Goal: Task Accomplishment & Management: Manage account settings

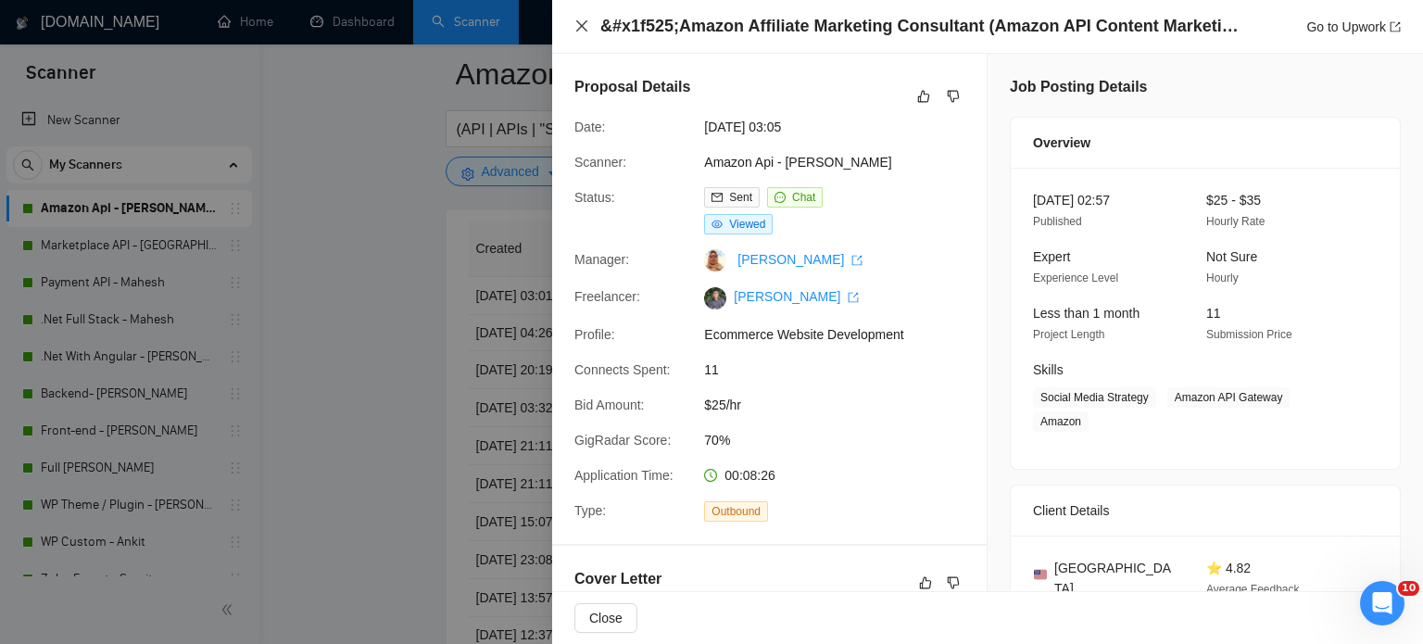
drag, startPoint x: 581, startPoint y: 20, endPoint x: 508, endPoint y: 138, distance: 138.6
click at [571, 22] on div "&#x1f525;Amazon Affiliate Marketing Consultant (Amazon API Content Marketing) G…" at bounding box center [987, 27] width 871 height 54
click at [583, 29] on icon "close" at bounding box center [582, 26] width 15 height 15
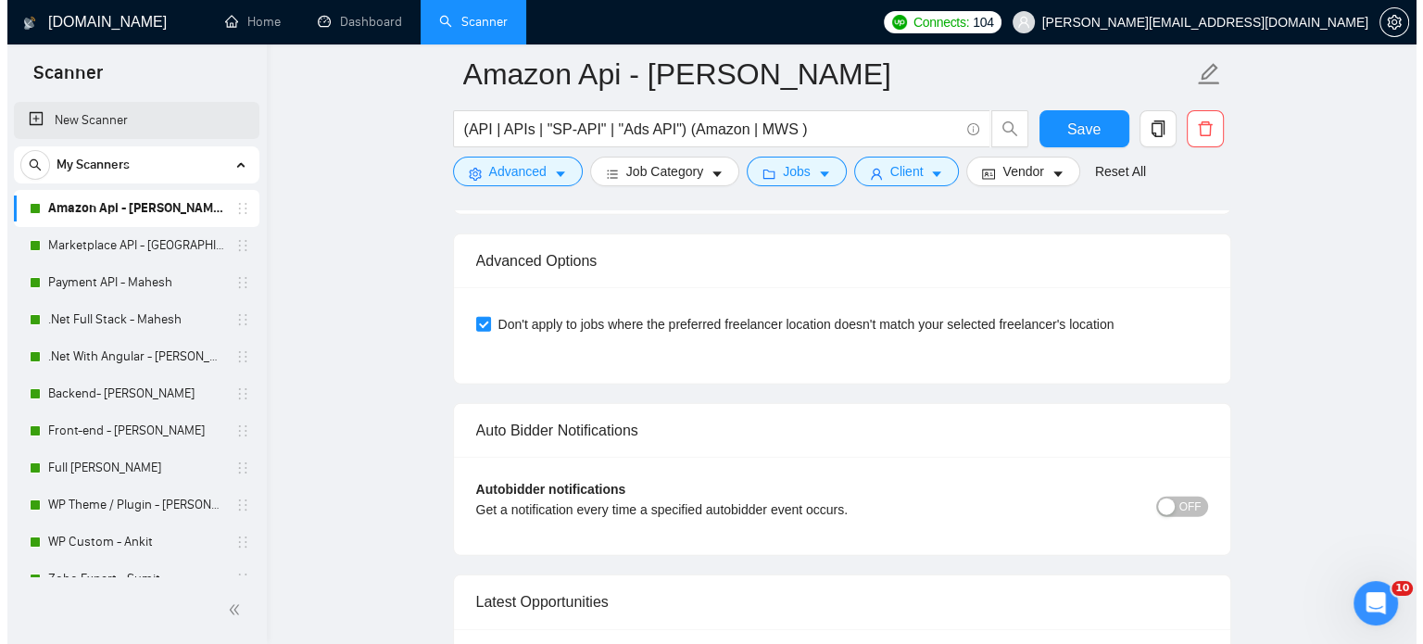
scroll to position [4448, 0]
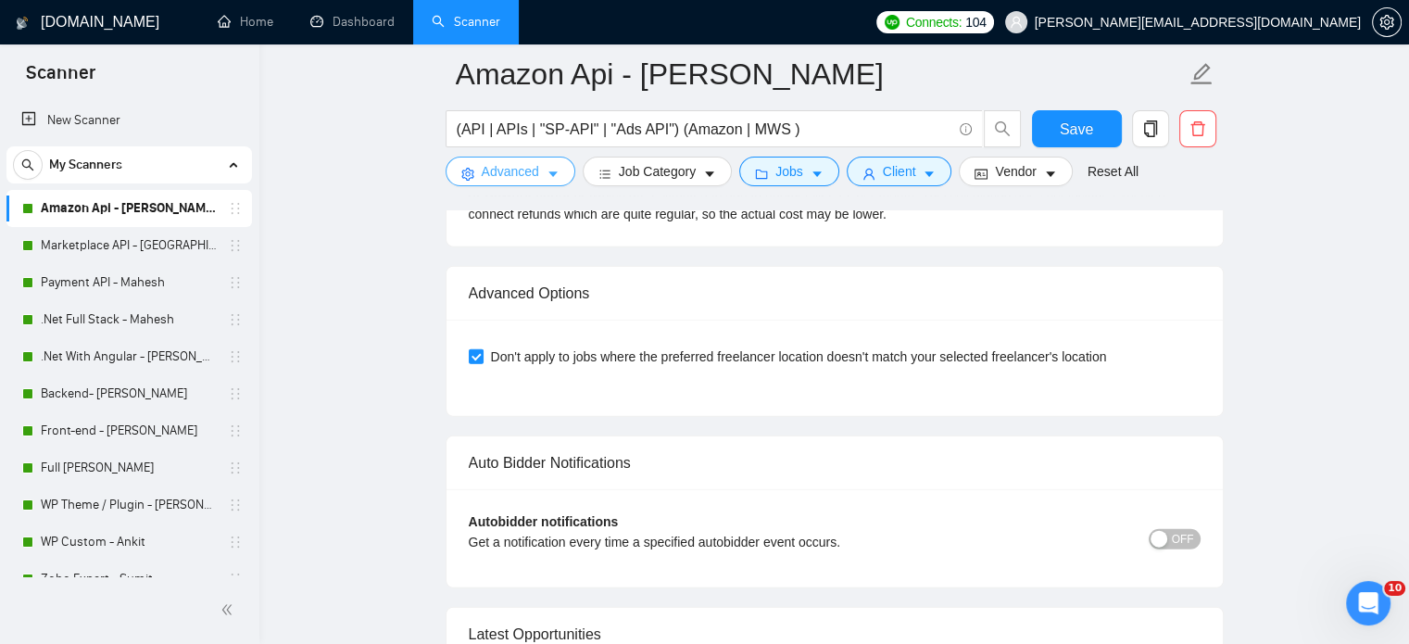
click at [548, 177] on icon "caret-down" at bounding box center [553, 174] width 13 height 13
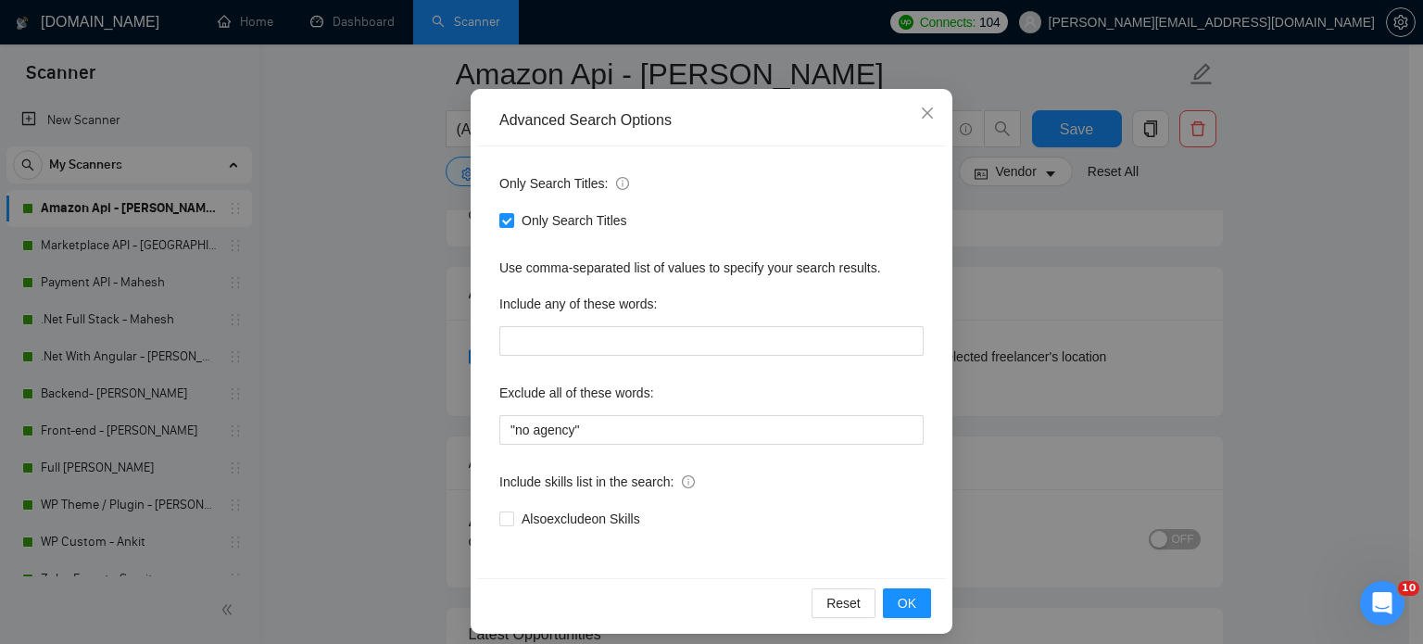
scroll to position [126, 0]
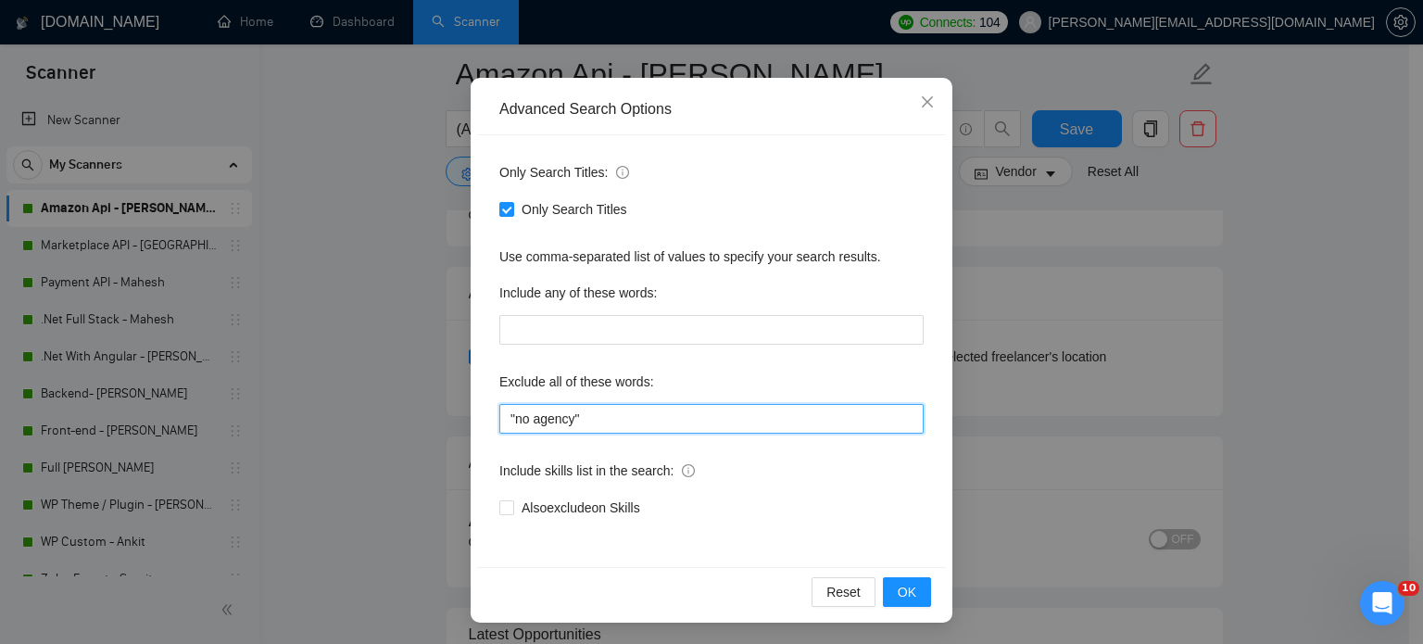
click at [617, 418] on input ""no agency"" at bounding box center [711, 419] width 424 height 30
click at [777, 488] on div "Include skills list in the search:" at bounding box center [711, 474] width 424 height 37
click at [920, 102] on icon "close" at bounding box center [927, 102] width 15 height 15
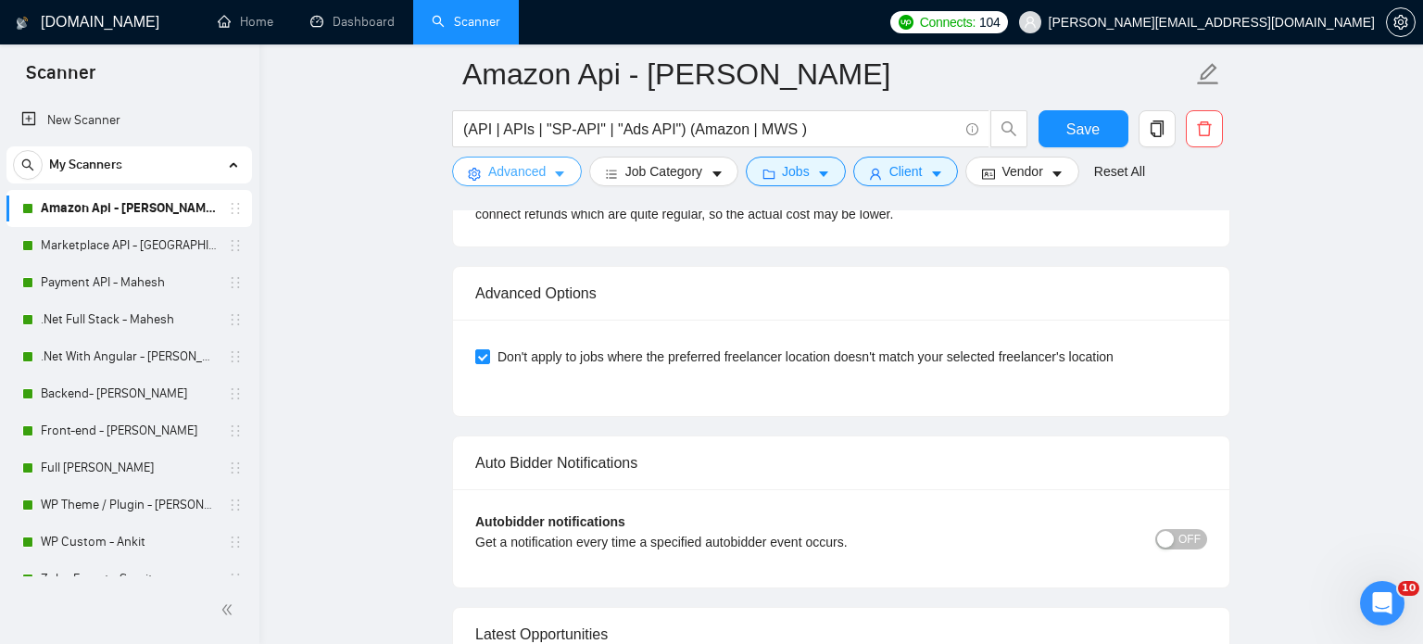
scroll to position [0, 0]
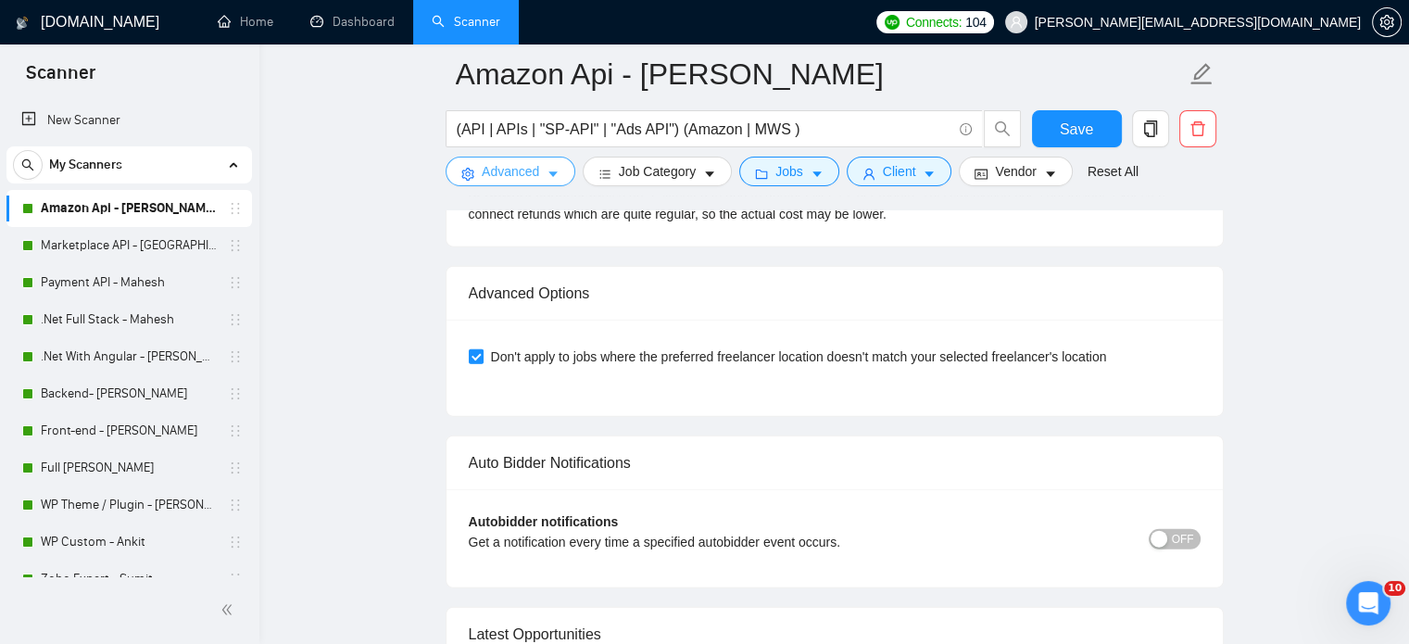
click at [553, 181] on icon "caret-down" at bounding box center [553, 174] width 13 height 13
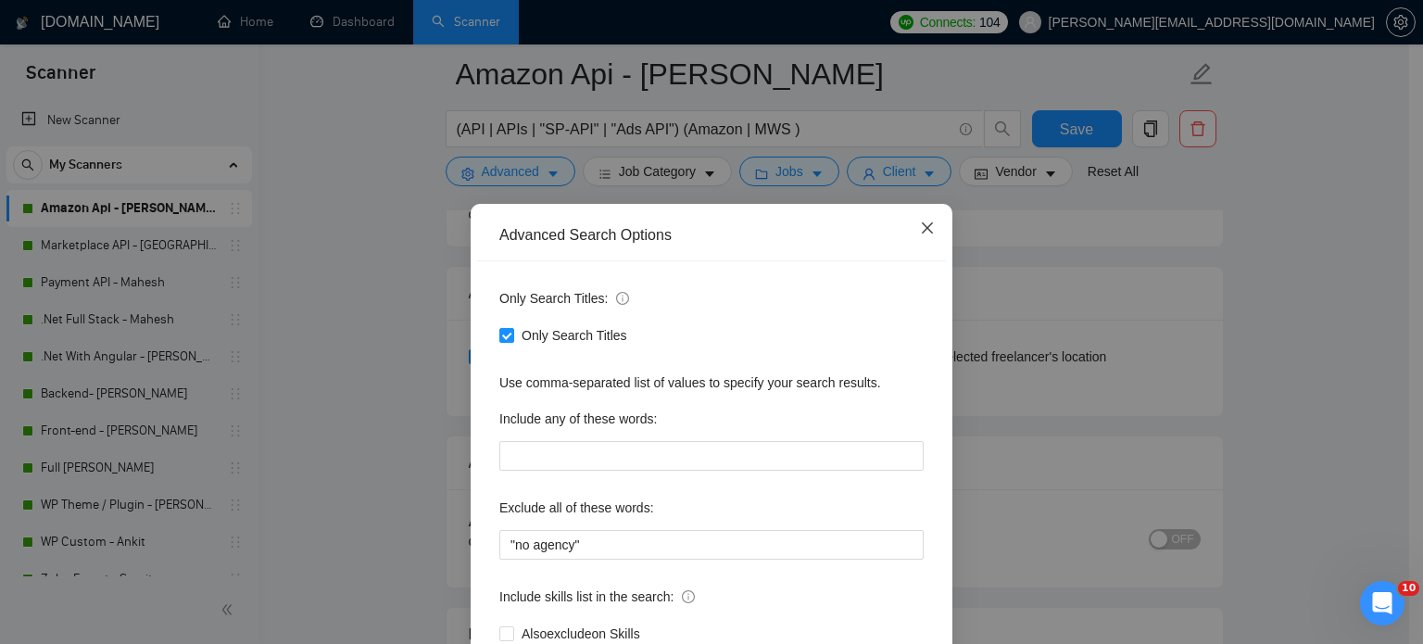
click at [926, 231] on icon "close" at bounding box center [927, 228] width 15 height 15
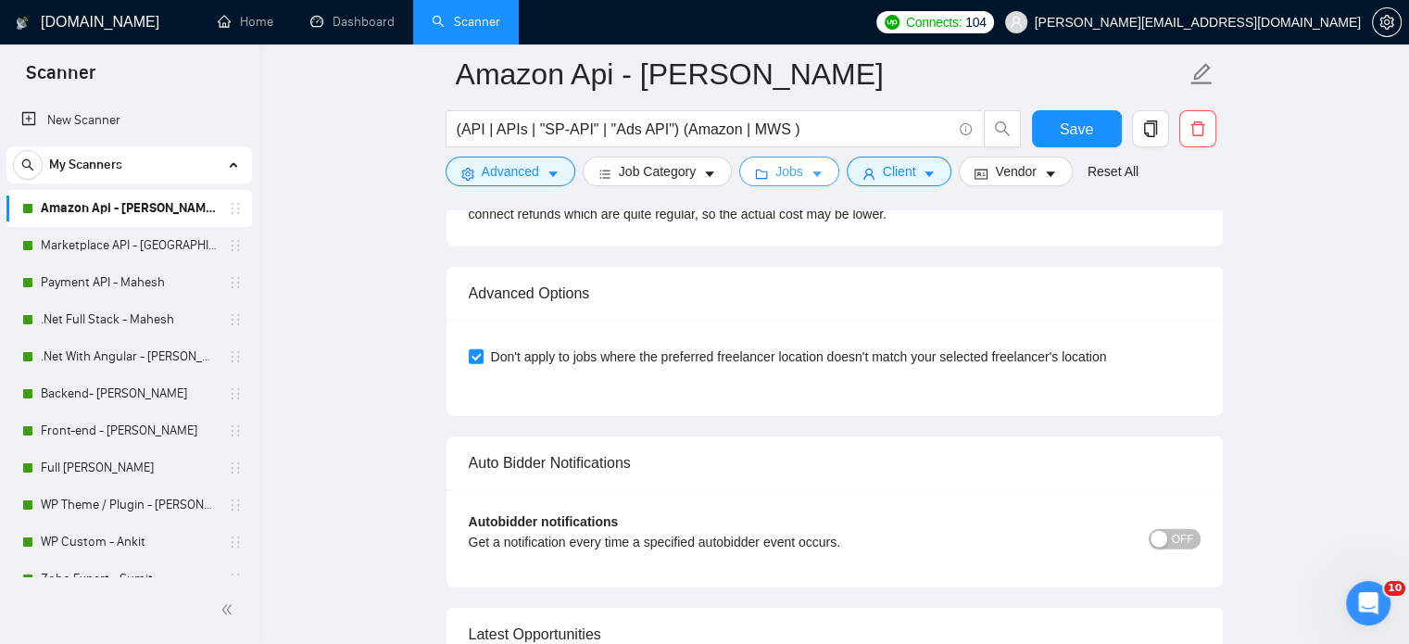
click at [815, 177] on icon "caret-down" at bounding box center [817, 174] width 13 height 13
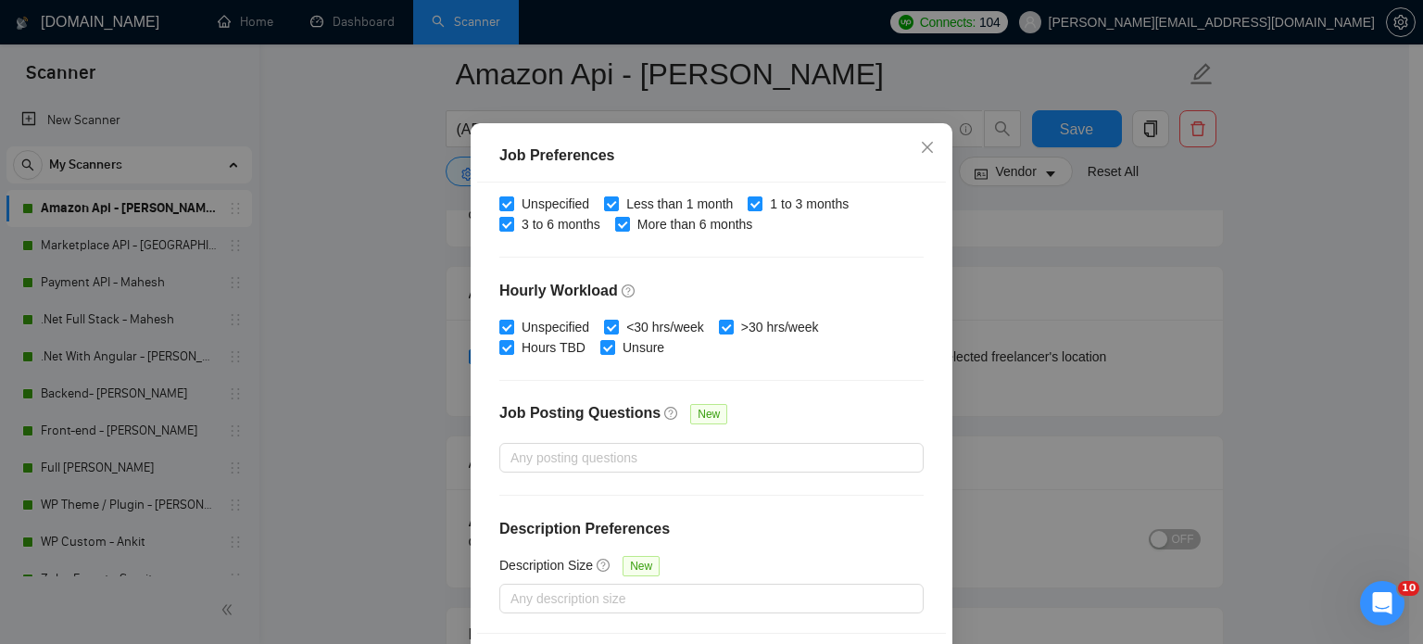
scroll to position [133, 0]
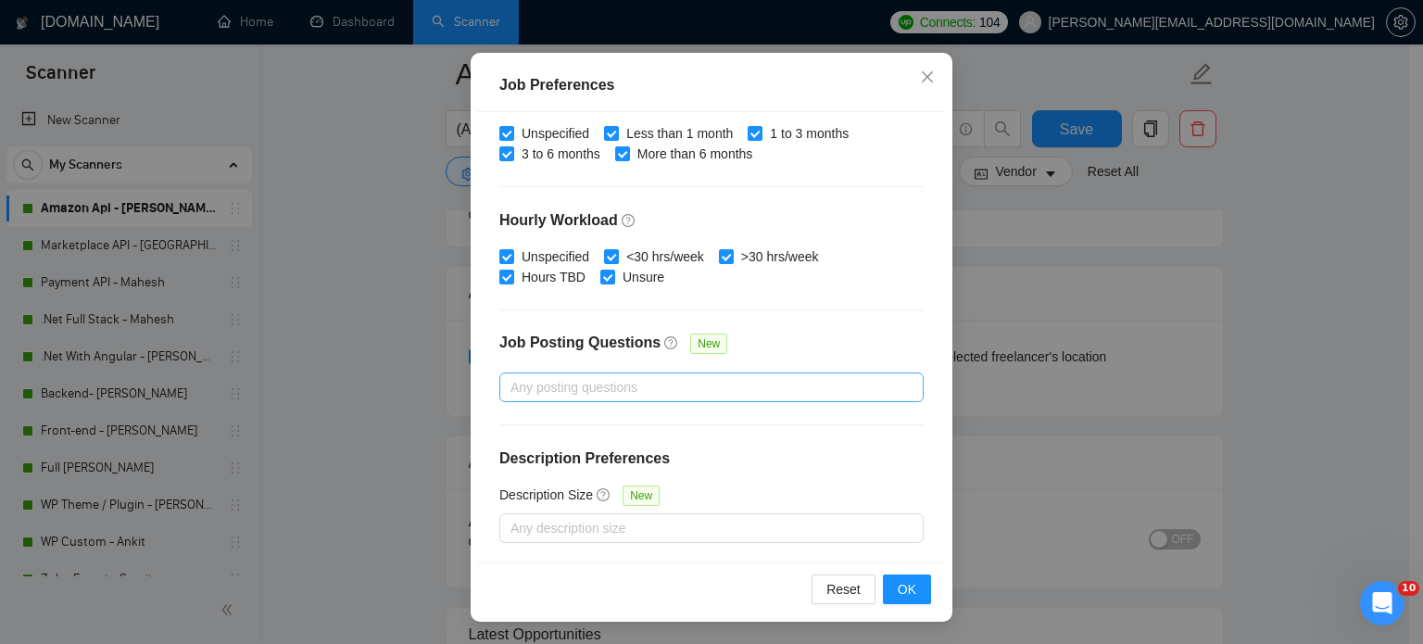
click at [601, 392] on div at bounding box center [702, 387] width 397 height 22
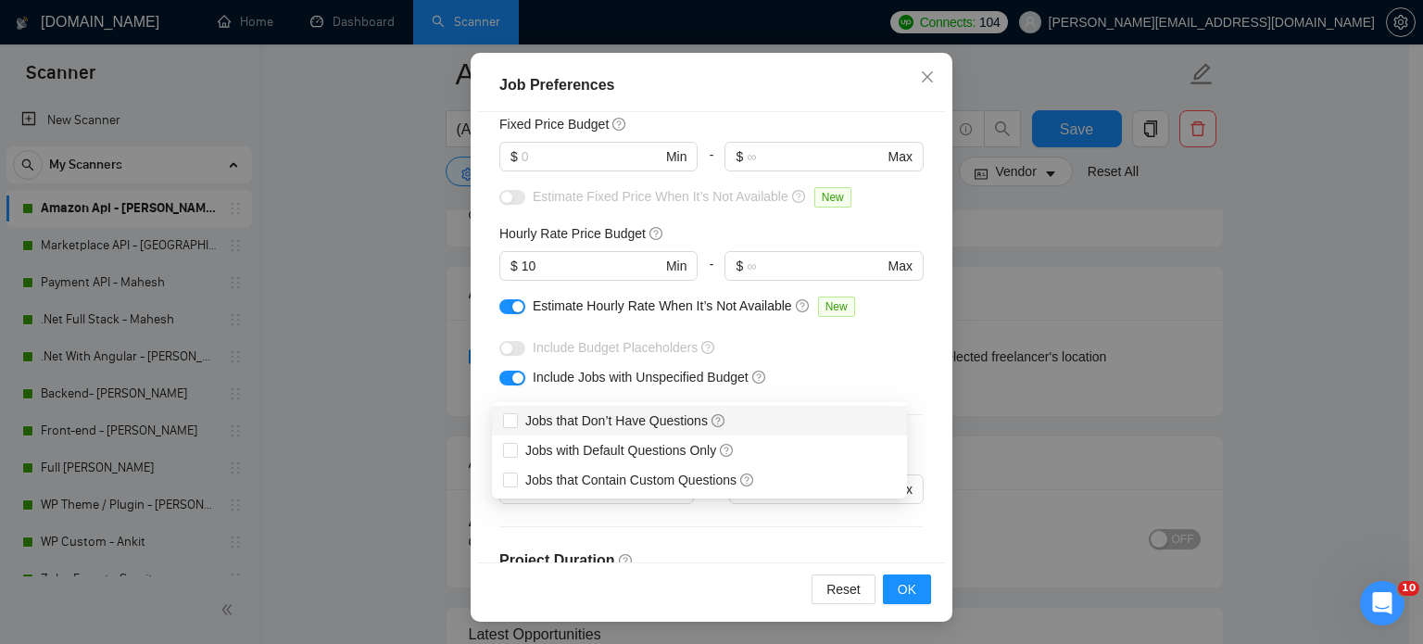
scroll to position [37, 0]
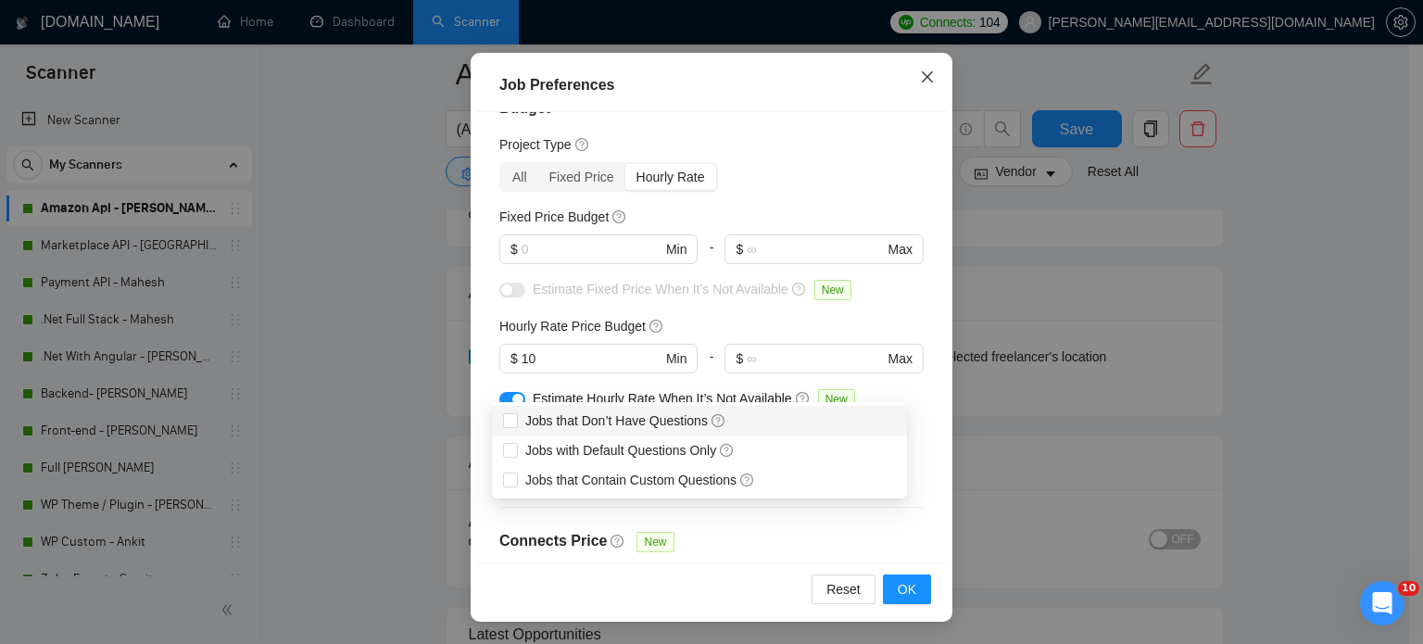
click at [920, 84] on icon "close" at bounding box center [927, 77] width 15 height 15
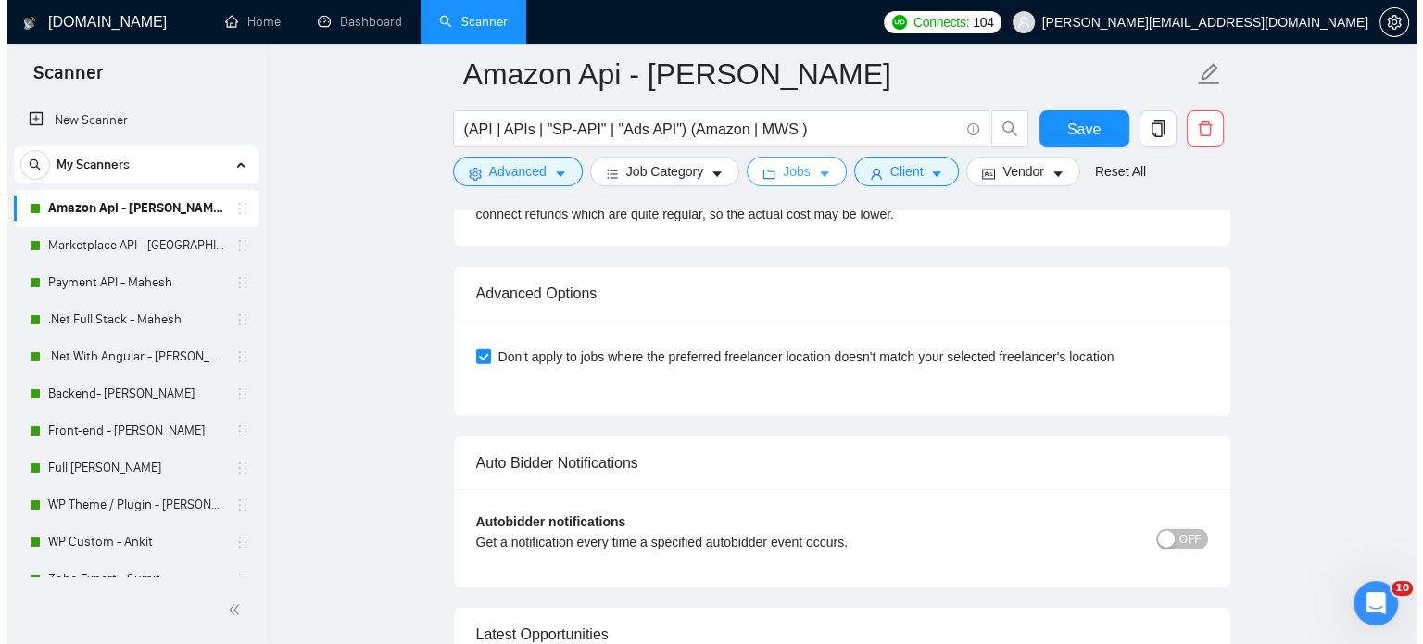
scroll to position [4355, 0]
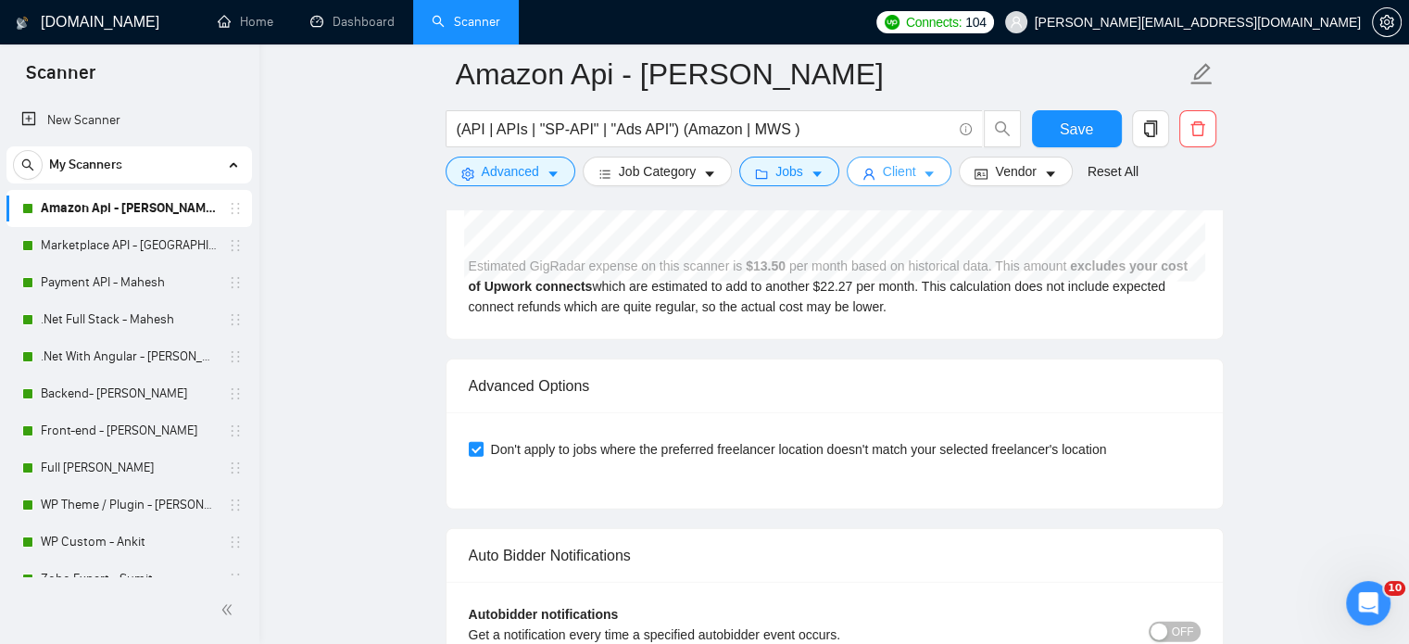
click at [924, 180] on icon "caret-down" at bounding box center [929, 174] width 13 height 13
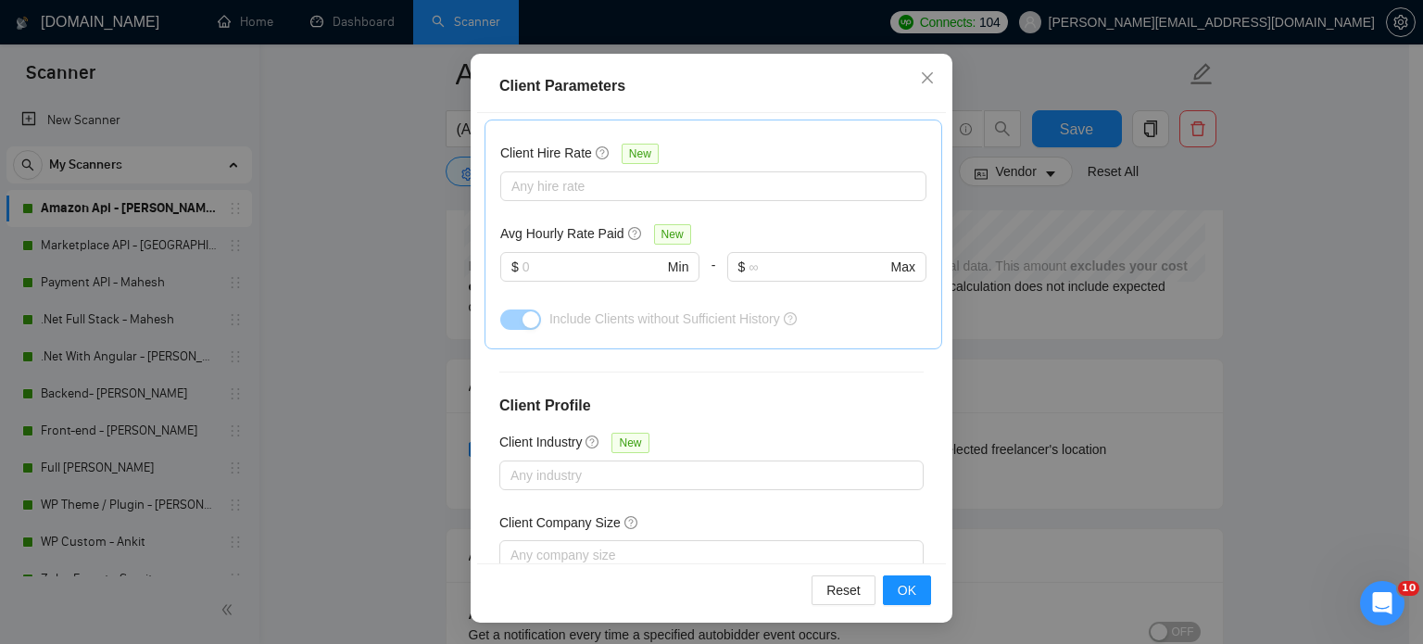
scroll to position [133, 0]
click at [922, 77] on icon "close" at bounding box center [927, 76] width 11 height 11
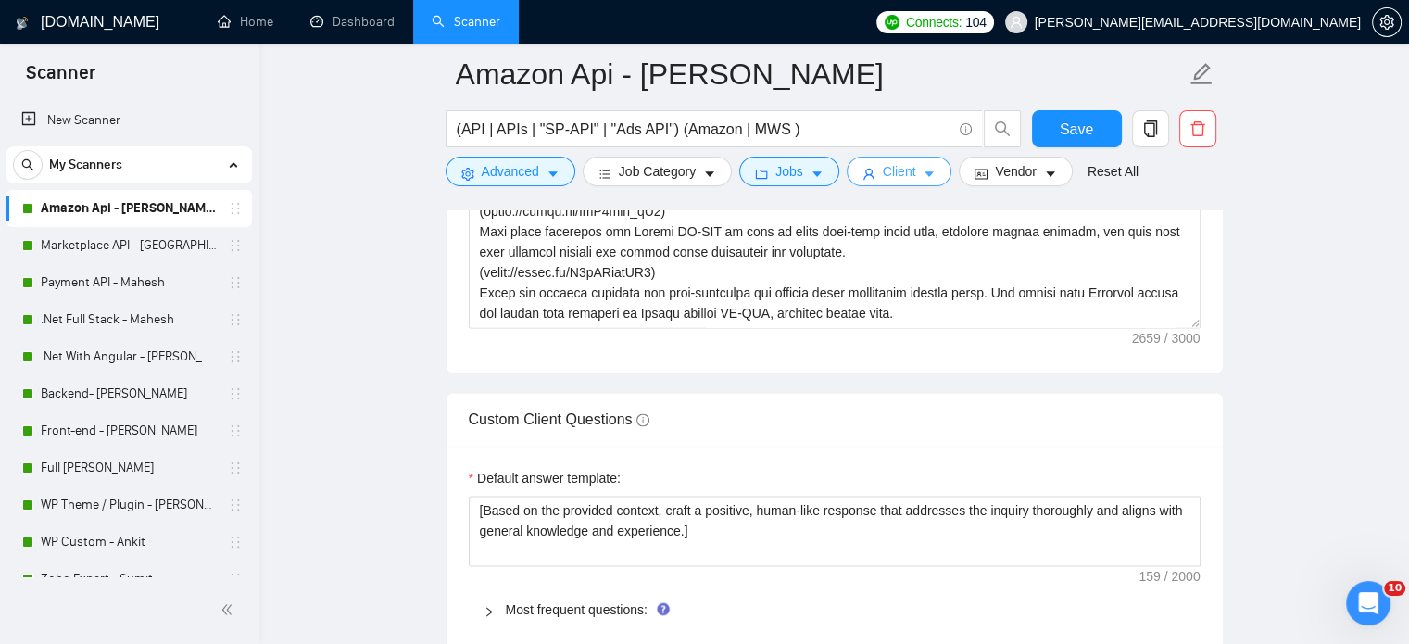
scroll to position [2873, 0]
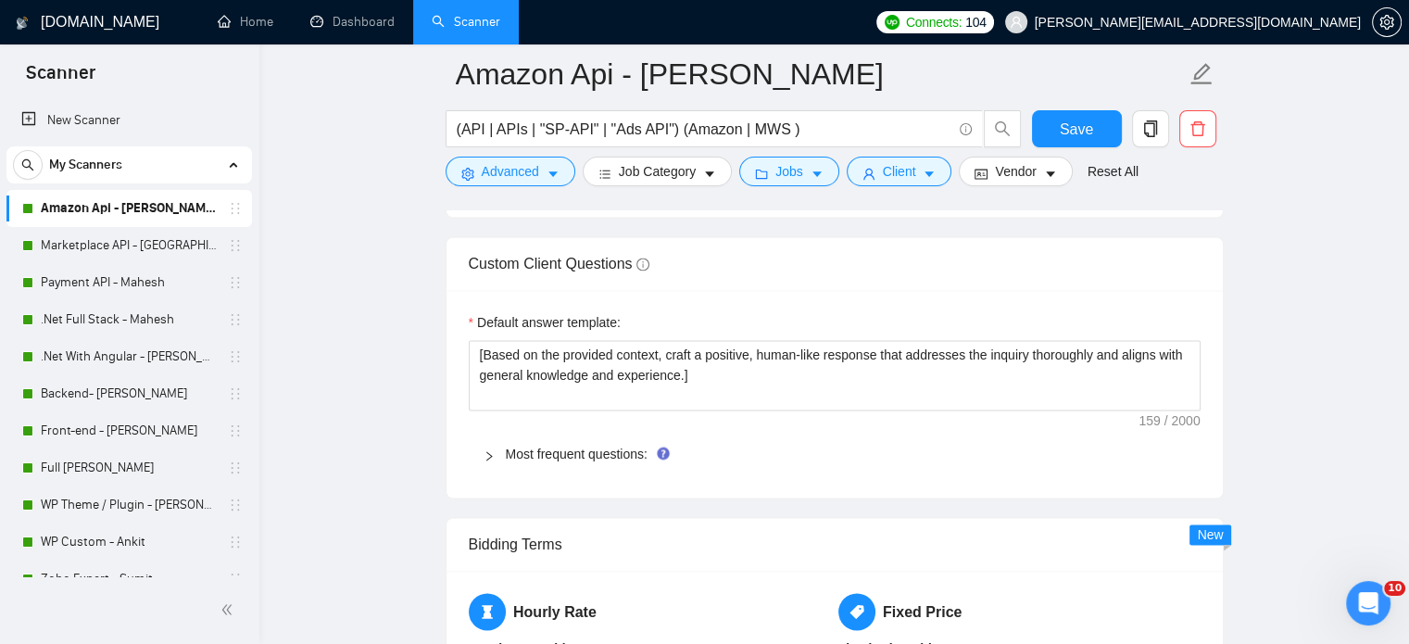
click at [486, 453] on icon "right" at bounding box center [489, 455] width 11 height 11
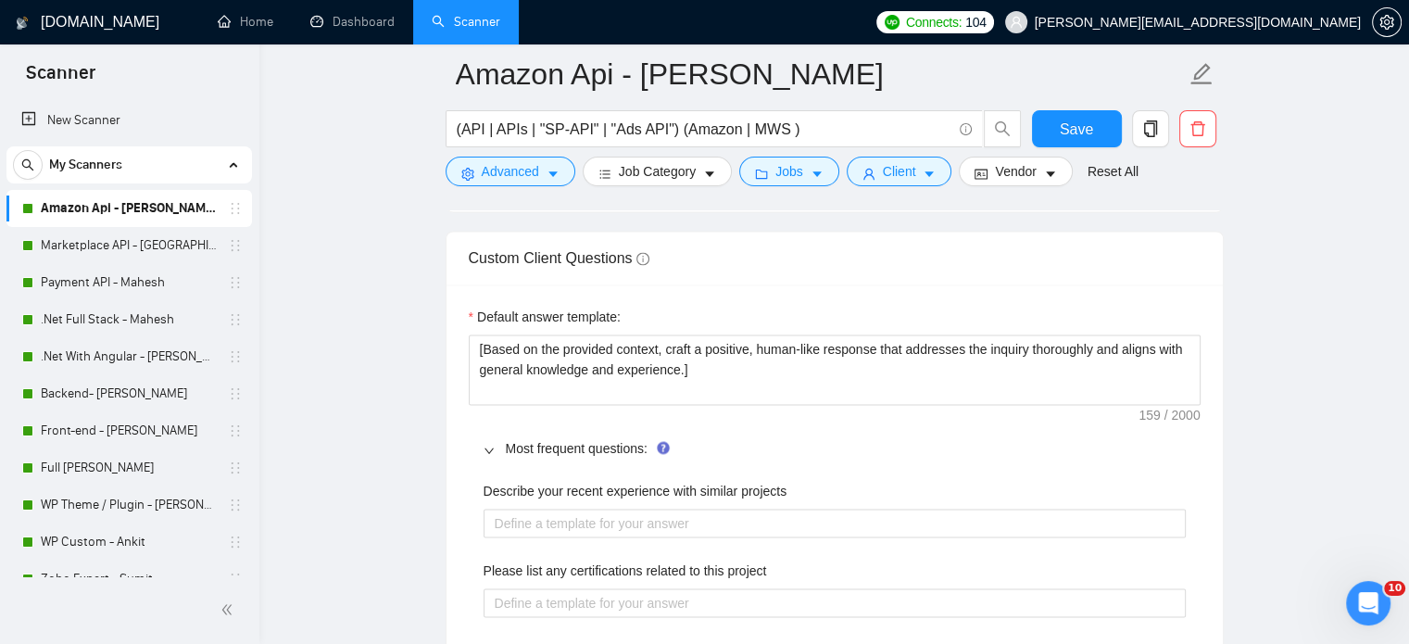
scroll to position [2787, 0]
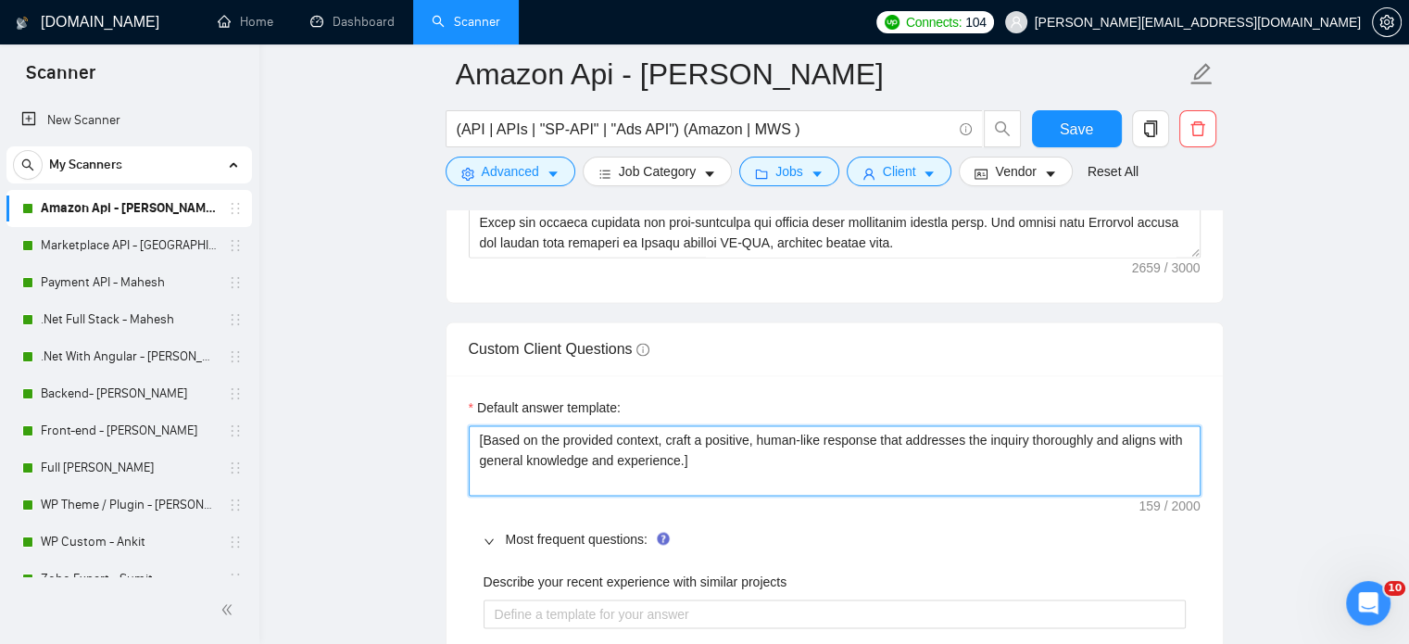
click at [754, 477] on textarea "​[Based on the provided context, craft a positive, human-like response that add…" at bounding box center [835, 460] width 732 height 70
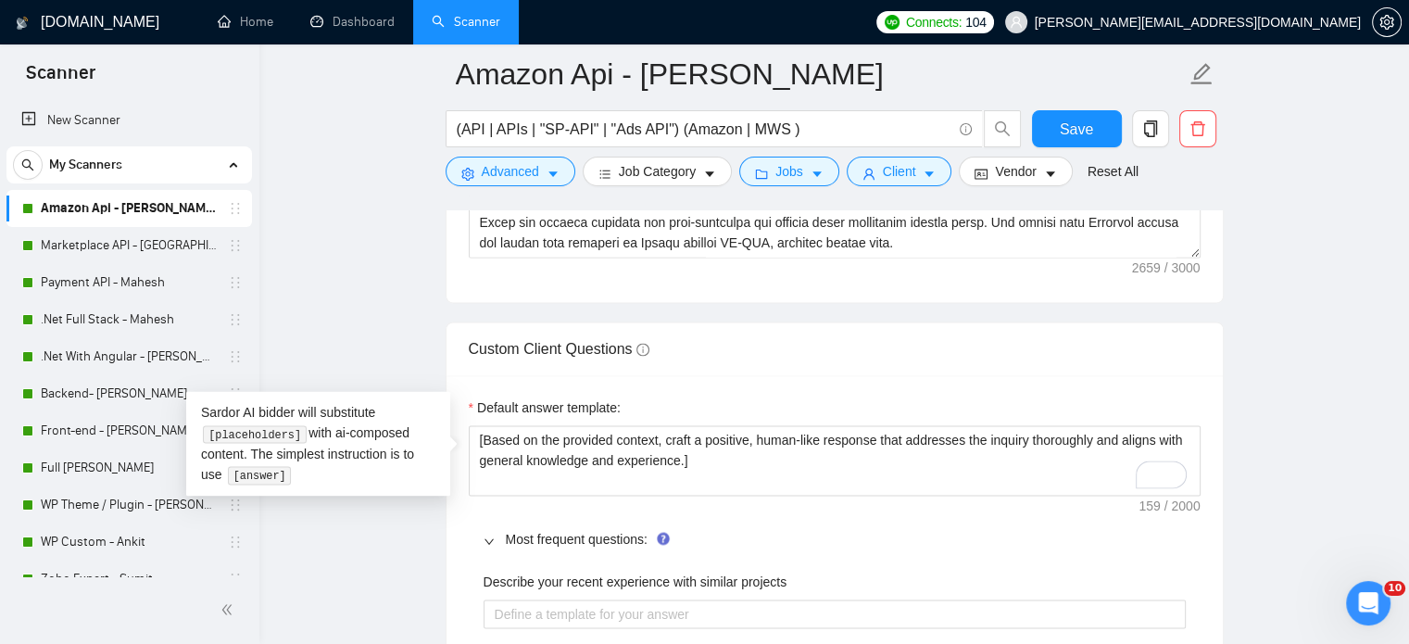
click at [483, 518] on div "Most frequent questions:" at bounding box center [835, 539] width 732 height 43
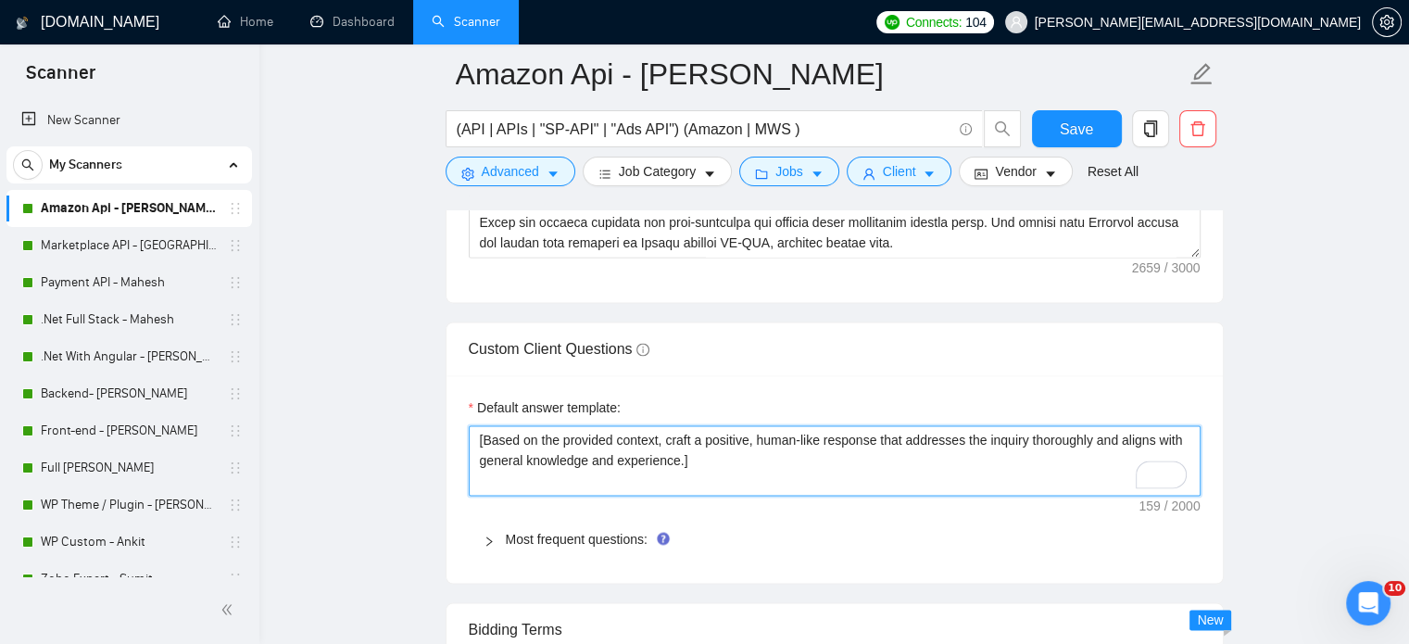
click at [727, 460] on textarea "​[Based on the provided context, craft a positive, human-like response that add…" at bounding box center [835, 460] width 732 height 70
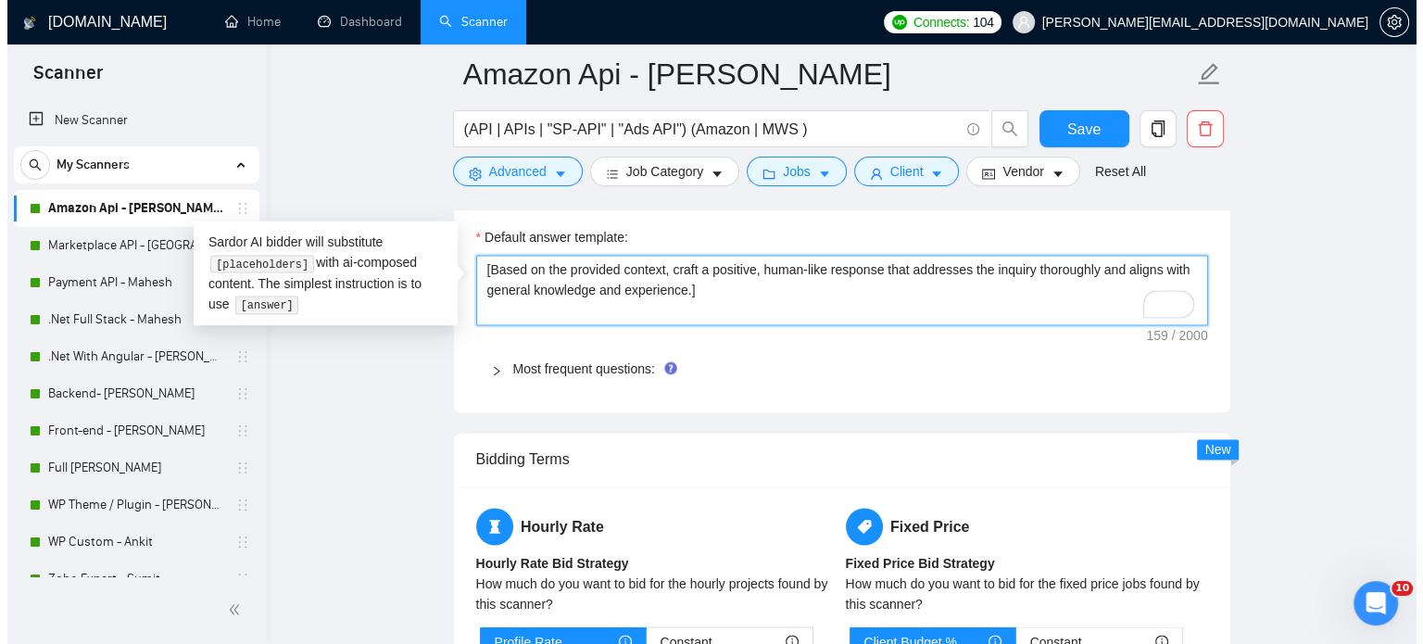
scroll to position [2973, 0]
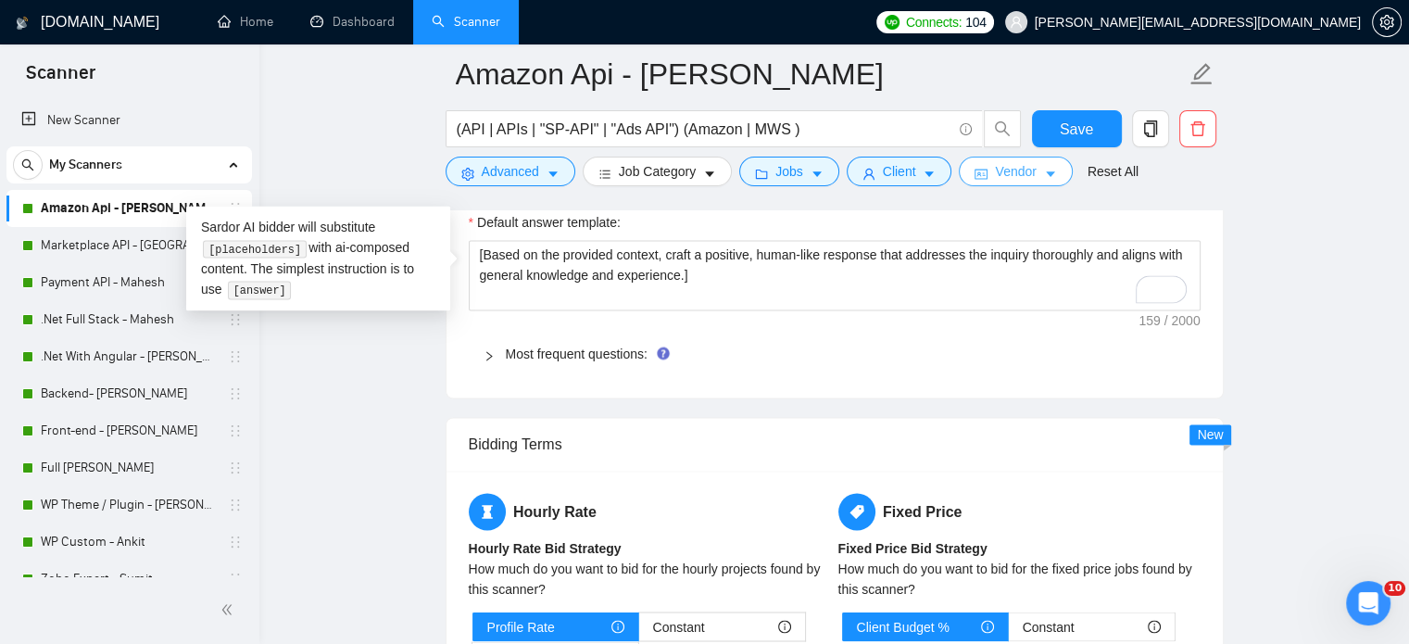
click at [1035, 173] on button "Vendor" at bounding box center [1015, 172] width 113 height 30
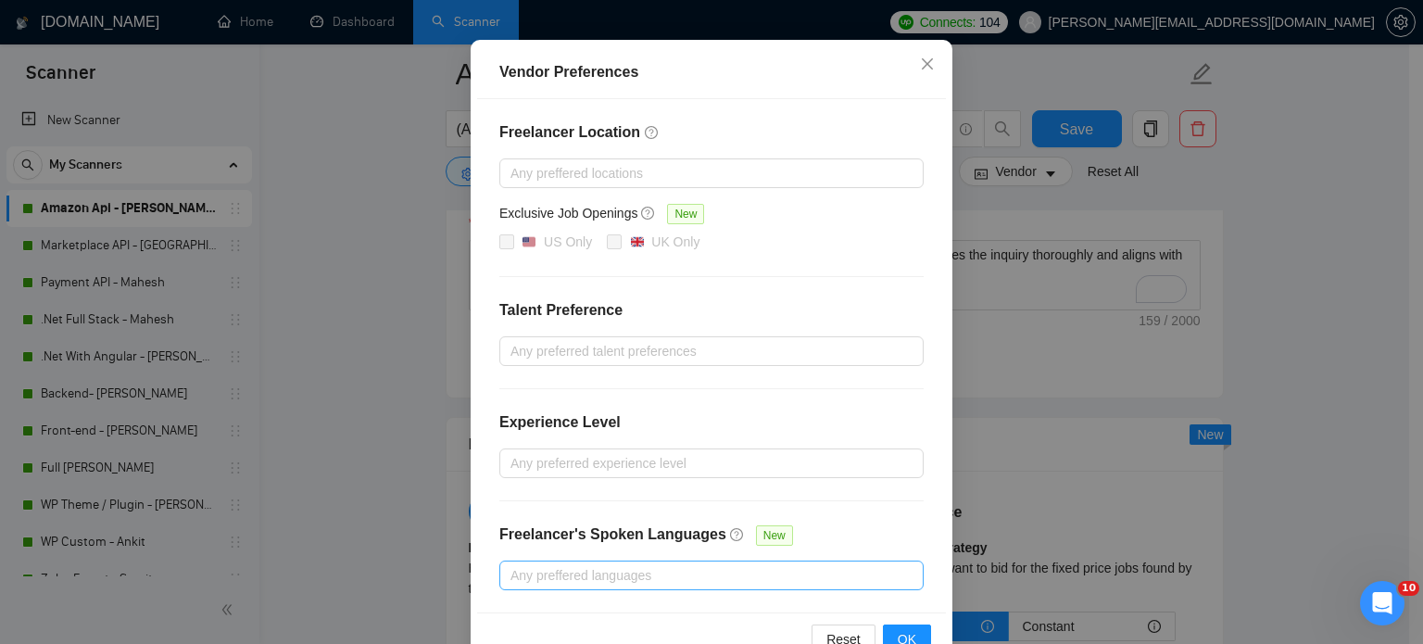
scroll to position [119, 0]
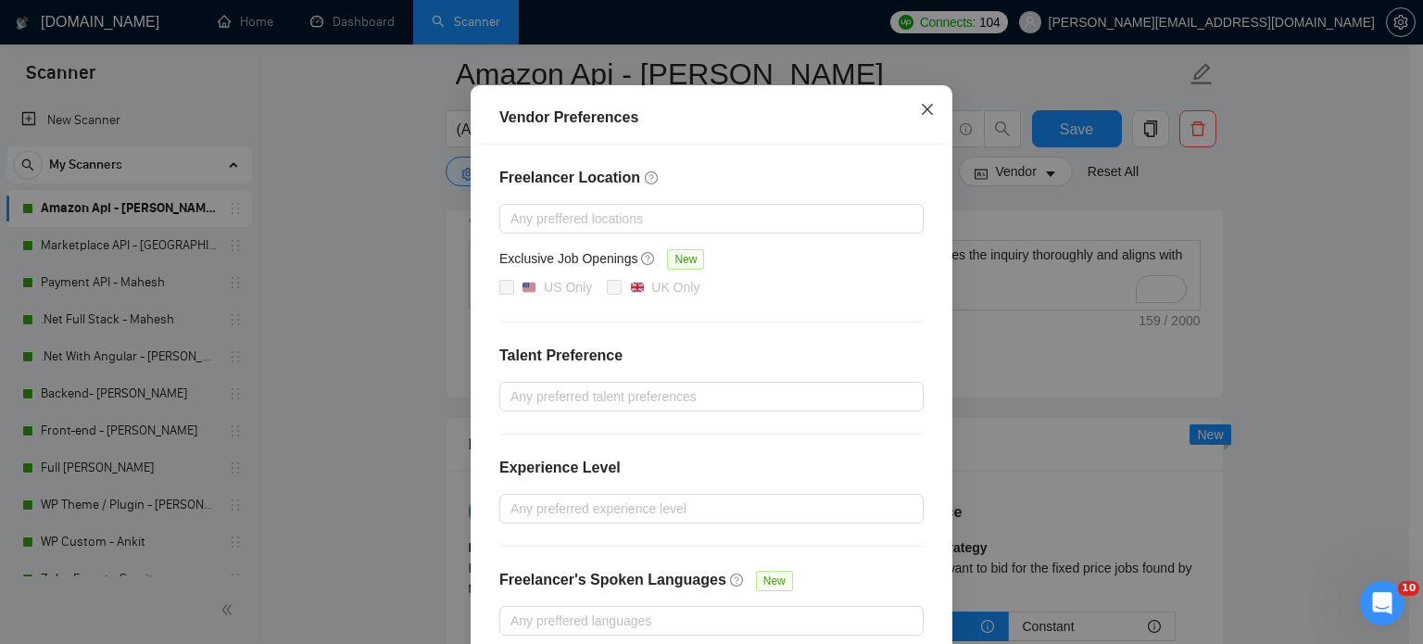
click at [920, 110] on icon "close" at bounding box center [927, 109] width 15 height 15
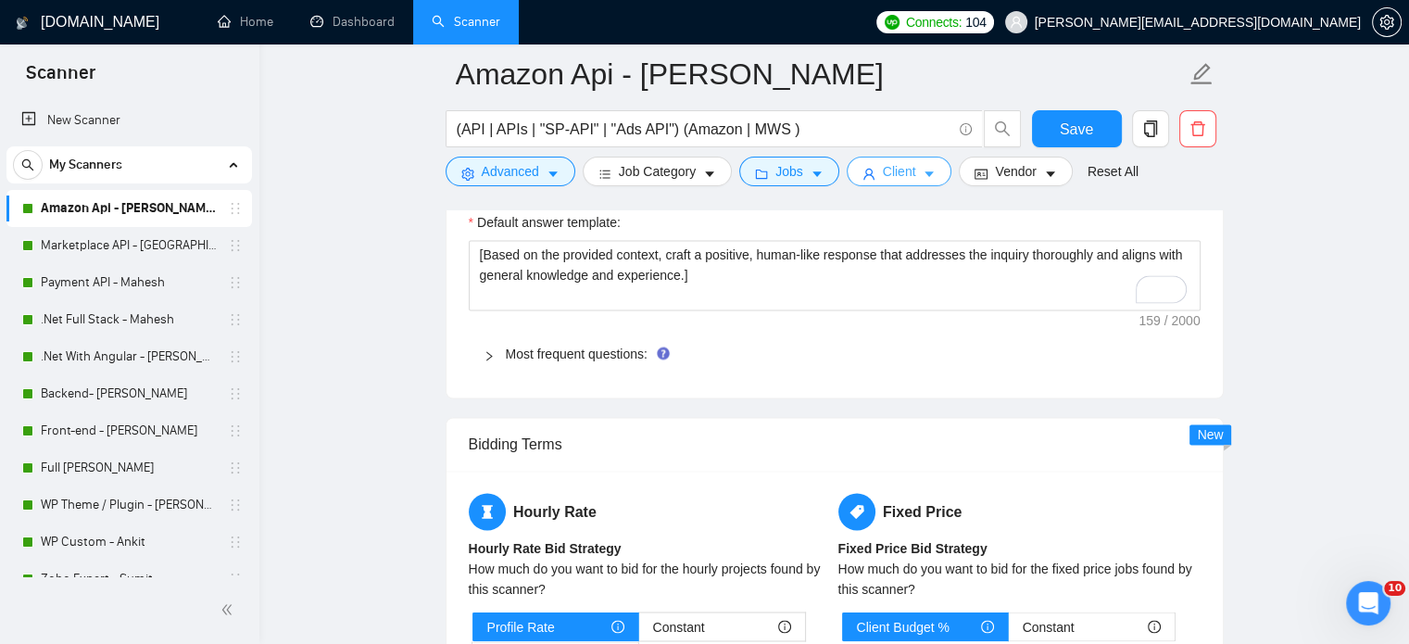
click at [923, 180] on icon "caret-down" at bounding box center [929, 174] width 13 height 13
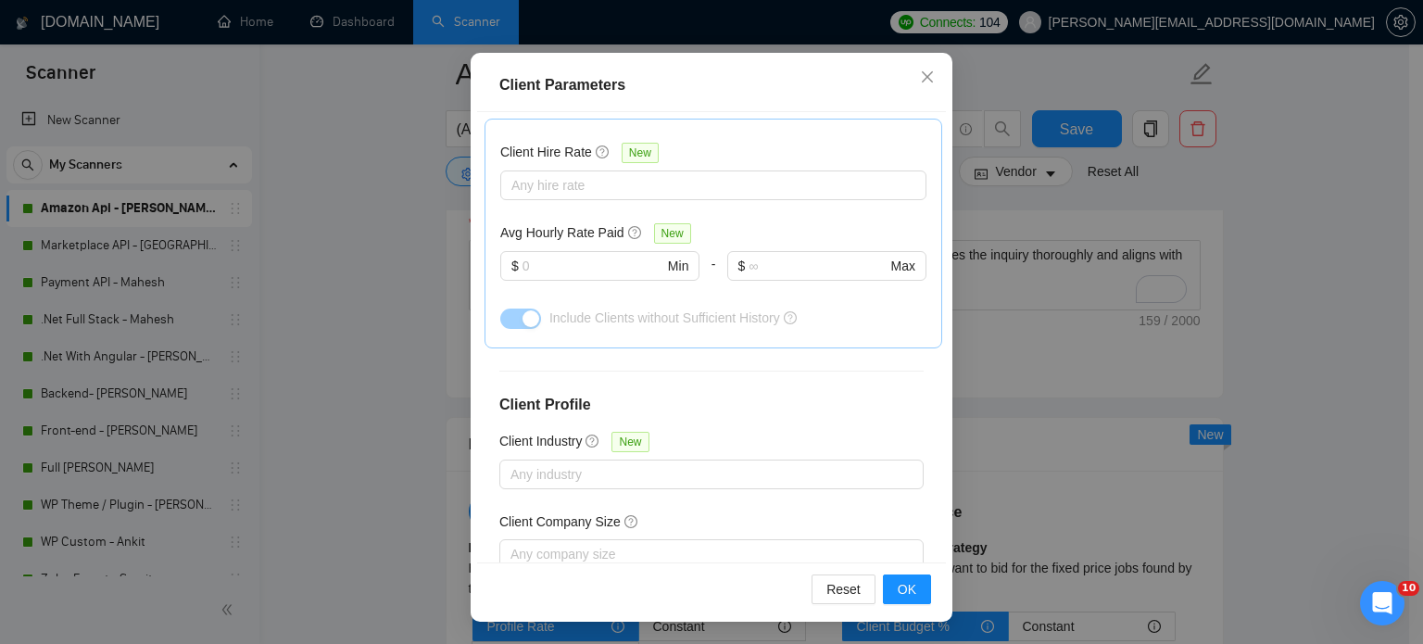
scroll to position [689, 0]
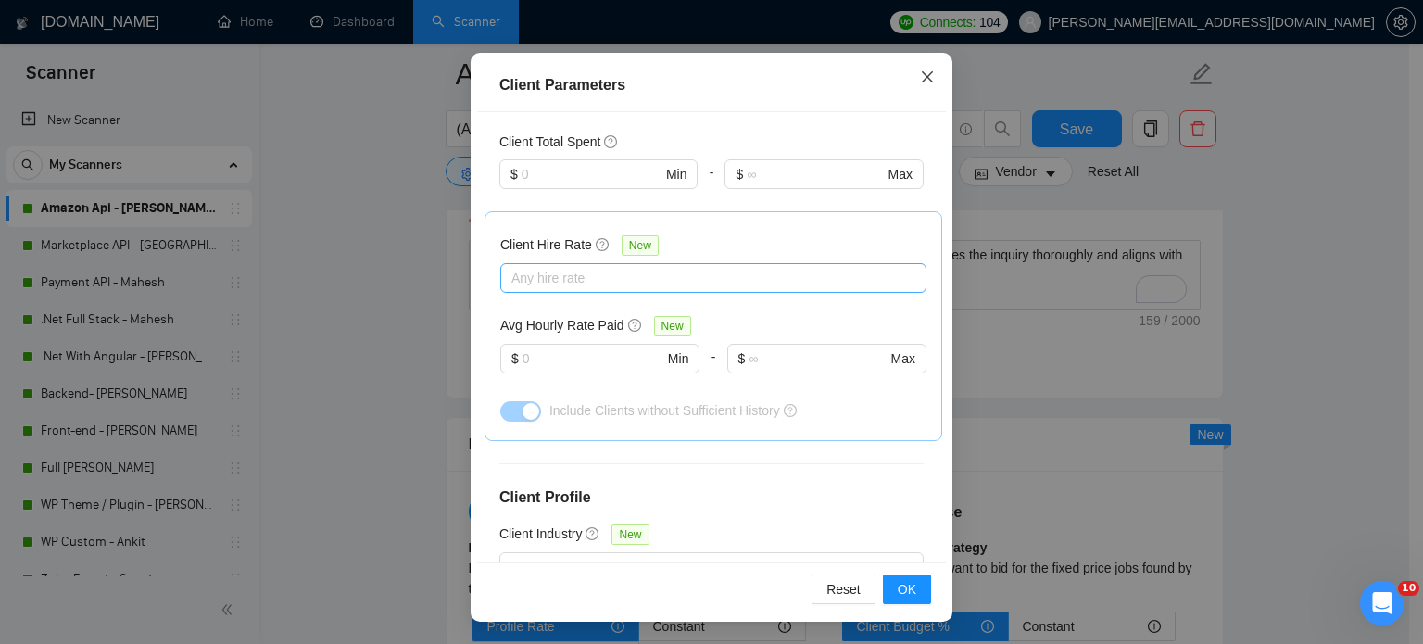
drag, startPoint x: 916, startPoint y: 77, endPoint x: 833, endPoint y: 152, distance: 112.2
click at [920, 77] on icon "close" at bounding box center [927, 77] width 15 height 15
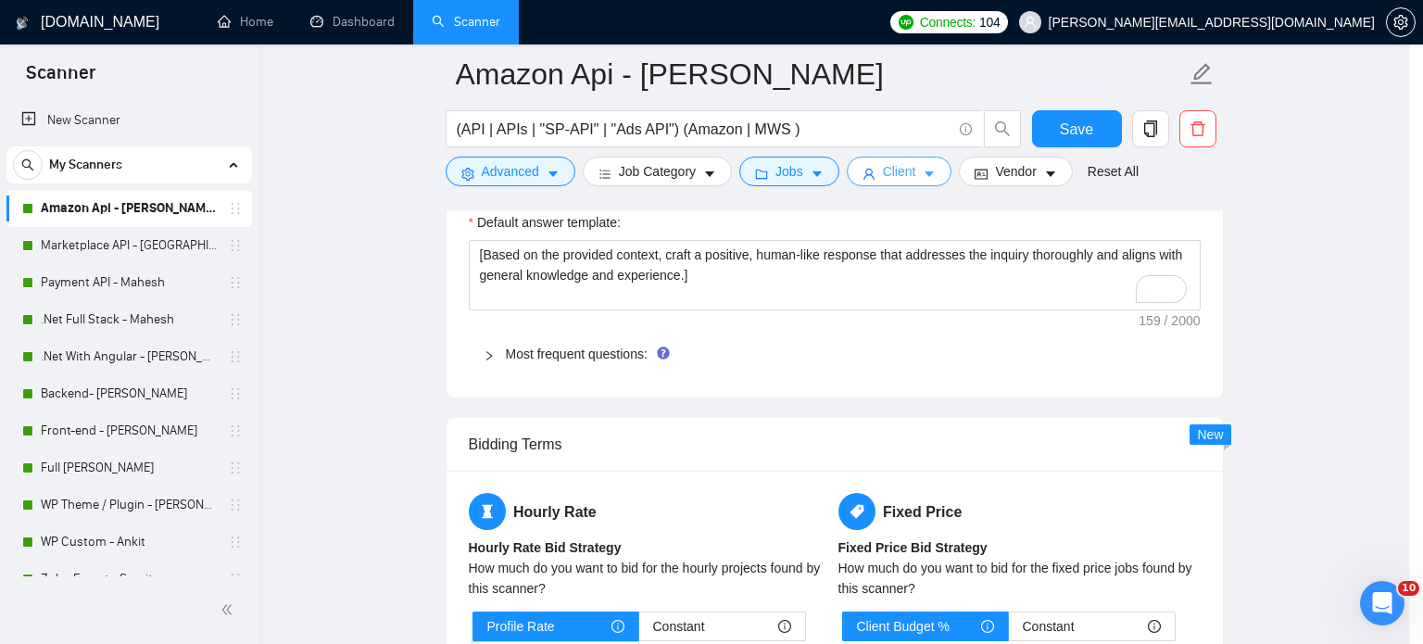
scroll to position [0, 0]
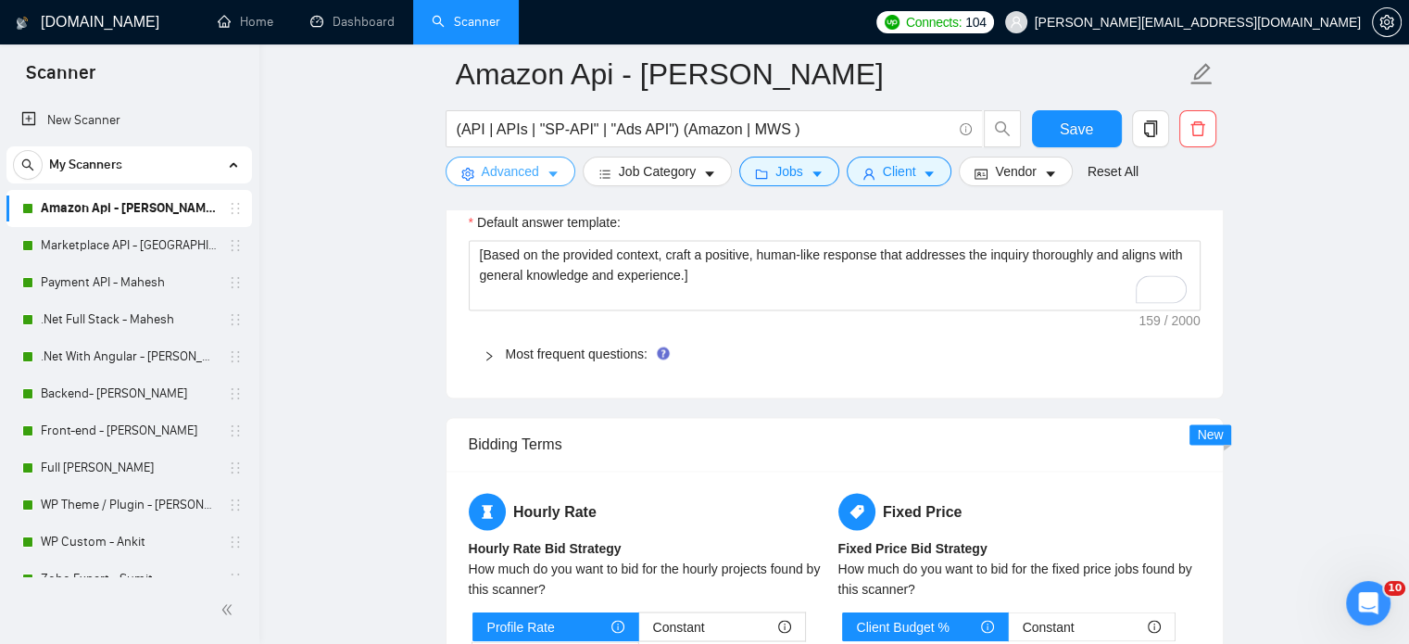
click at [555, 171] on icon "caret-down" at bounding box center [553, 174] width 13 height 13
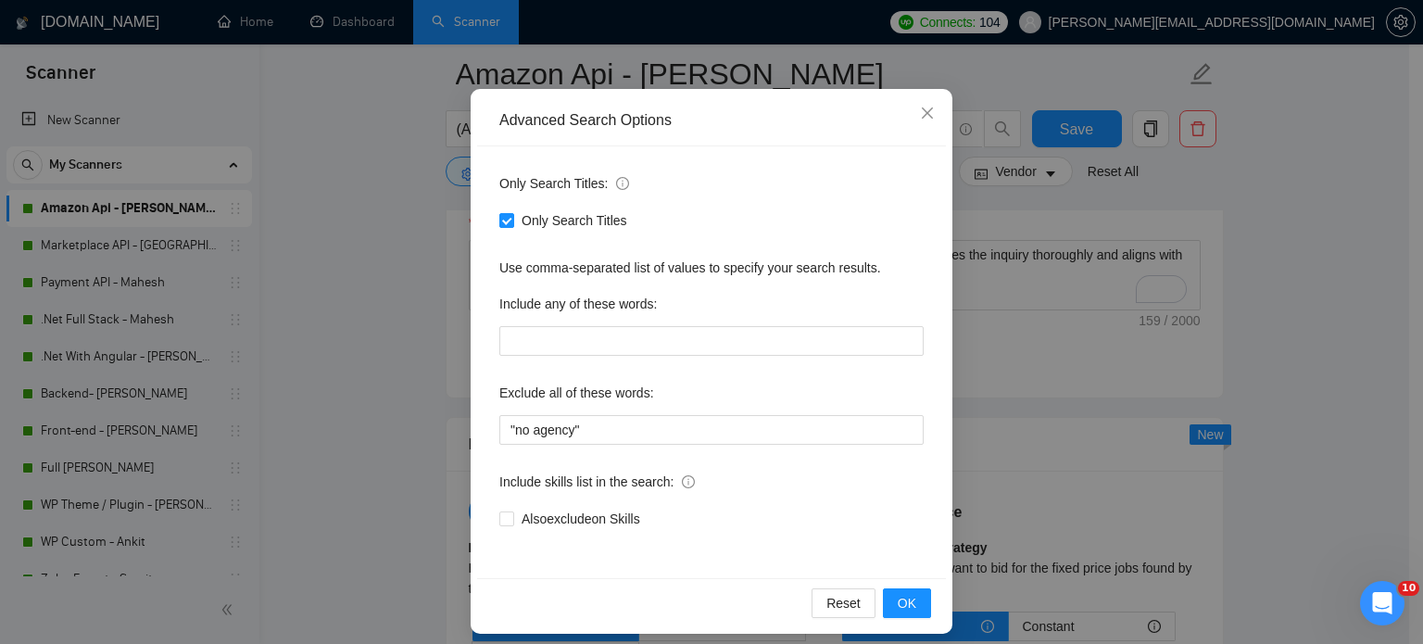
scroll to position [126, 0]
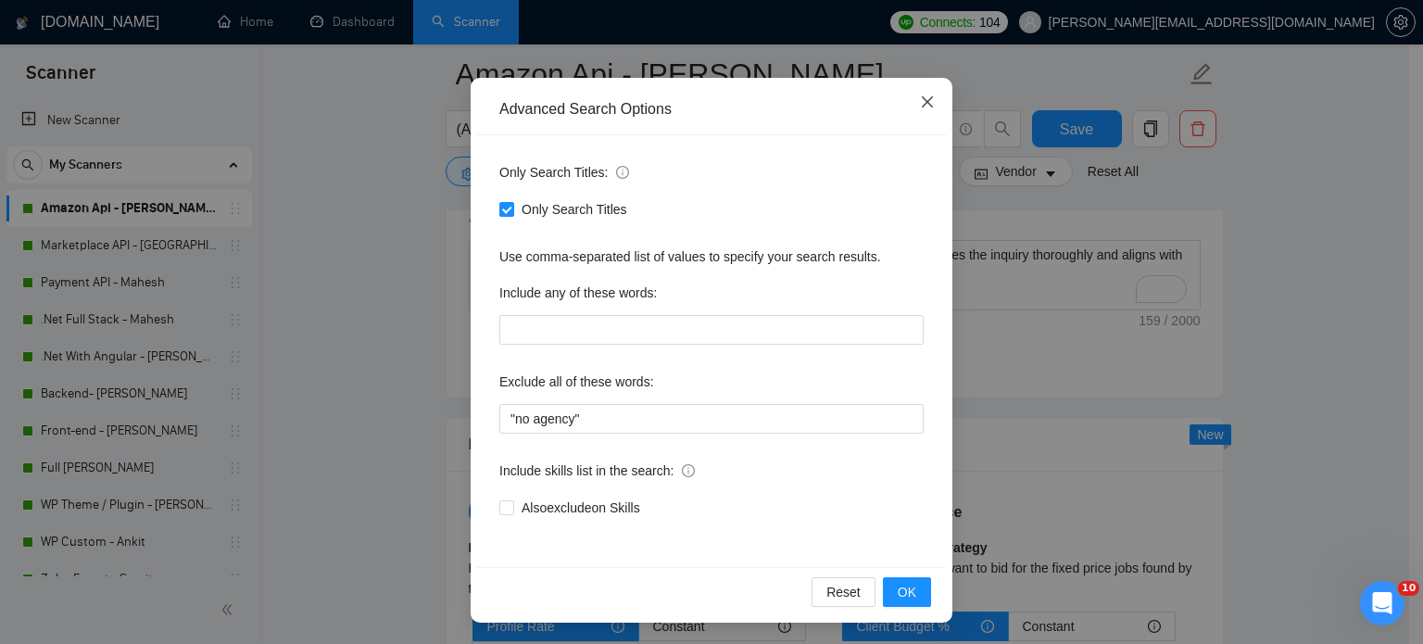
drag, startPoint x: 916, startPoint y: 95, endPoint x: 904, endPoint y: 119, distance: 26.1
click at [920, 98] on icon "close" at bounding box center [927, 102] width 15 height 15
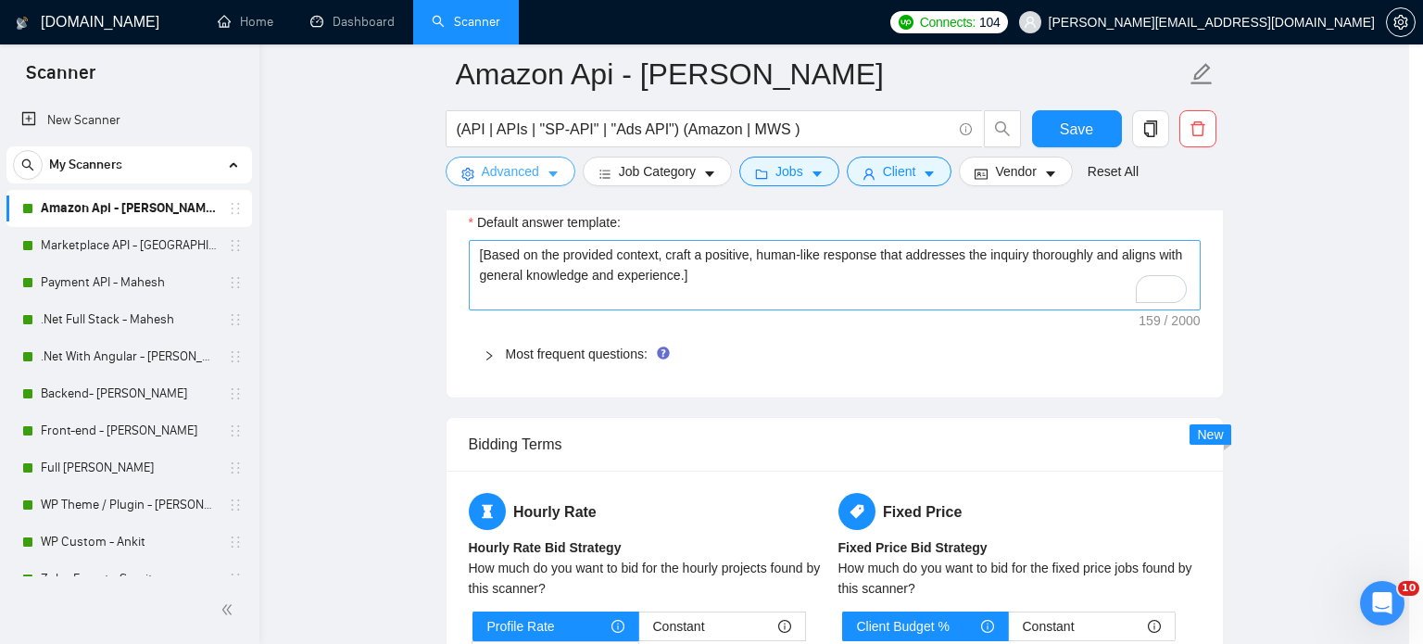
scroll to position [0, 0]
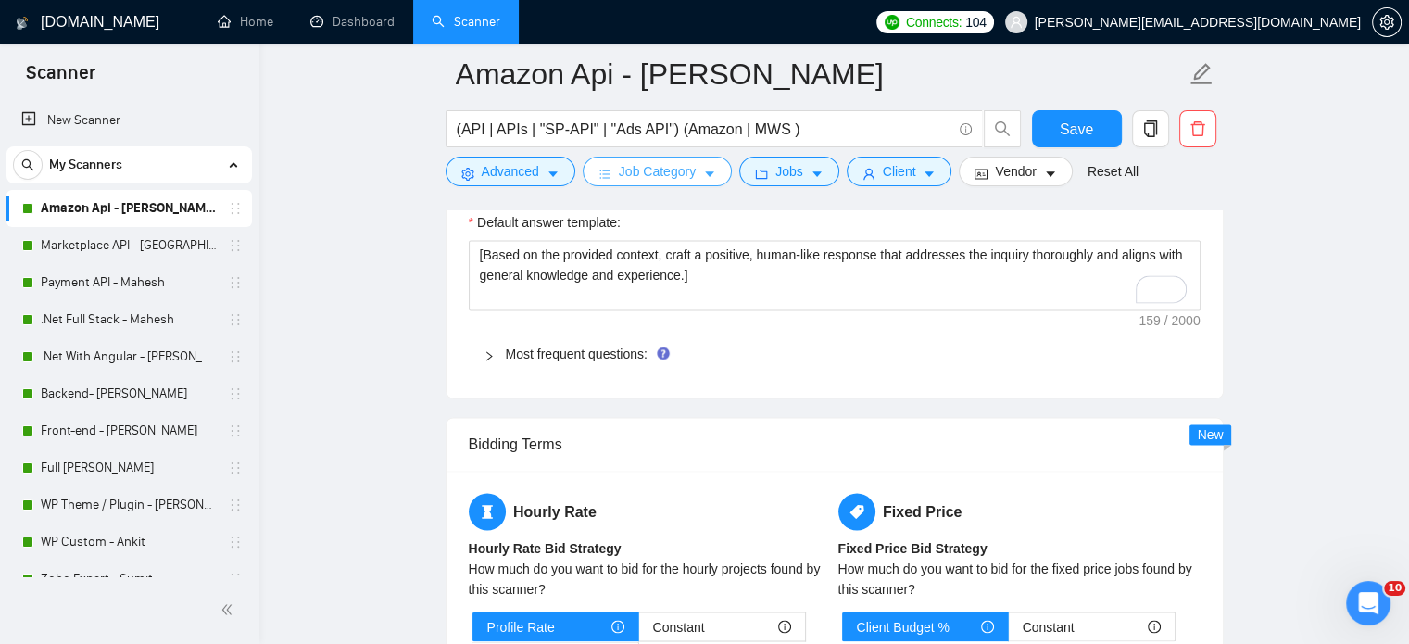
click at [703, 170] on icon "caret-down" at bounding box center [709, 174] width 13 height 13
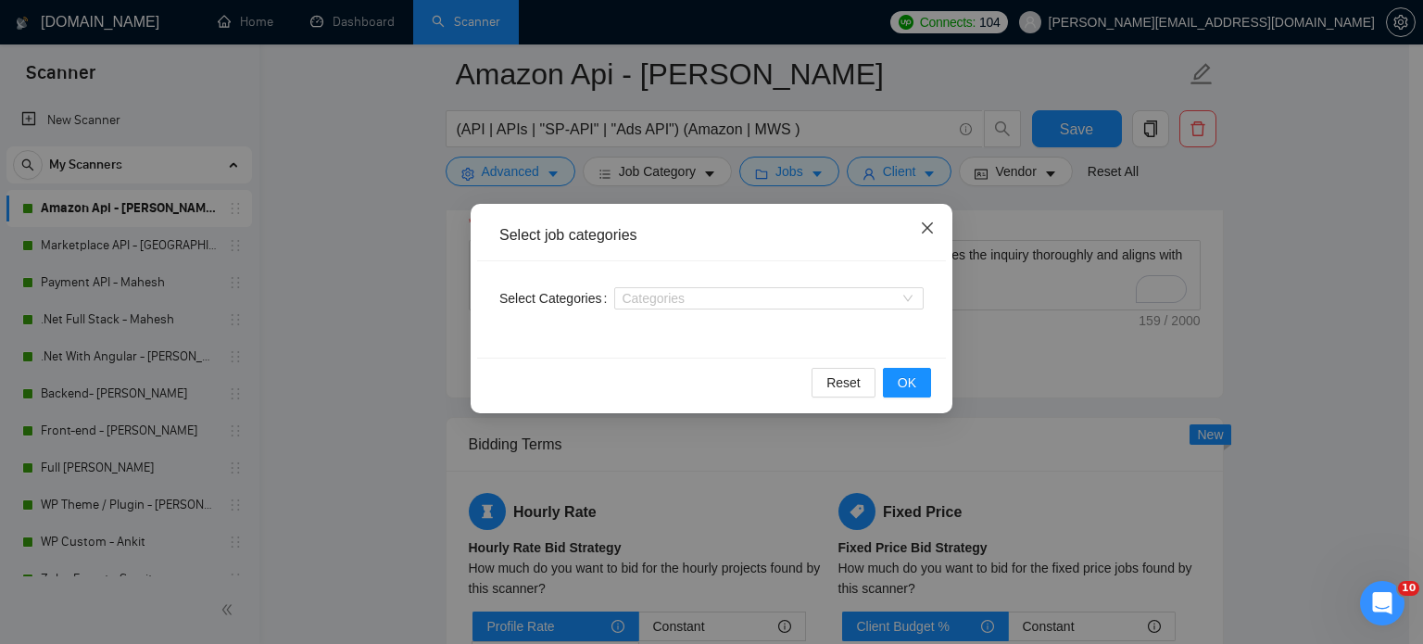
drag, startPoint x: 923, startPoint y: 221, endPoint x: 845, endPoint y: 206, distance: 79.2
click at [919, 221] on span "Close" at bounding box center [928, 229] width 50 height 50
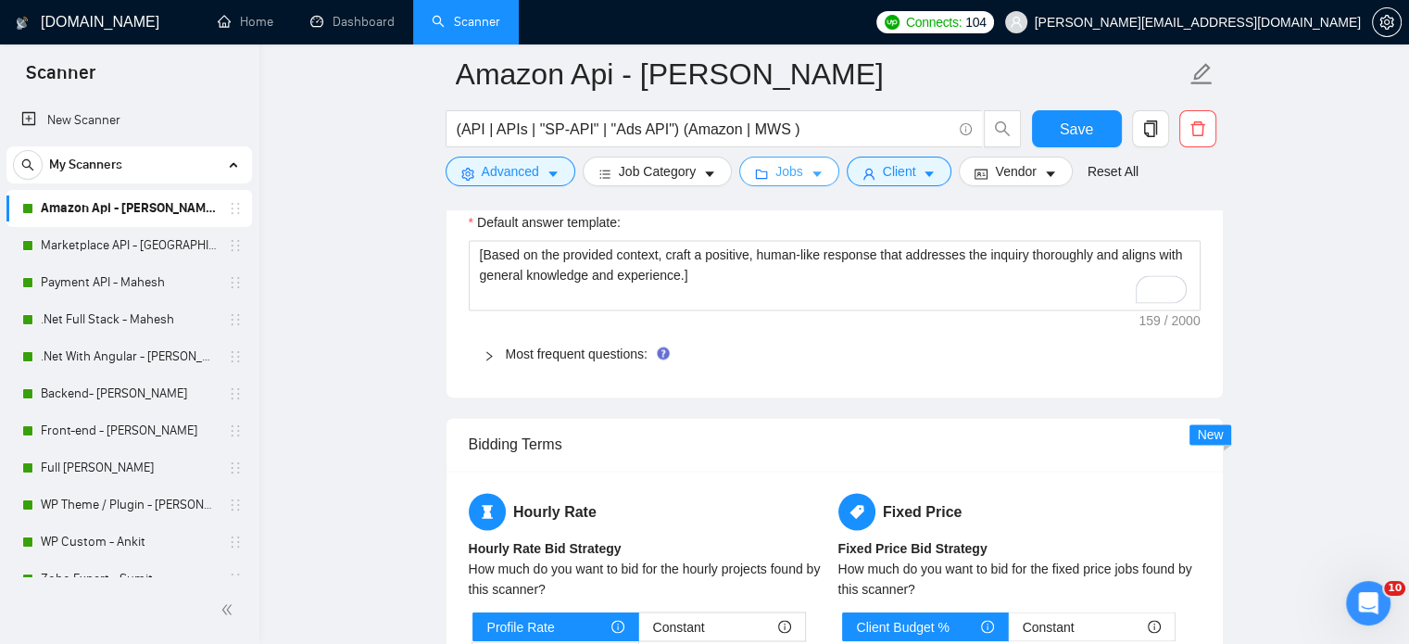
click at [815, 173] on icon "caret-down" at bounding box center [817, 175] width 9 height 6
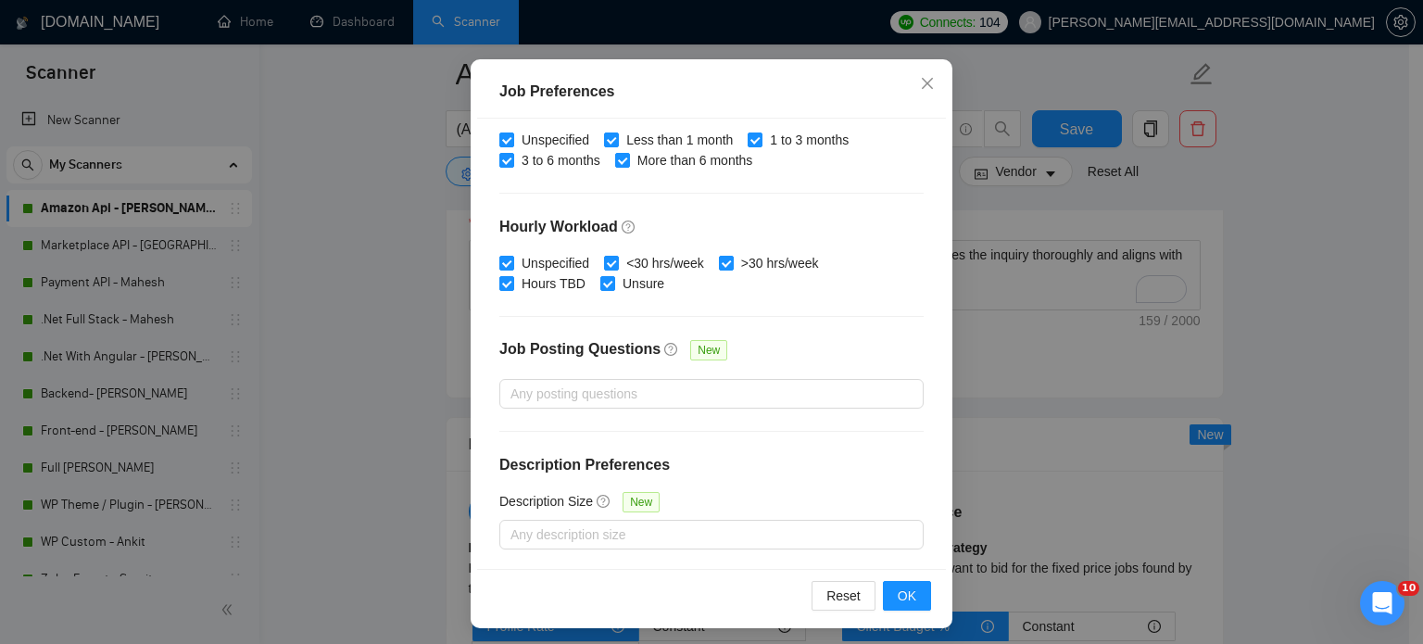
scroll to position [133, 0]
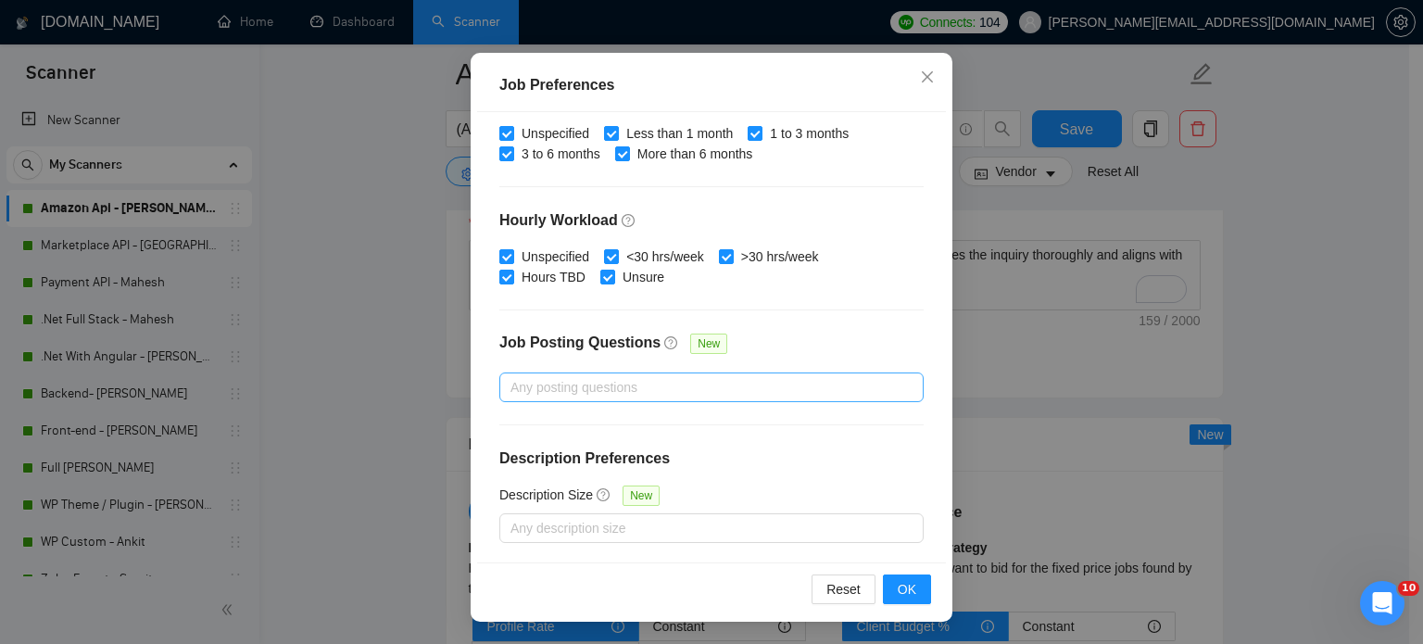
click at [625, 387] on div at bounding box center [702, 387] width 397 height 22
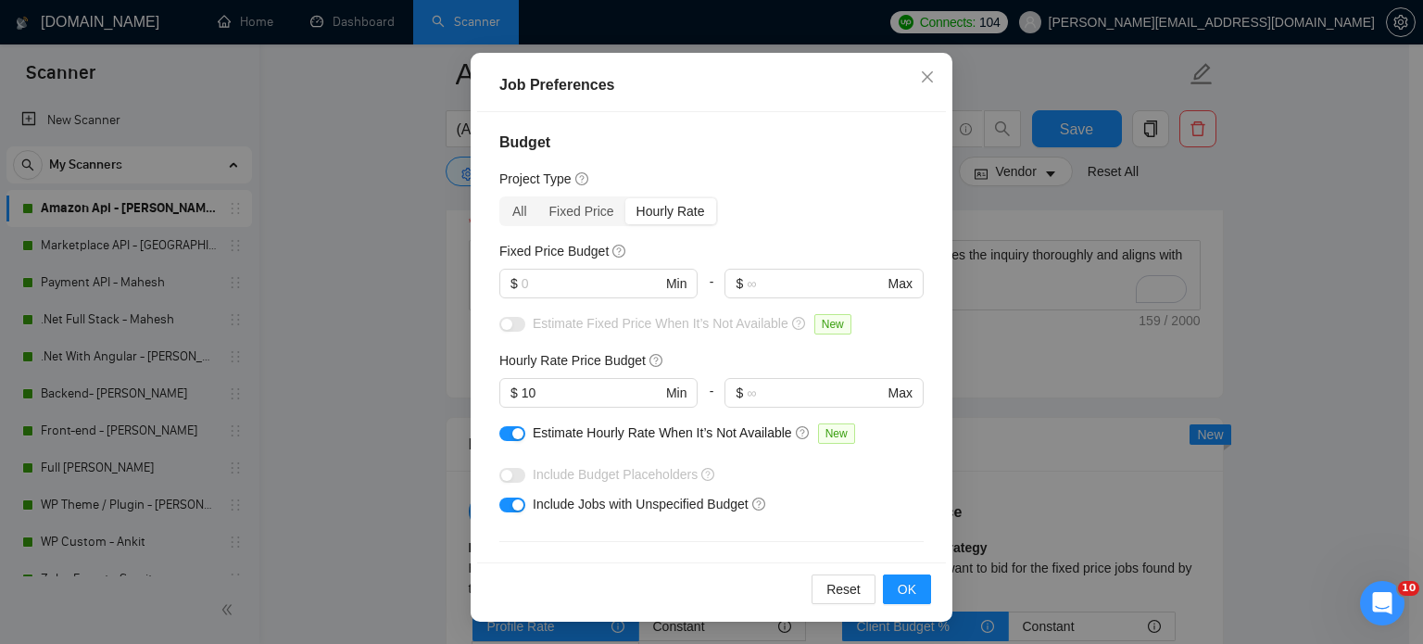
scroll to position [0, 0]
click at [924, 77] on icon "close" at bounding box center [927, 77] width 15 height 15
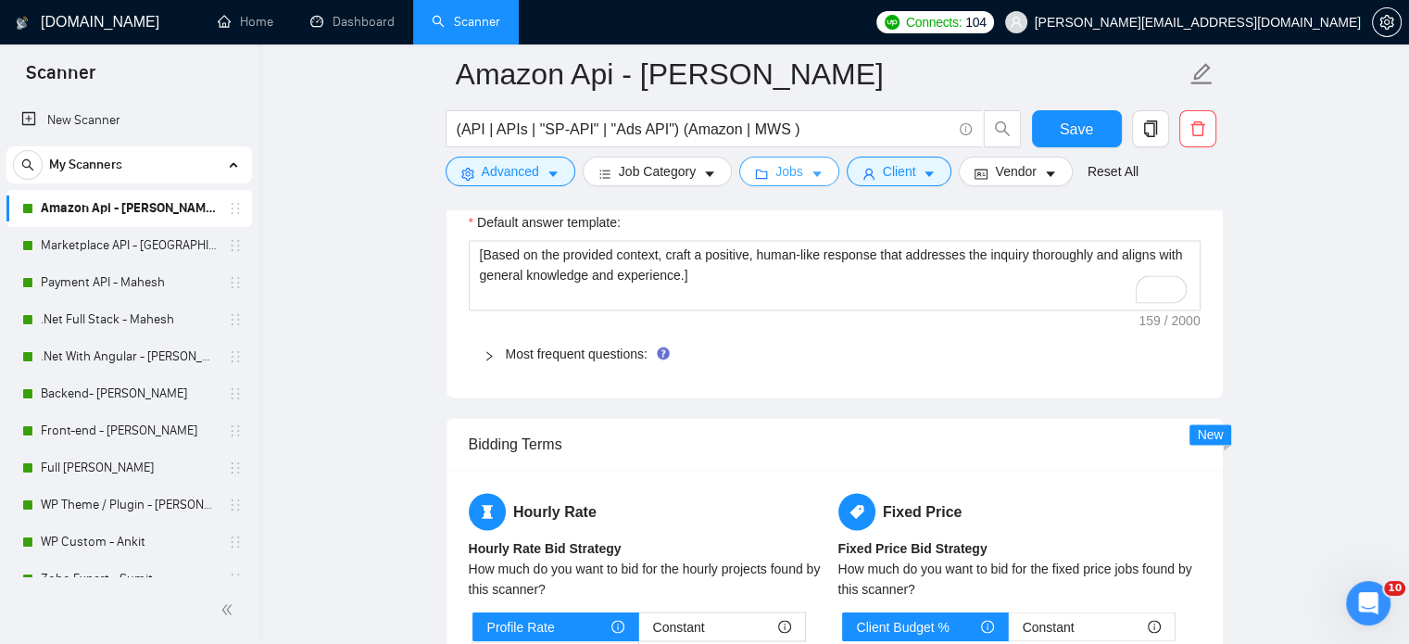
scroll to position [2802, 0]
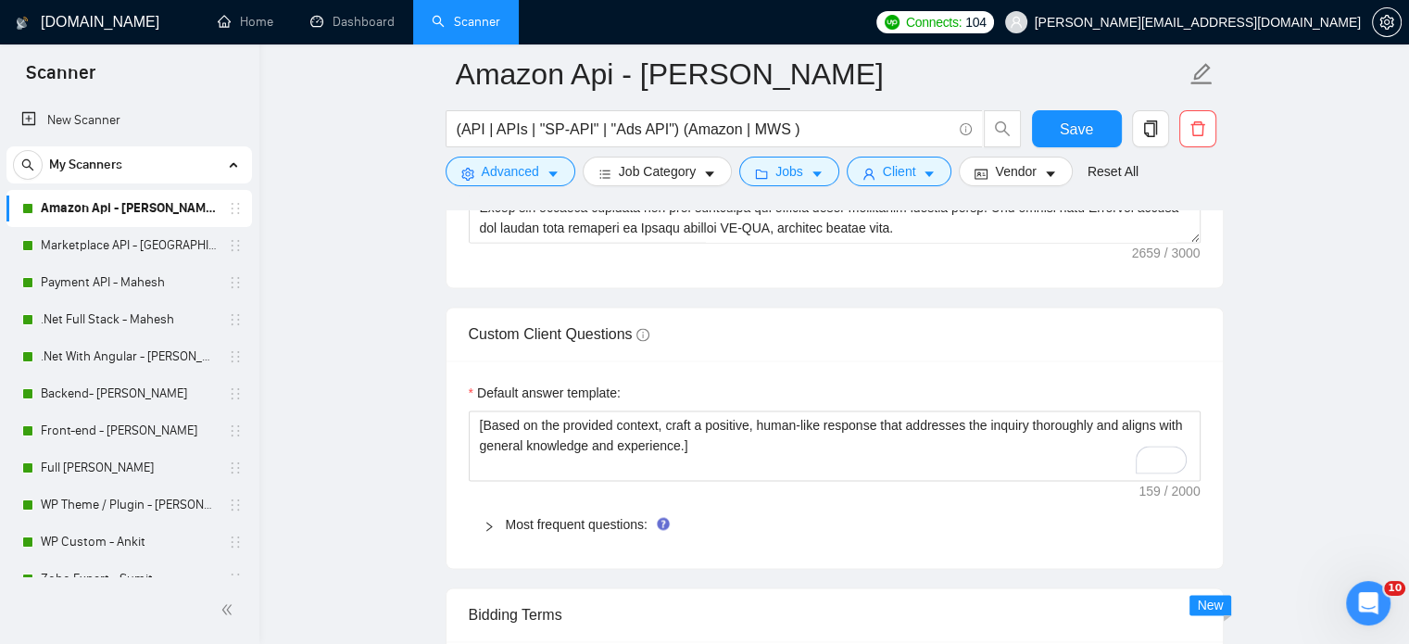
click at [490, 523] on icon "right" at bounding box center [489, 526] width 11 height 11
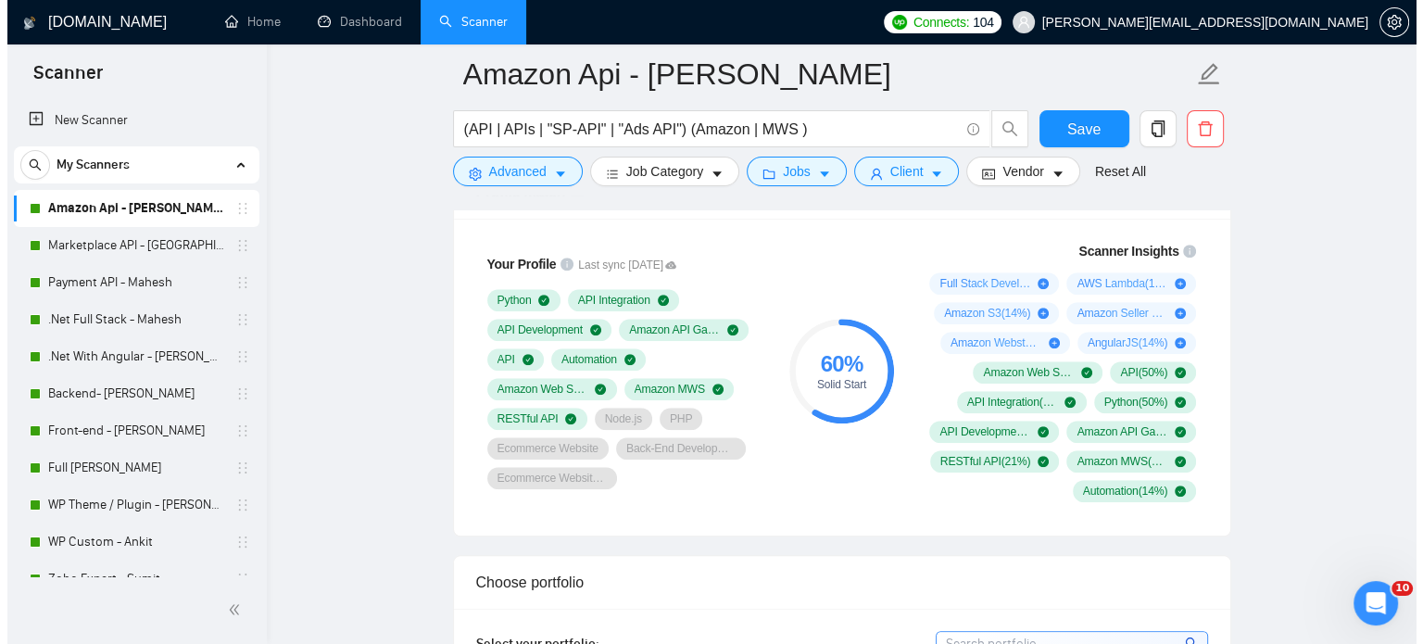
scroll to position [949, 0]
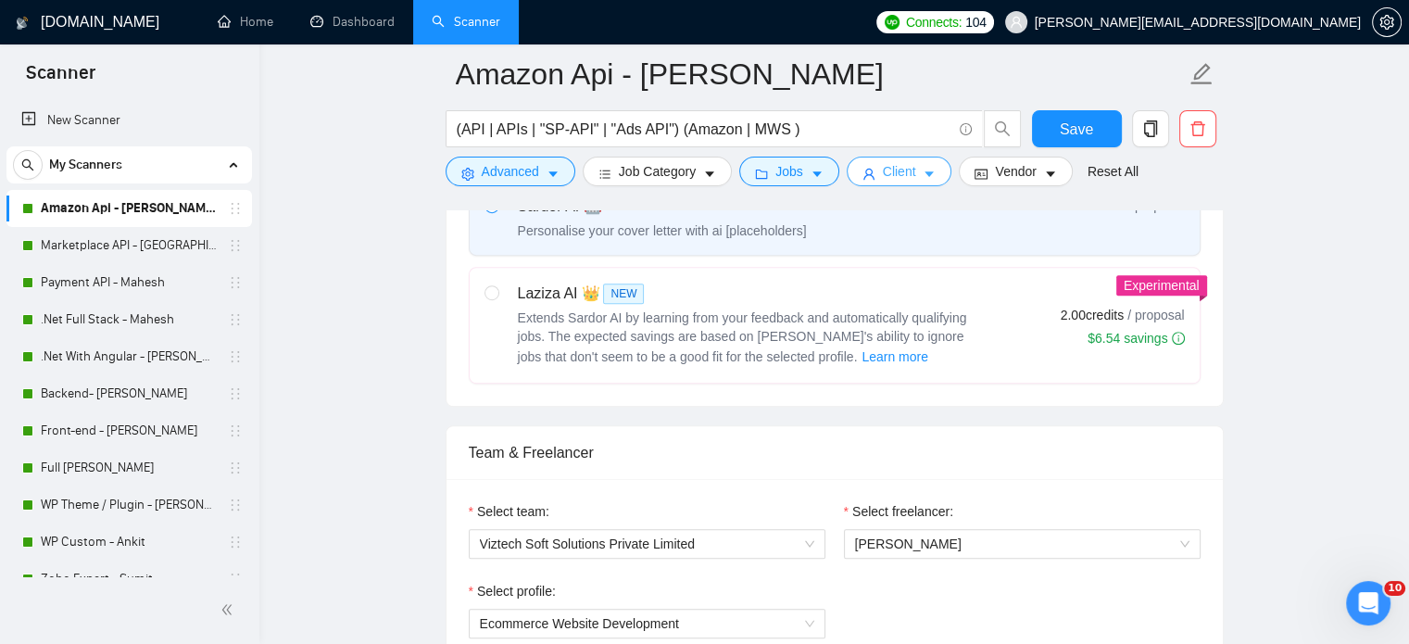
click at [914, 171] on button "Client" at bounding box center [900, 172] width 106 height 30
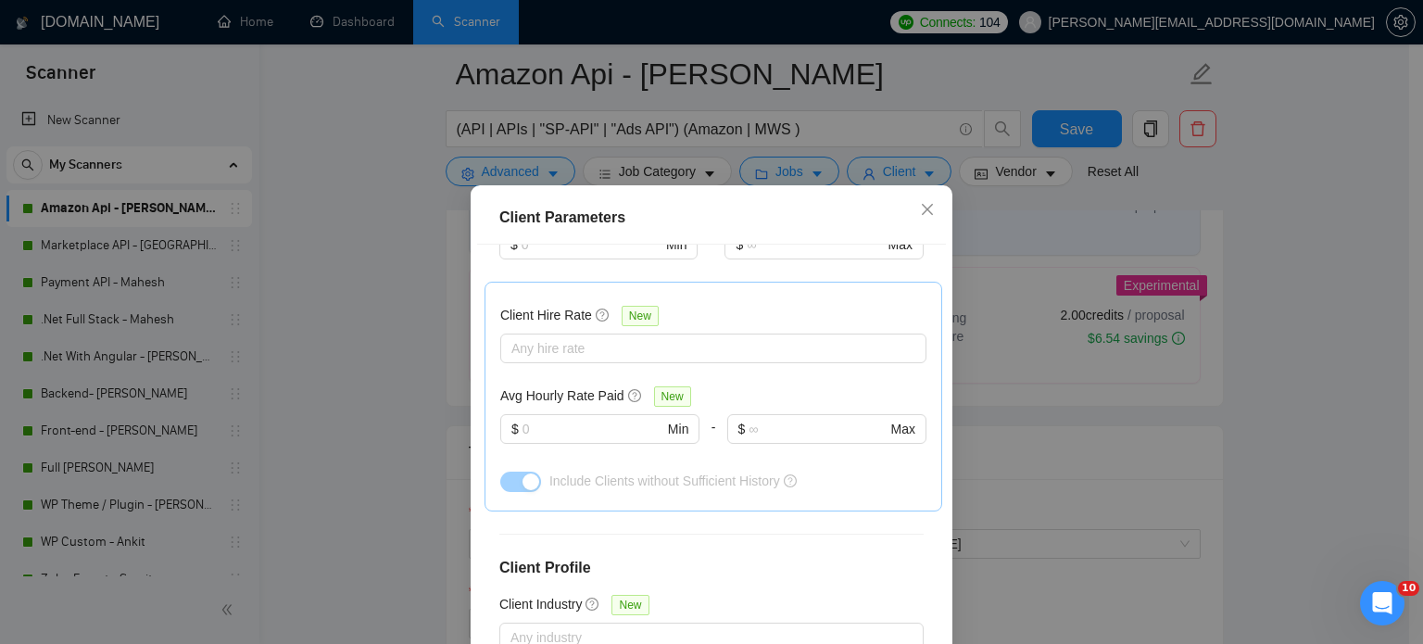
scroll to position [782, 0]
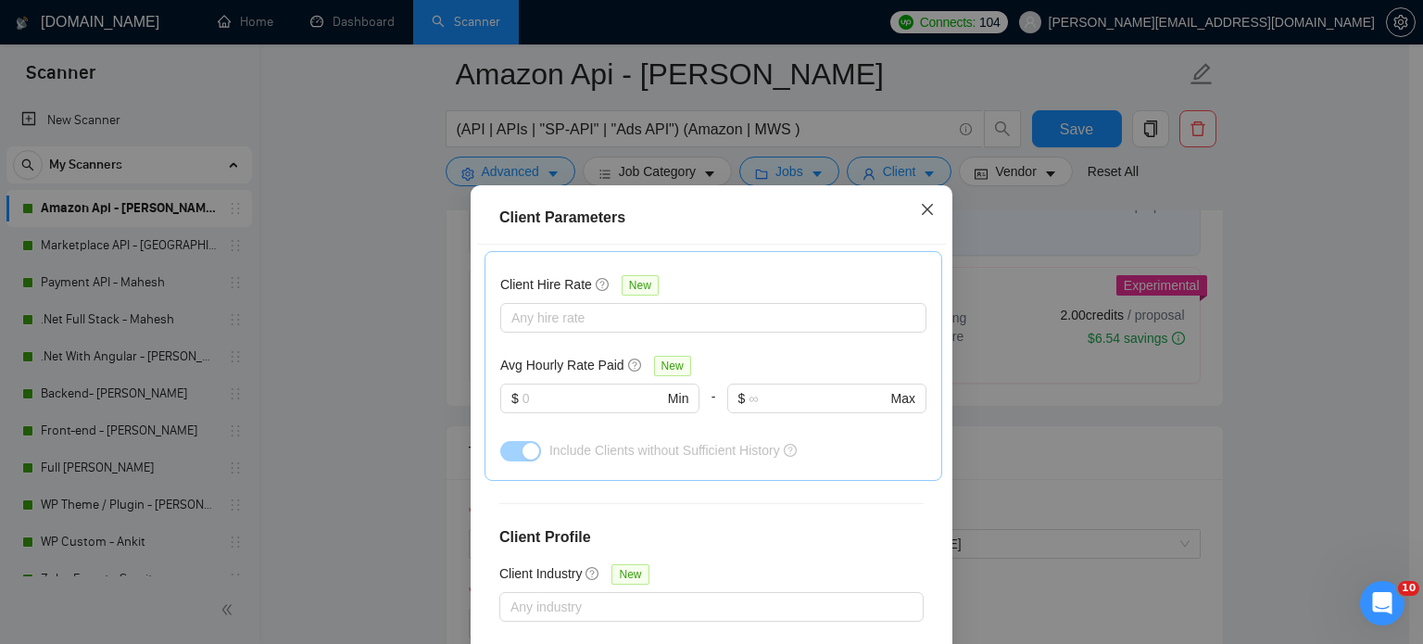
click at [921, 215] on icon "close" at bounding box center [927, 209] width 15 height 15
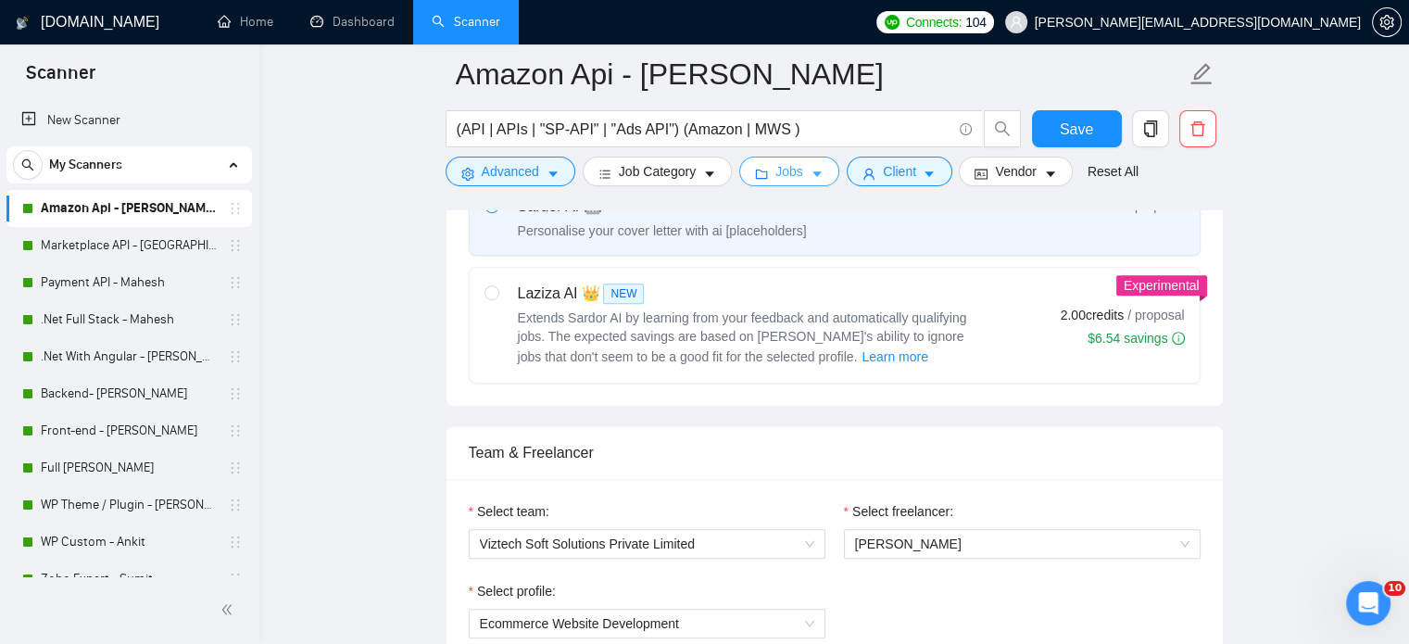
click at [811, 179] on icon "caret-down" at bounding box center [817, 174] width 13 height 13
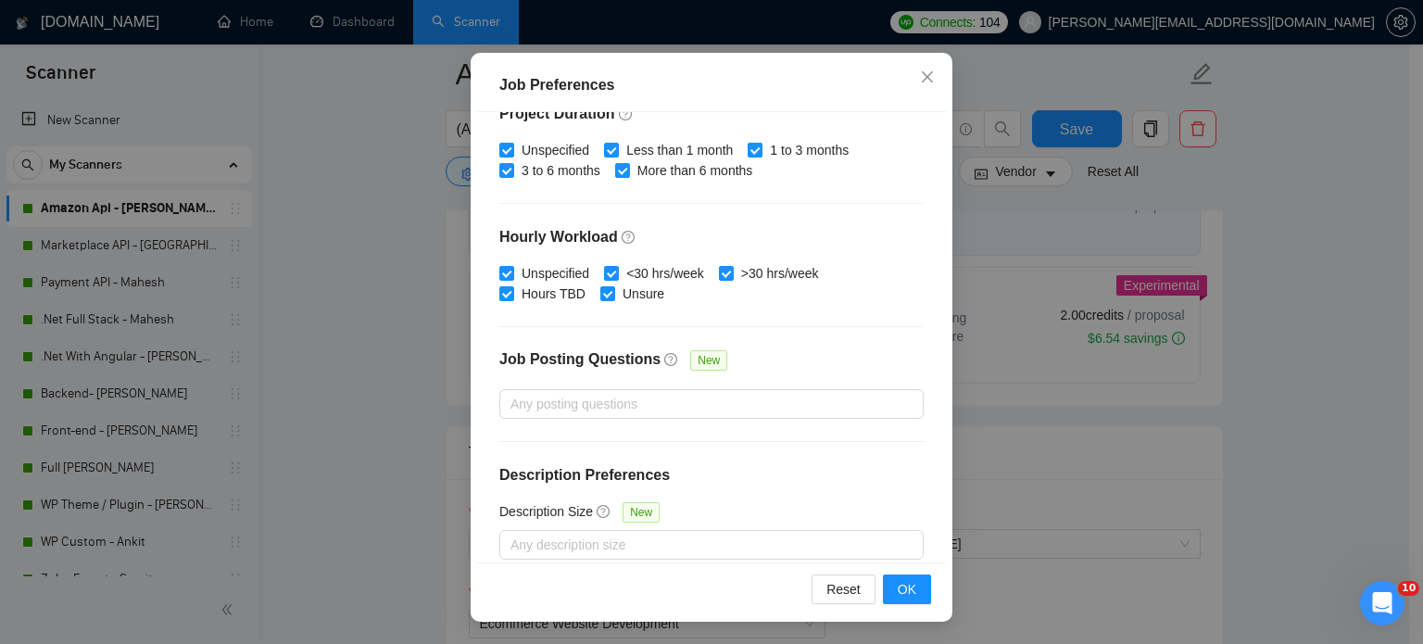
scroll to position [593, 0]
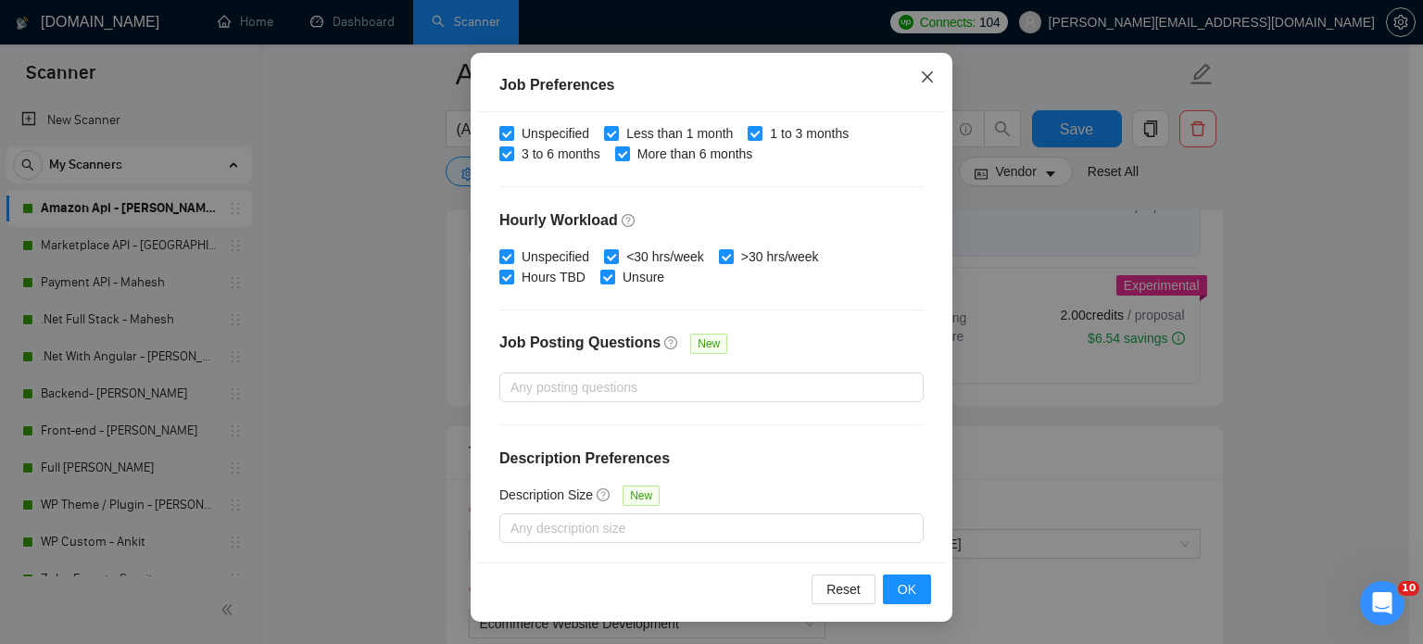
click at [920, 81] on icon "close" at bounding box center [927, 77] width 15 height 15
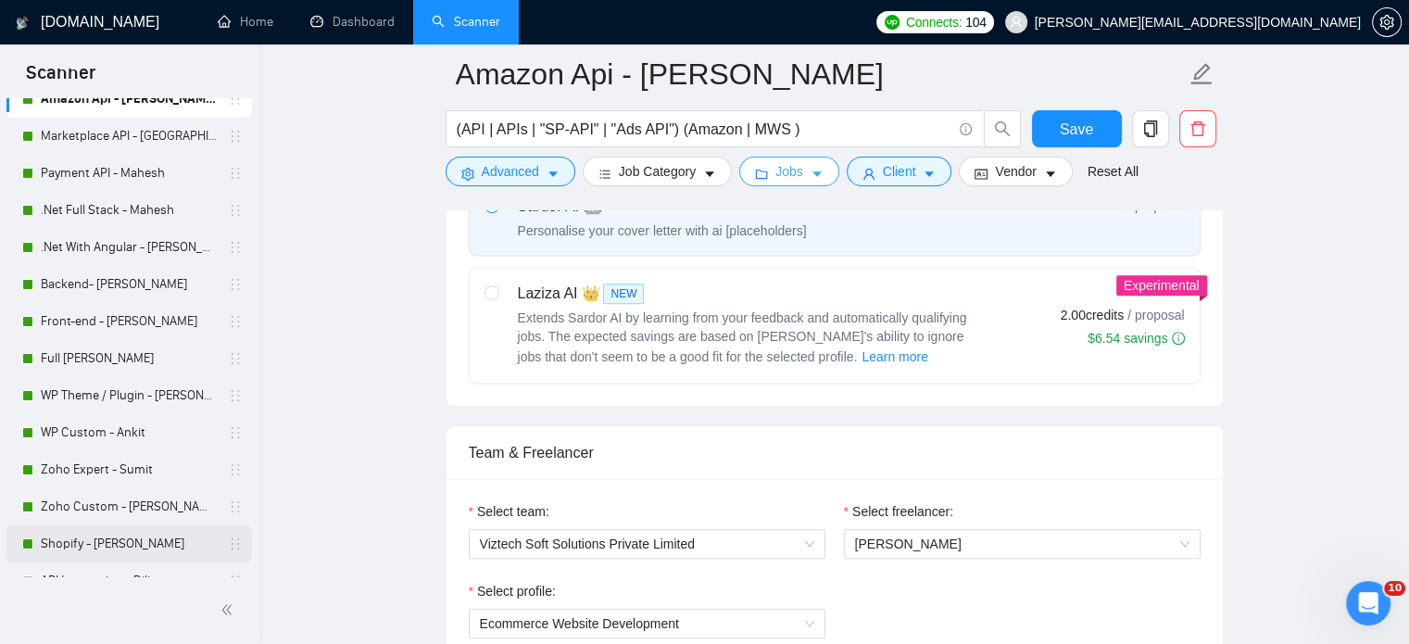
scroll to position [206, 0]
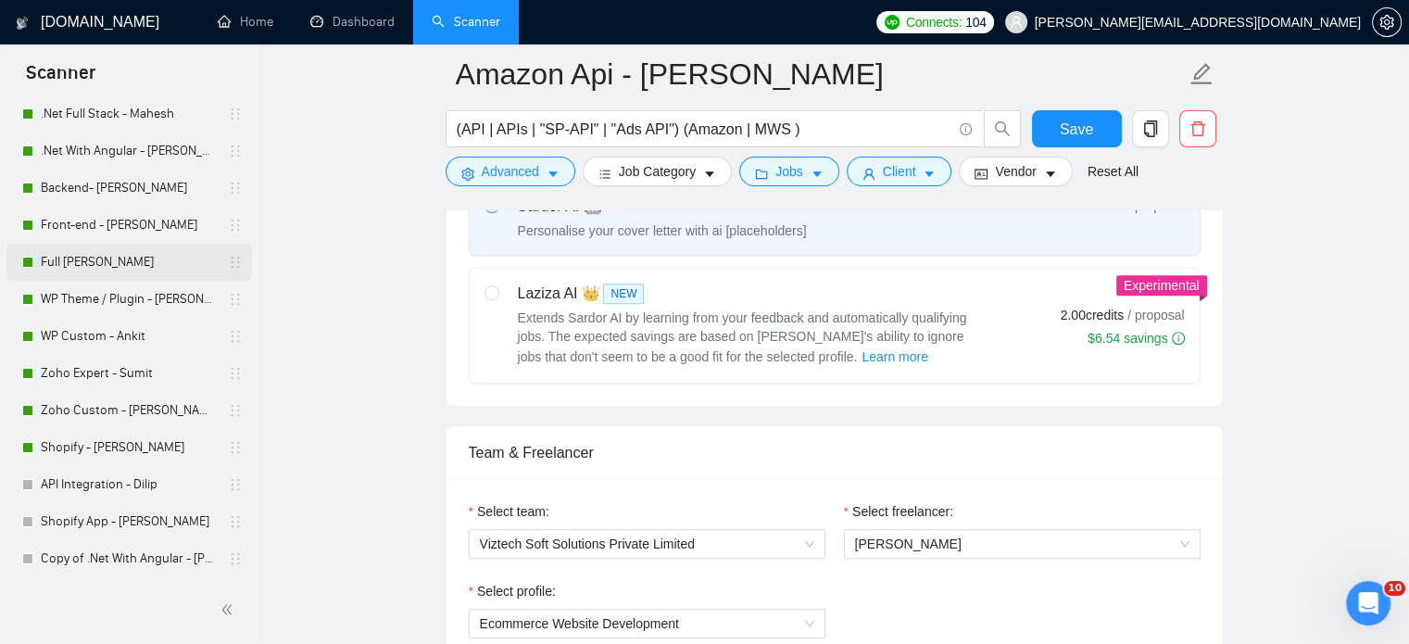
click at [121, 273] on link "Full [PERSON_NAME]" at bounding box center [129, 262] width 176 height 37
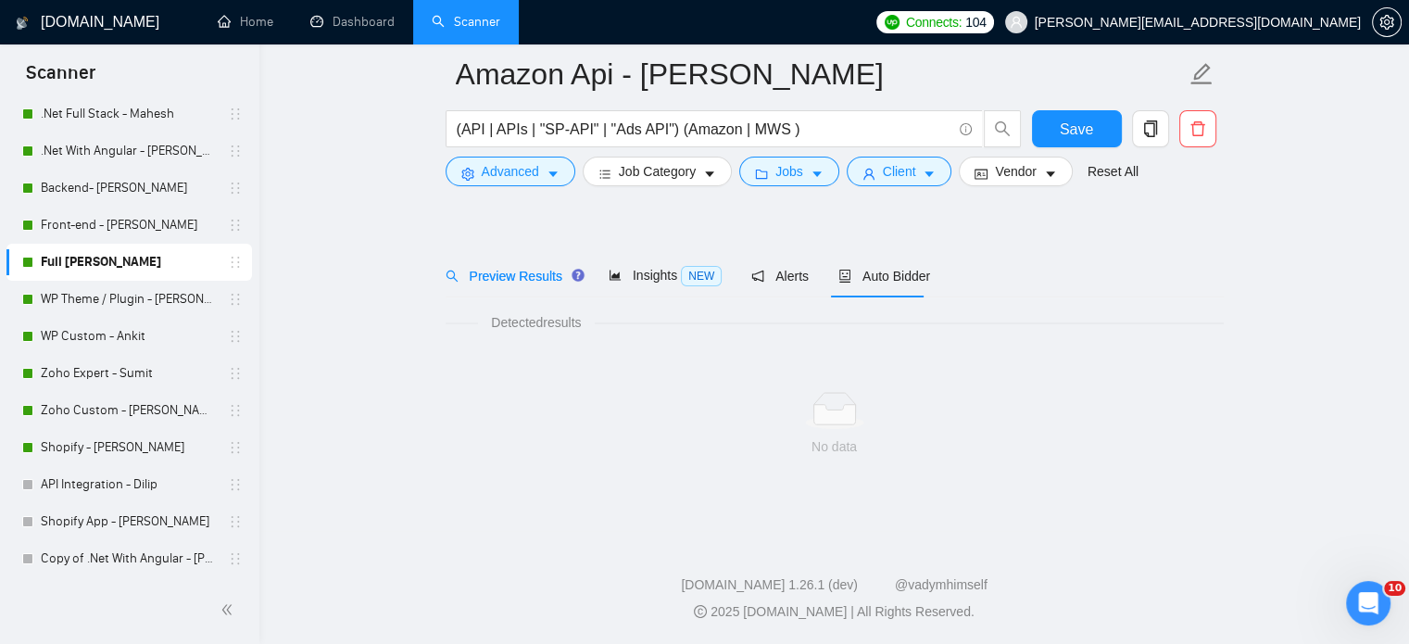
scroll to position [32, 0]
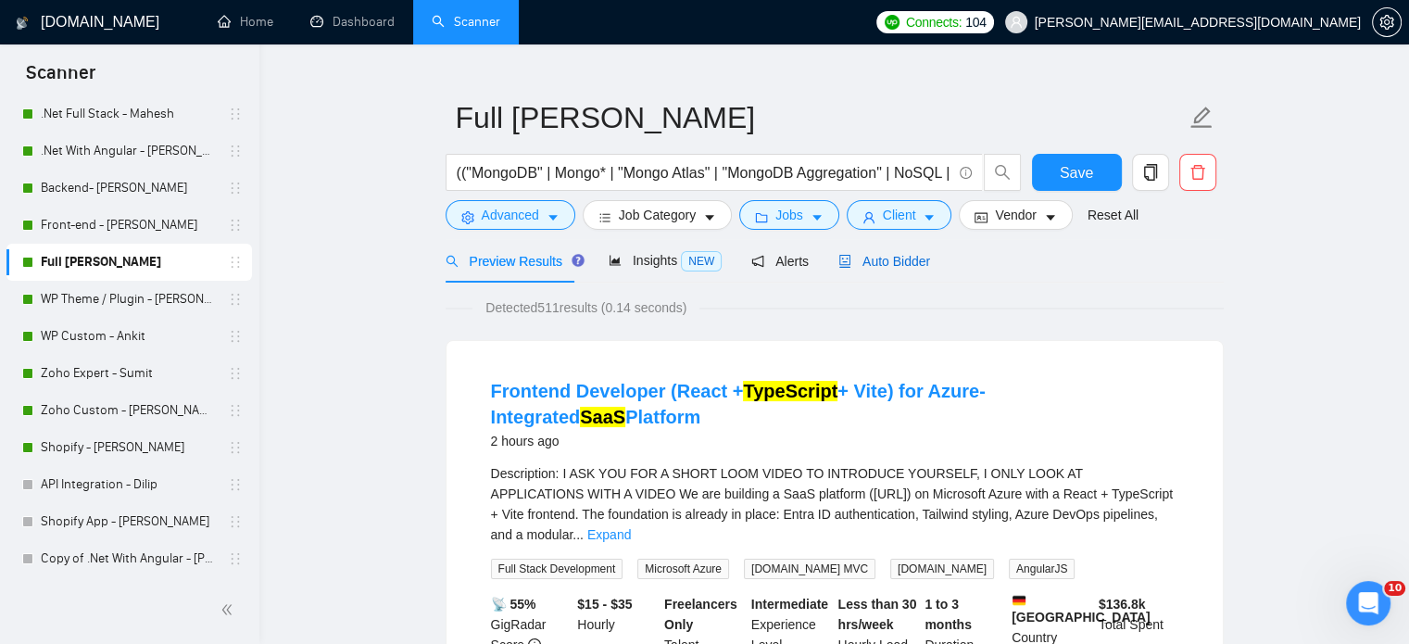
click at [879, 264] on span "Auto Bidder" at bounding box center [885, 261] width 92 height 15
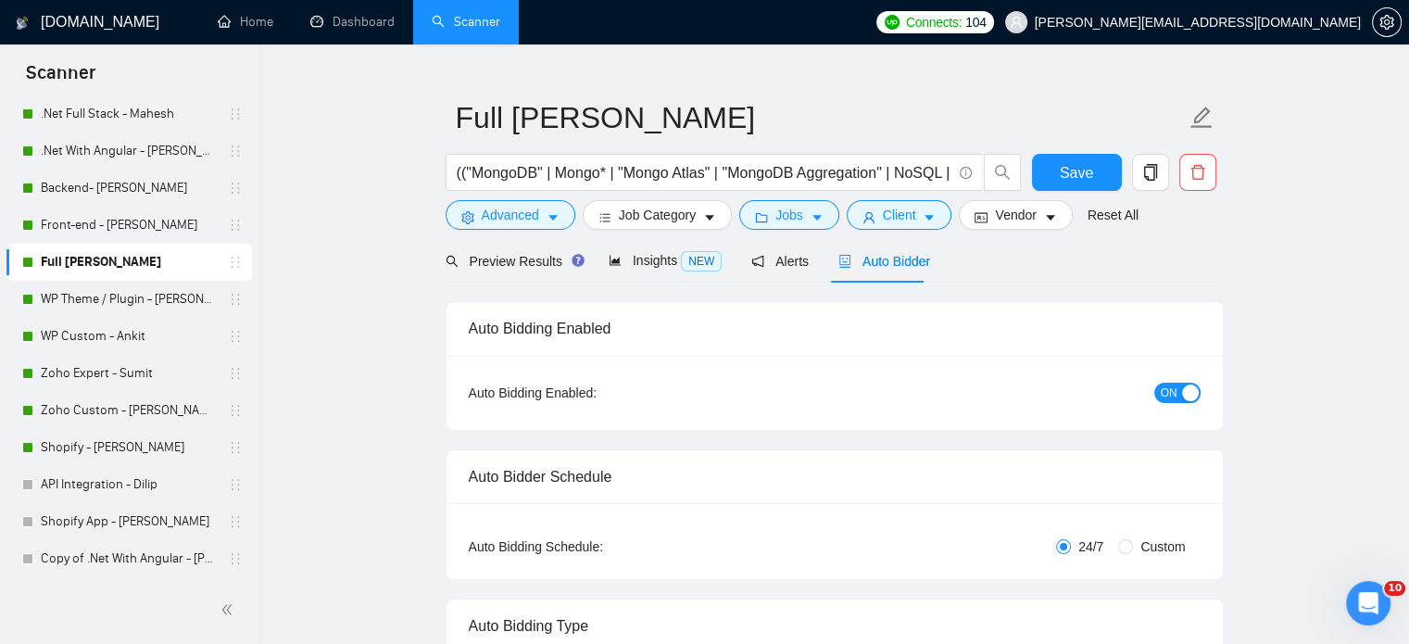
radio input "false"
radio input "true"
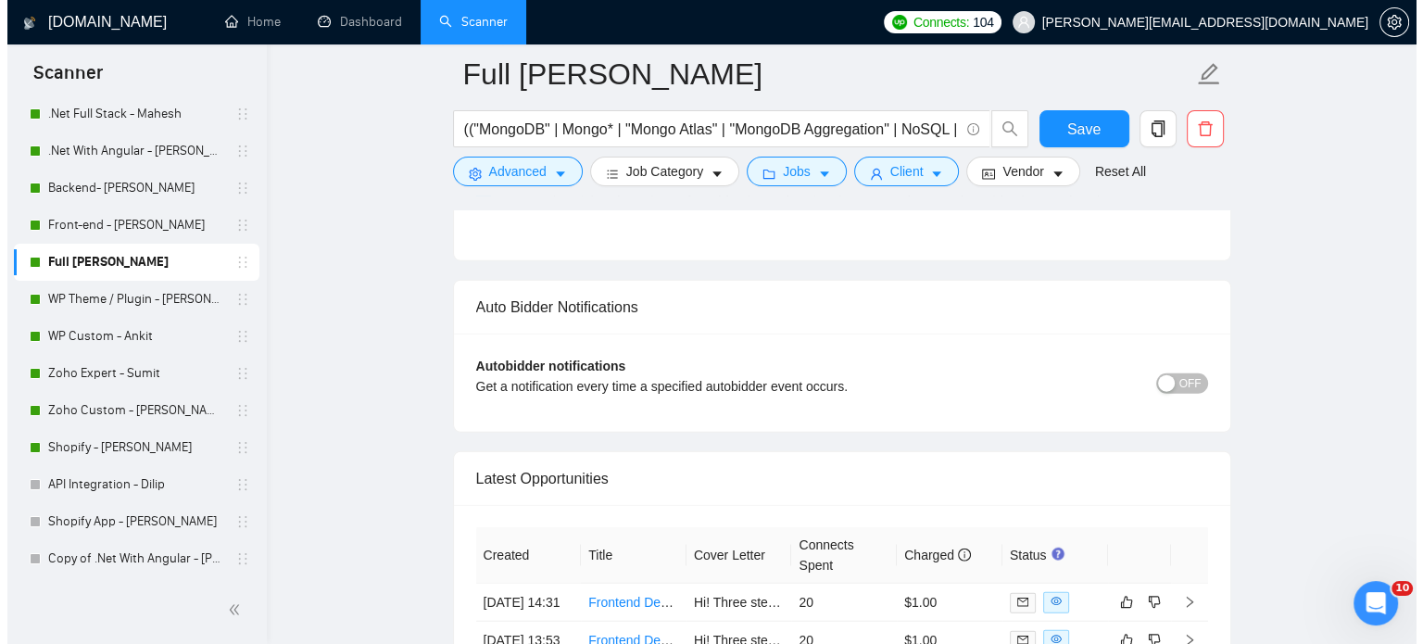
scroll to position [4758, 0]
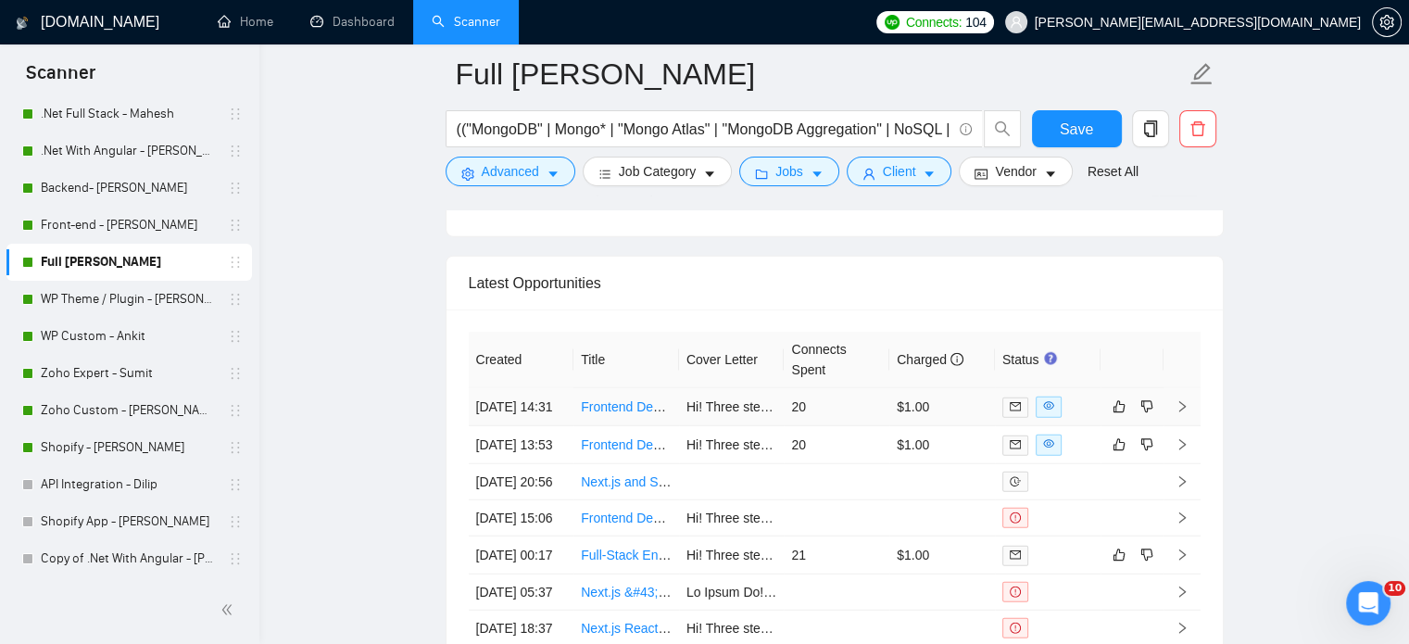
click at [602, 410] on link "Frontend Developer (React + TypeScript + Vite) for Azure-Integrated SaaS Platfo…" at bounding box center [820, 406] width 479 height 15
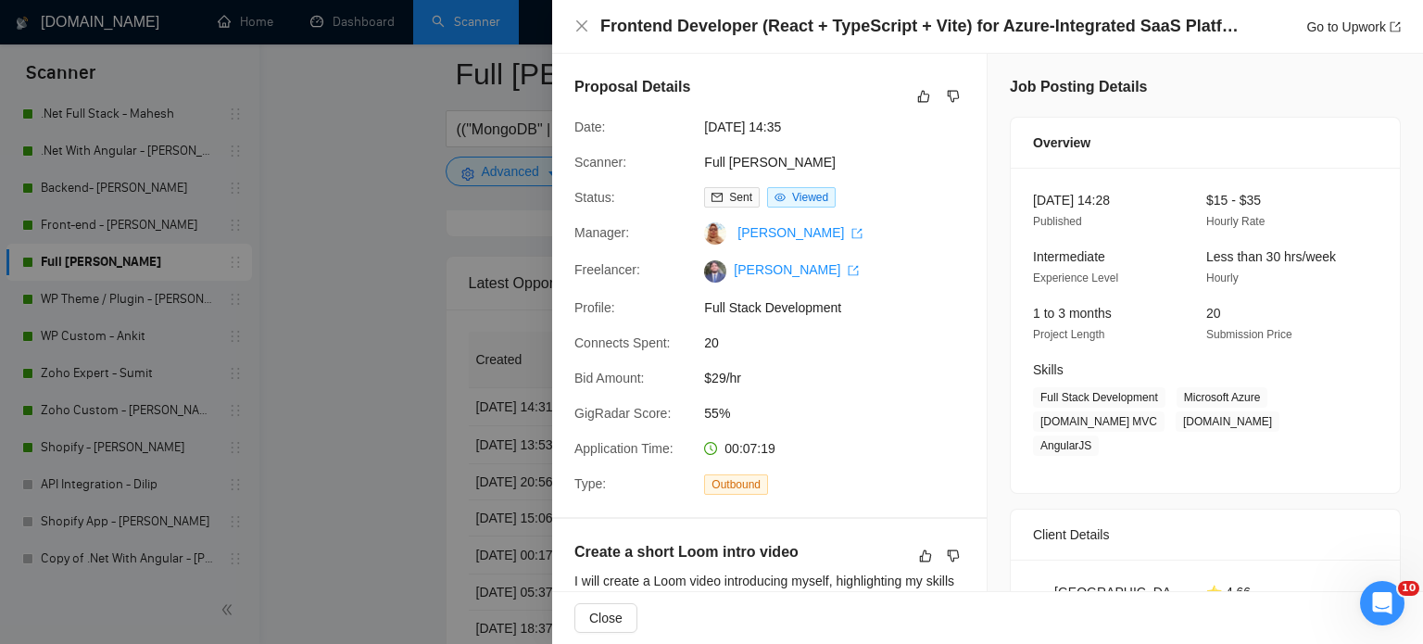
click at [589, 25] on div "Frontend Developer (React + TypeScript + Vite) for Azure-Integrated SaaS Platfo…" at bounding box center [988, 26] width 827 height 23
drag, startPoint x: 577, startPoint y: 24, endPoint x: 571, endPoint y: 184, distance: 160.4
click at [578, 24] on icon "close" at bounding box center [582, 26] width 15 height 15
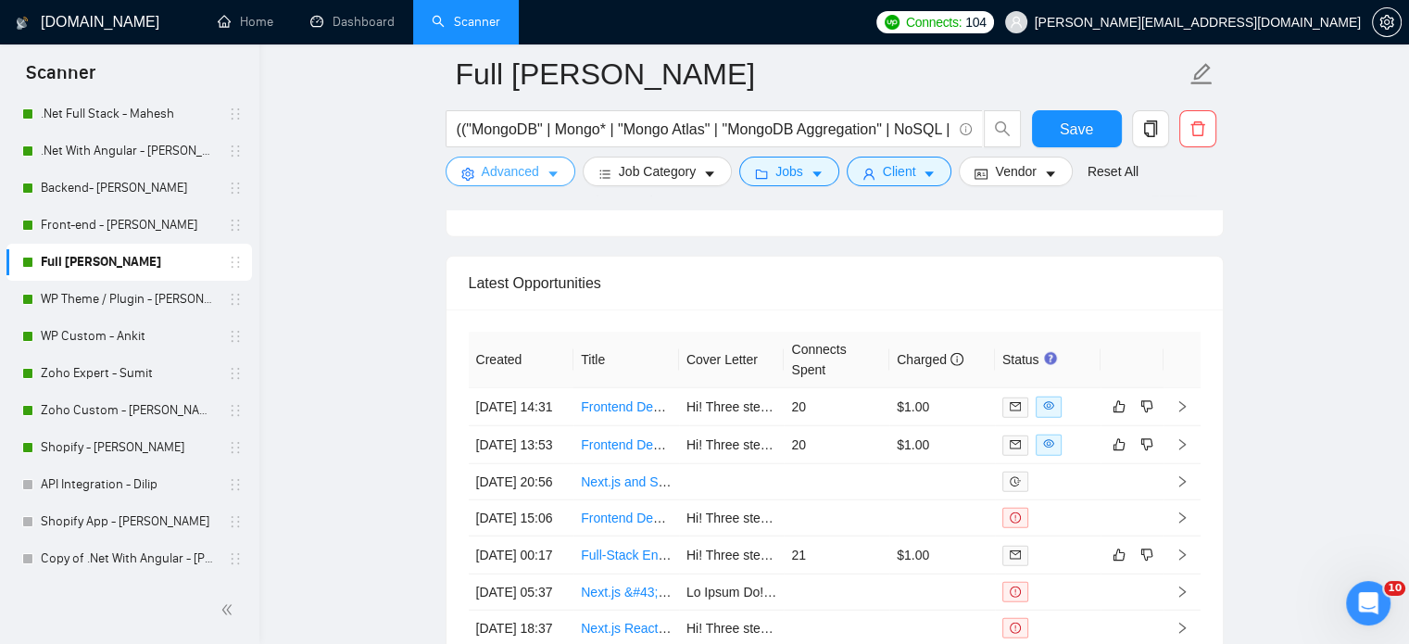
click at [560, 172] on button "Advanced" at bounding box center [511, 172] width 130 height 30
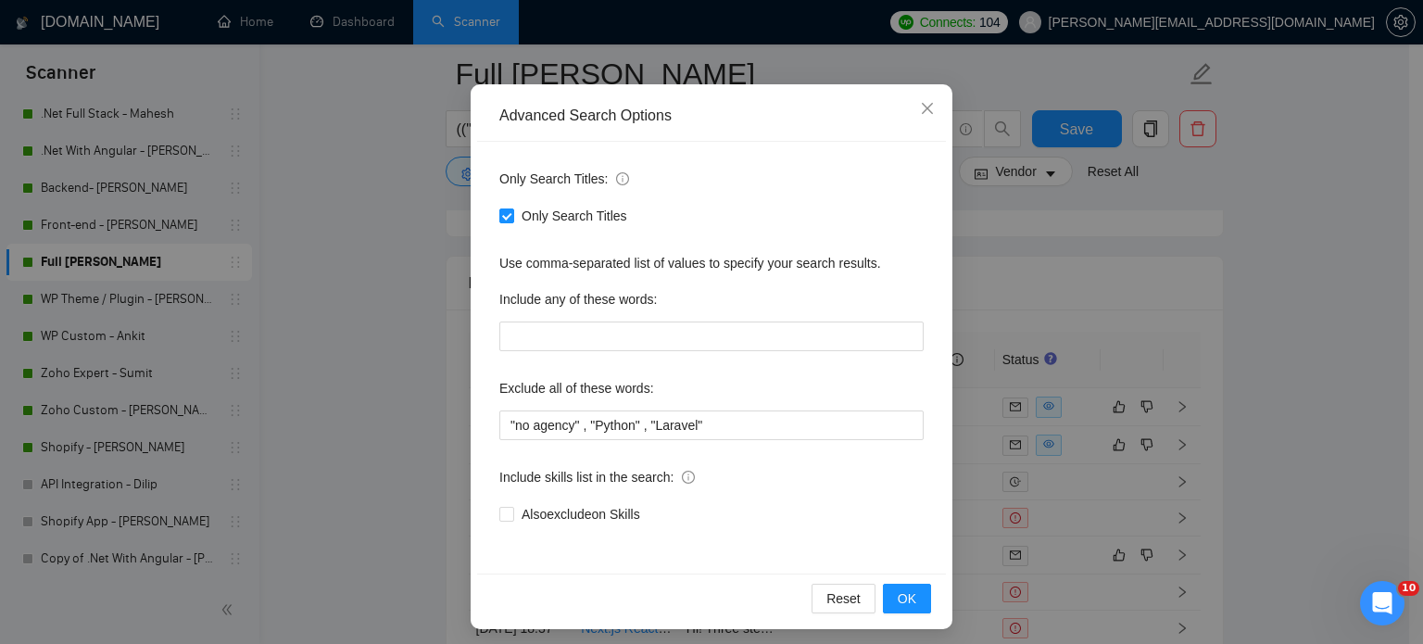
scroll to position [126, 0]
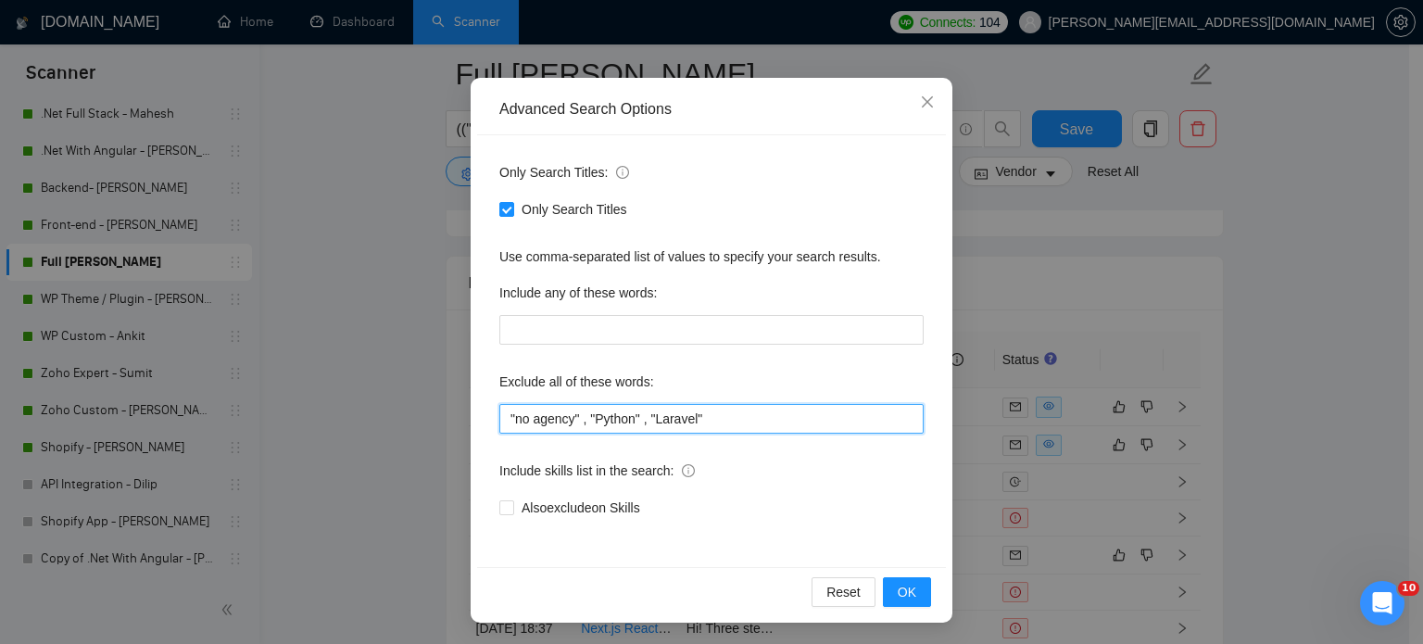
click at [706, 418] on input ""no agency" , "Python" , "Laravel"" at bounding box center [711, 419] width 424 height 30
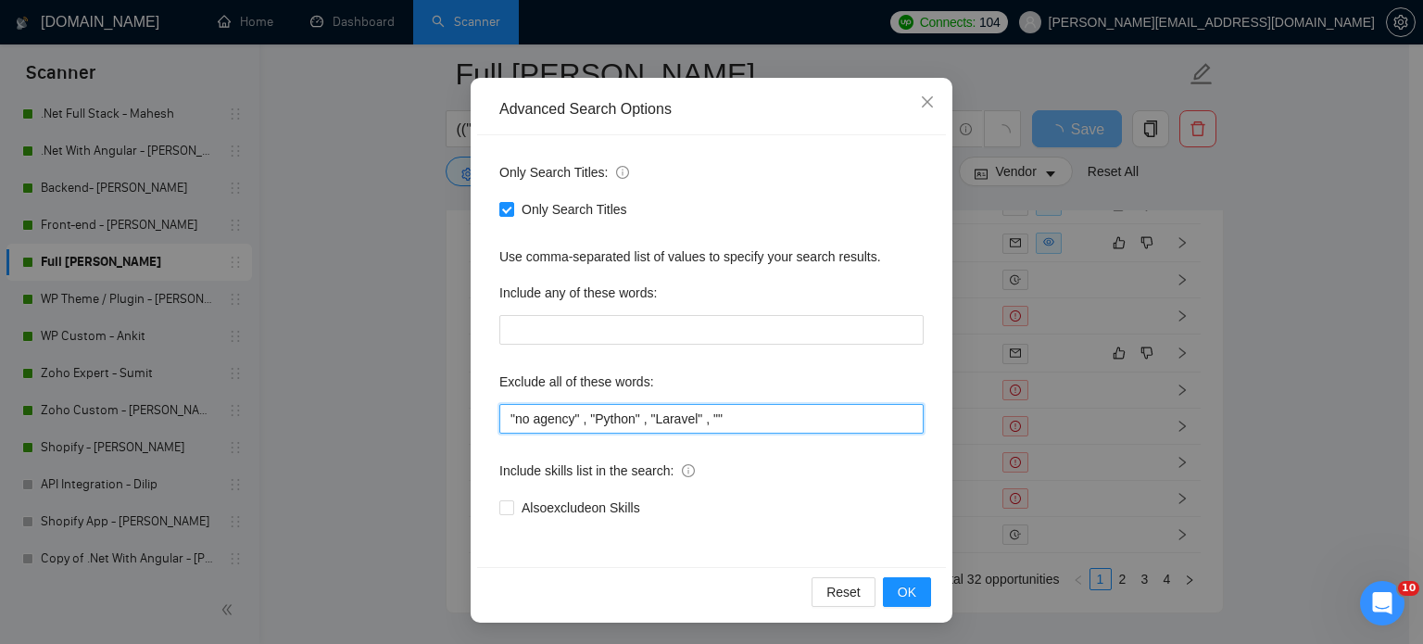
paste input "SHORT LOOM VIDEO TO INTRODUCE"
click at [732, 422] on input ""no agency" , "Python" , "Laravel" , "SHORT LOOM VIDEO TO INTRODUCE "" at bounding box center [711, 419] width 424 height 30
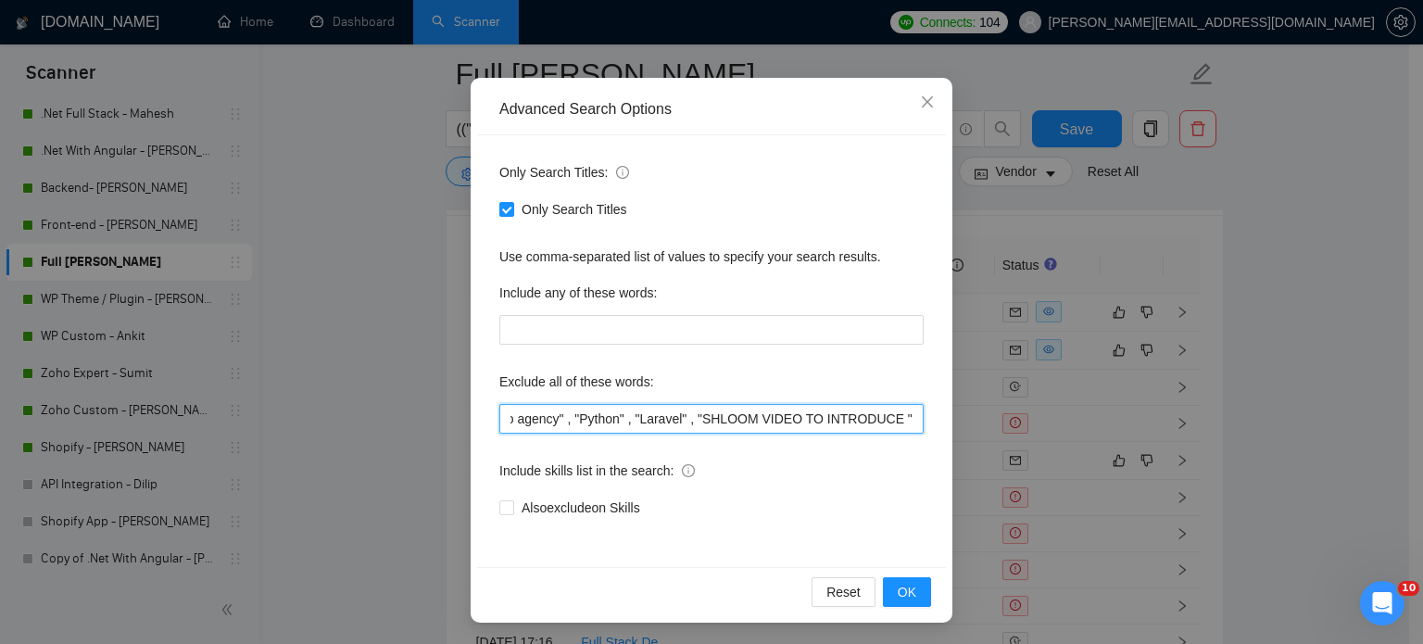
scroll to position [0, 0]
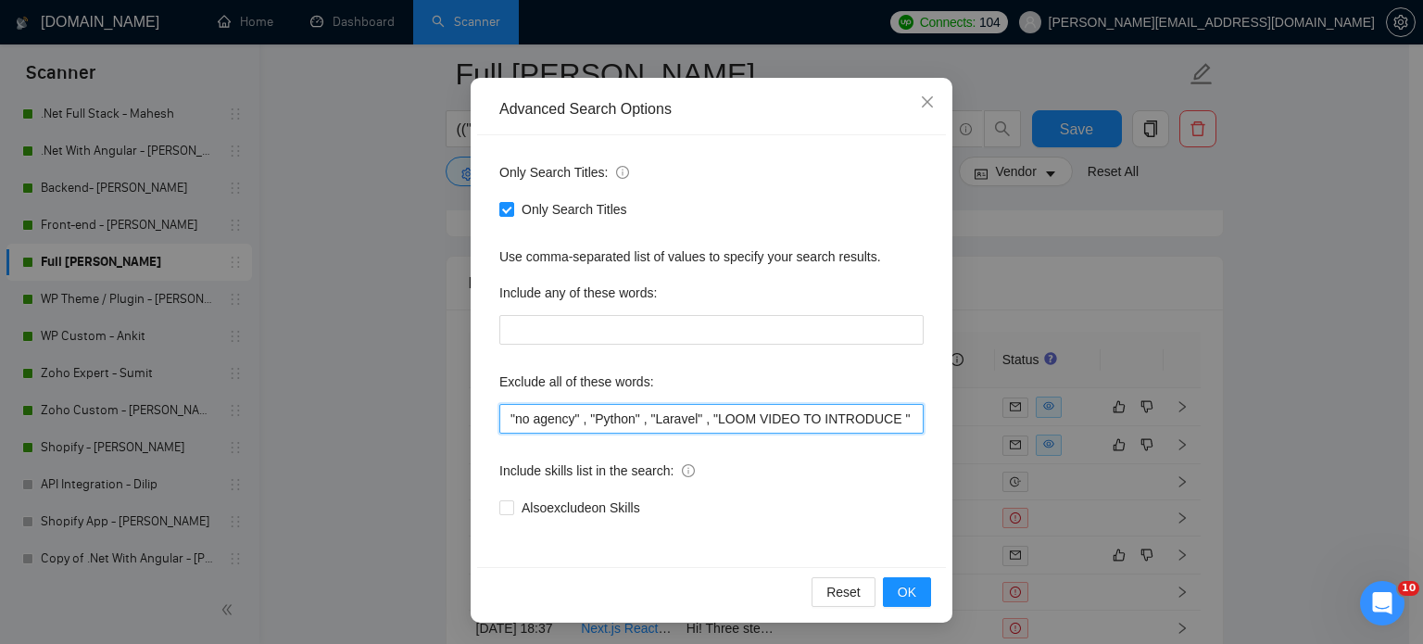
click at [881, 417] on input ""no agency" , "Python" , "Laravel" , "LOOM VIDEO TO INTRODUCE "" at bounding box center [711, 419] width 424 height 30
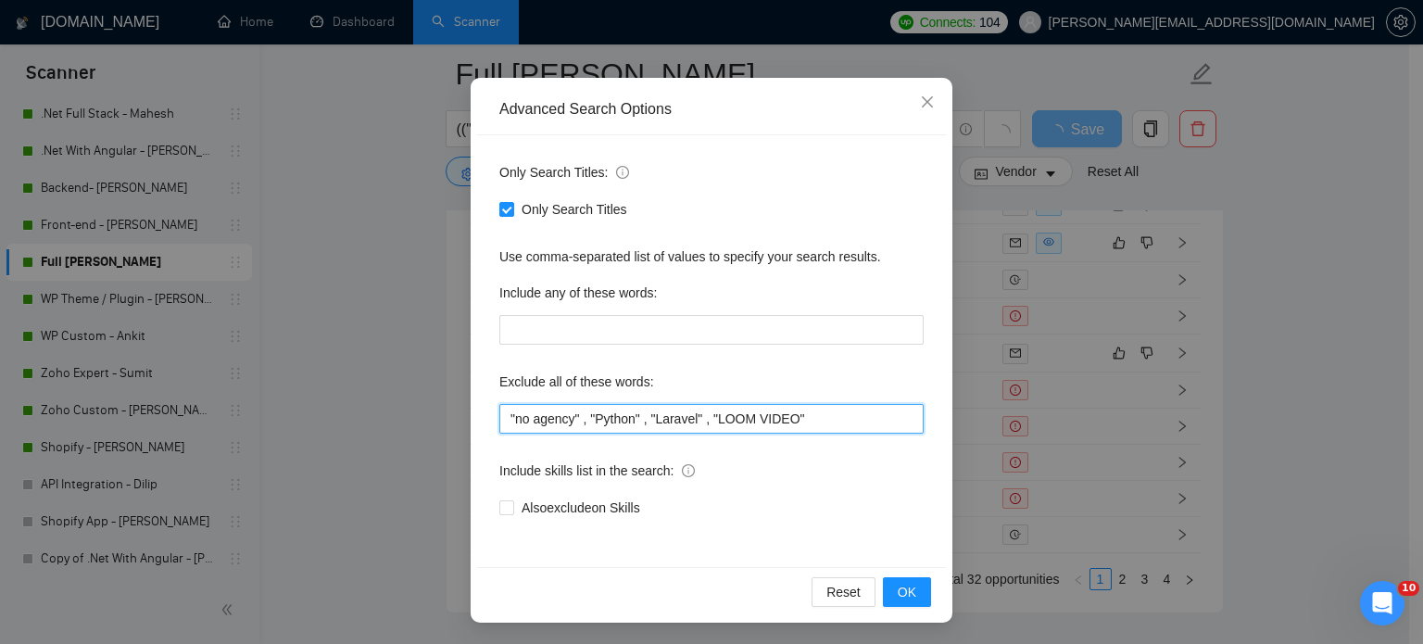
click at [861, 414] on input ""no agency" , "Python" , "Laravel" , "LOOM VIDEO"" at bounding box center [711, 419] width 424 height 30
drag, startPoint x: 785, startPoint y: 418, endPoint x: 708, endPoint y: 415, distance: 77.0
click at [708, 415] on input ""no agency" , "Python" , "Laravel" , "LOOM VIDEO" ,""" at bounding box center [711, 419] width 424 height 30
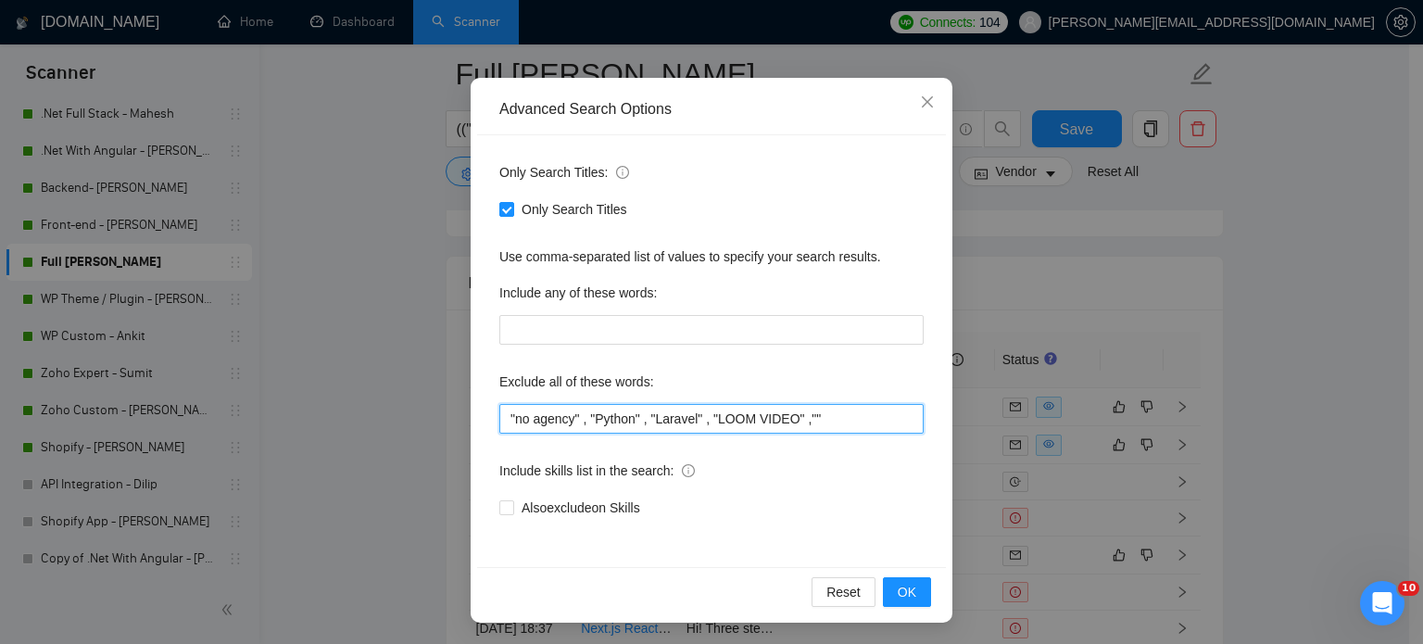
click at [801, 416] on input ""no agency" , "Python" , "Laravel" , "LOOM VIDEO" ,""" at bounding box center [711, 419] width 424 height 30
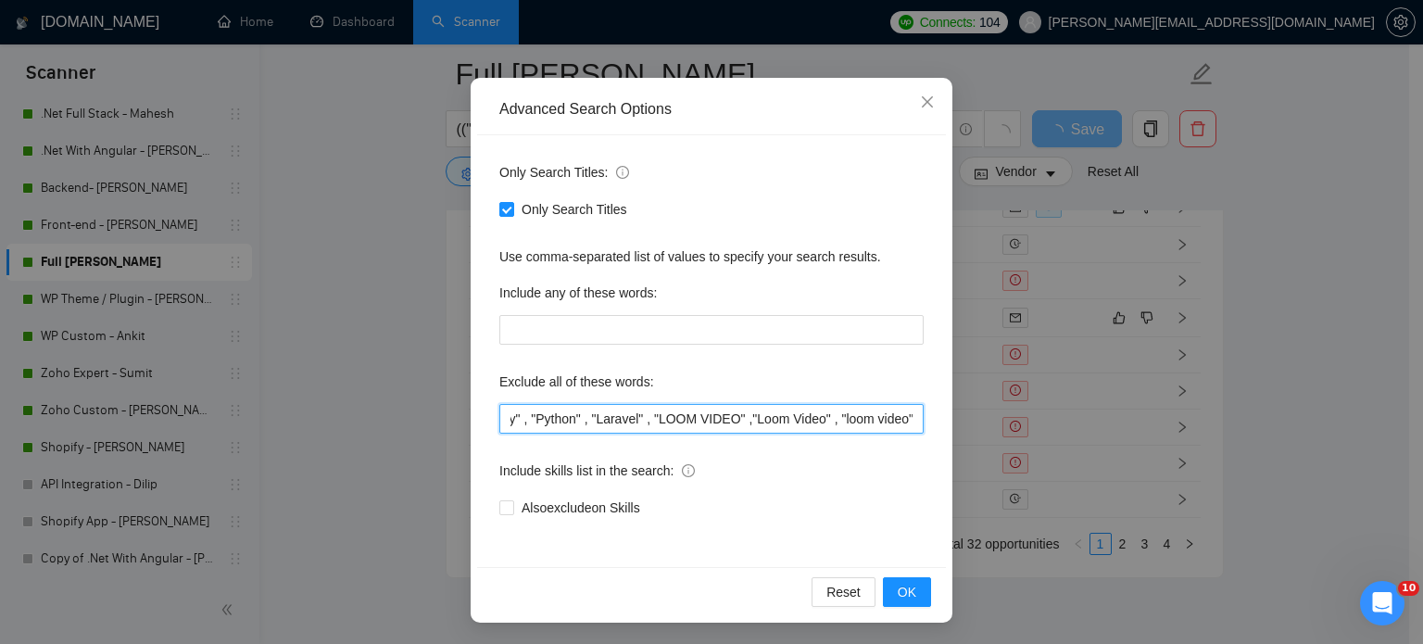
scroll to position [0, 55]
click at [827, 418] on input ""no agency" , "Python" , "Laravel" , "LOOM VIDEO" ,"Loom Video" , "loom video"" at bounding box center [711, 419] width 424 height 30
click at [745, 419] on input ""no agency" , "Python" , "Laravel" , "LOOM VIDEO" ,"Loom Video", "loom video"" at bounding box center [711, 419] width 424 height 30
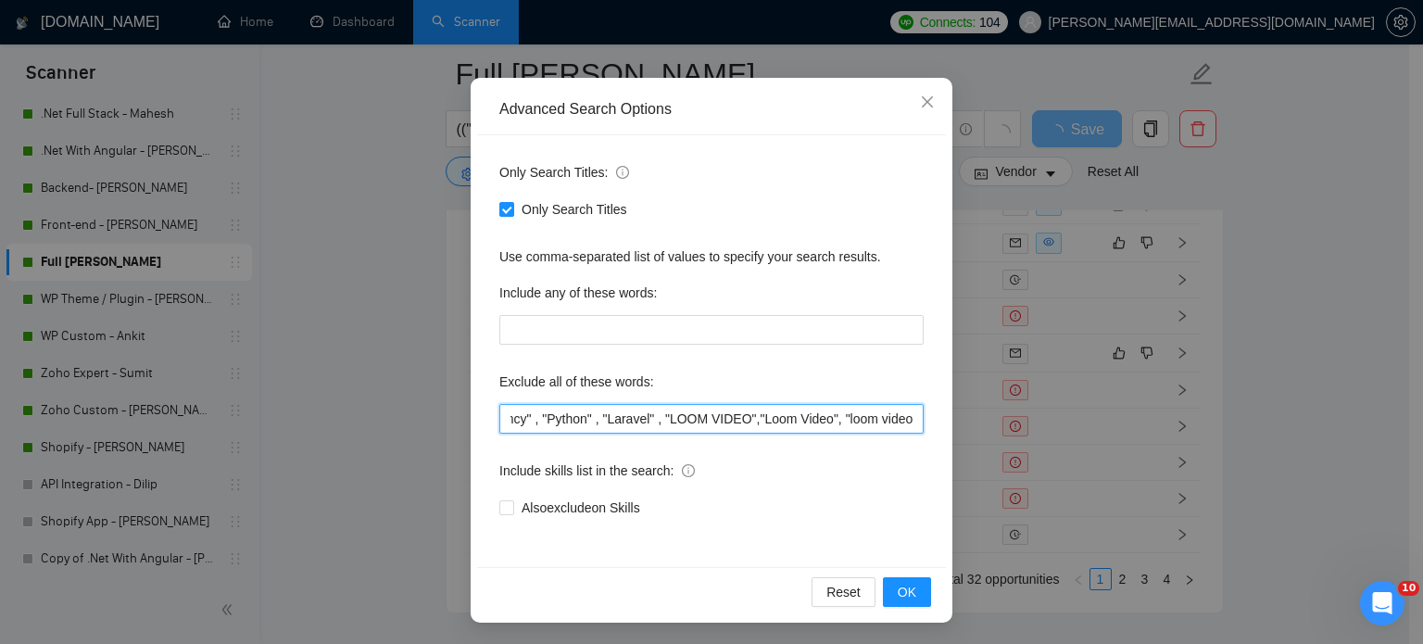
click at [647, 414] on input ""no agency" , "Python" , "Laravel" , "LOOM VIDEO","Loom Video", "loom video"" at bounding box center [711, 419] width 424 height 30
click at [741, 418] on input ""no agency" , "Python" , "Laravel", "LOOM VIDEO","Loom Video", "loom video"" at bounding box center [711, 419] width 424 height 30
click at [747, 417] on input ""no agency" , "Python" , "Laravel", "LOOM VIDEO" ,"Loom Video", "loom video"" at bounding box center [711, 419] width 424 height 30
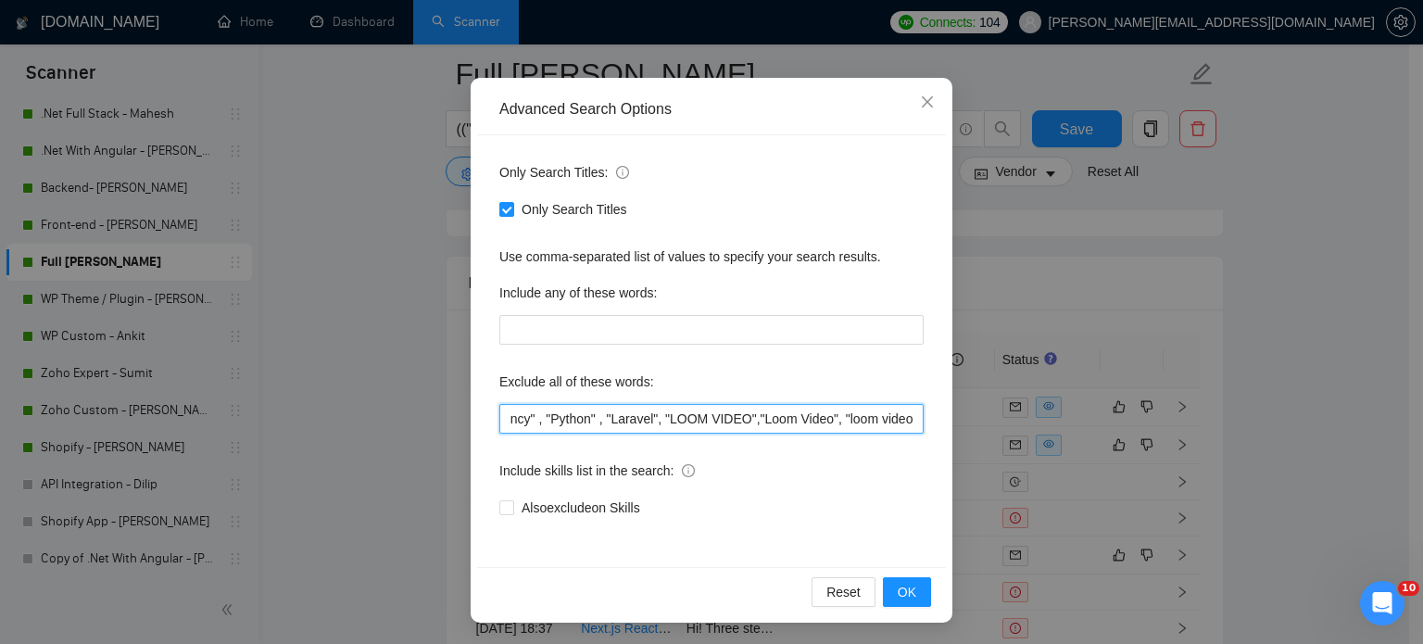
click at [830, 421] on input ""no agency" , "Python" , "Laravel", "LOOM VIDEO","Loom Video", "loom video"" at bounding box center [711, 419] width 424 height 30
drag, startPoint x: 827, startPoint y: 422, endPoint x: 828, endPoint y: 466, distance: 44.5
click at [828, 466] on div "Include skills list in the search:" at bounding box center [711, 474] width 424 height 37
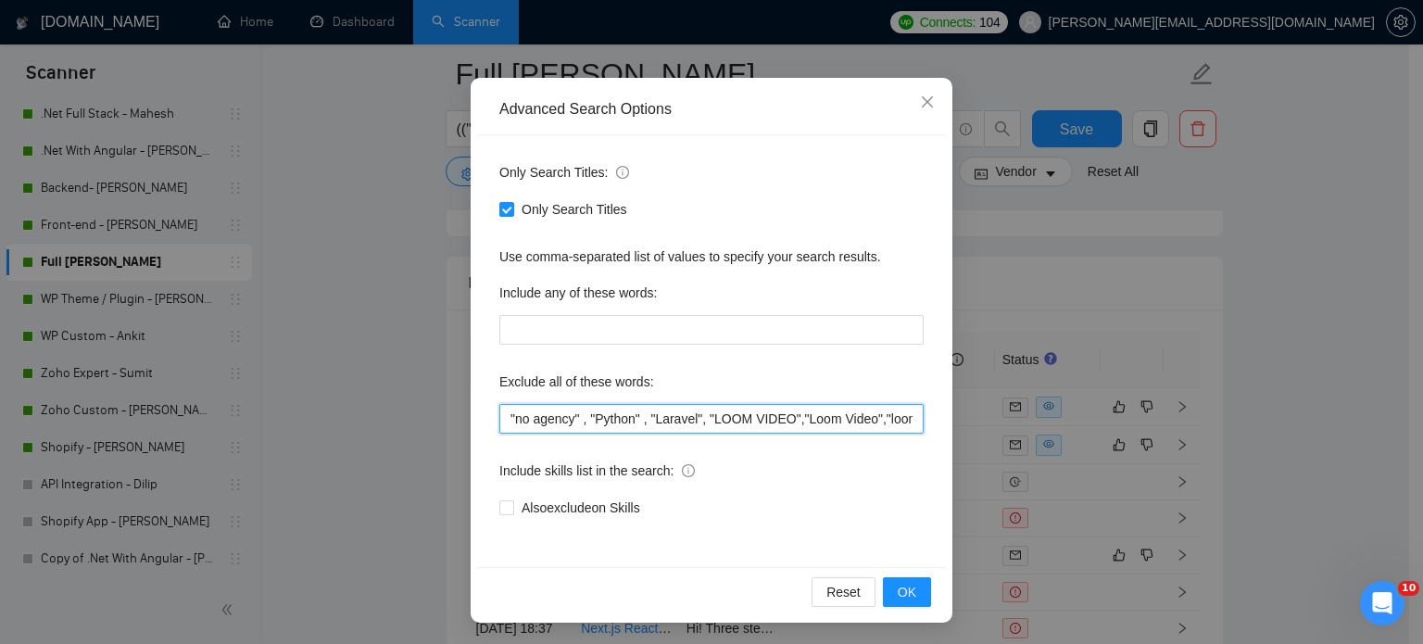
click at [872, 417] on input ""no agency" , "Python" , "Laravel", "LOOM VIDEO","Loom Video","loom video"" at bounding box center [711, 419] width 424 height 30
click at [794, 418] on input ""no agency" , "Python" , "Laravel", "LOOM VIDEO","Loom Video", "loom video"" at bounding box center [711, 419] width 424 height 30
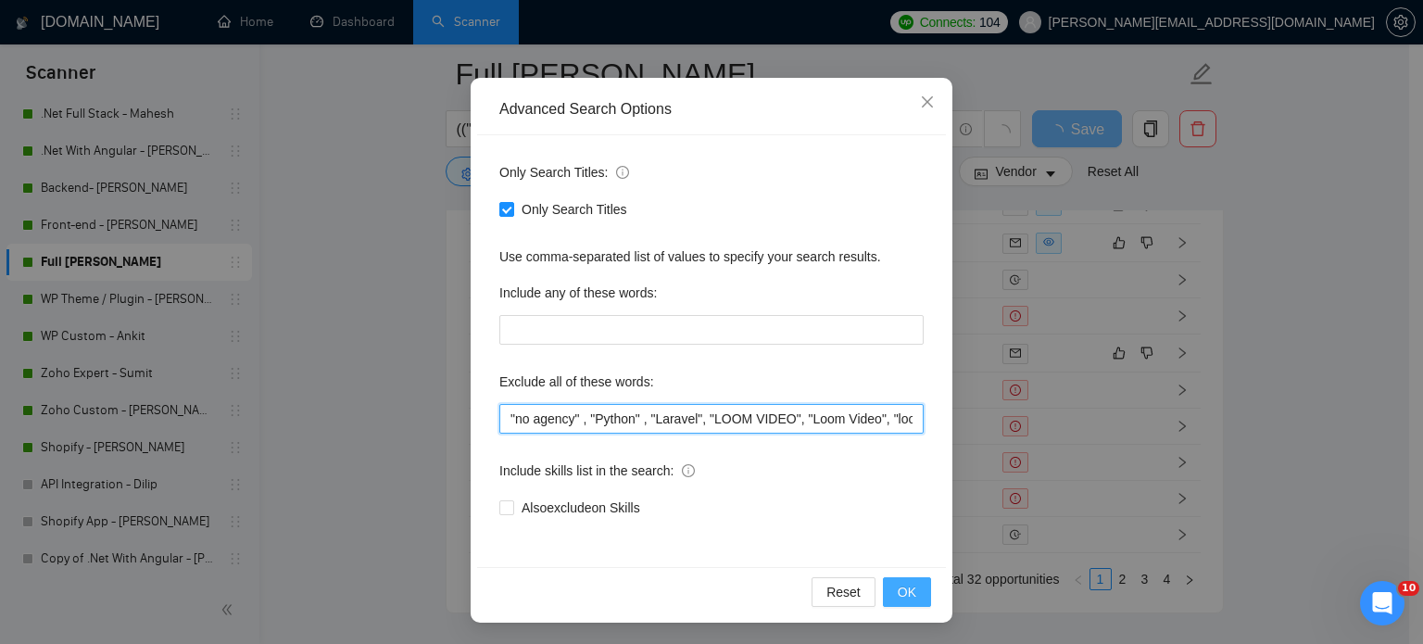
type input ""no agency" , "Python" , "Laravel", "LOOM VIDEO", "Loom Video", "loom video""
click at [906, 592] on span "OK" at bounding box center [907, 592] width 19 height 20
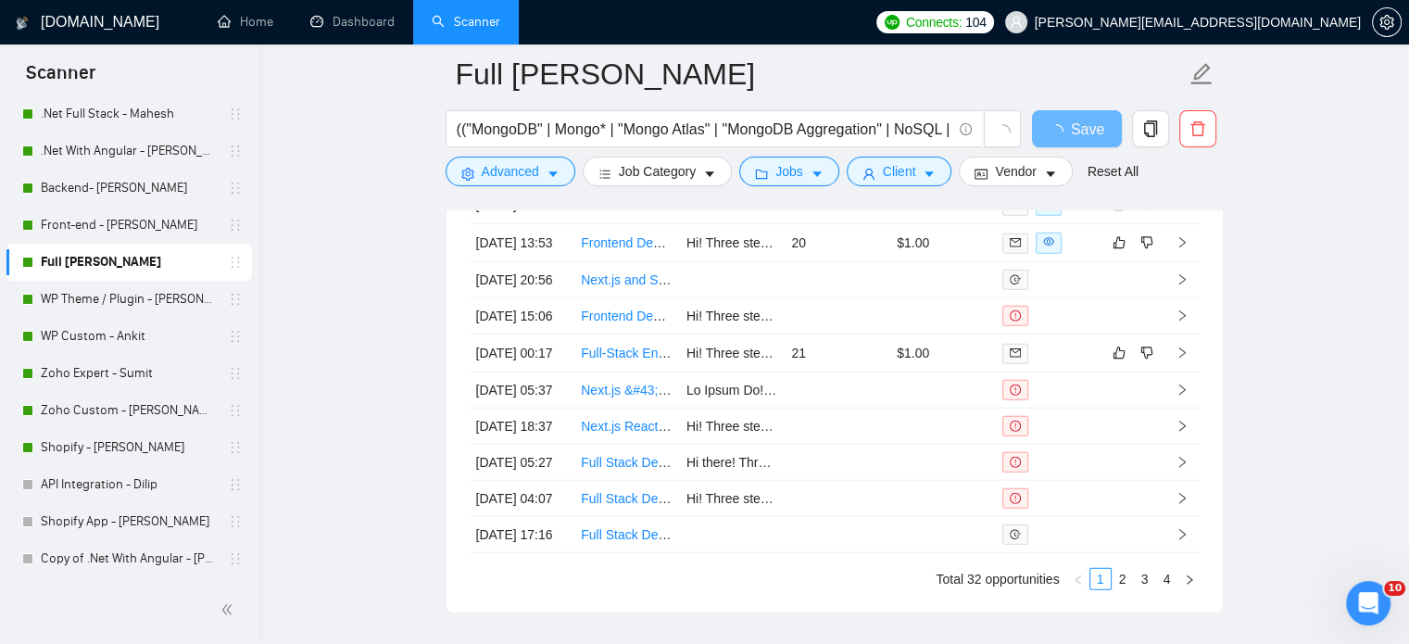
click at [96, 265] on link "Full [PERSON_NAME]" at bounding box center [129, 262] width 176 height 37
click at [556, 183] on button "Advanced" at bounding box center [511, 172] width 130 height 30
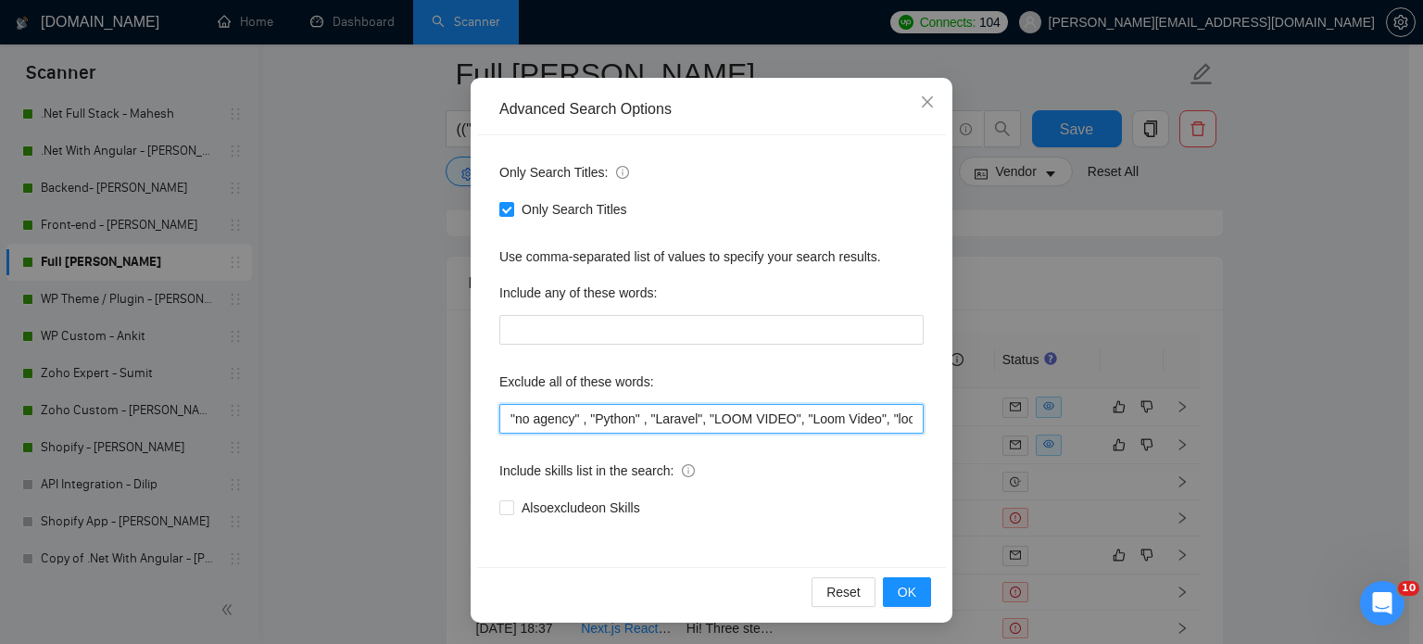
scroll to position [0, 48]
drag, startPoint x: 699, startPoint y: 419, endPoint x: 1086, endPoint y: 433, distance: 387.6
click at [1090, 431] on div "Advanced Search Options Only Search Titles: Only Search Titles Use comma-separa…" at bounding box center [711, 322] width 1423 height 644
click at [907, 599] on span "OK" at bounding box center [907, 592] width 19 height 20
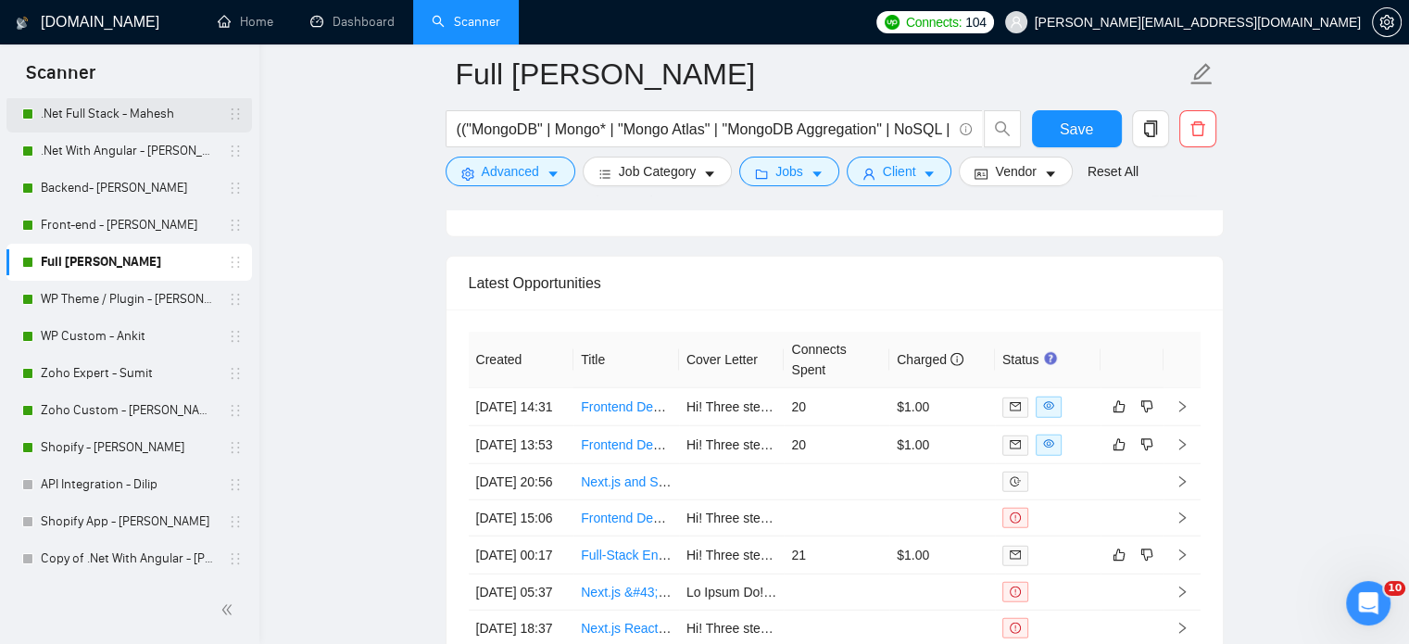
click at [98, 121] on link ".Net Full Stack - Mahesh" at bounding box center [129, 113] width 176 height 37
click at [1069, 122] on span "Save" at bounding box center [1076, 129] width 33 height 23
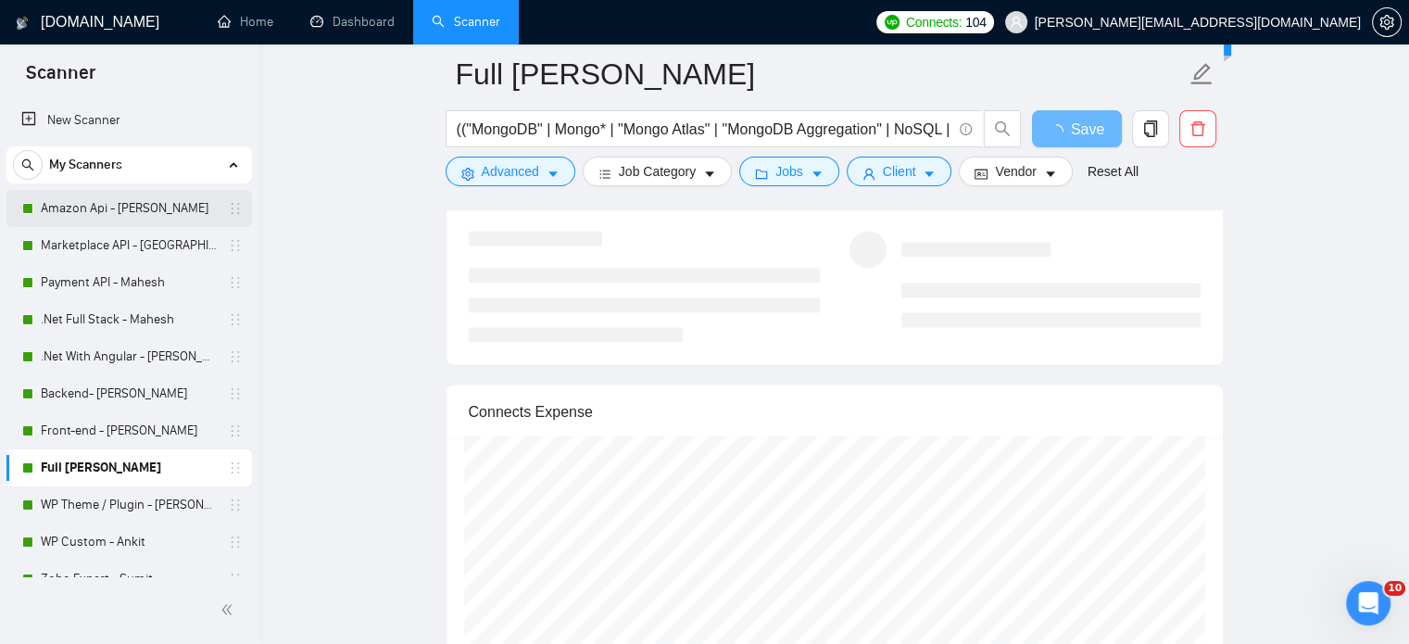
click at [121, 206] on link "Amazon Api - [PERSON_NAME]" at bounding box center [129, 208] width 176 height 37
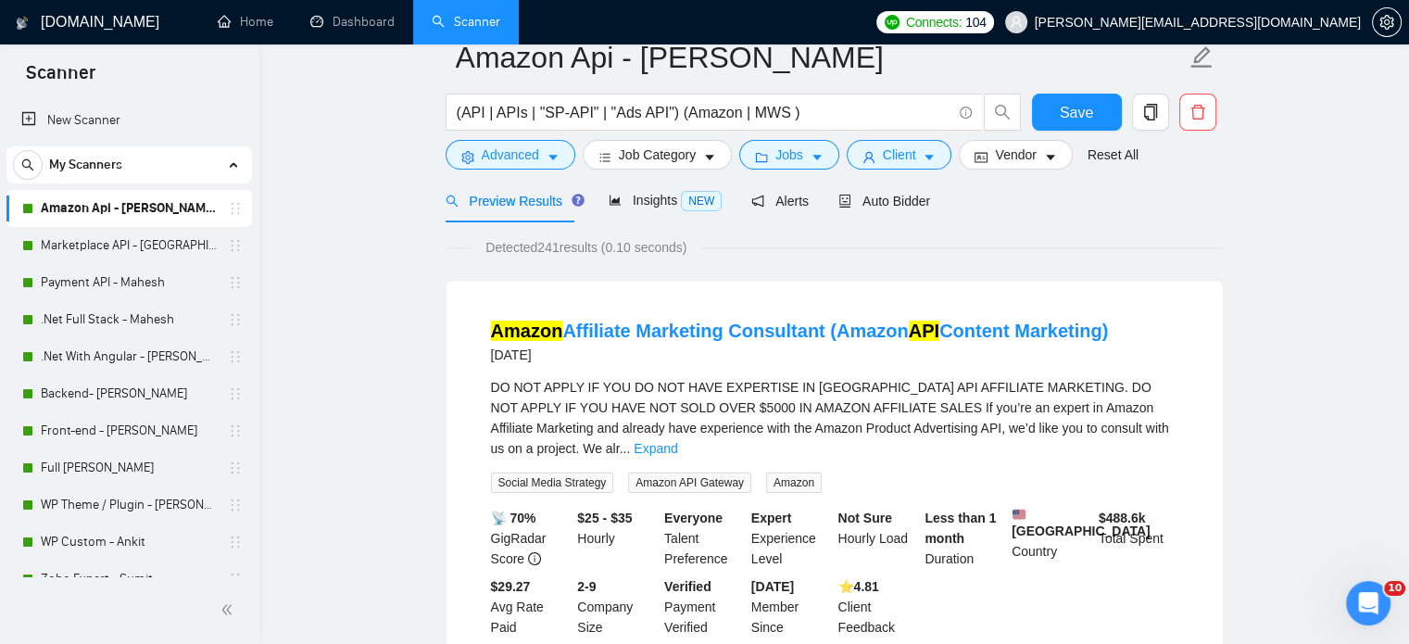
scroll to position [125, 0]
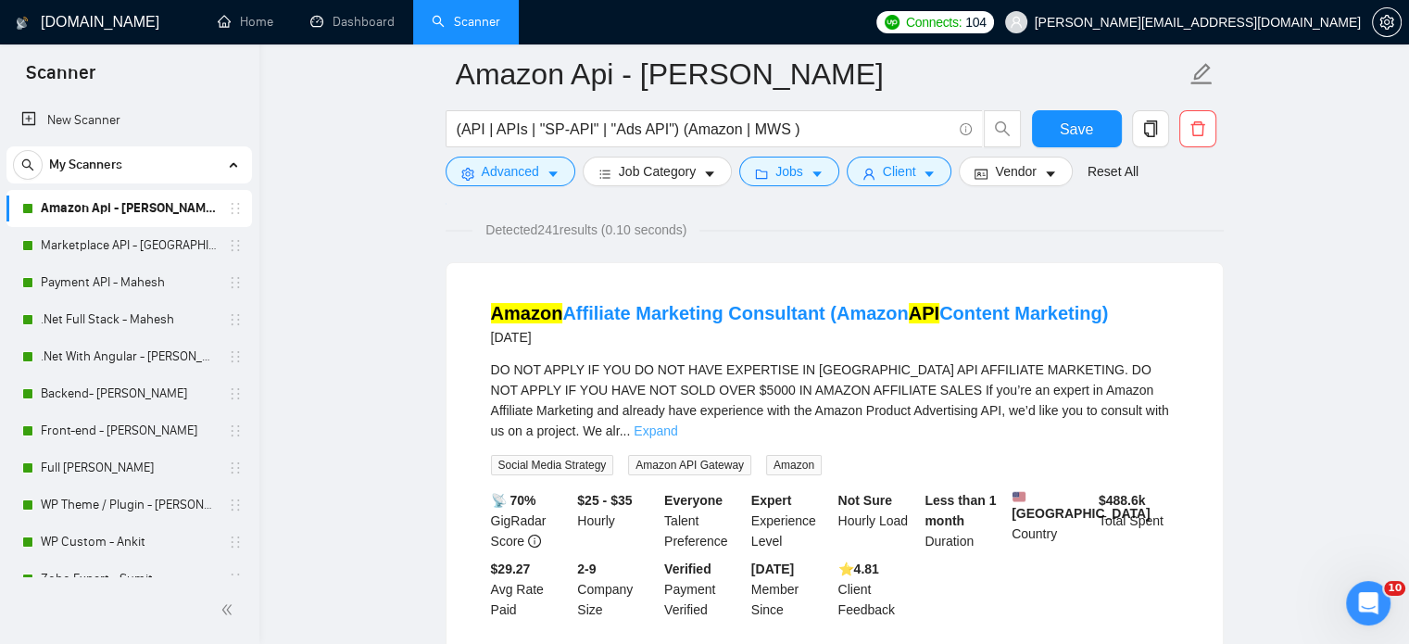
click at [677, 423] on link "Expand" at bounding box center [656, 430] width 44 height 15
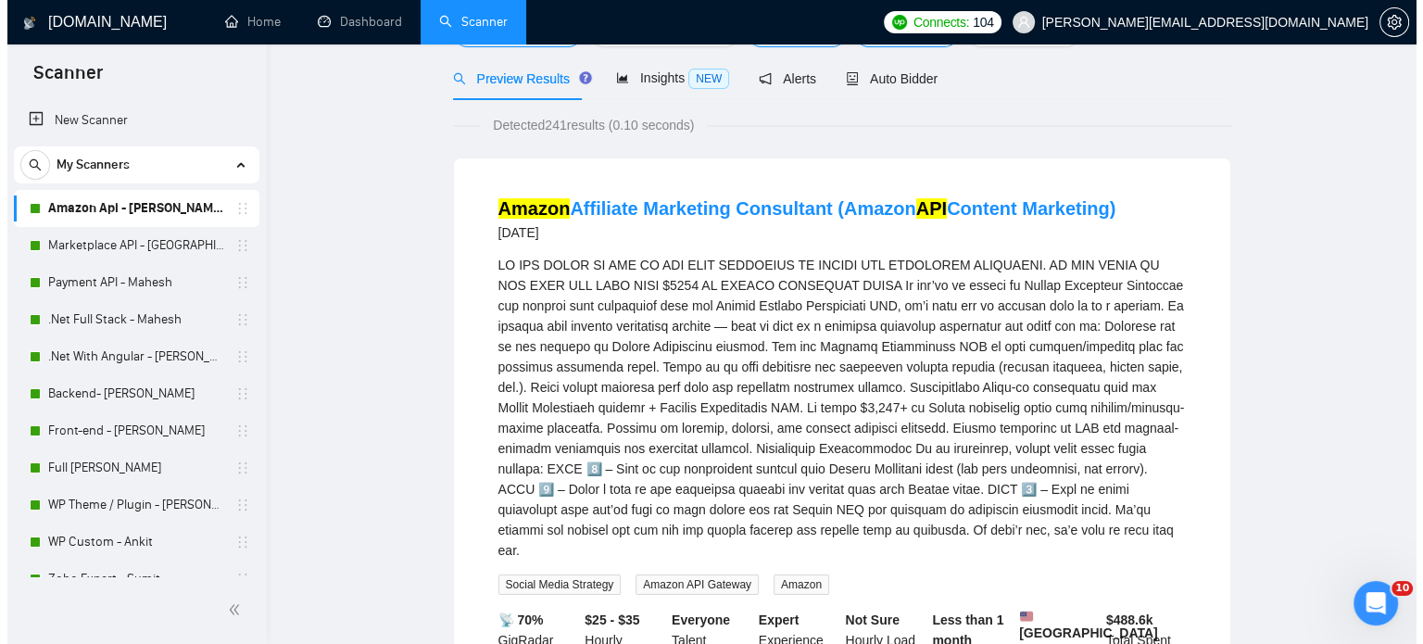
scroll to position [0, 0]
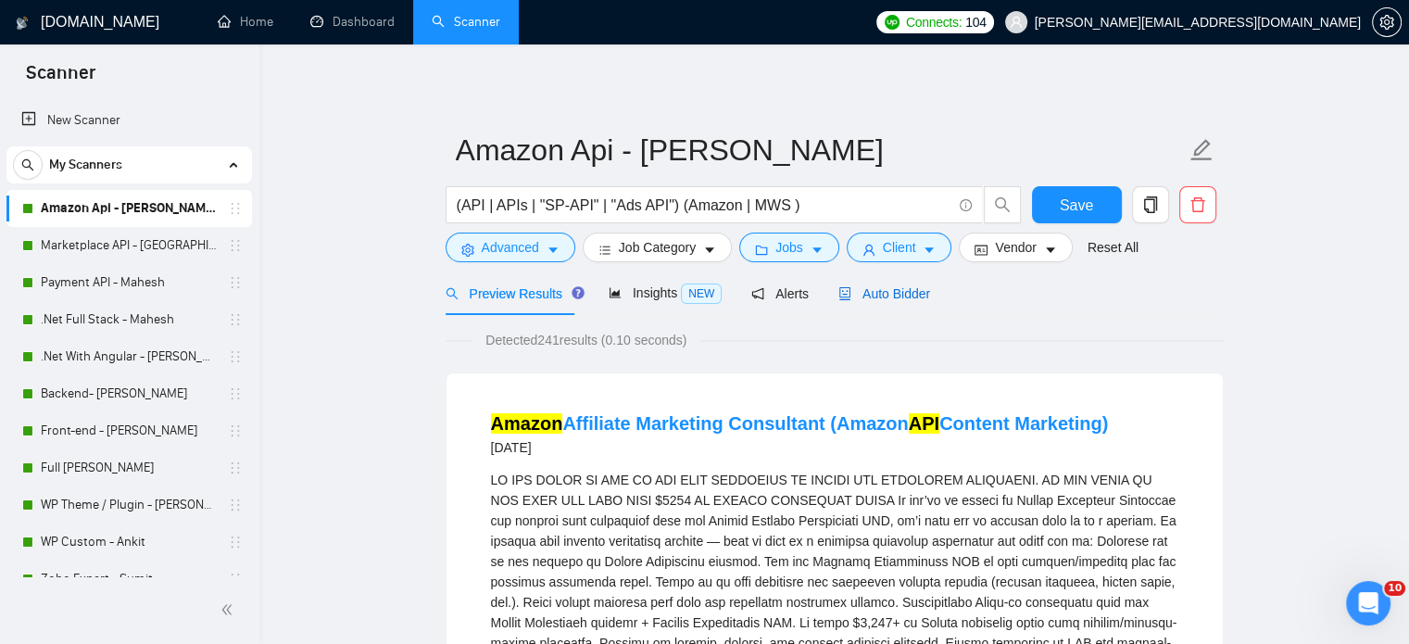
click at [893, 294] on span "Auto Bidder" at bounding box center [885, 293] width 92 height 15
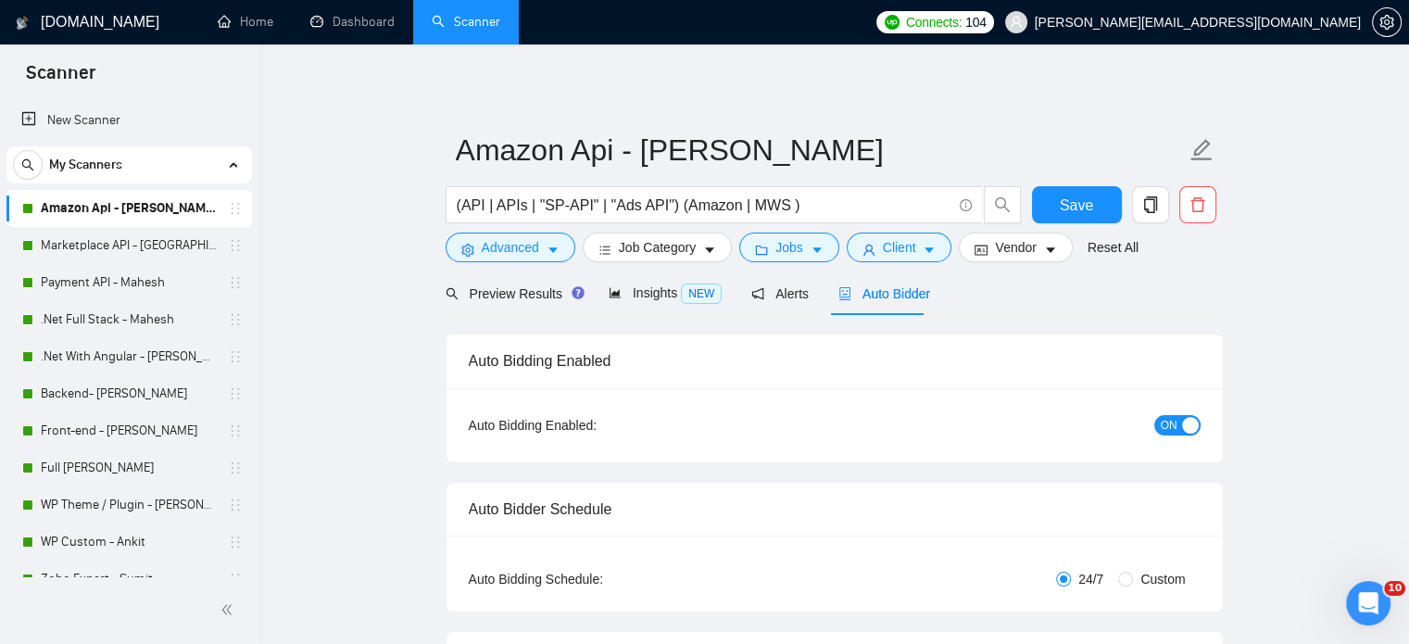
radio input "false"
radio input "true"
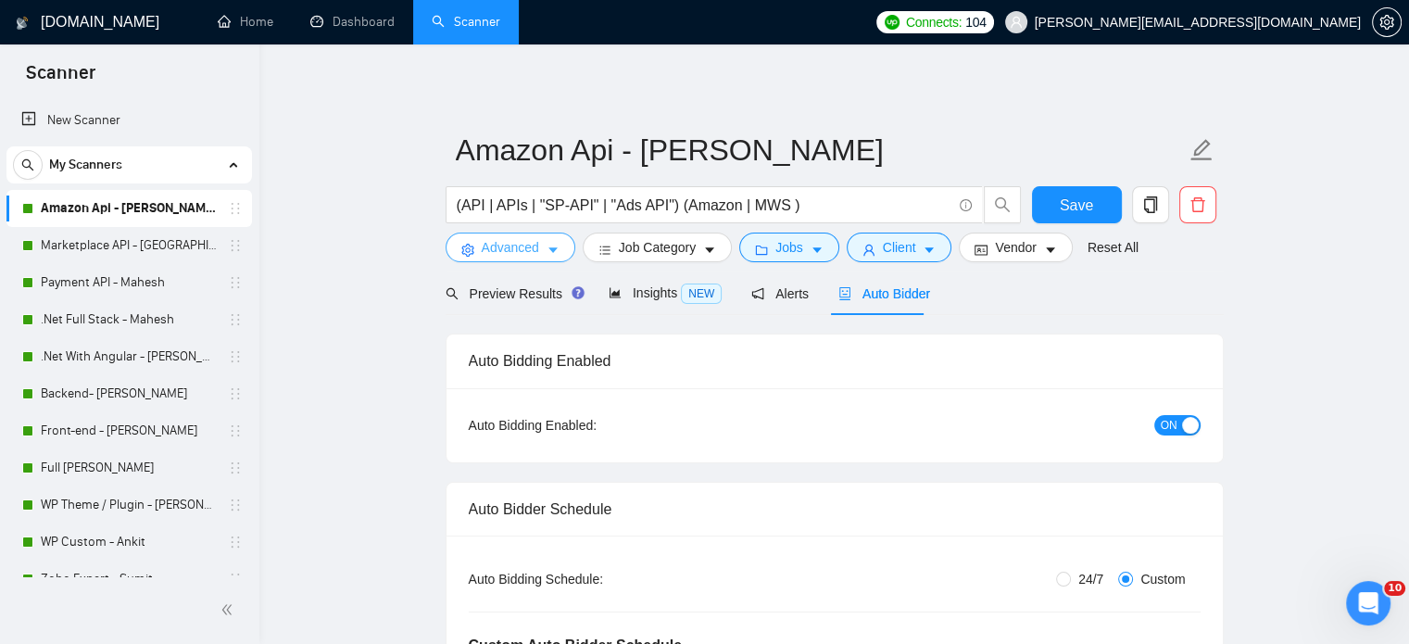
click at [542, 244] on button "Advanced" at bounding box center [511, 248] width 130 height 30
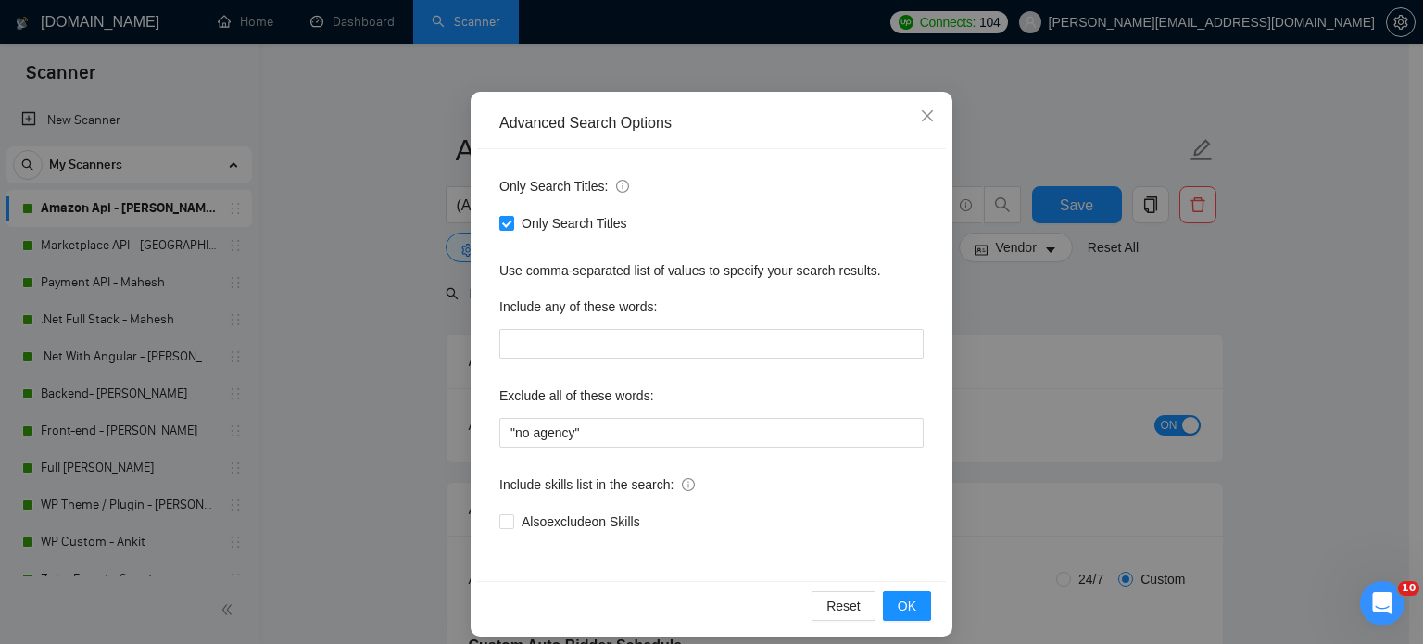
scroll to position [126, 0]
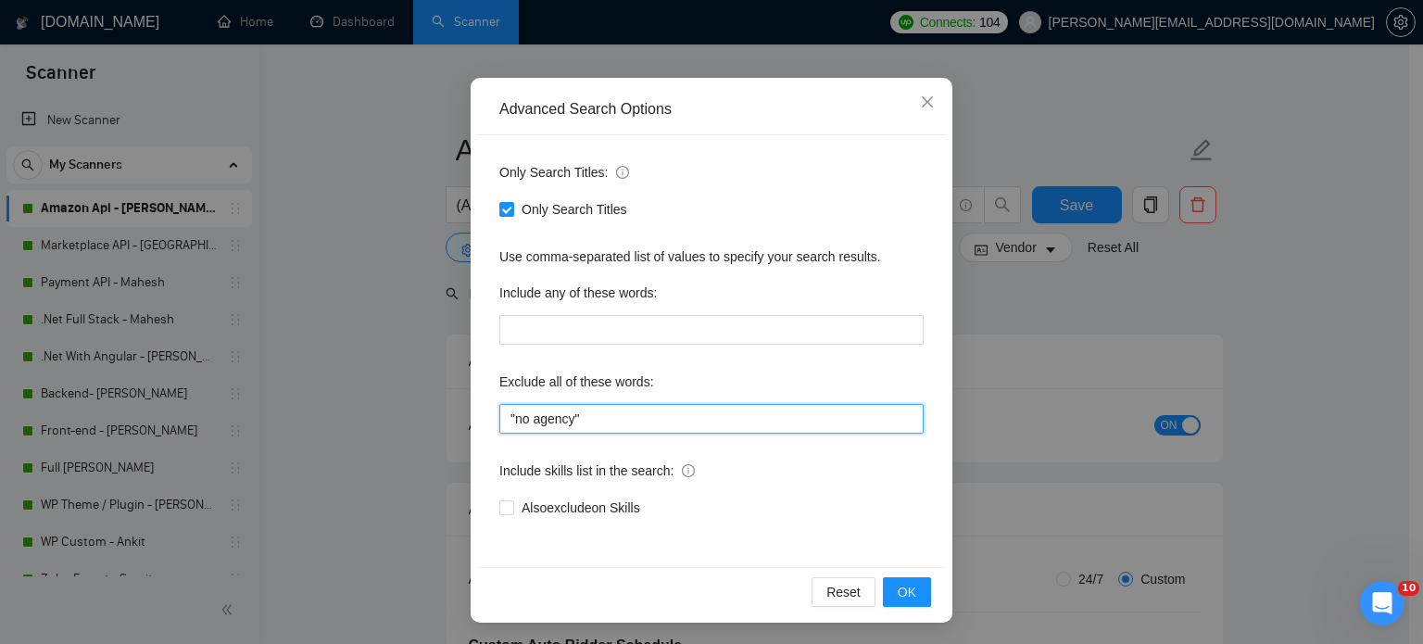
click at [633, 424] on input ""no agency"" at bounding box center [711, 419] width 424 height 30
paste input ""LOOM VIDEO", "Loom Video", "loom video""
click at [570, 418] on input ""no agency""LOOM VIDEO", "Loom Video", "loom video"" at bounding box center [711, 419] width 424 height 30
click at [571, 417] on input ""no agency""LOOM VIDEO", "Loom Video", "loom video"" at bounding box center [711, 419] width 424 height 30
drag, startPoint x: 842, startPoint y: 418, endPoint x: 576, endPoint y: 419, distance: 266.0
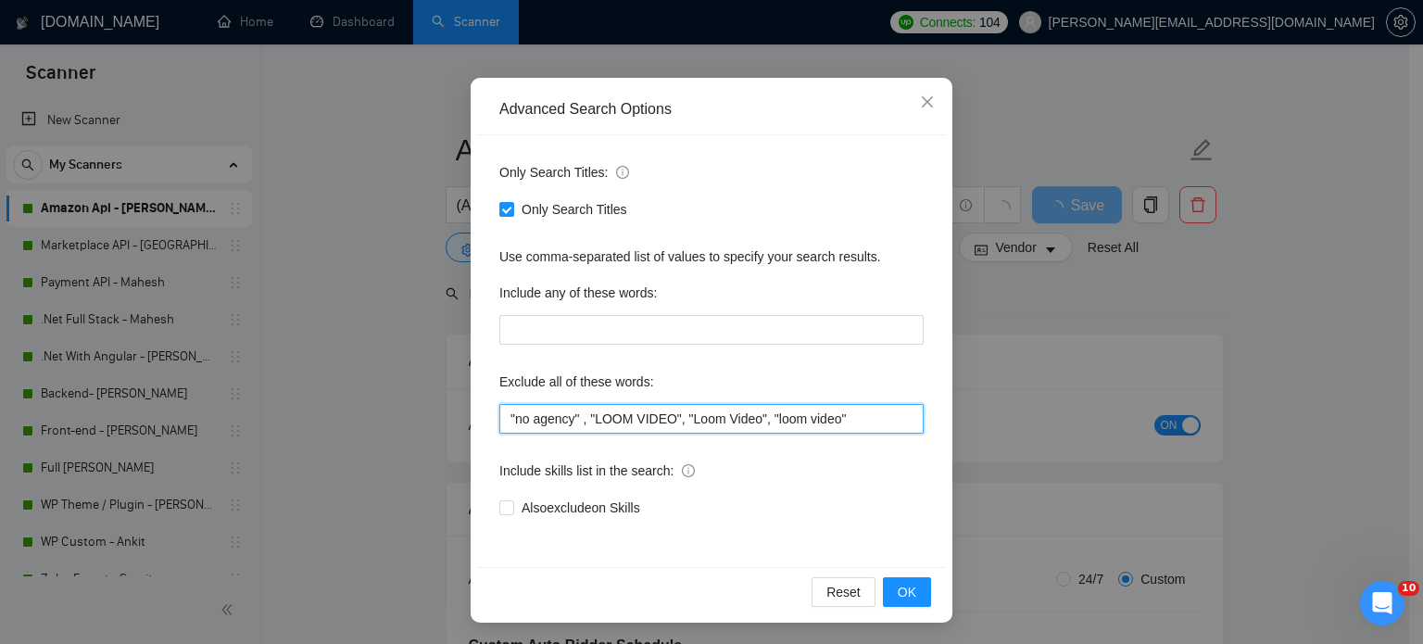
click at [576, 419] on input ""no agency" , "LOOM VIDEO", "Loom Video", "loom video"" at bounding box center [711, 419] width 424 height 30
type input ""no agency" , "LOOM VIDEO", "Loom Video", "loom video""
click at [903, 594] on span "OK" at bounding box center [907, 592] width 19 height 20
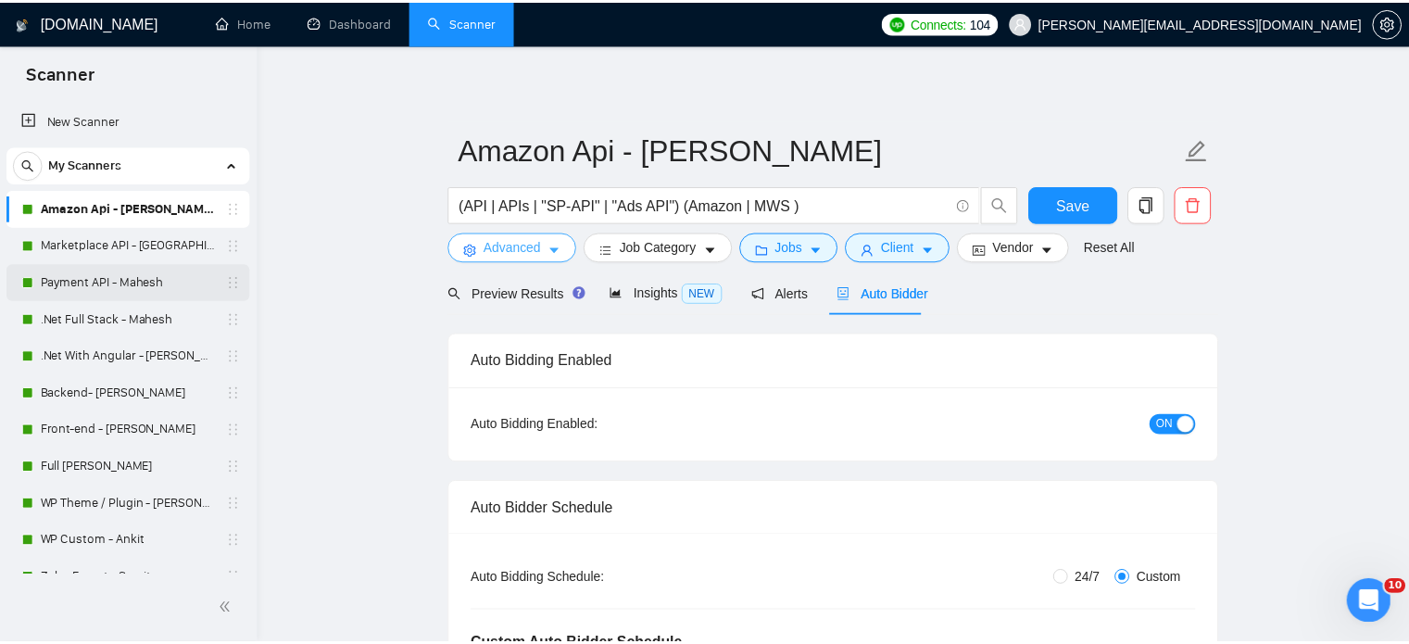
scroll to position [0, 0]
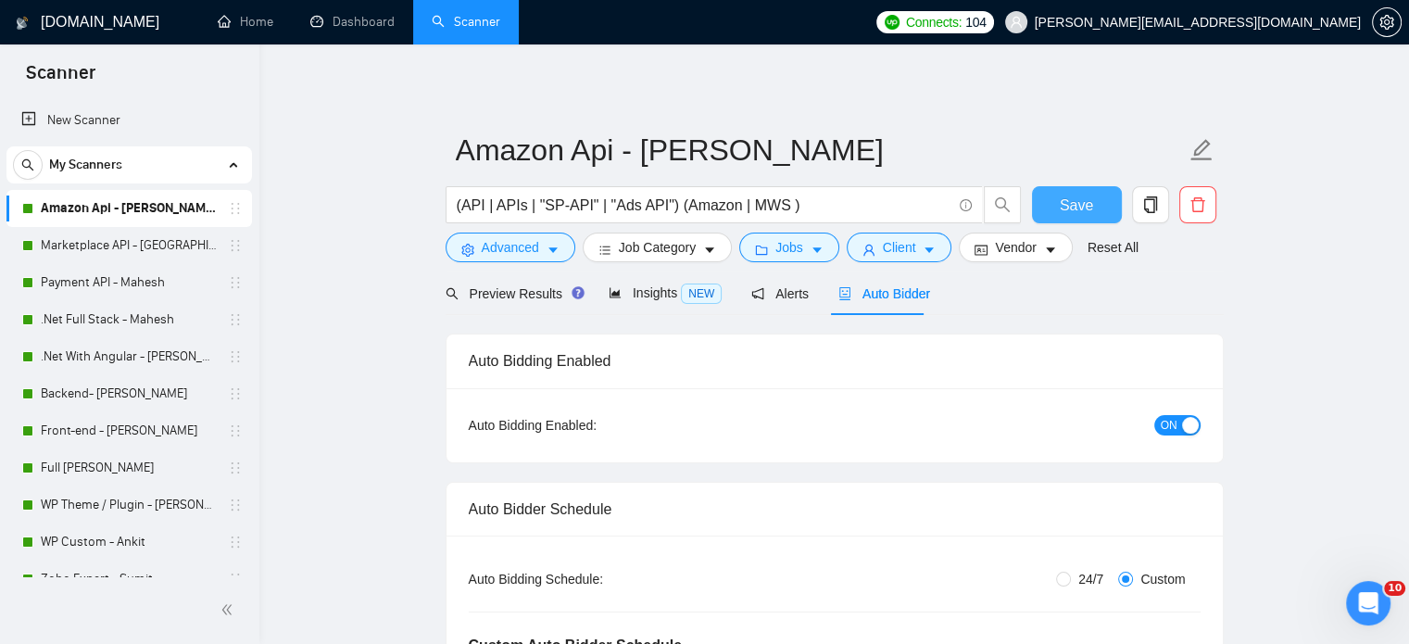
click at [1067, 214] on span "Save" at bounding box center [1076, 205] width 33 height 23
click at [83, 247] on link "Marketplace API - [GEOGRAPHIC_DATA]" at bounding box center [129, 245] width 176 height 37
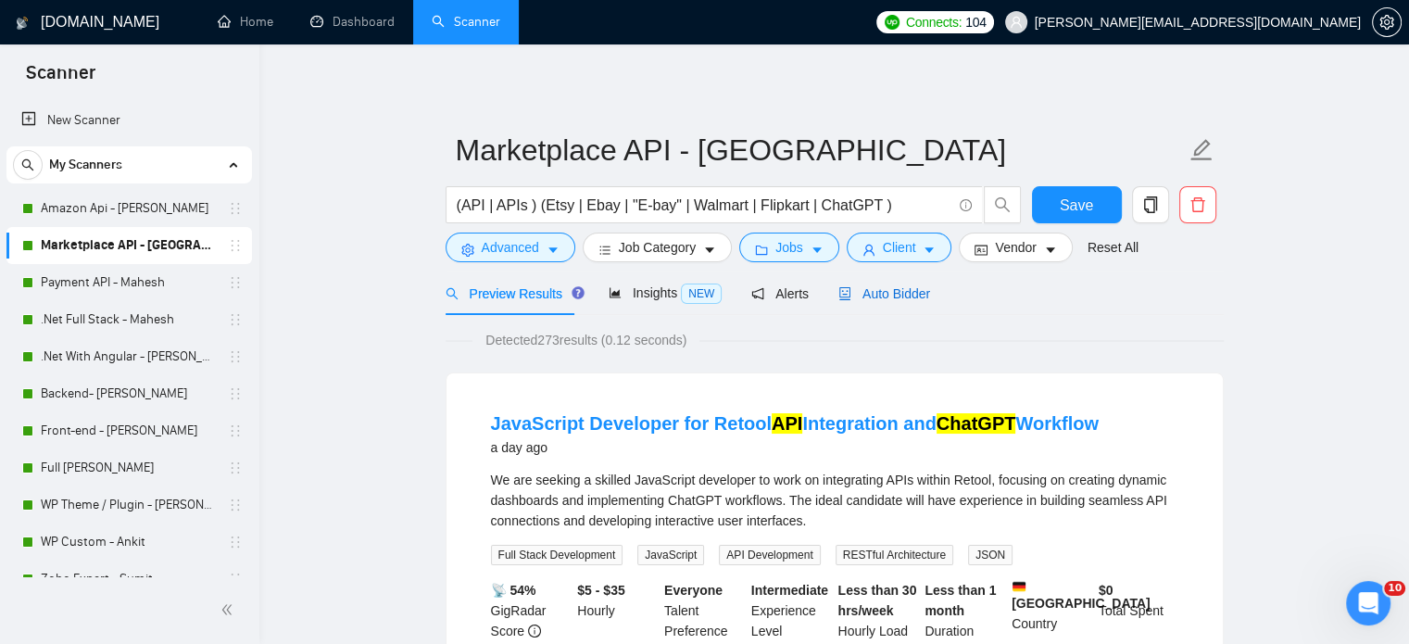
click at [887, 296] on span "Auto Bidder" at bounding box center [885, 293] width 92 height 15
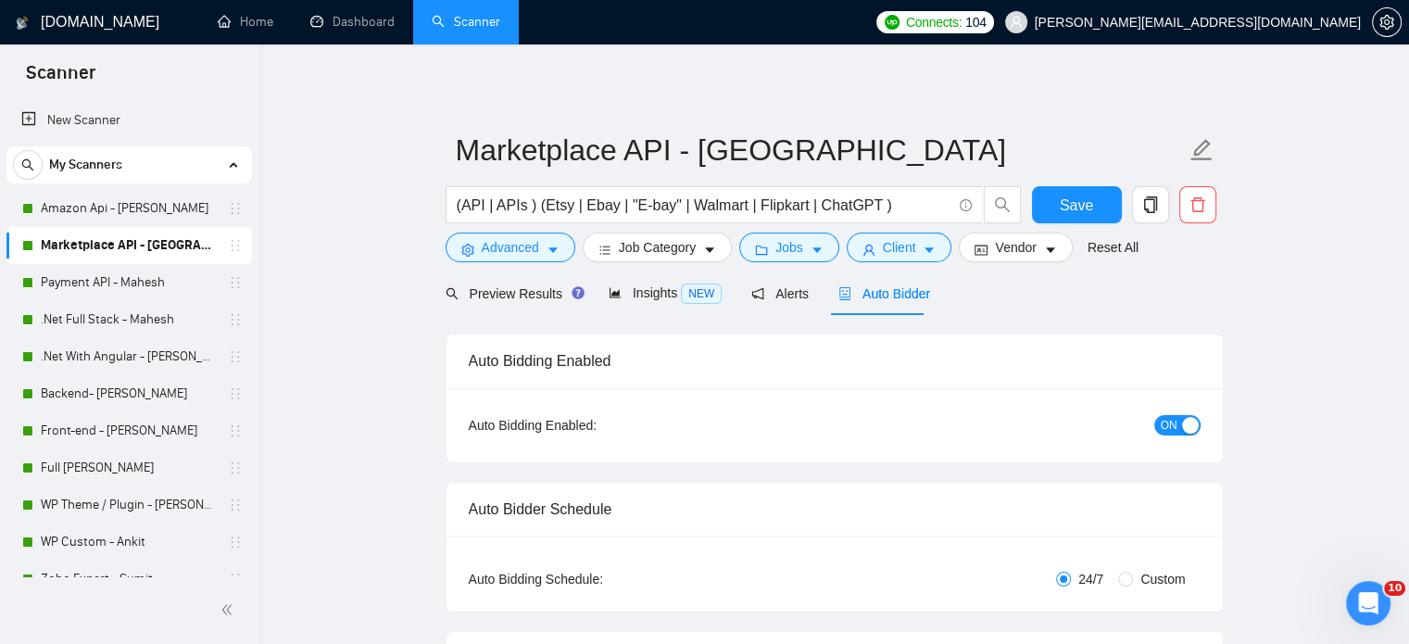
radio input "false"
radio input "true"
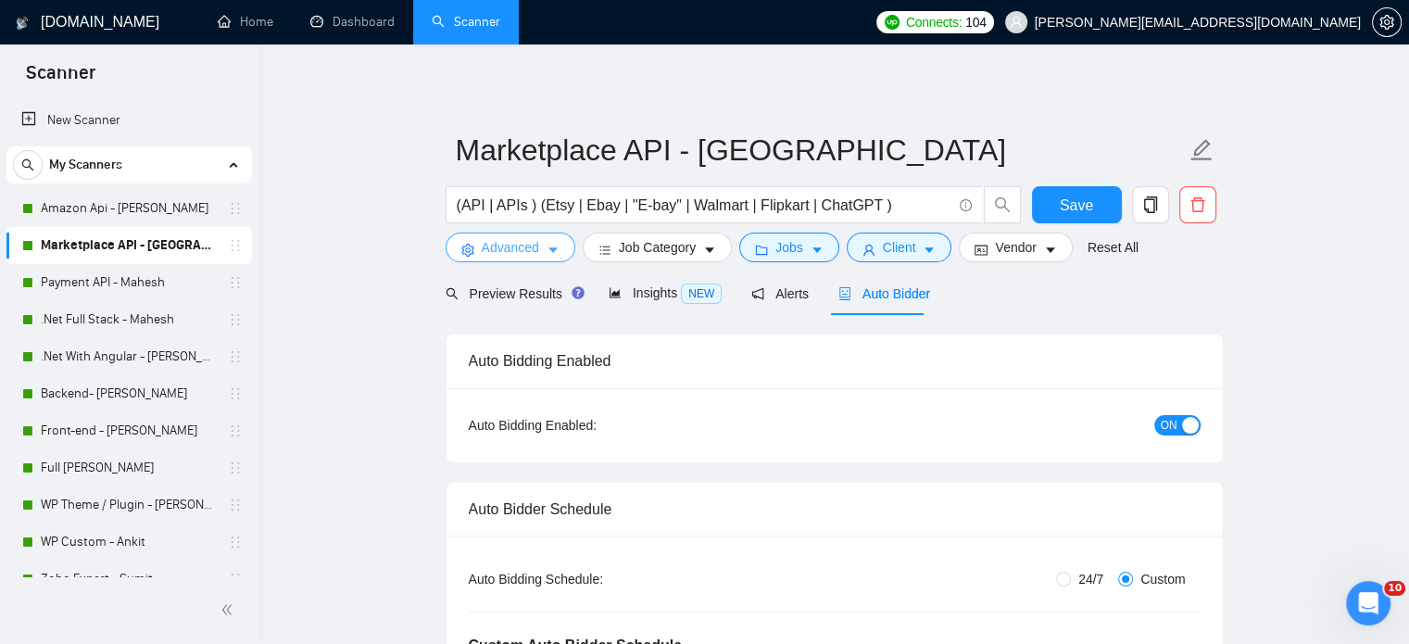
click at [517, 252] on span "Advanced" at bounding box center [510, 247] width 57 height 20
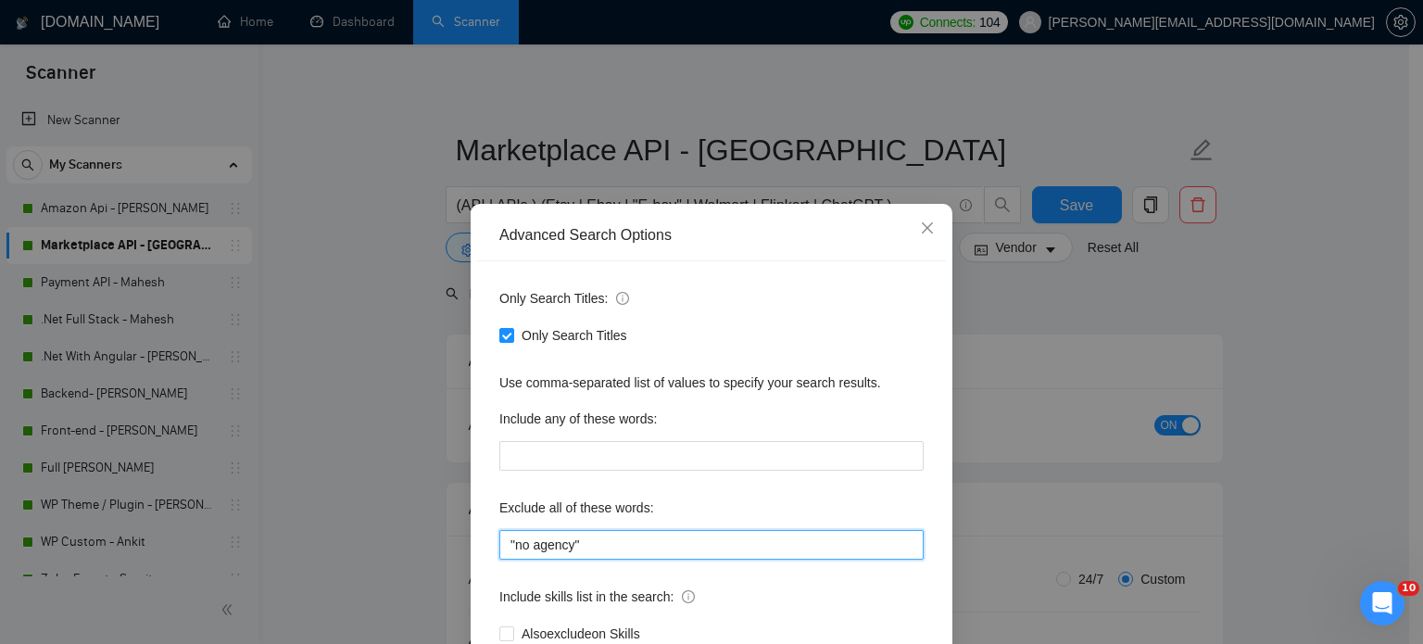
click at [581, 551] on input ""no agency"" at bounding box center [711, 545] width 424 height 30
paste input ", "LOOM VIDEO", "Loom Video", "loom video""
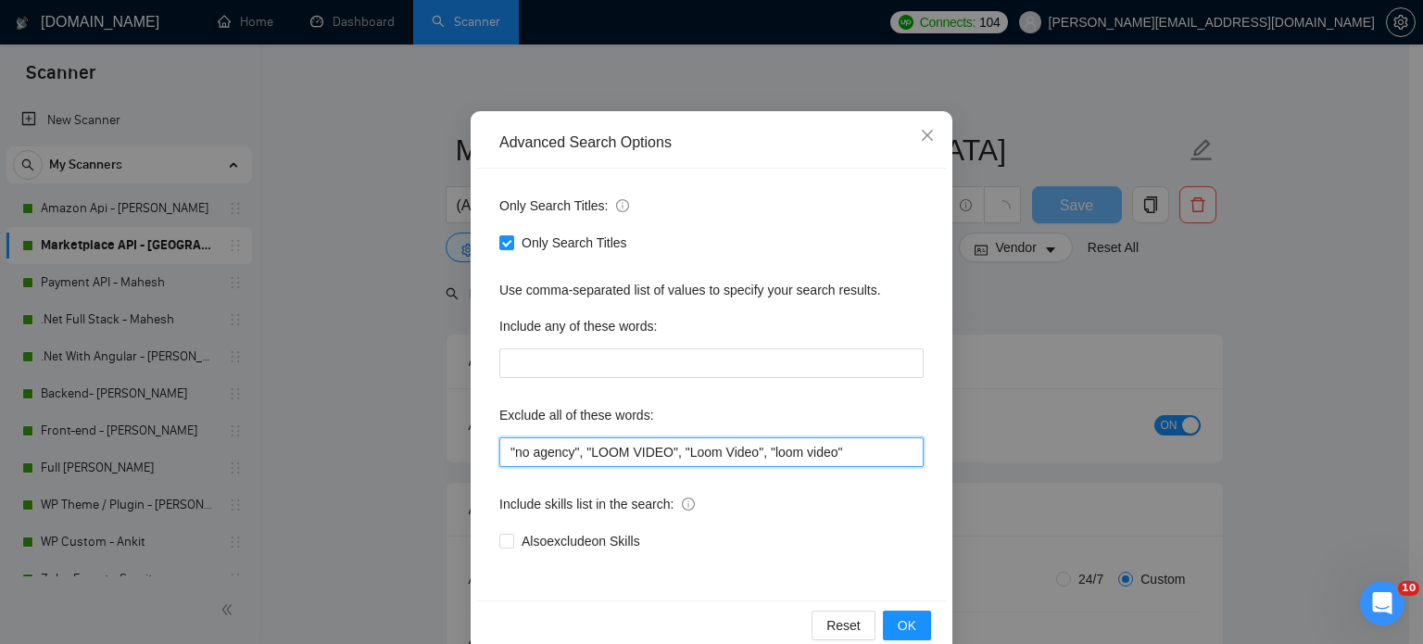
scroll to position [126, 0]
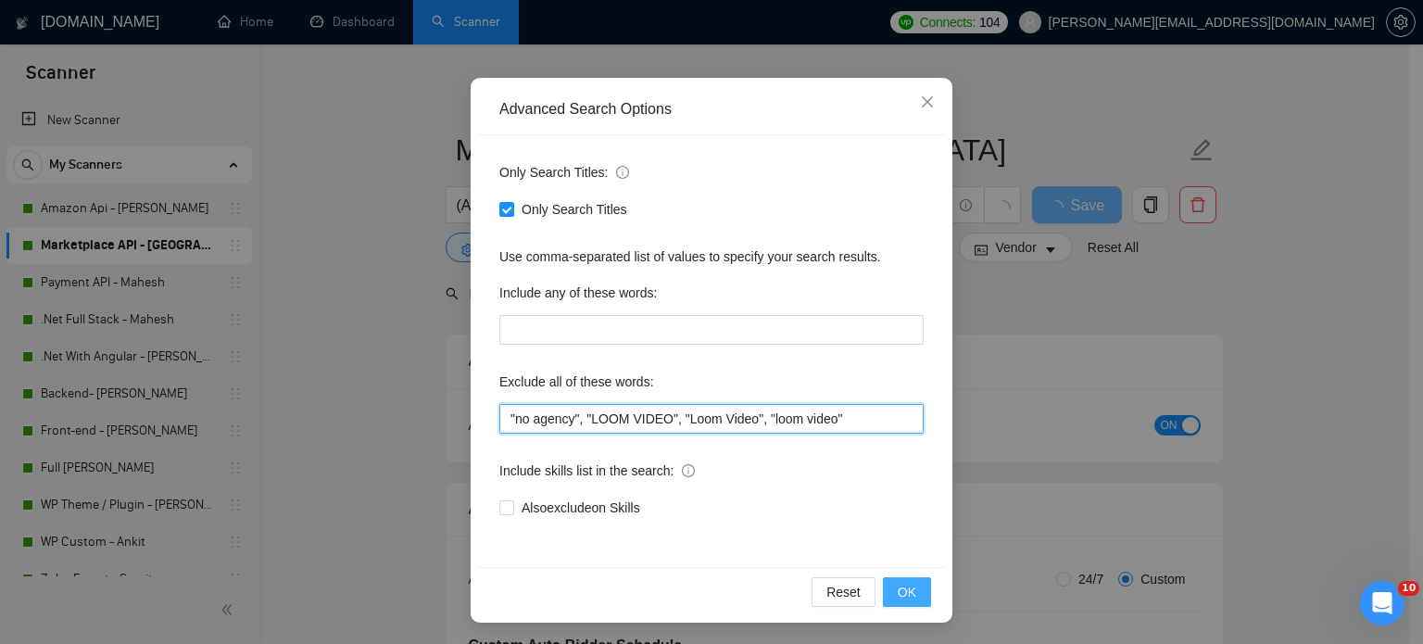
type input ""no agency", "LOOM VIDEO", "Loom Video", "loom video""
click at [910, 594] on button "OK" at bounding box center [907, 592] width 48 height 30
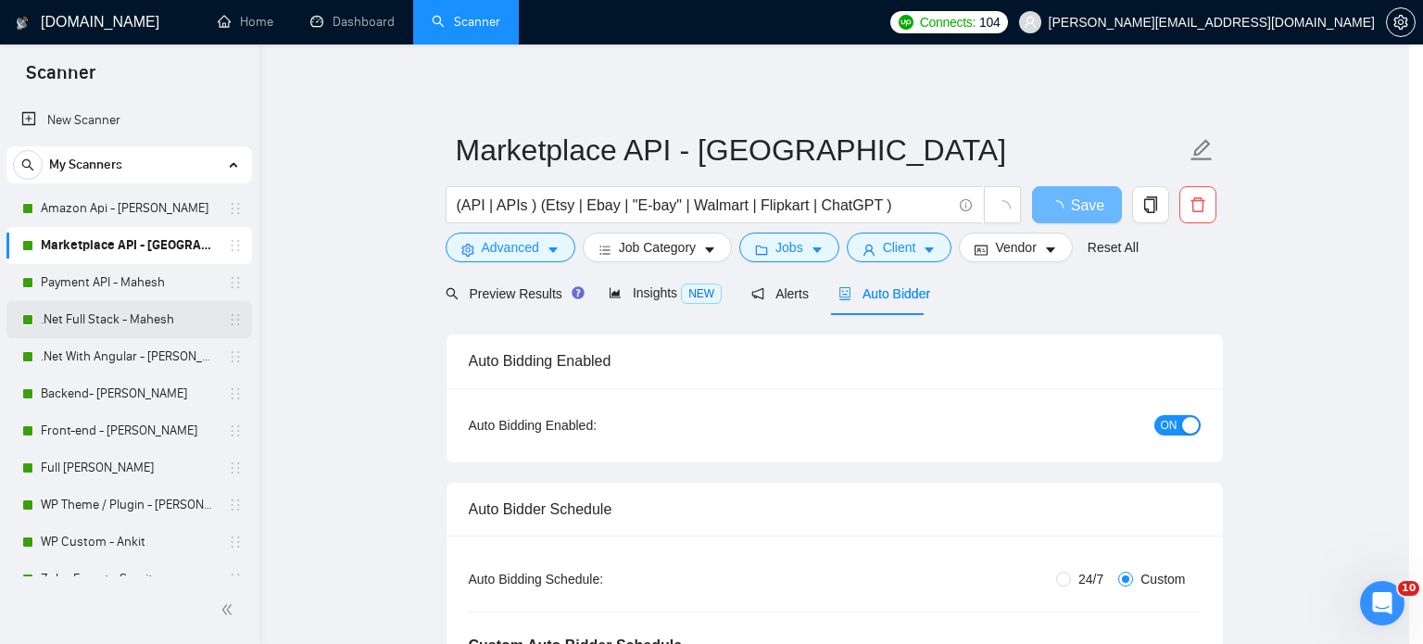
scroll to position [33, 0]
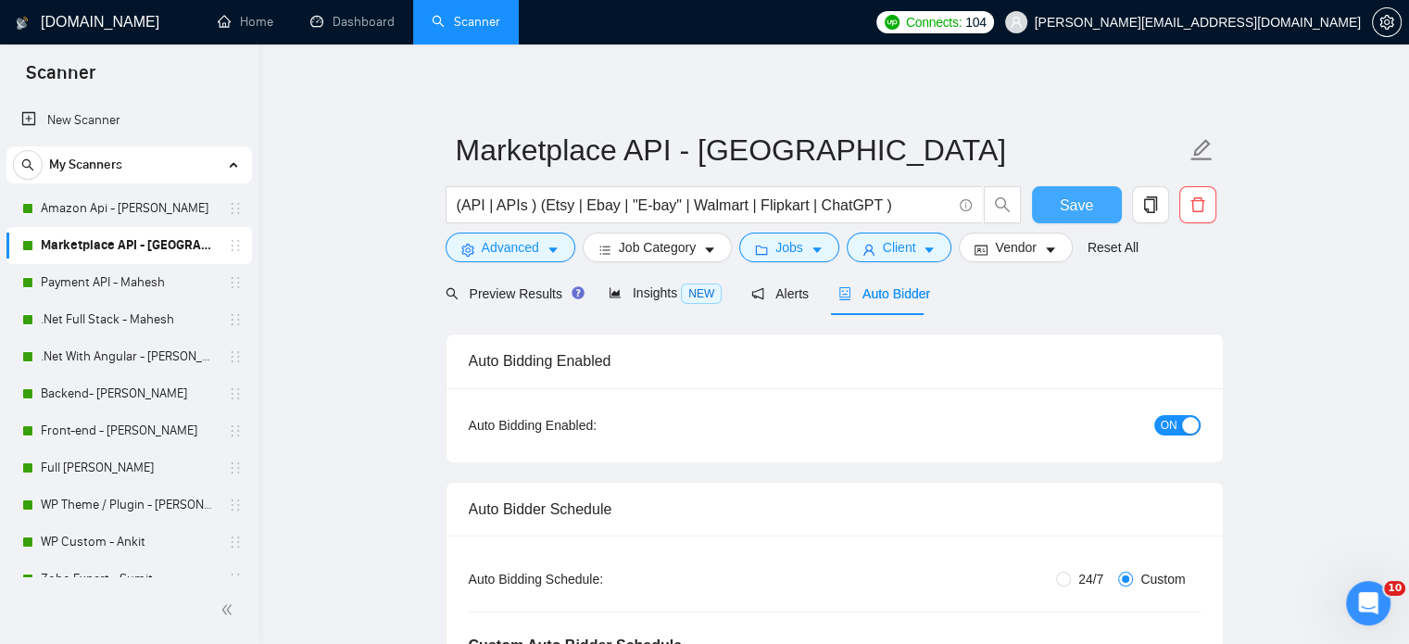
drag, startPoint x: 1071, startPoint y: 210, endPoint x: 269, endPoint y: 286, distance: 806.1
click at [1071, 210] on span "Save" at bounding box center [1076, 205] width 33 height 23
click at [122, 281] on link "Payment API - Mahesh" at bounding box center [129, 282] width 176 height 37
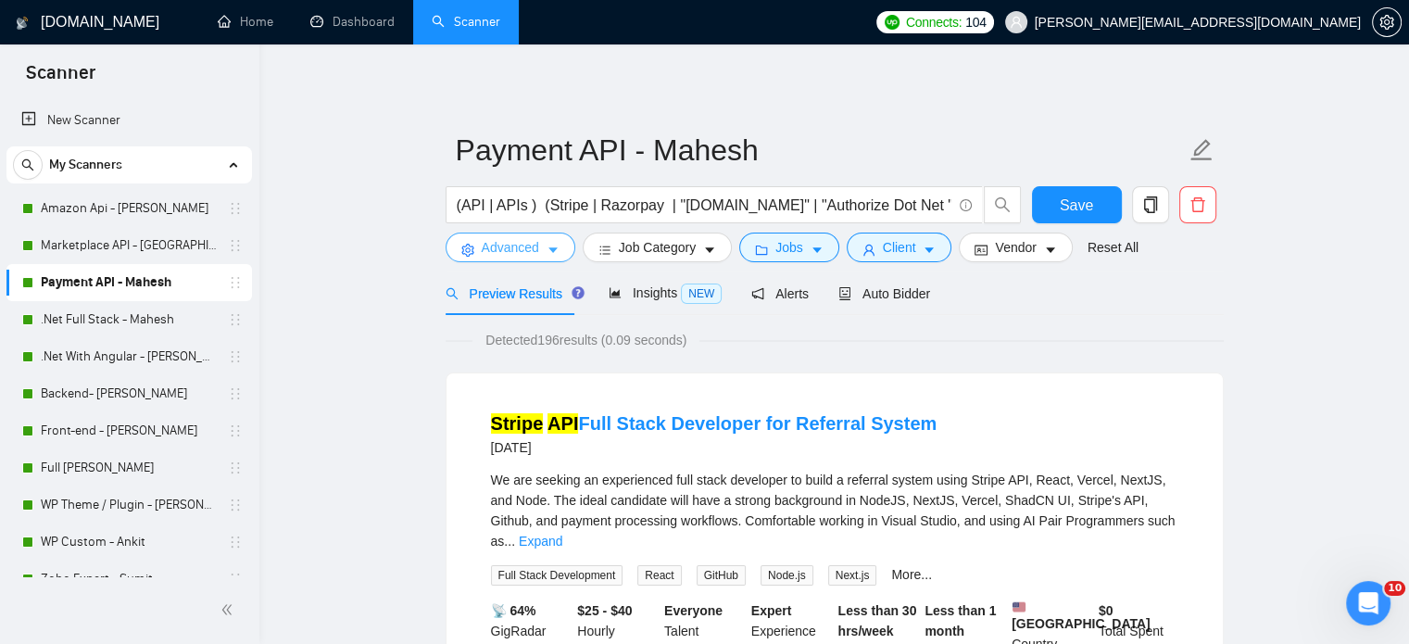
drag, startPoint x: 545, startPoint y: 246, endPoint x: 543, endPoint y: 259, distance: 12.2
click at [547, 246] on icon "caret-down" at bounding box center [553, 250] width 13 height 13
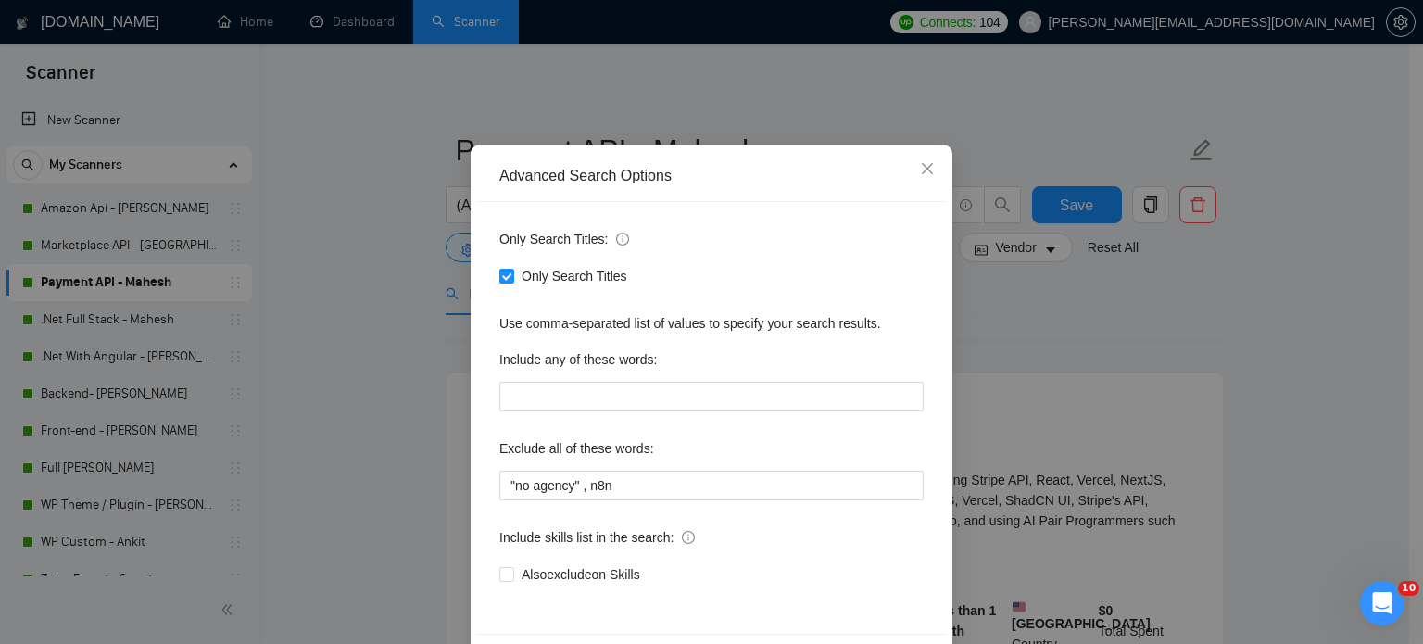
scroll to position [126, 0]
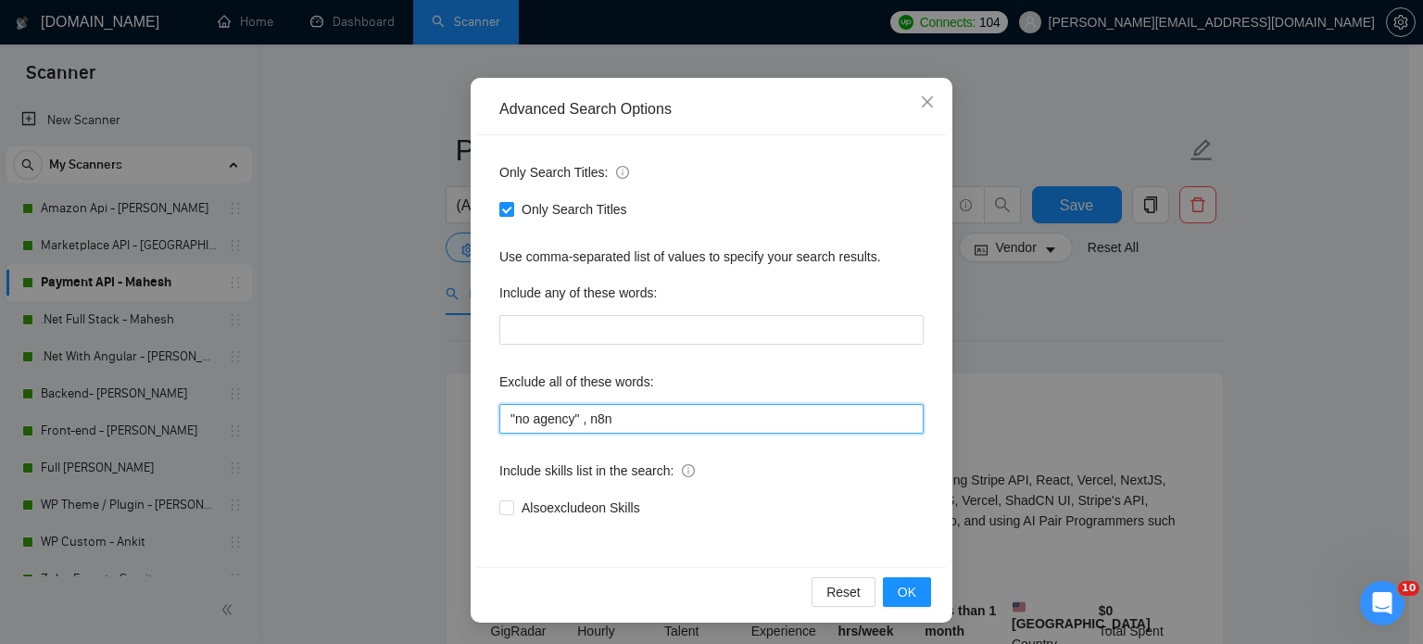
click at [623, 422] on input ""no agency" , n8n" at bounding box center [711, 419] width 424 height 30
paste input ", "LOOM VIDEO", "Loom Video", "loom video""
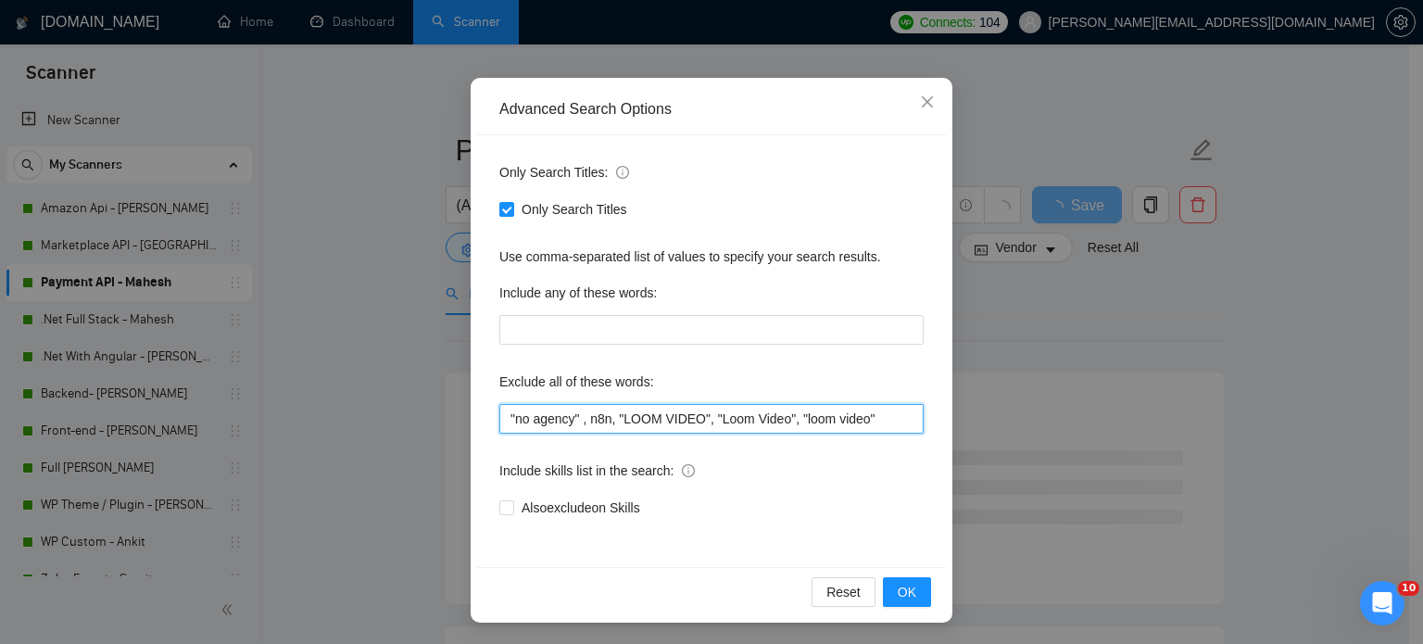
click at [602, 418] on input ""no agency" , n8n, "LOOM VIDEO", "Loom Video", "loom video"" at bounding box center [711, 419] width 424 height 30
type input ""no agency" , n8n , "LOOM VIDEO", "Loom Video", "loom video""
click at [907, 587] on span "OK" at bounding box center [907, 592] width 19 height 20
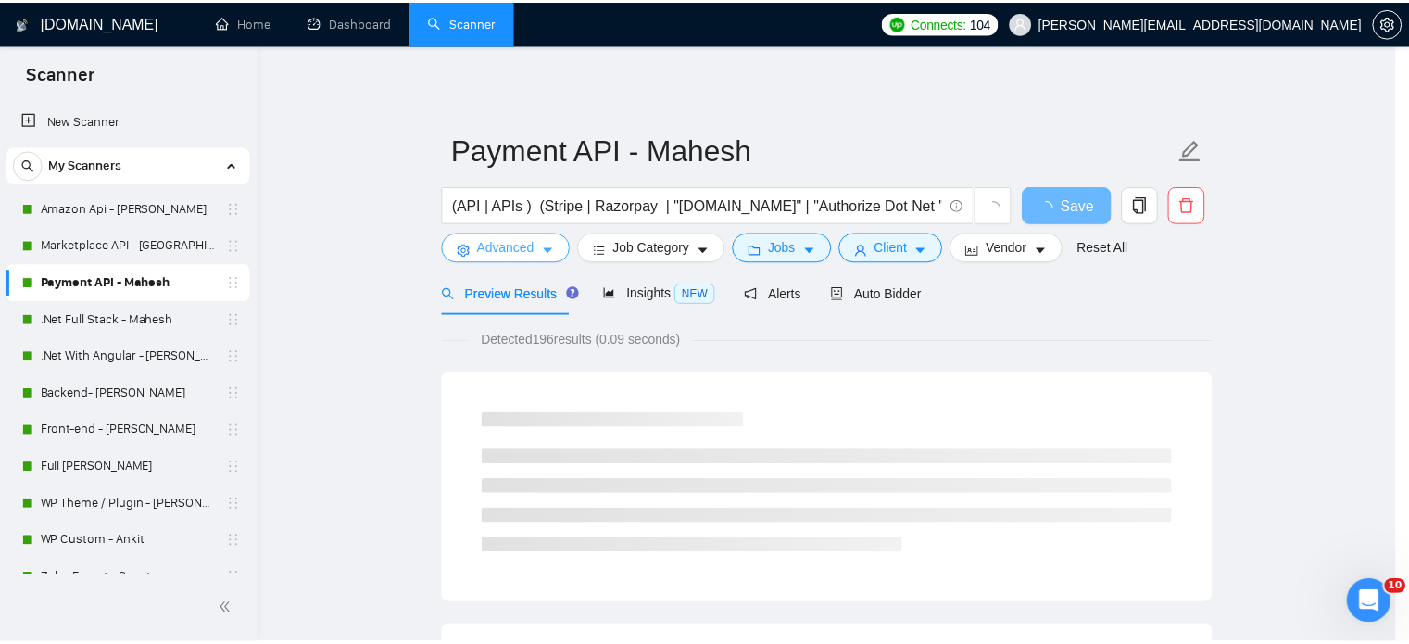
scroll to position [0, 0]
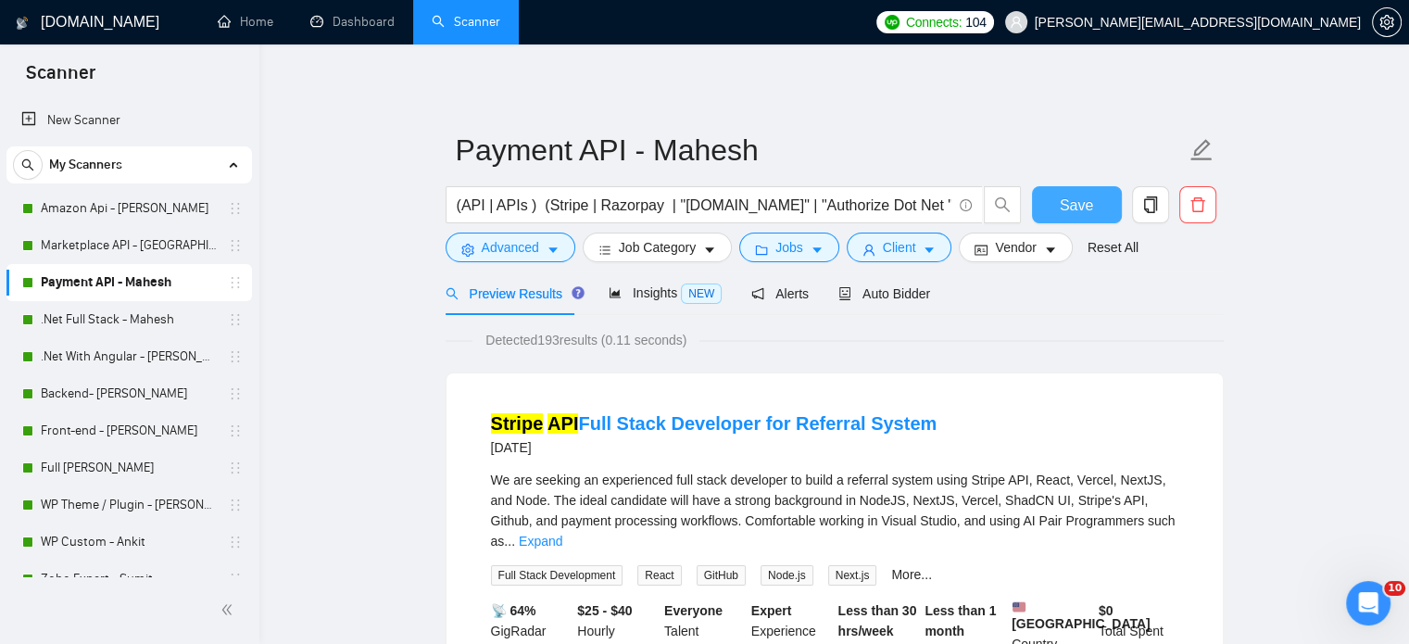
click at [1060, 213] on span "Save" at bounding box center [1076, 205] width 33 height 23
click at [140, 325] on link ".Net Full Stack - Mahesh" at bounding box center [129, 319] width 176 height 37
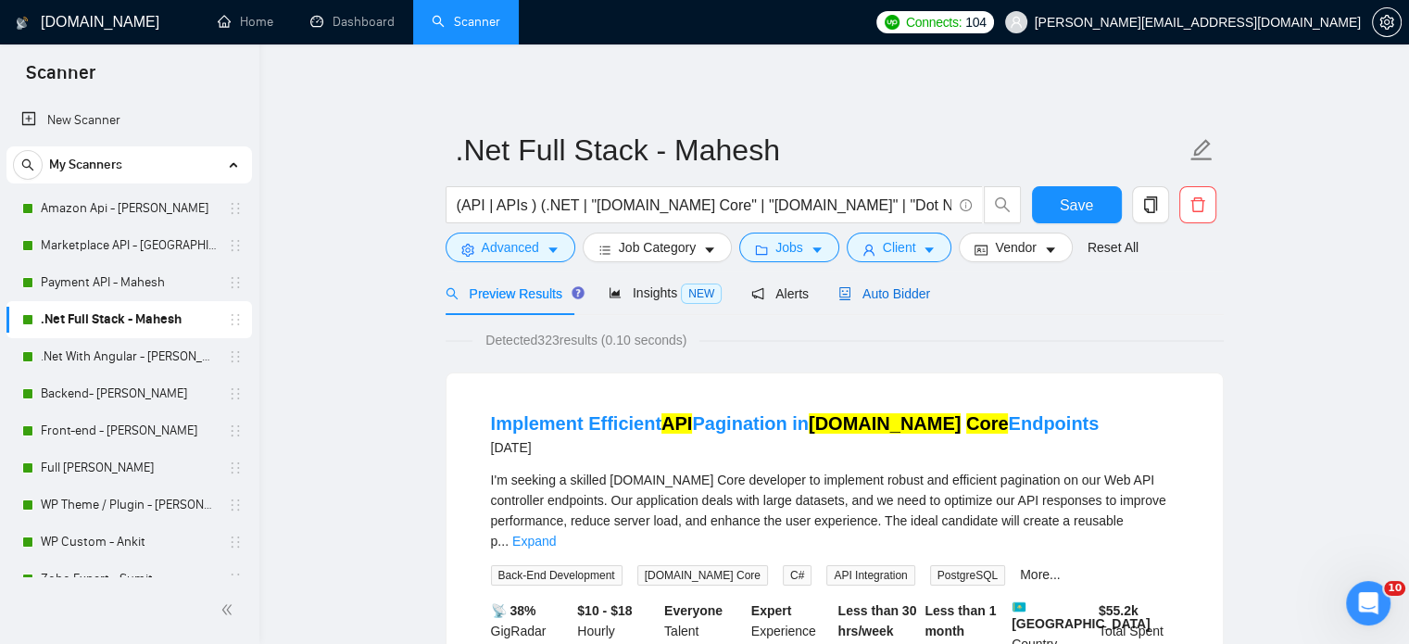
click at [872, 295] on span "Auto Bidder" at bounding box center [885, 293] width 92 height 15
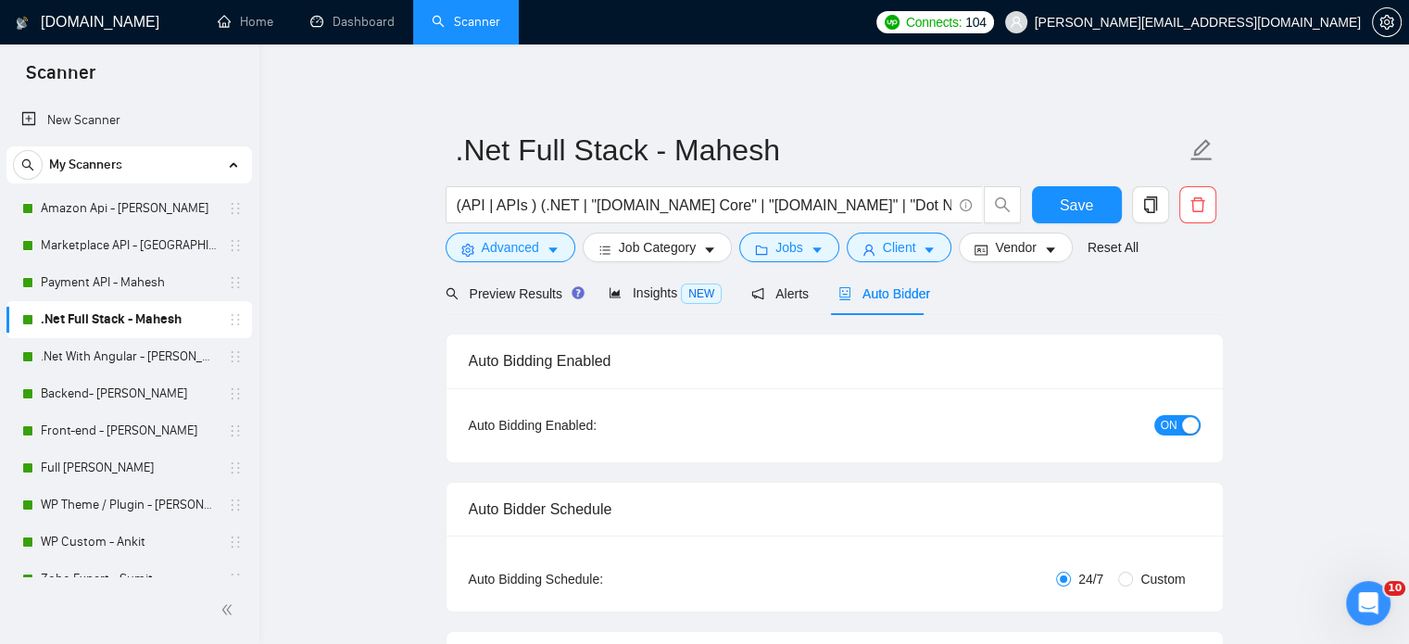
radio input "false"
radio input "true"
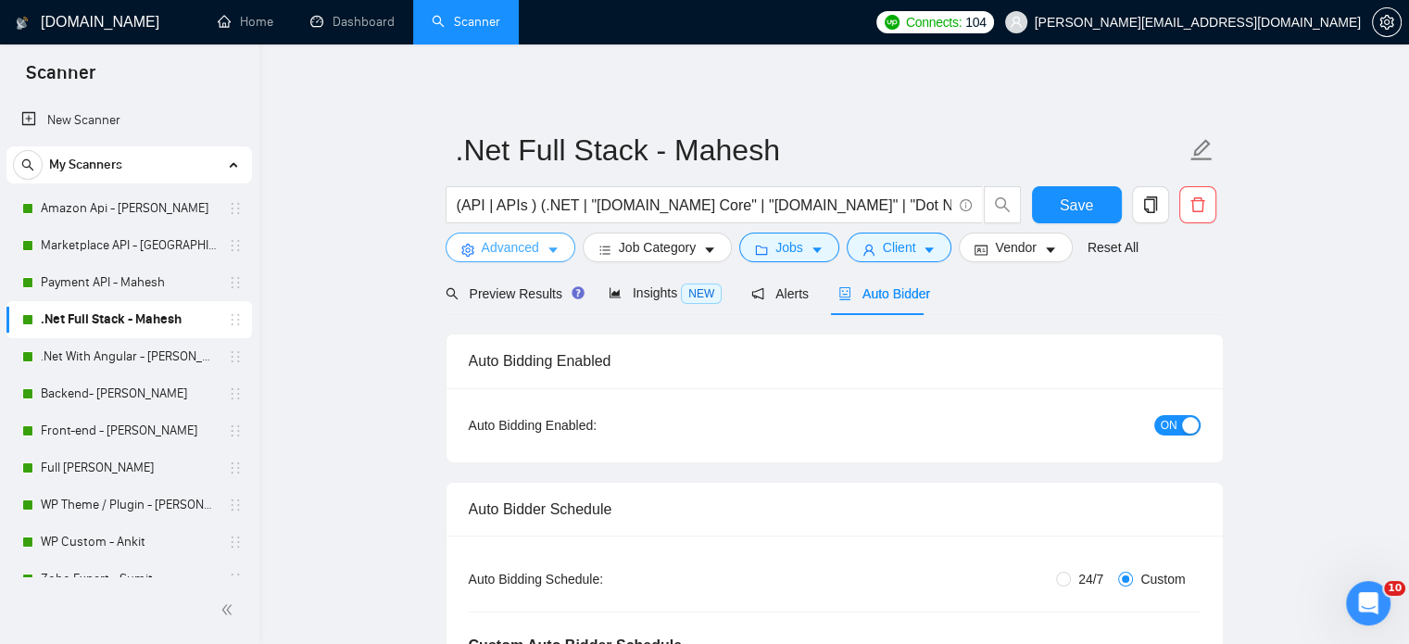
click at [560, 251] on button "Advanced" at bounding box center [511, 248] width 130 height 30
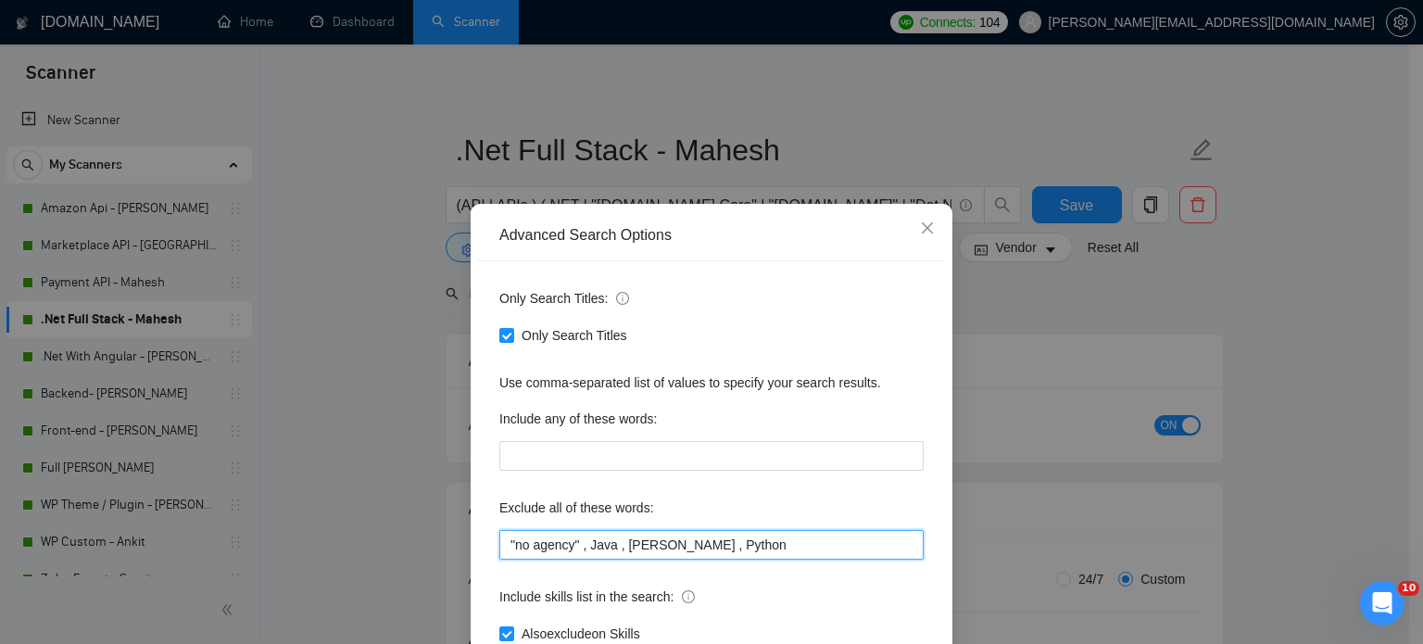
click at [751, 547] on input ""no agency" , Java , [PERSON_NAME] , Python" at bounding box center [711, 545] width 424 height 30
paste input ", "LOOM VIDEO", "Loom Video", "loom video""
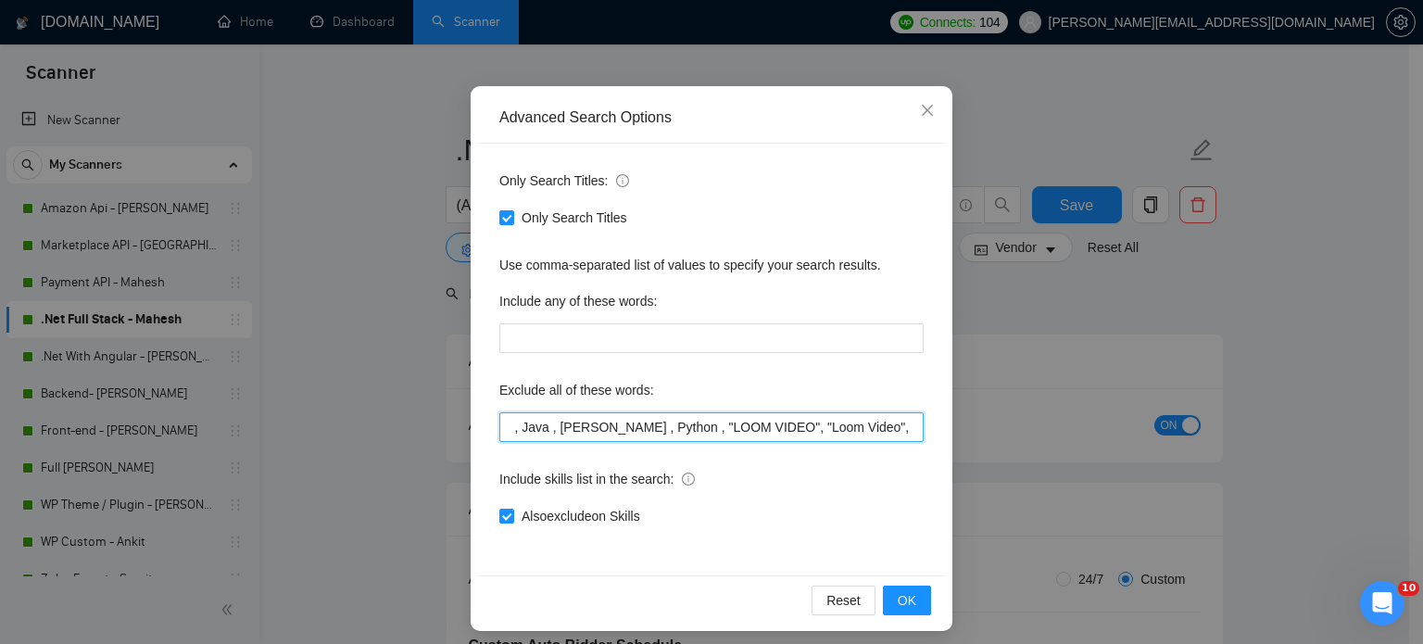
scroll to position [126, 0]
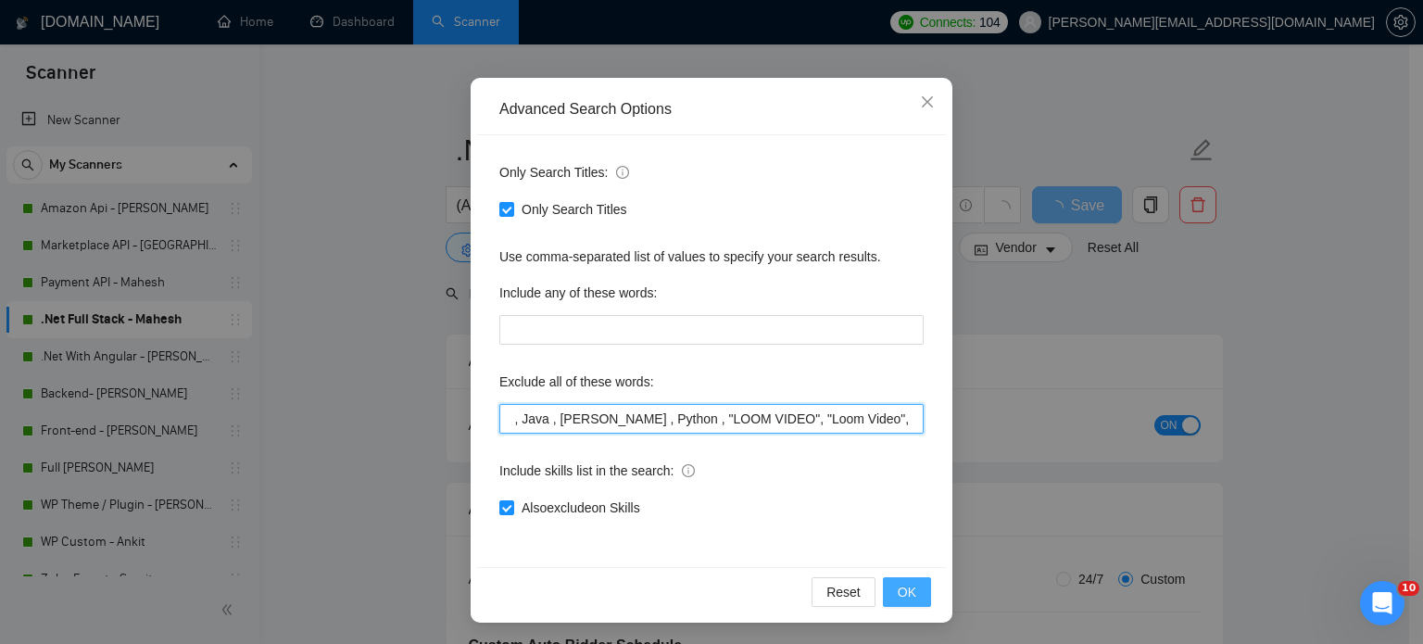
type input ""no agency" , Java , [PERSON_NAME] , Python , "LOOM VIDEO", "Loom Video", "loom…"
click at [899, 588] on span "OK" at bounding box center [907, 592] width 19 height 20
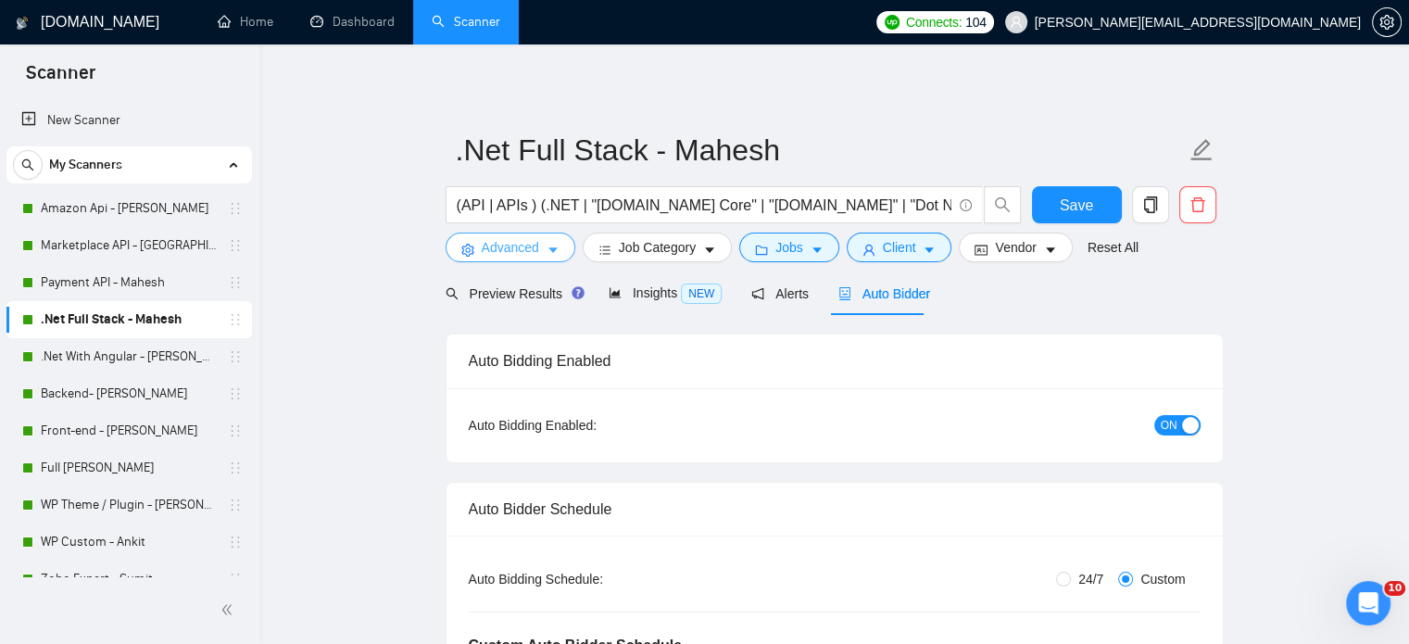
click at [553, 259] on button "Advanced" at bounding box center [511, 248] width 130 height 30
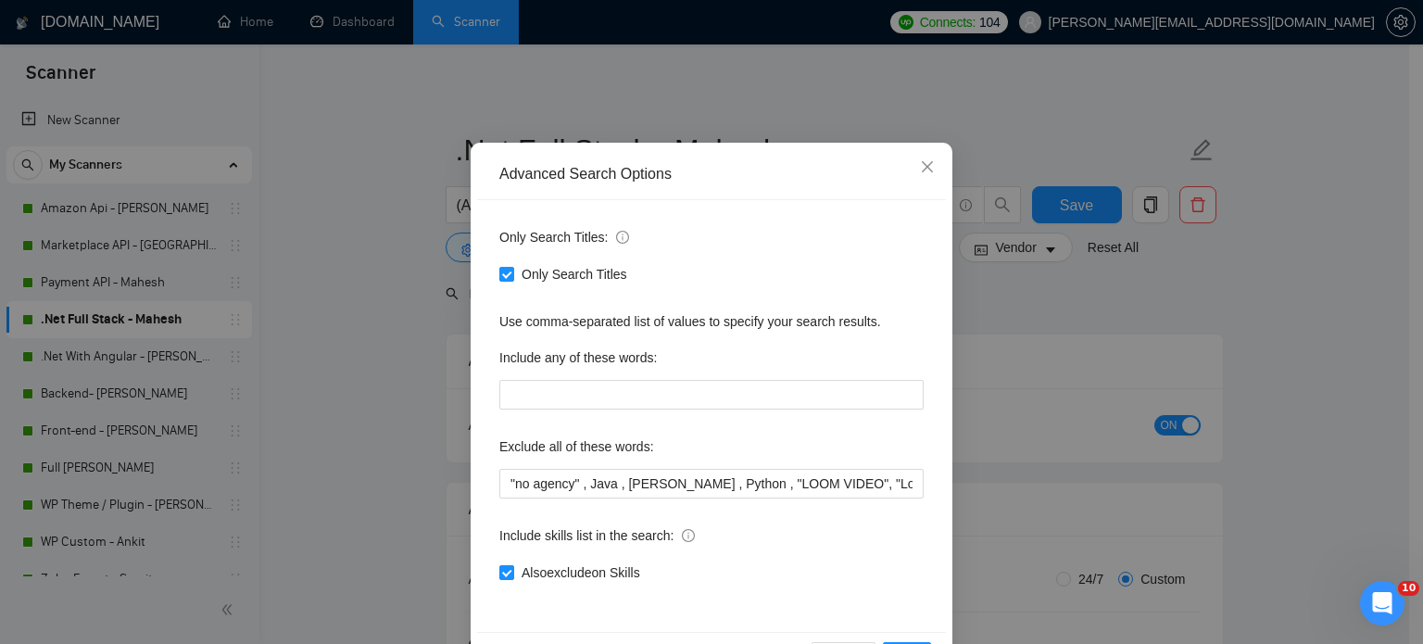
scroll to position [126, 0]
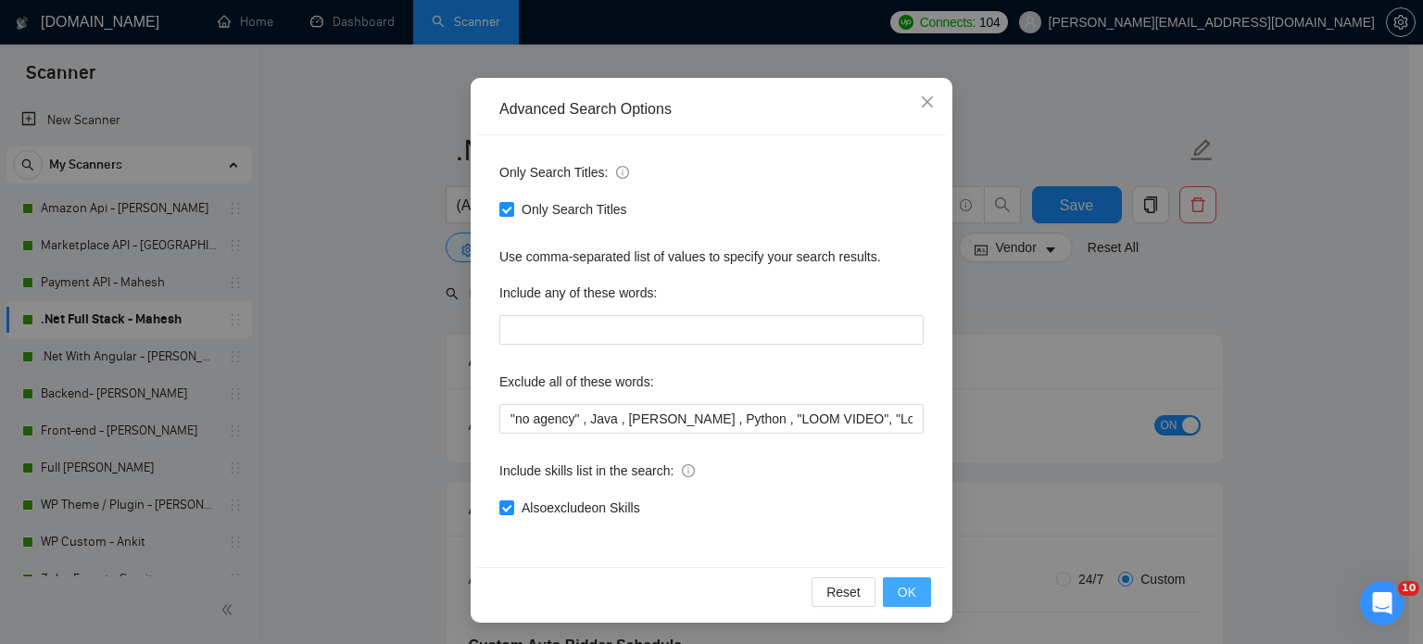
click at [906, 592] on span "OK" at bounding box center [907, 592] width 19 height 20
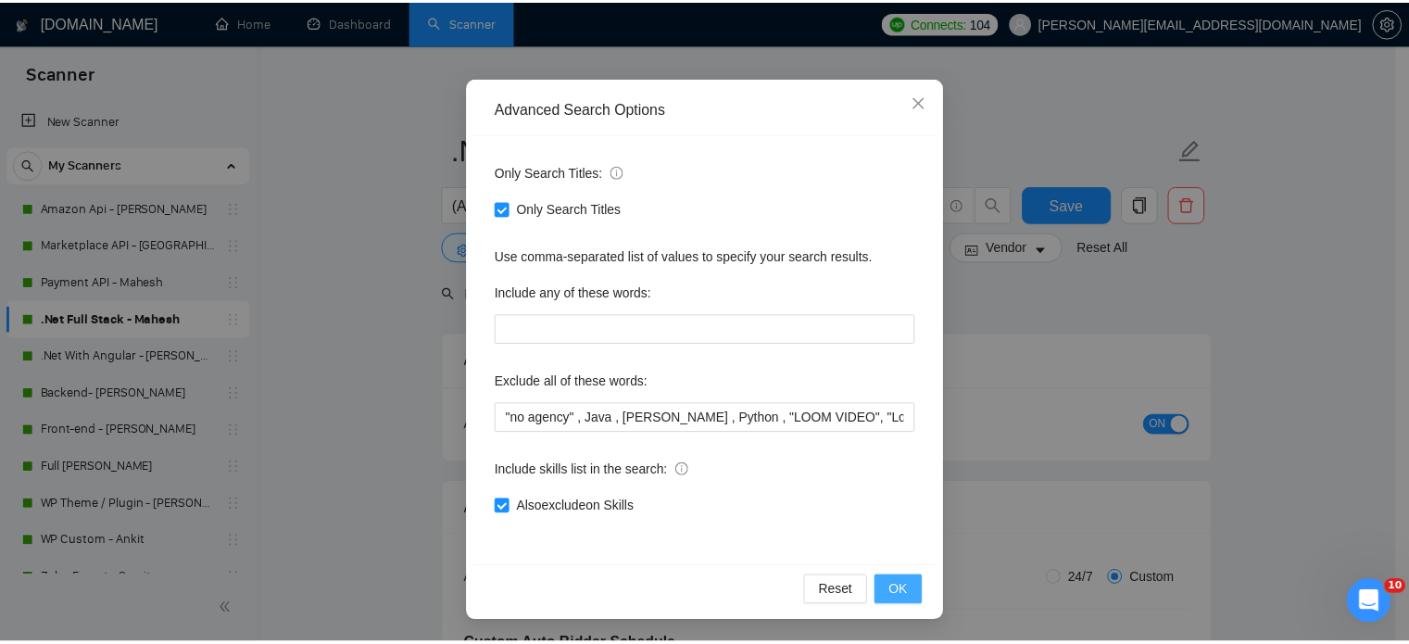
scroll to position [33, 0]
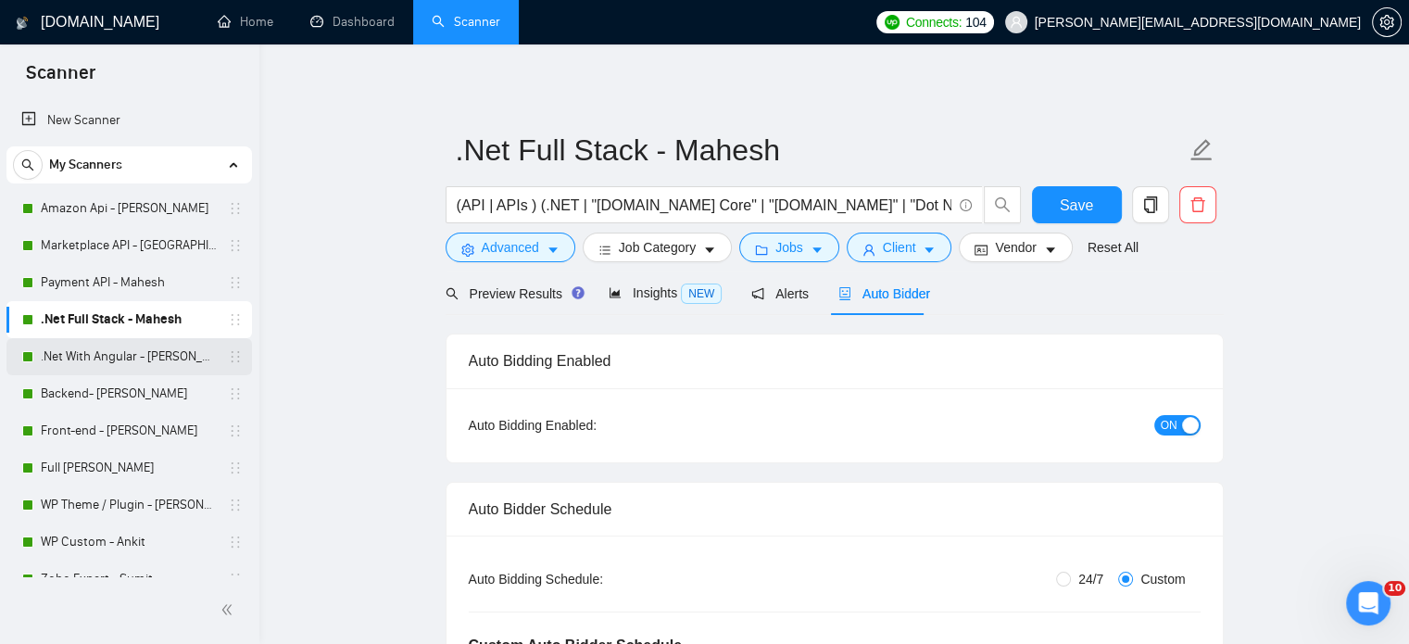
click at [139, 366] on link ".Net With Angular - [PERSON_NAME]" at bounding box center [129, 356] width 176 height 37
click at [1082, 203] on span "Save" at bounding box center [1076, 205] width 33 height 23
click at [118, 357] on link ".Net With Angular - [PERSON_NAME]" at bounding box center [129, 356] width 176 height 37
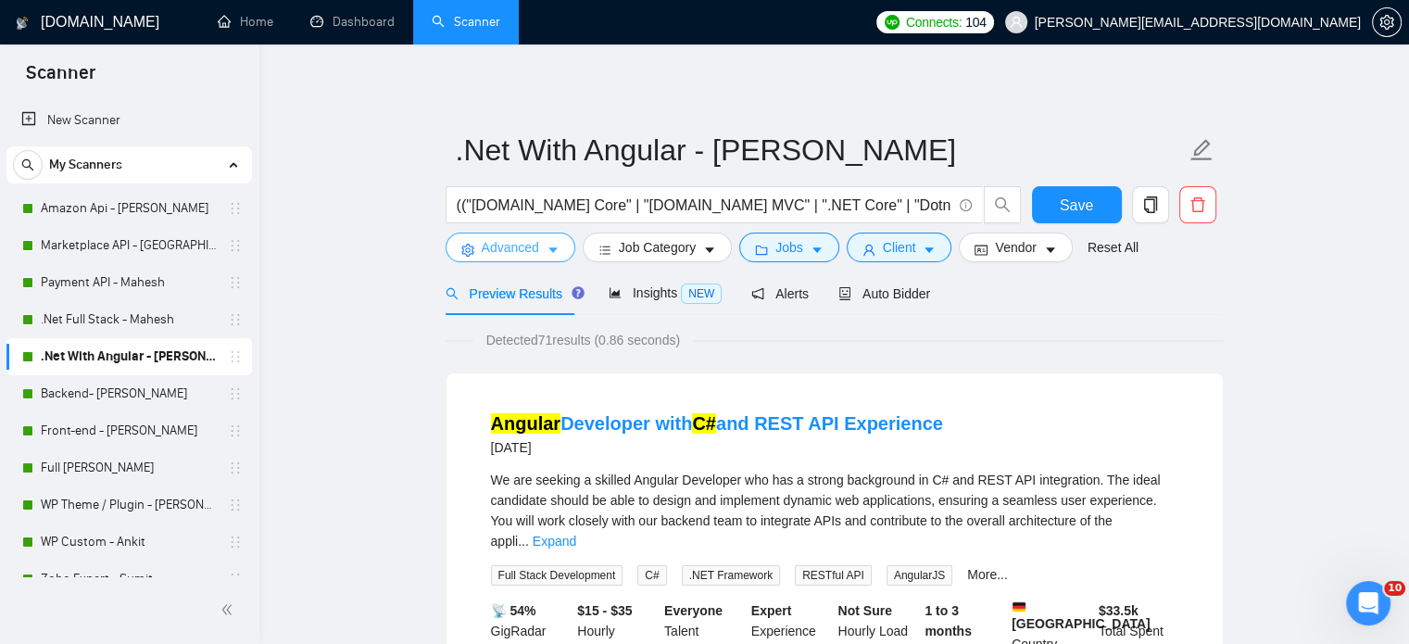
click at [550, 250] on icon "caret-down" at bounding box center [553, 251] width 9 height 6
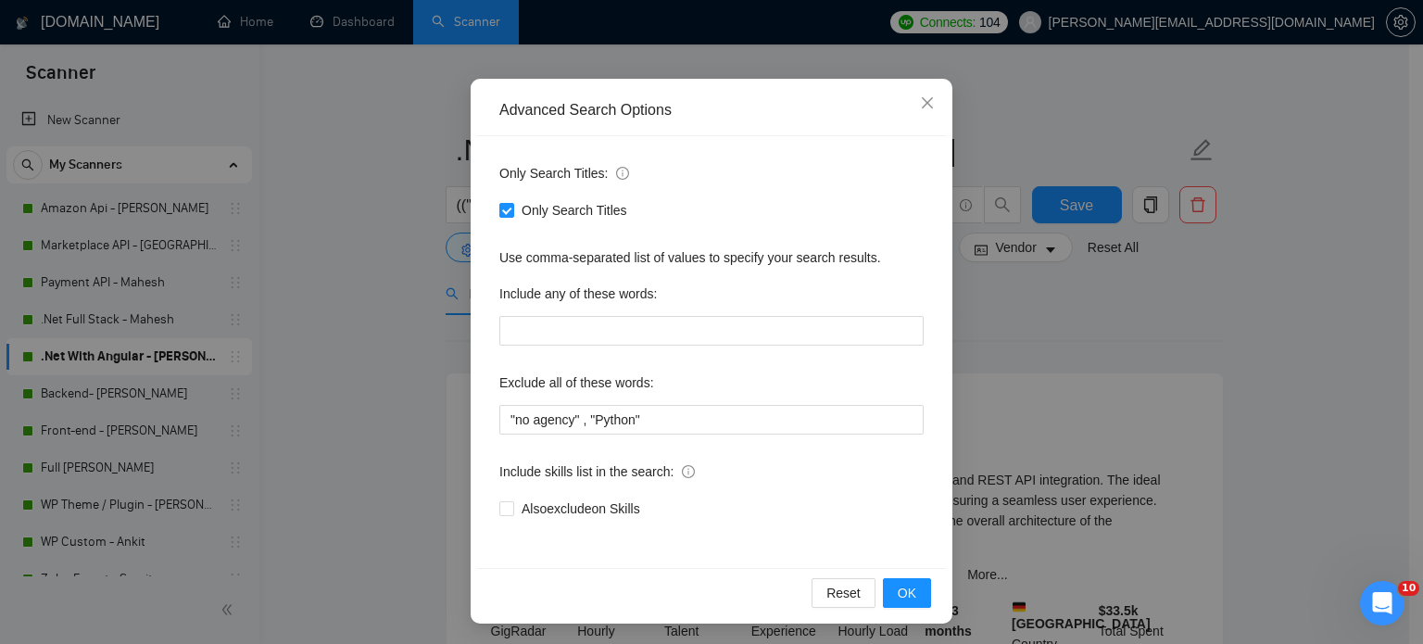
scroll to position [126, 0]
click at [701, 422] on input ""no agency" , "Python"" at bounding box center [711, 419] width 424 height 30
paste input ", "LOOM VIDEO", "Loom Video", "loom video""
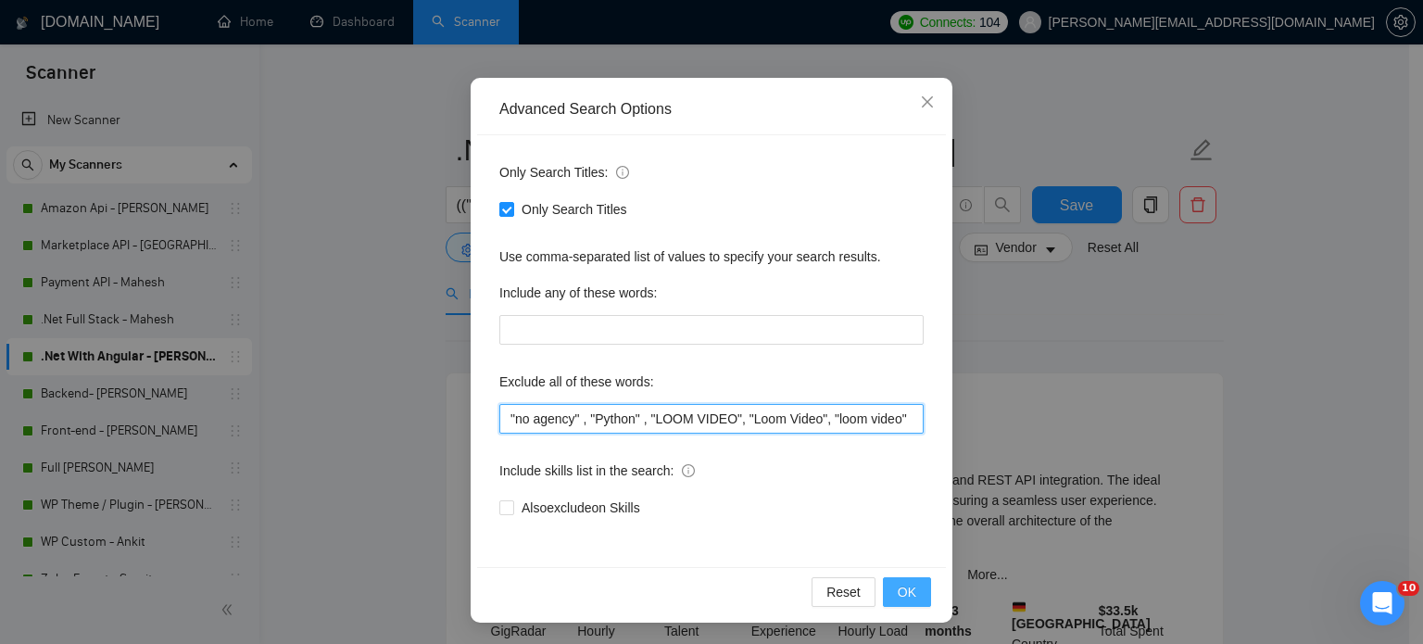
type input ""no agency" , "Python" , "LOOM VIDEO", "Loom Video", "loom video""
click at [910, 594] on button "OK" at bounding box center [907, 592] width 48 height 30
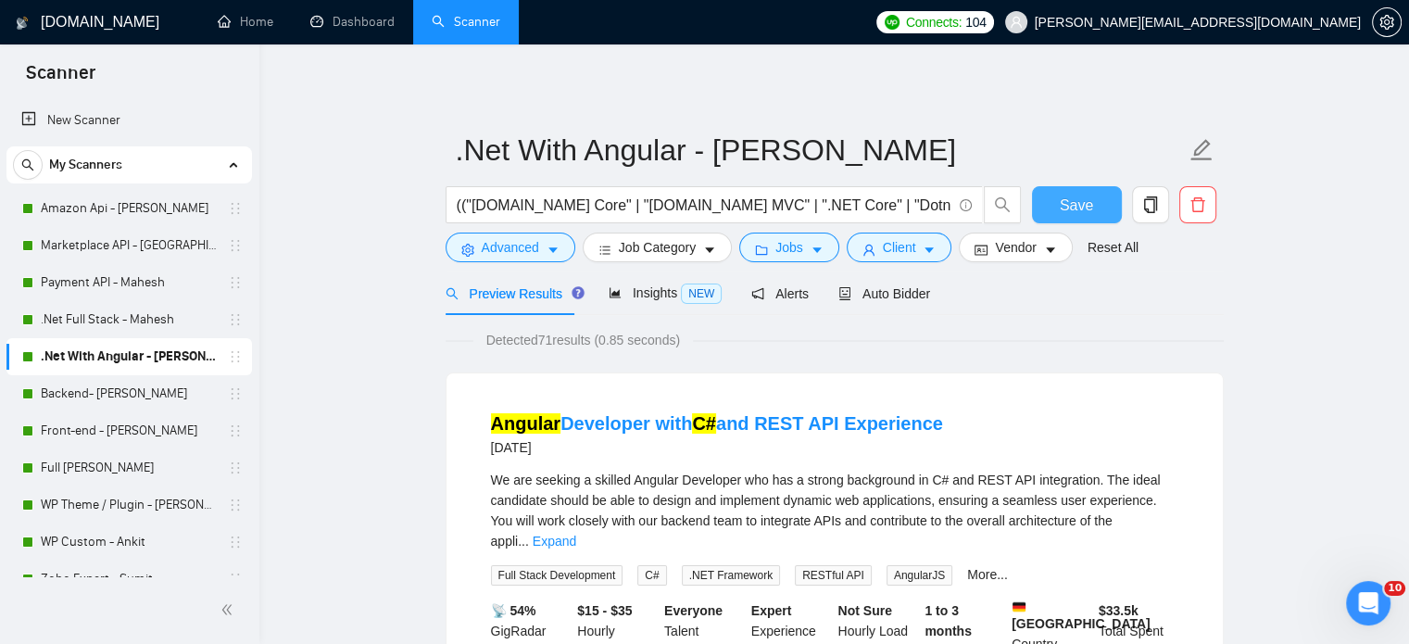
click at [1079, 210] on span "Save" at bounding box center [1076, 205] width 33 height 23
click at [553, 262] on form ".Net With Angular - [PERSON_NAME] (("[DOMAIN_NAME] Core" | "[DOMAIN_NAME] MVC" …" at bounding box center [835, 195] width 778 height 151
click at [545, 252] on button "Advanced" at bounding box center [511, 248] width 130 height 30
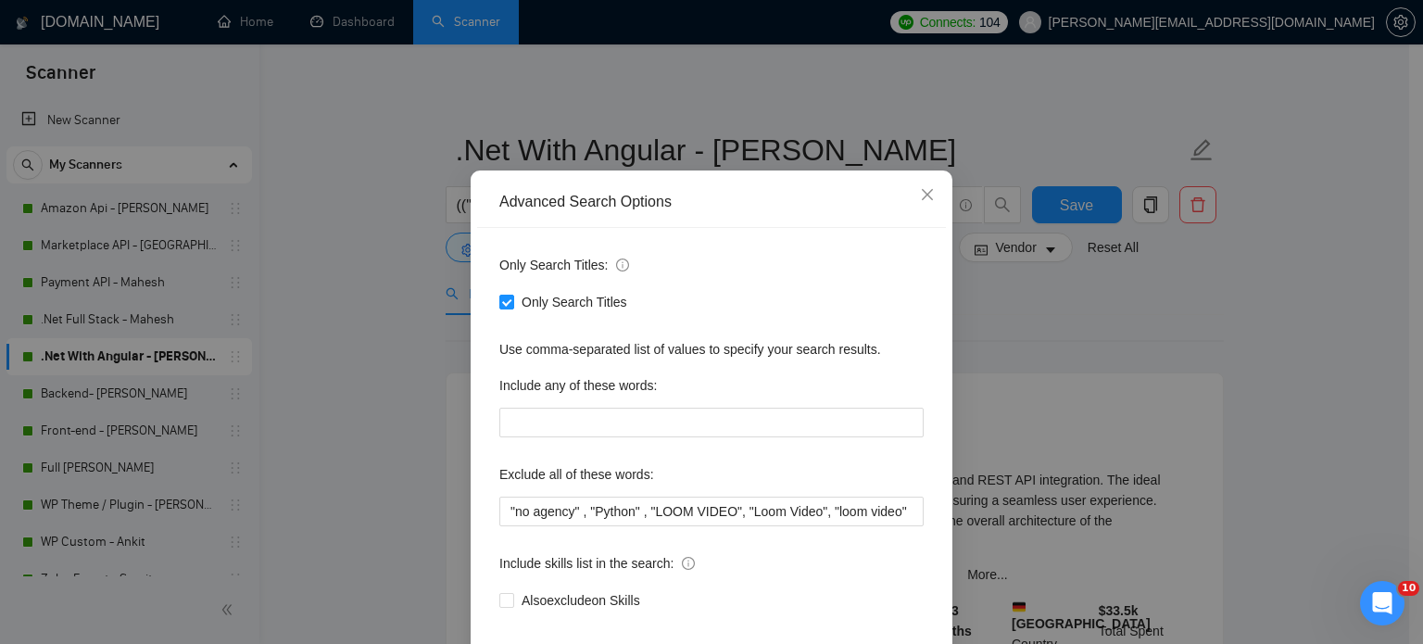
scroll to position [126, 0]
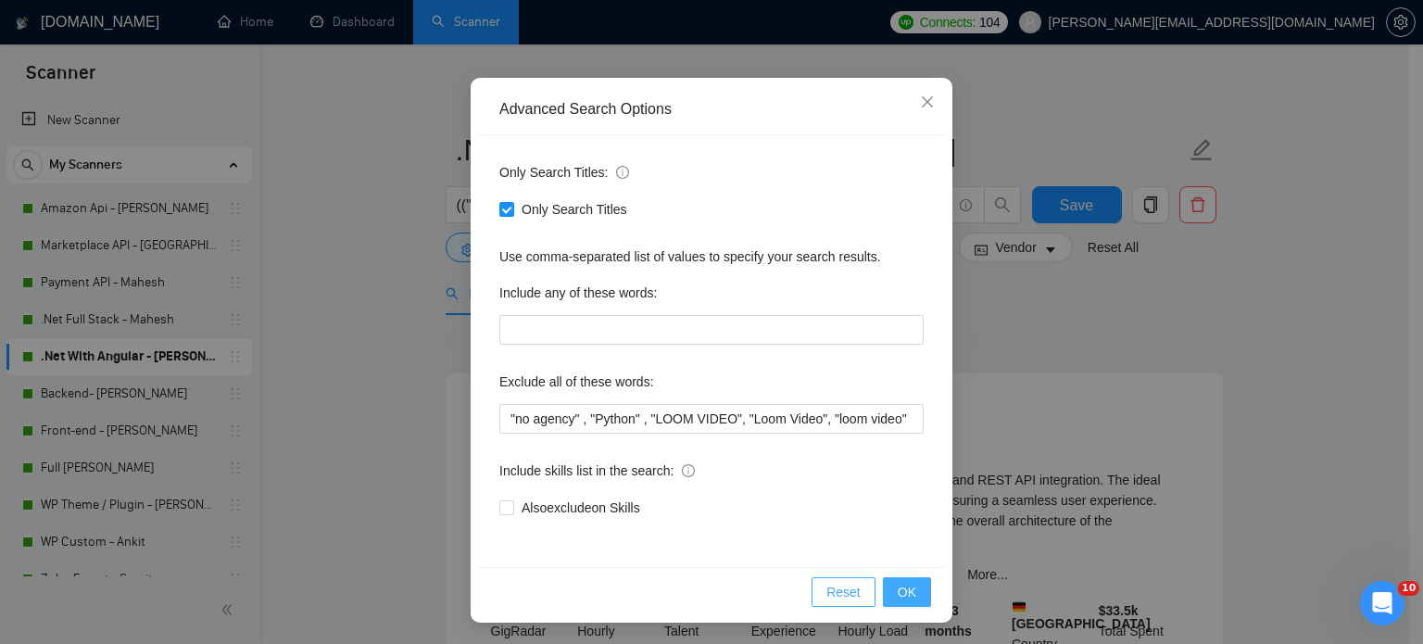
drag, startPoint x: 904, startPoint y: 588, endPoint x: 824, endPoint y: 585, distance: 79.7
click at [902, 588] on span "OK" at bounding box center [907, 592] width 19 height 20
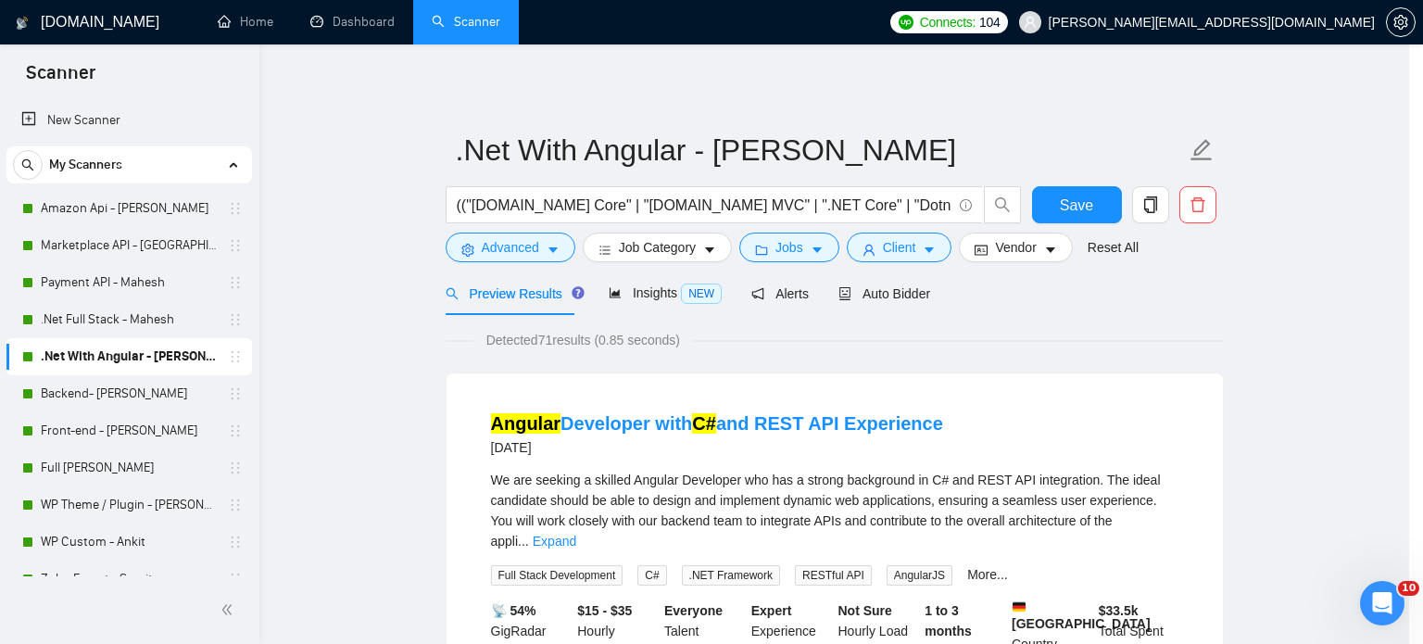
scroll to position [33, 0]
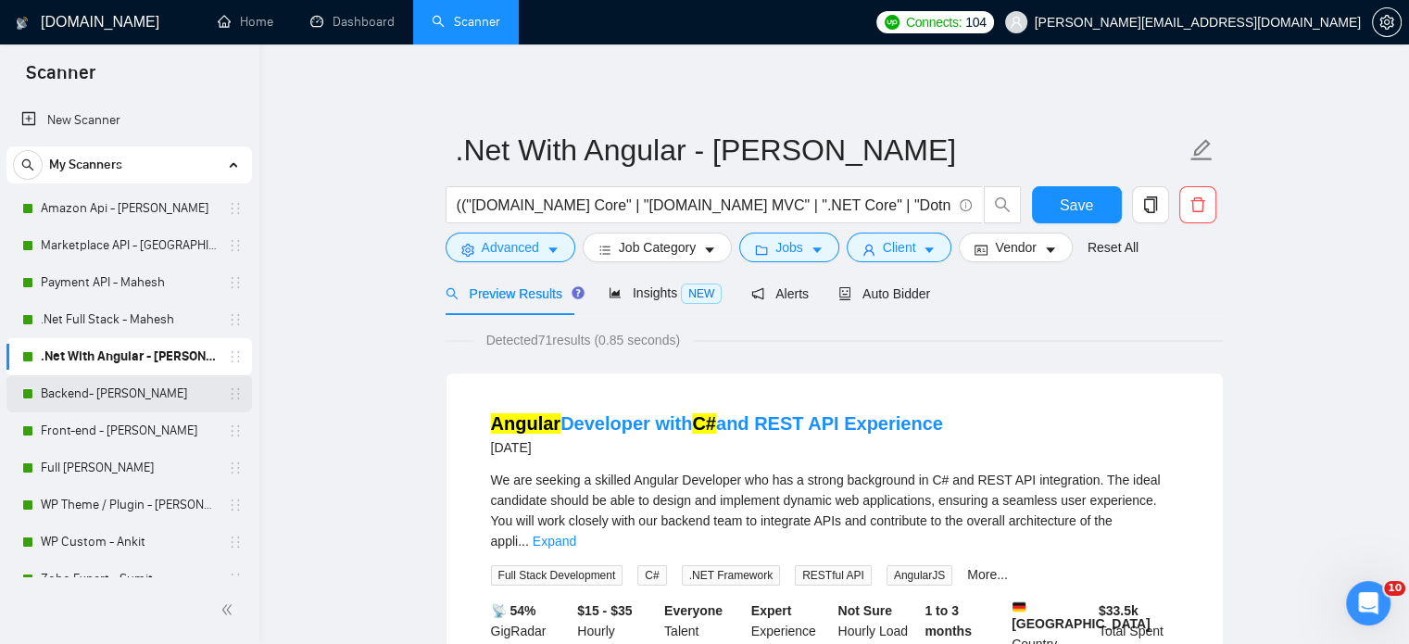
click at [71, 394] on link "Backend- [PERSON_NAME]" at bounding box center [129, 393] width 176 height 37
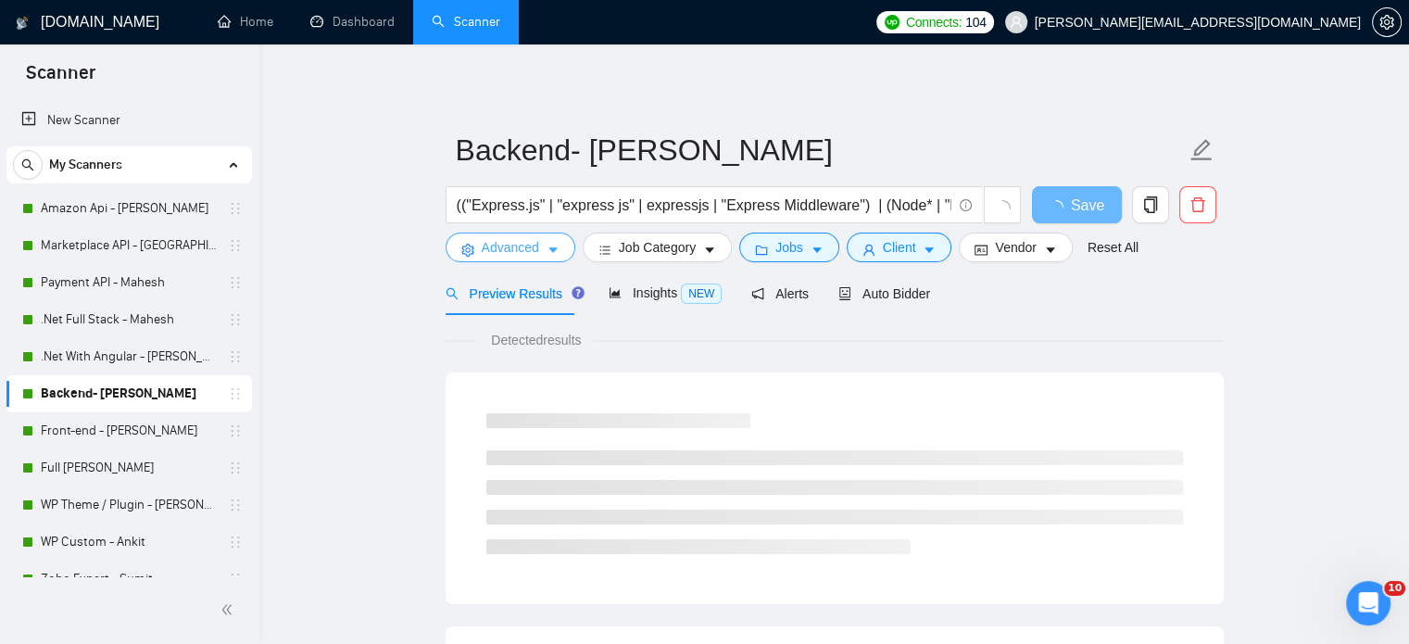
click at [551, 248] on icon "caret-down" at bounding box center [553, 250] width 13 height 13
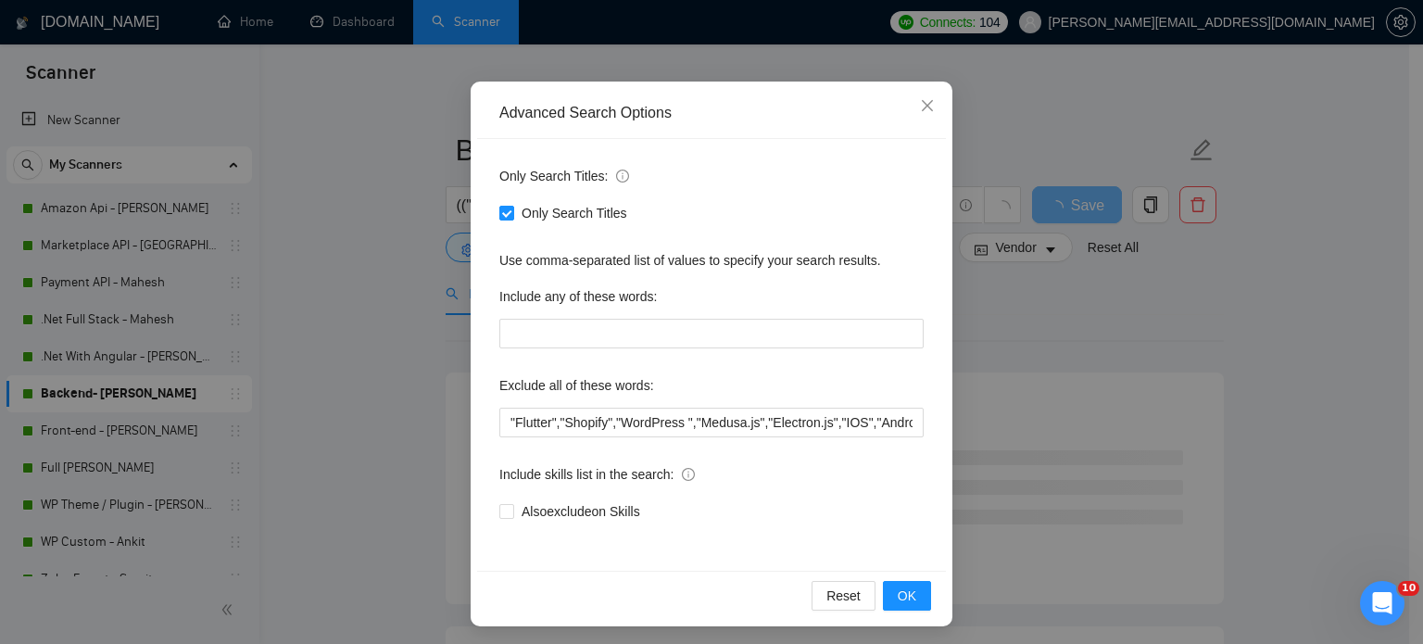
scroll to position [126, 0]
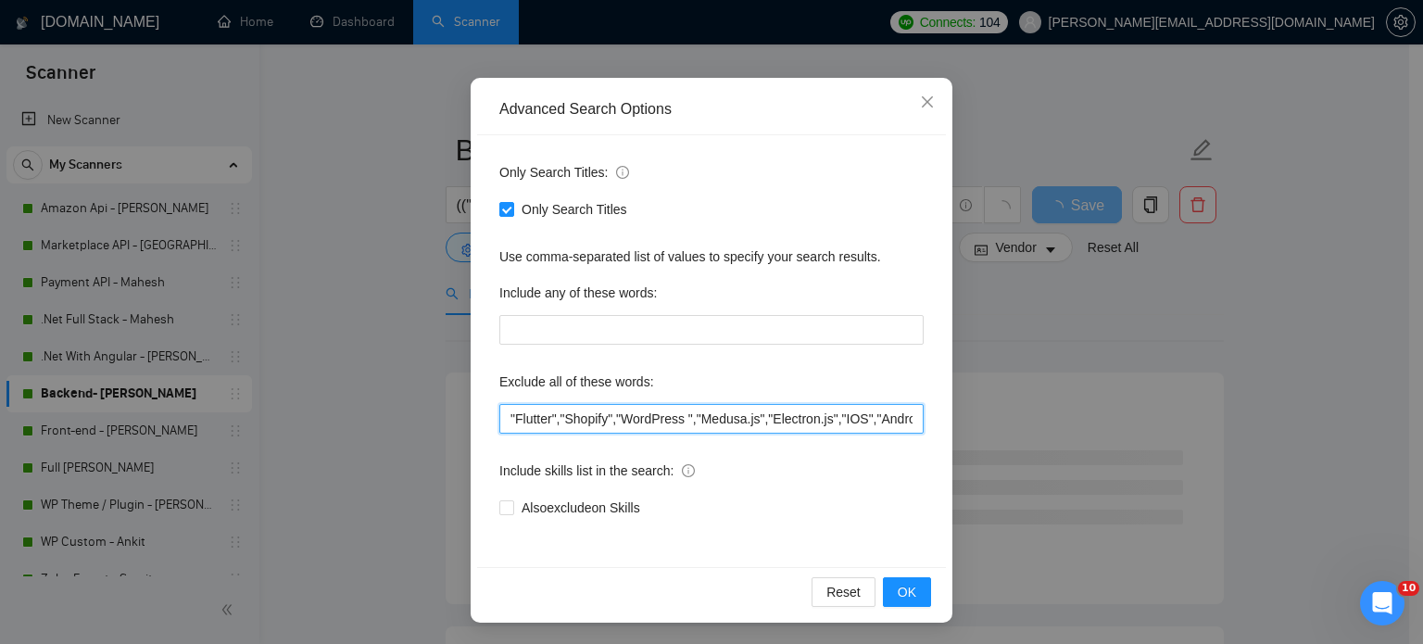
click at [649, 411] on input ""Flutter","Shopify","WordPress ","Medusa.js","Electron.js","IOS","Android ","Fu…" at bounding box center [711, 419] width 424 height 30
paste input ", "LOOM VIDEO", "Loom Video", "loom video""
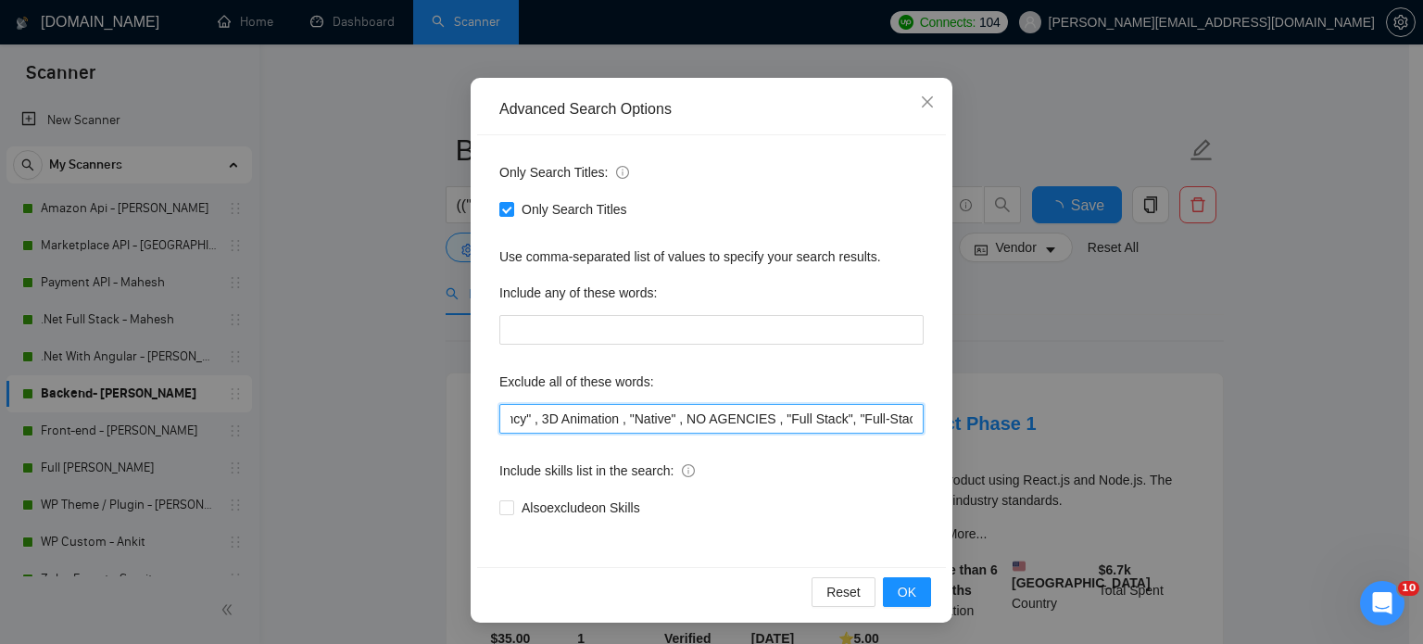
scroll to position [0, 891]
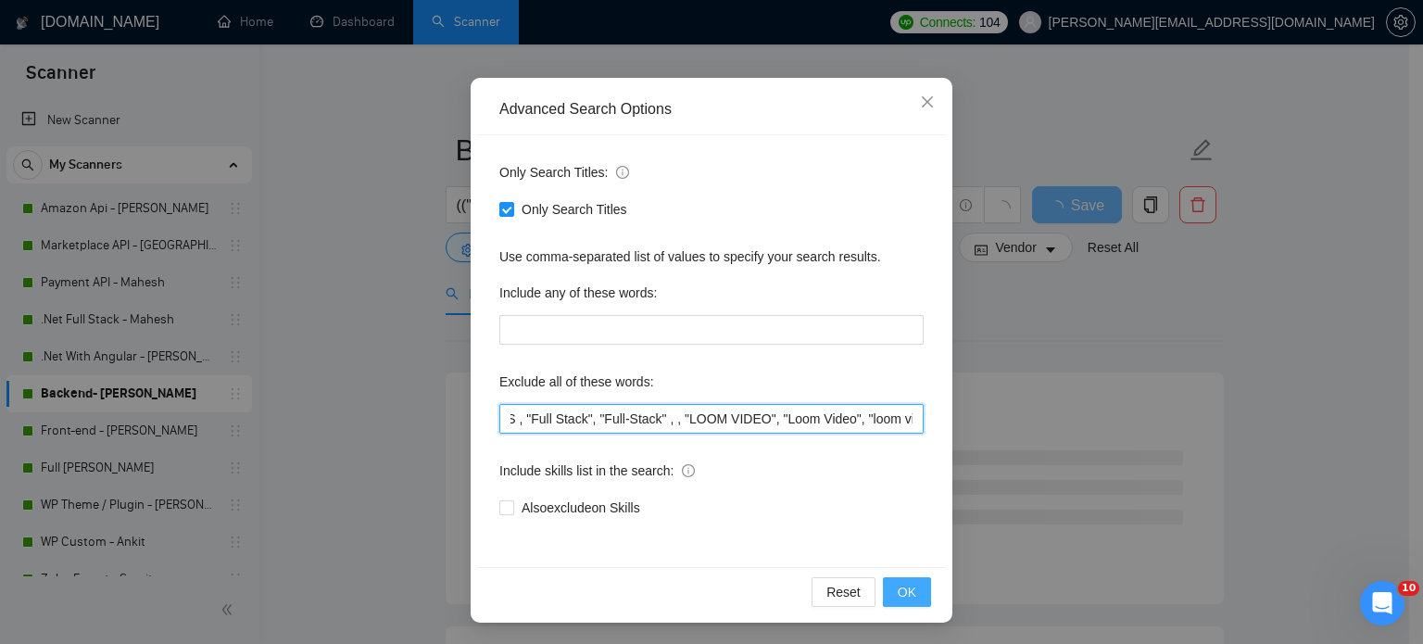
type input ""Flutter","Shopify","WordPress ","Medusa.js","Electron.js","IOS","Android ","Fu…"
click at [905, 597] on span "OK" at bounding box center [907, 592] width 19 height 20
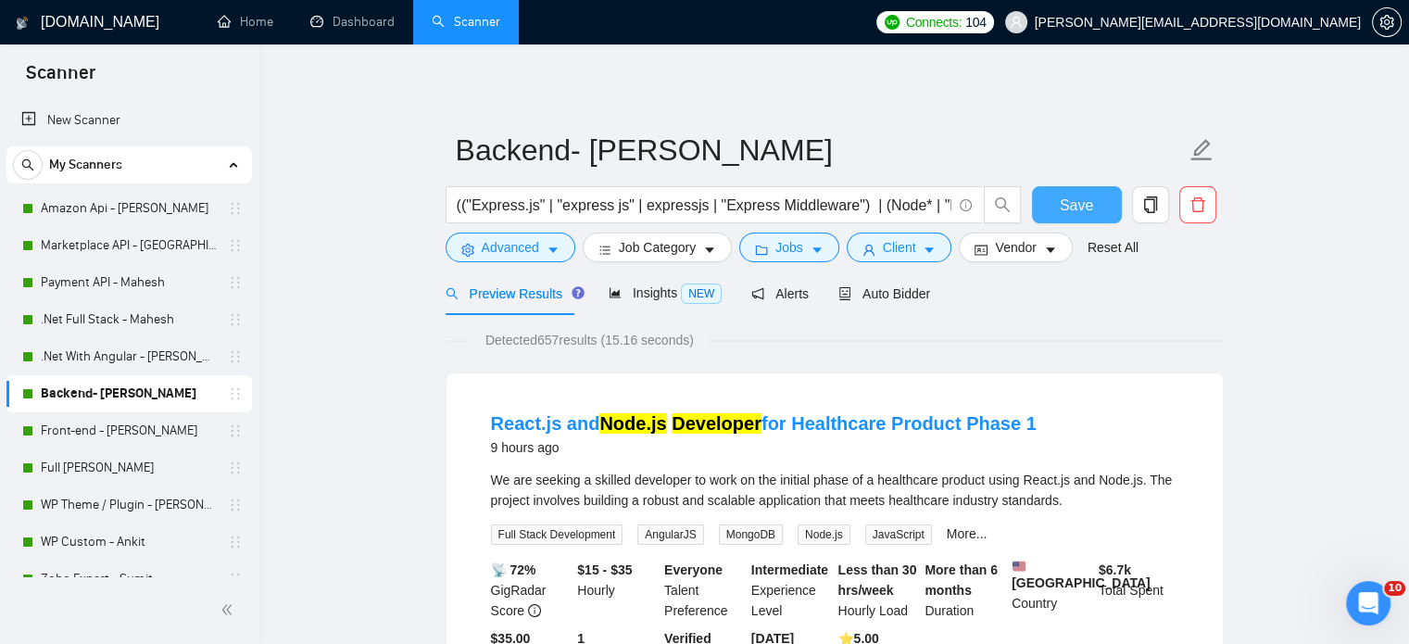
click at [1080, 212] on span "Save" at bounding box center [1076, 205] width 33 height 23
click at [60, 423] on link "Front-end - [PERSON_NAME]" at bounding box center [129, 430] width 176 height 37
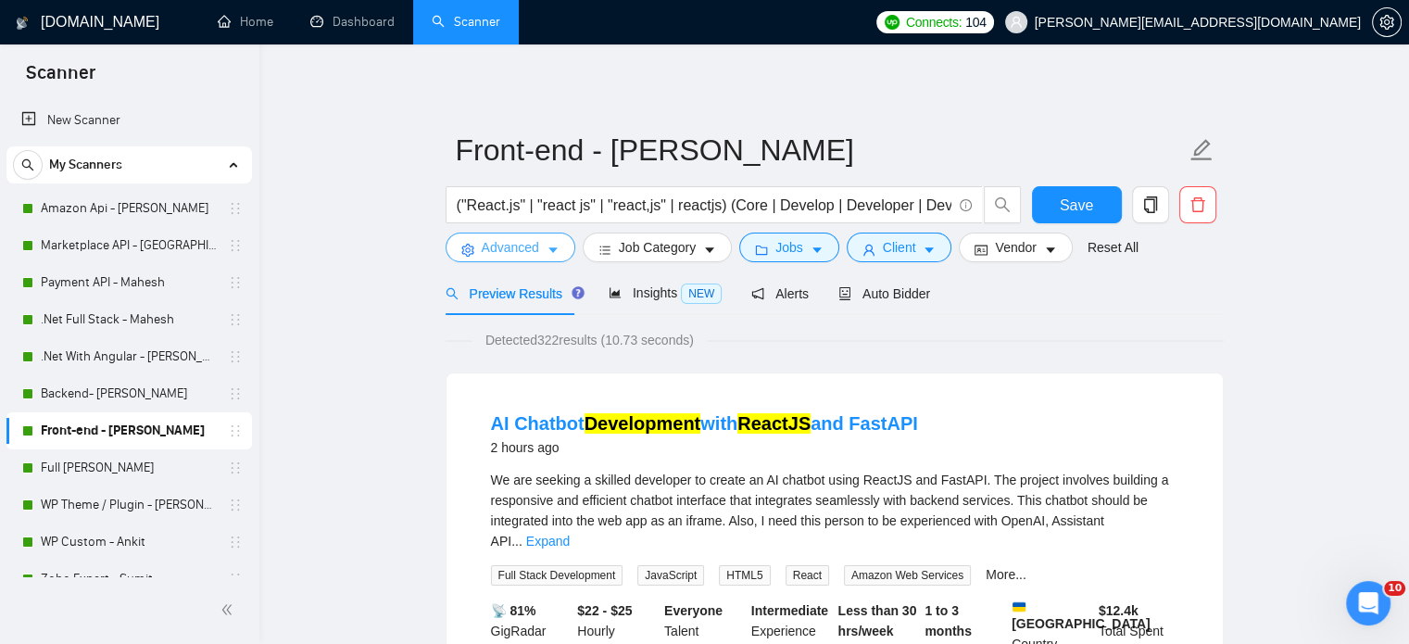
click at [550, 253] on icon "caret-down" at bounding box center [553, 250] width 13 height 13
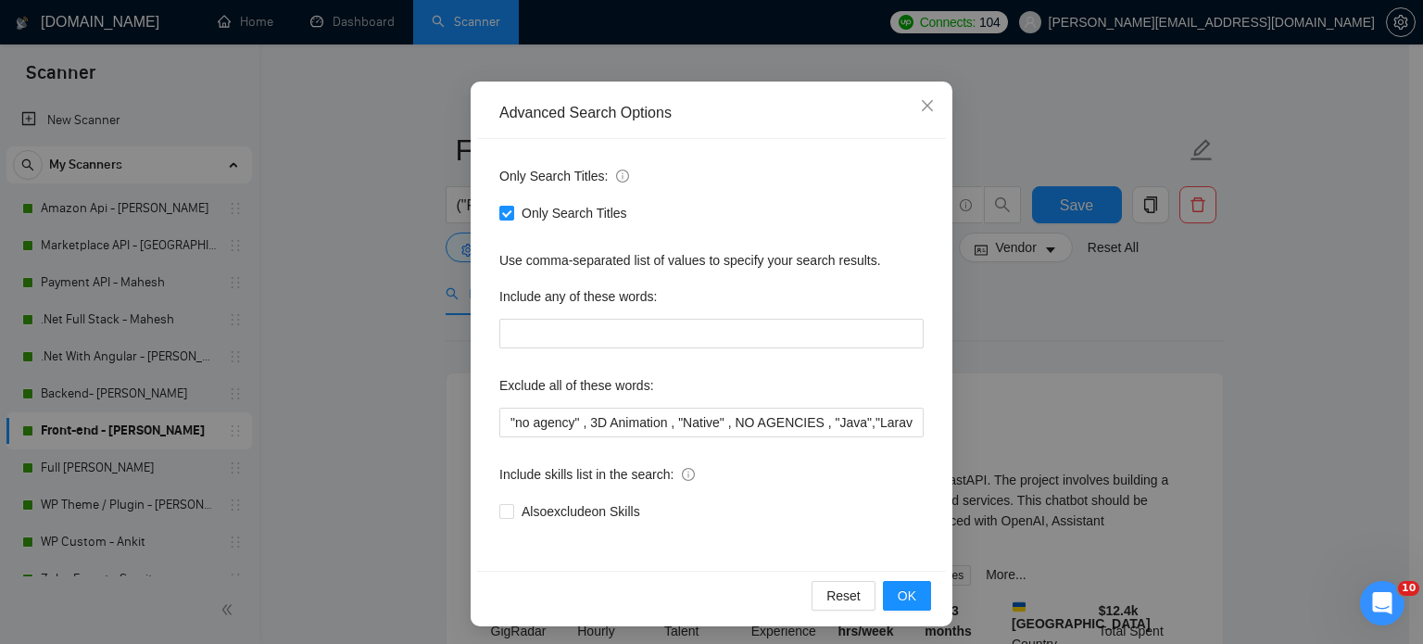
scroll to position [126, 0]
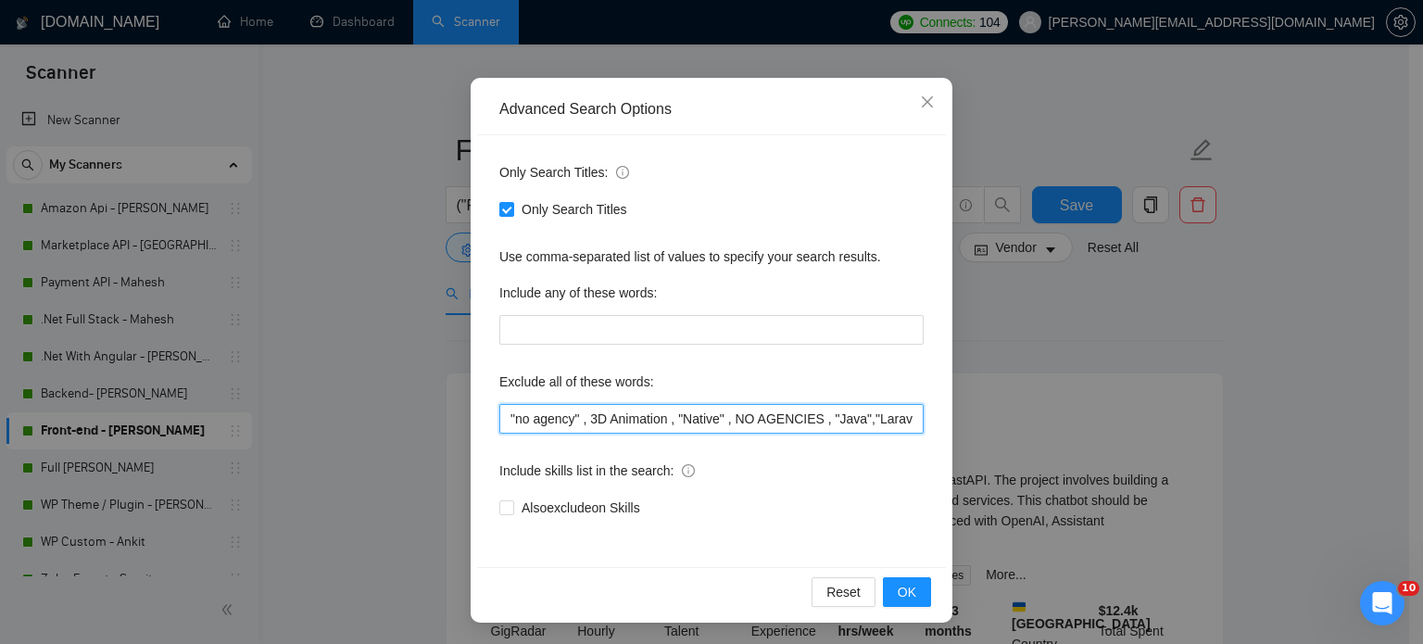
click at [826, 422] on input ""no agency" , 3D Animation , "Native" , NO AGENCIES , "Java","Laravel","Full St…" at bounding box center [711, 419] width 424 height 30
paste input ", "LOOM VIDEO", "Loom Video", "loom video""
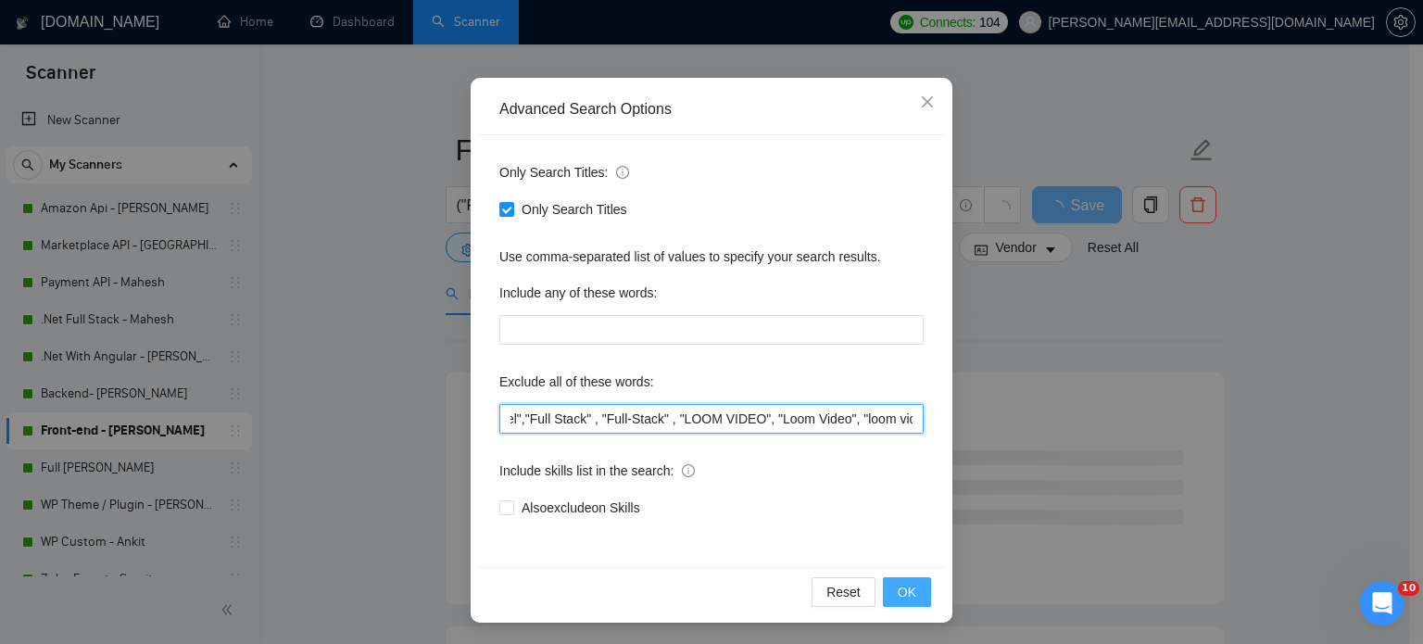
type input ""no agency" , 3D Animation , "Native" , NO AGENCIES , "Java","Laravel","Full St…"
click at [904, 585] on span "OK" at bounding box center [907, 592] width 19 height 20
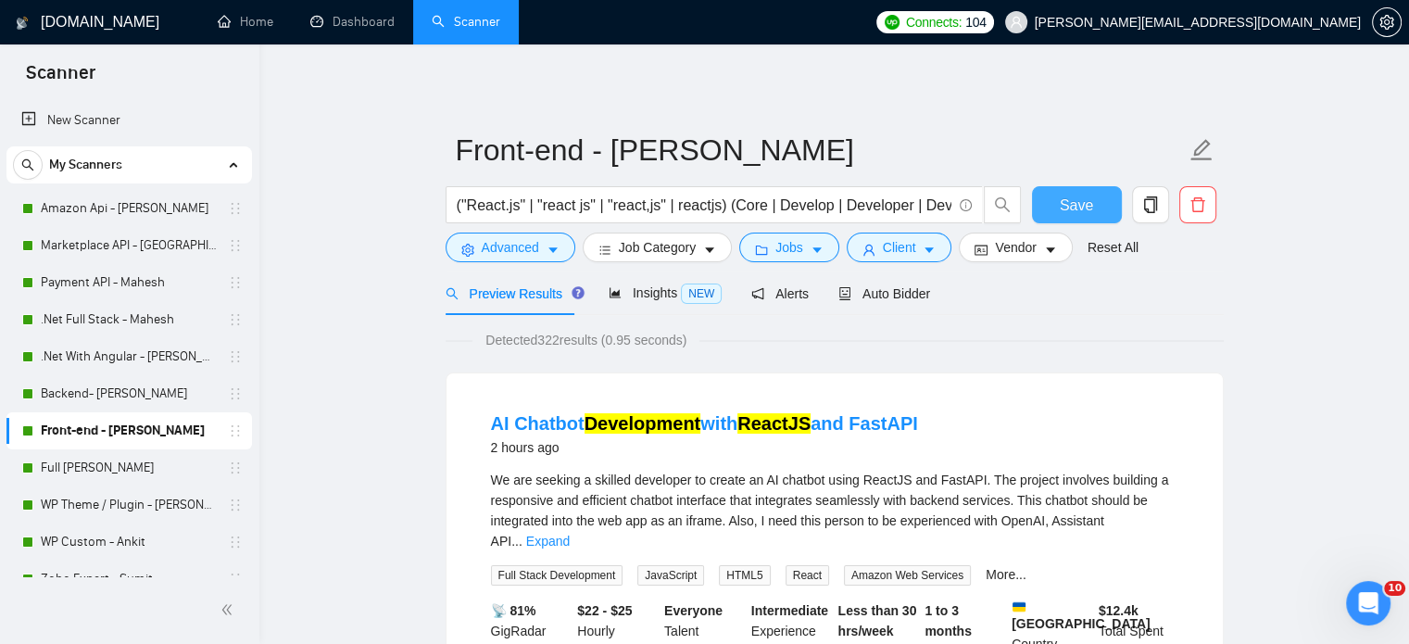
click at [1071, 207] on span "Save" at bounding box center [1076, 205] width 33 height 23
click at [111, 474] on link "Full [PERSON_NAME]" at bounding box center [129, 467] width 176 height 37
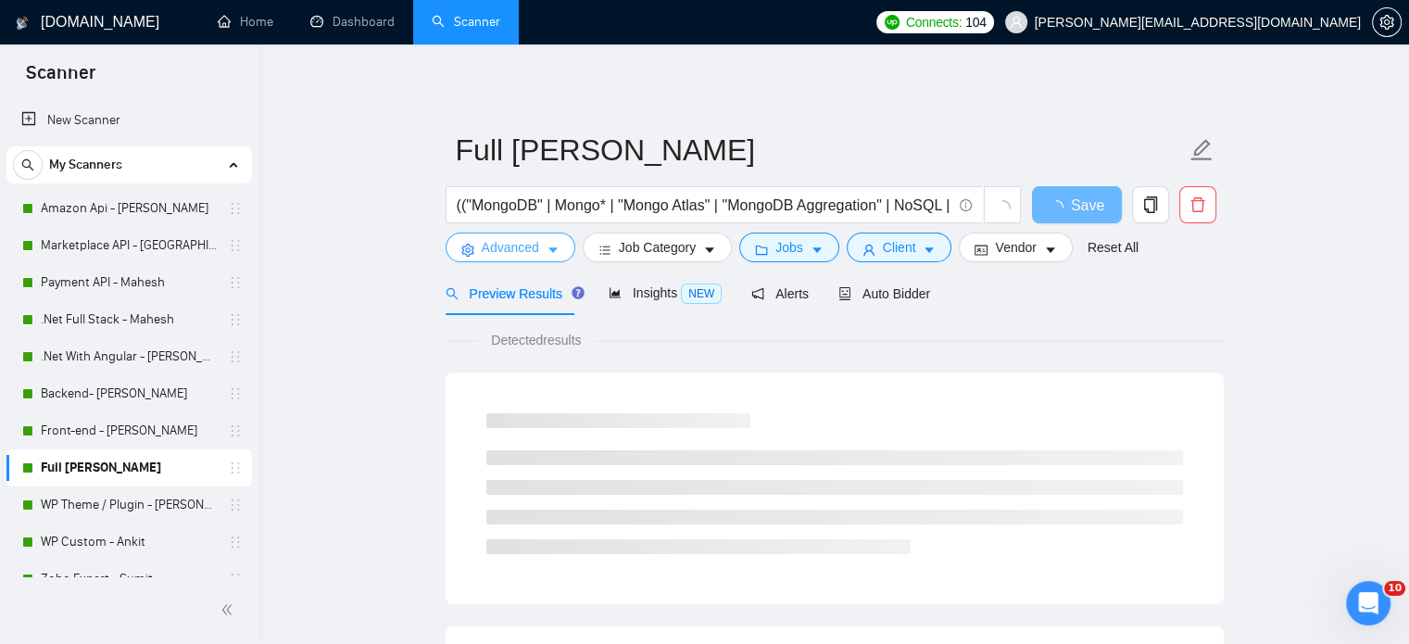
click at [553, 253] on icon "caret-down" at bounding box center [553, 250] width 13 height 13
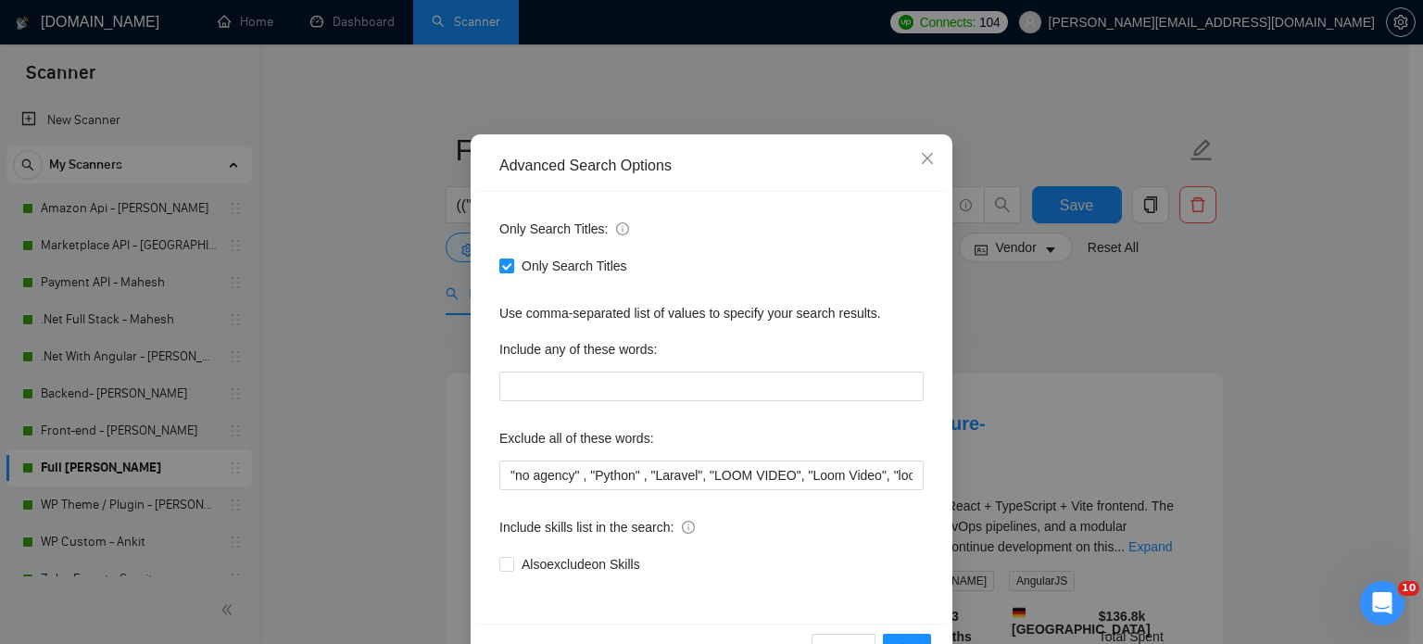
scroll to position [126, 0]
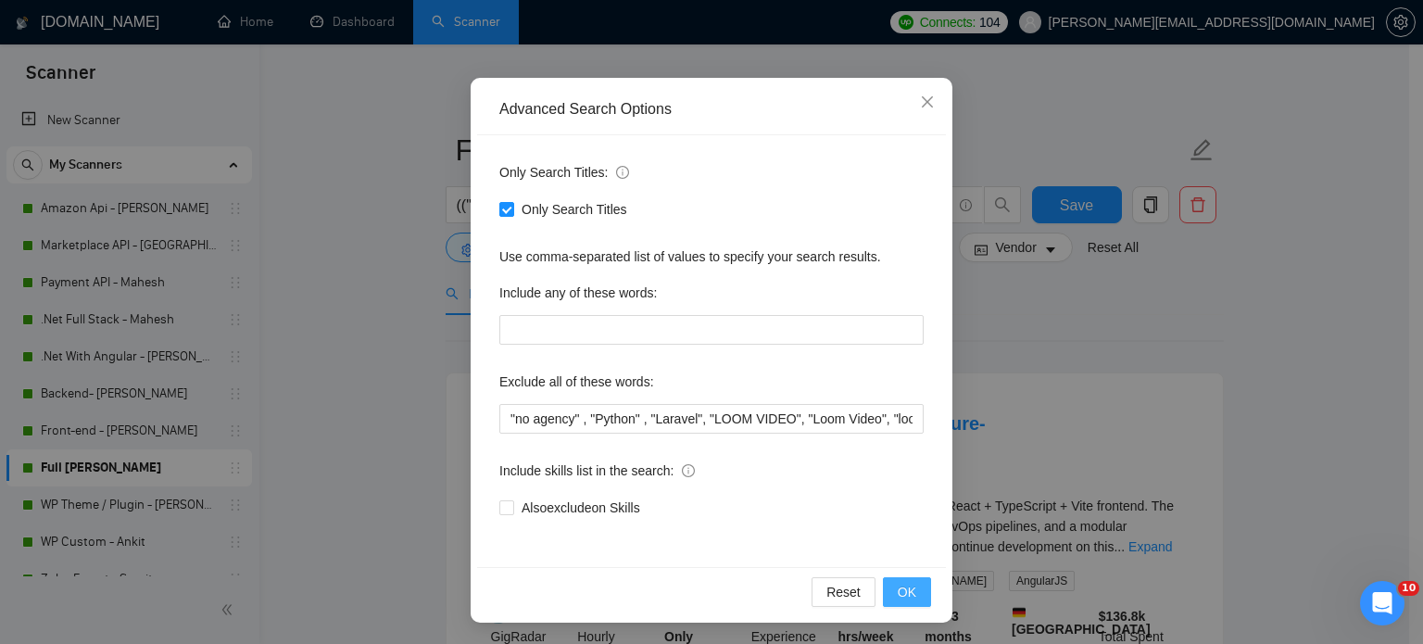
drag, startPoint x: 916, startPoint y: 594, endPoint x: 890, endPoint y: 590, distance: 27.1
click at [916, 594] on button "OK" at bounding box center [907, 592] width 48 height 30
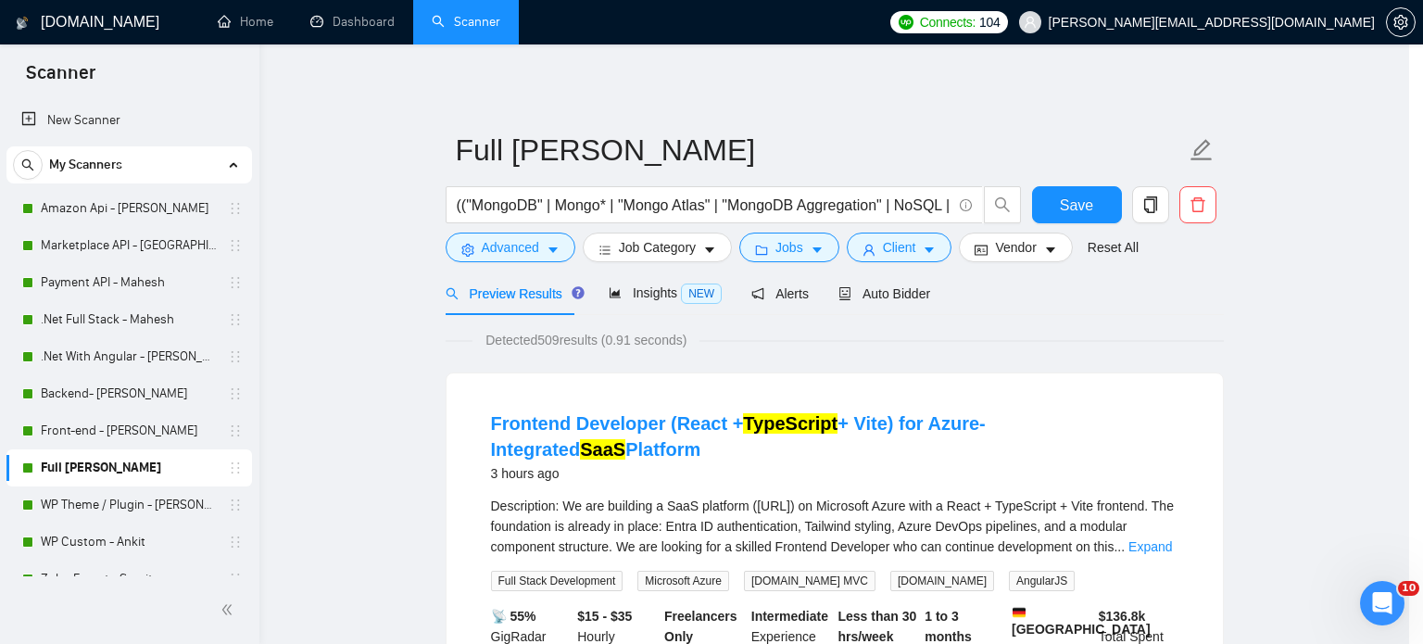
scroll to position [33, 0]
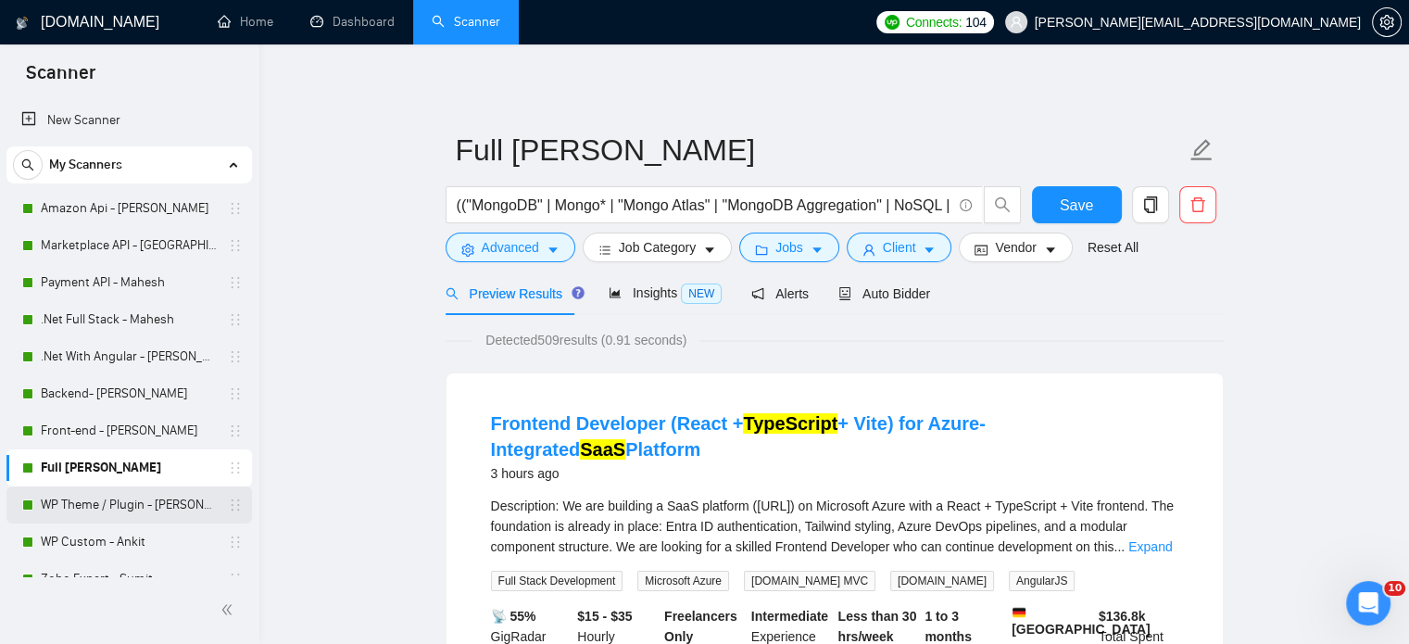
click at [66, 501] on link "WP Theme / Plugin - [PERSON_NAME]" at bounding box center [129, 505] width 176 height 37
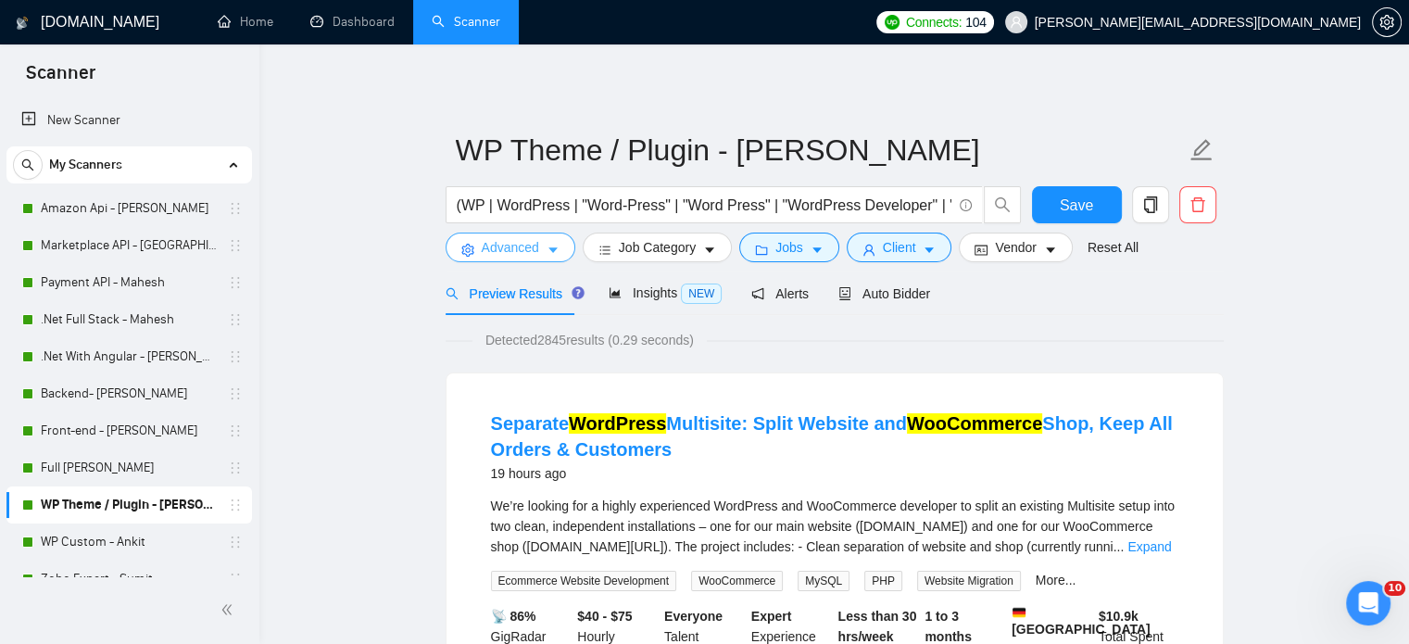
click at [560, 254] on button "Advanced" at bounding box center [511, 248] width 130 height 30
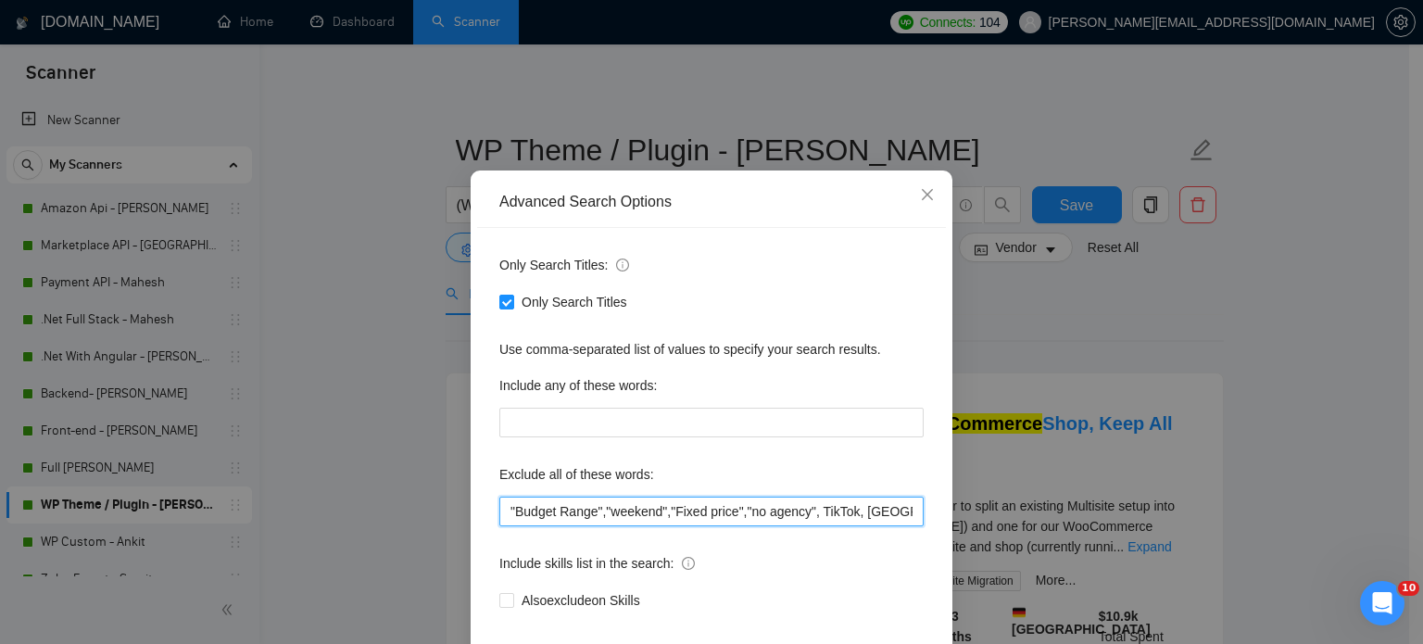
click at [656, 526] on input ""Budget Range","weekend","Fixed price","no agency", TikTok, [GEOGRAPHIC_DATA], …" at bounding box center [711, 512] width 424 height 30
paste input ", "LOOM VIDEO", "Loom Video", "loom video""
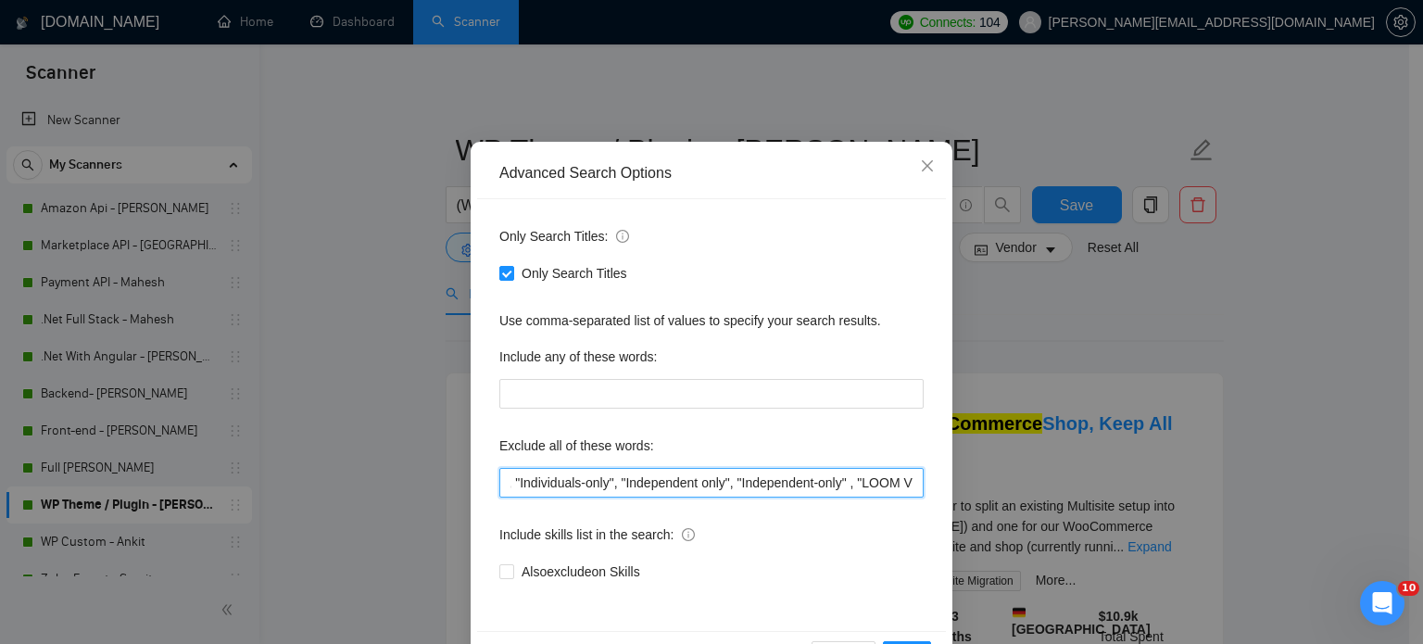
scroll to position [126, 0]
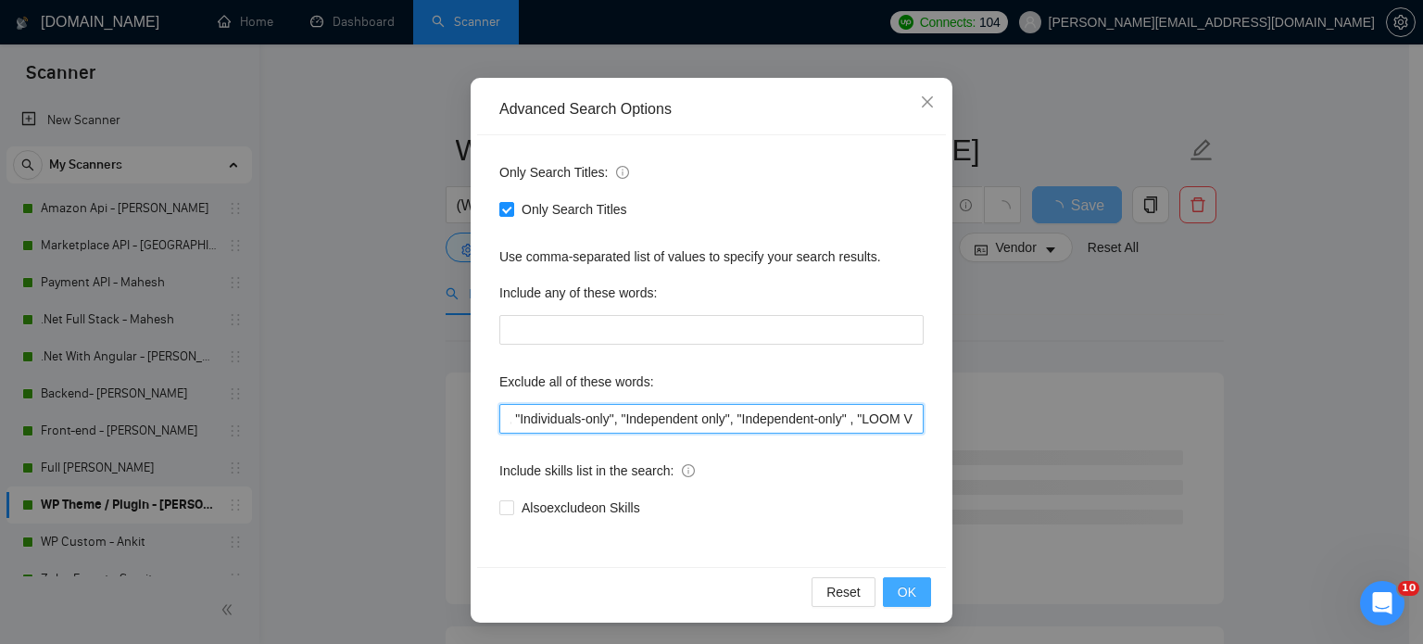
type input ""Budget Range","weekend","Fixed price","no agency", TikTok, [GEOGRAPHIC_DATA], …"
click at [902, 595] on span "OK" at bounding box center [907, 592] width 19 height 20
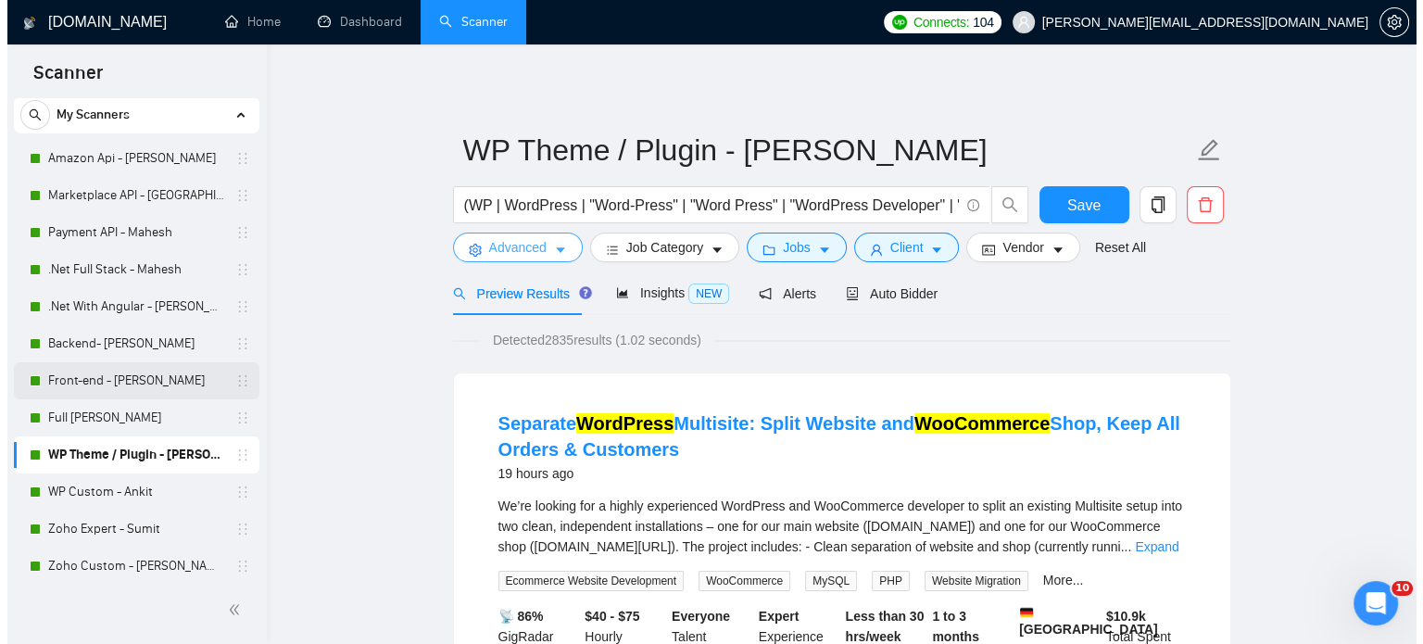
scroll to position [93, 0]
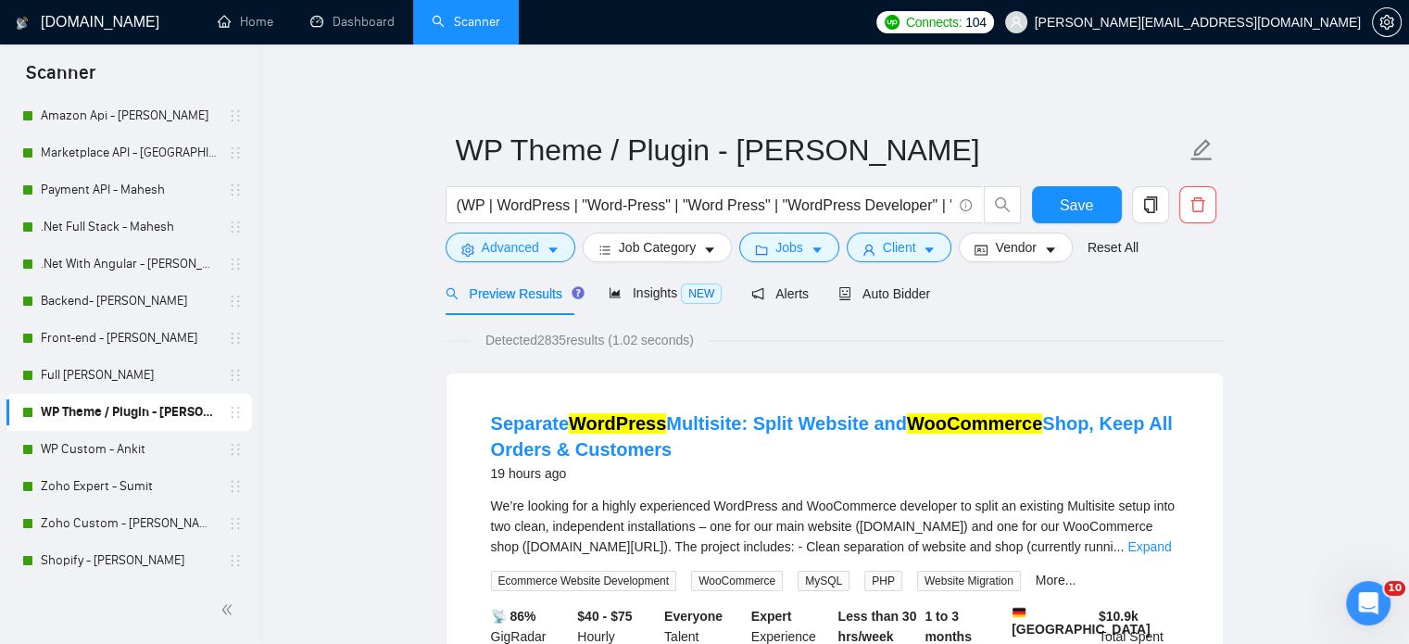
drag, startPoint x: 123, startPoint y: 445, endPoint x: 870, endPoint y: 82, distance: 830.1
click at [123, 447] on link "WP Custom - Ankit" at bounding box center [129, 449] width 176 height 37
click at [1079, 209] on span "Save" at bounding box center [1076, 205] width 33 height 23
click at [856, 294] on span "Auto Bidder" at bounding box center [885, 293] width 92 height 15
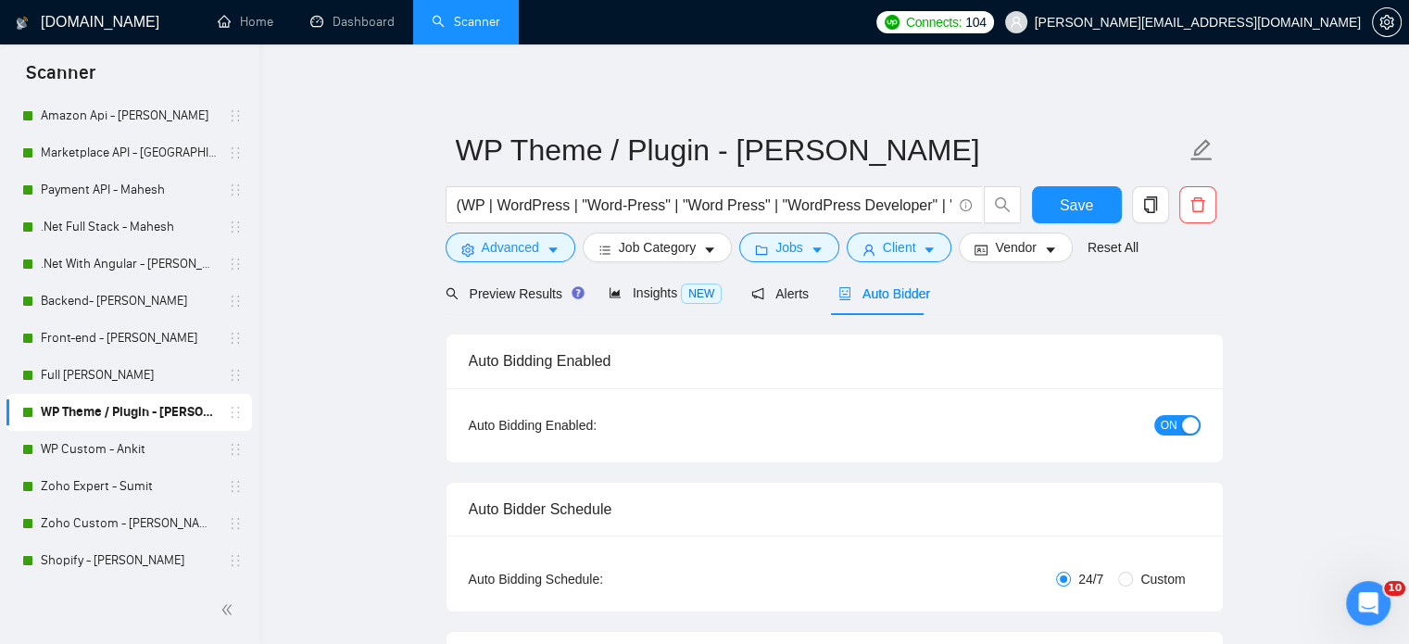
radio input "false"
radio input "true"
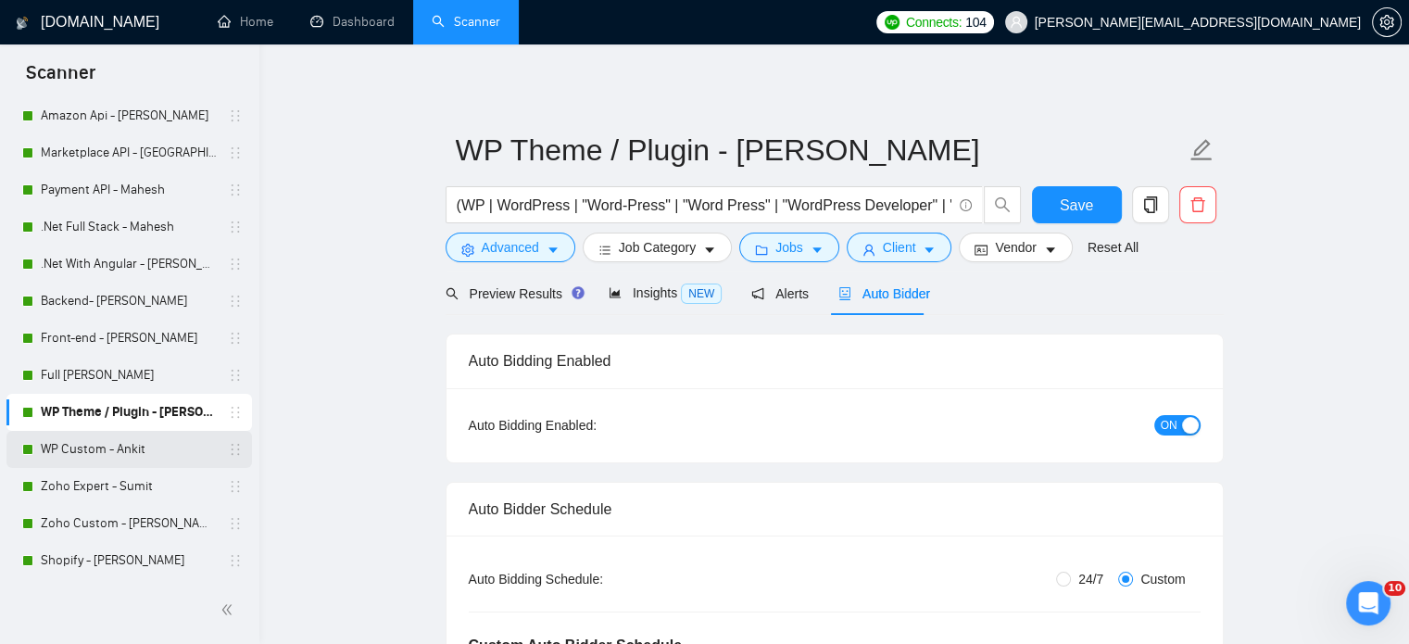
click at [91, 447] on link "WP Custom - Ankit" at bounding box center [129, 449] width 176 height 37
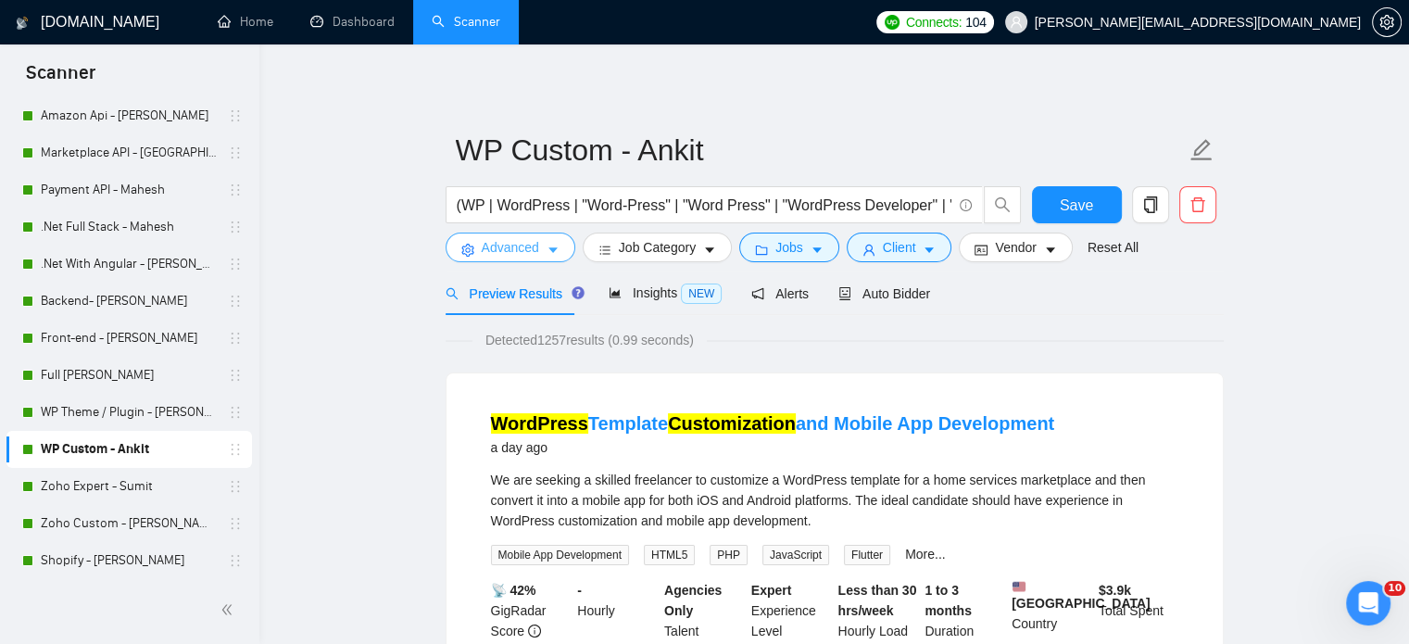
click at [541, 259] on button "Advanced" at bounding box center [511, 248] width 130 height 30
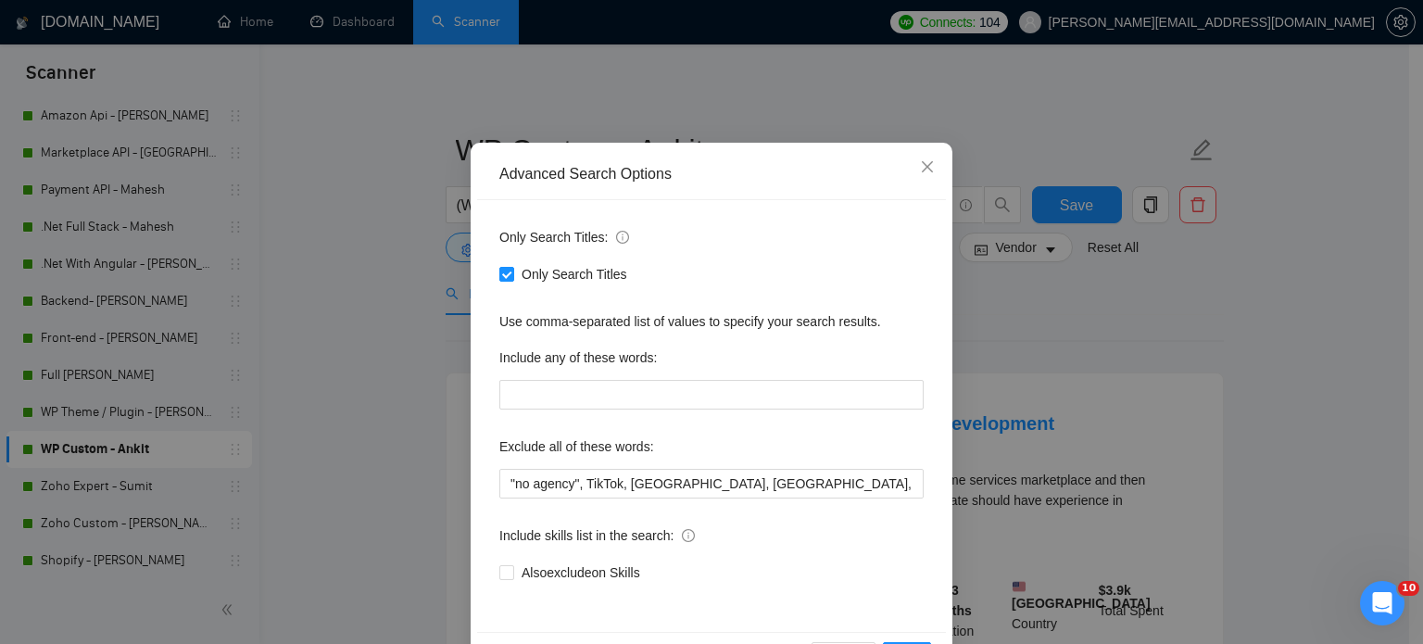
scroll to position [93, 0]
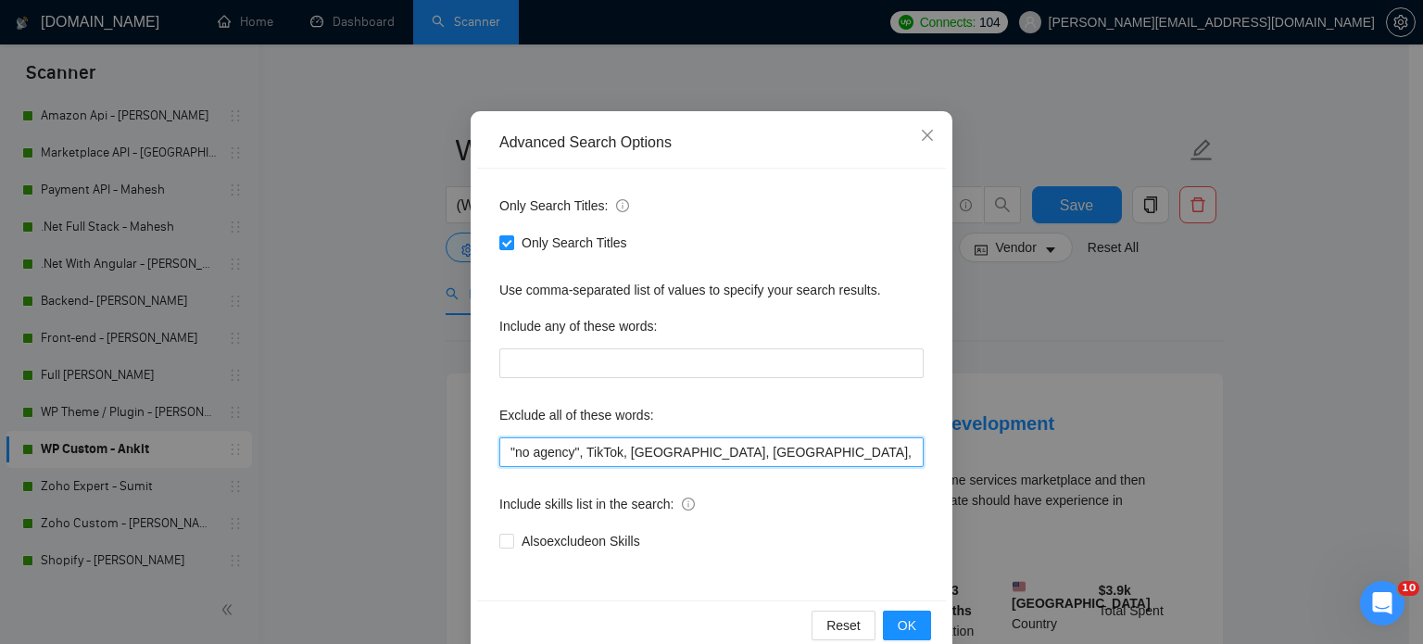
click at [756, 465] on input ""no agency", TikTok, [GEOGRAPHIC_DATA], [GEOGRAPHIC_DATA], "No agency", "No age…" at bounding box center [711, 452] width 424 height 30
paste input ", "LOOM VIDEO", "Loom Video", "loom video""
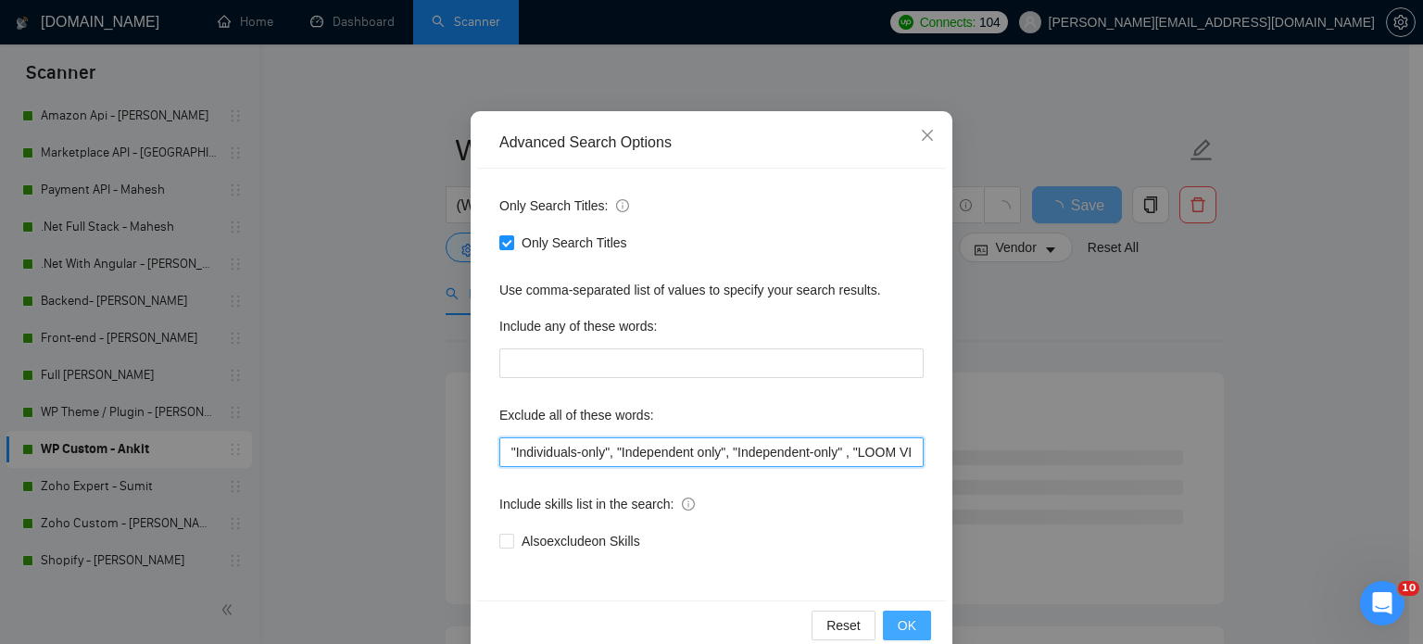
type input ""no agency", TikTok, [GEOGRAPHIC_DATA], [GEOGRAPHIC_DATA], "No agency", "No age…"
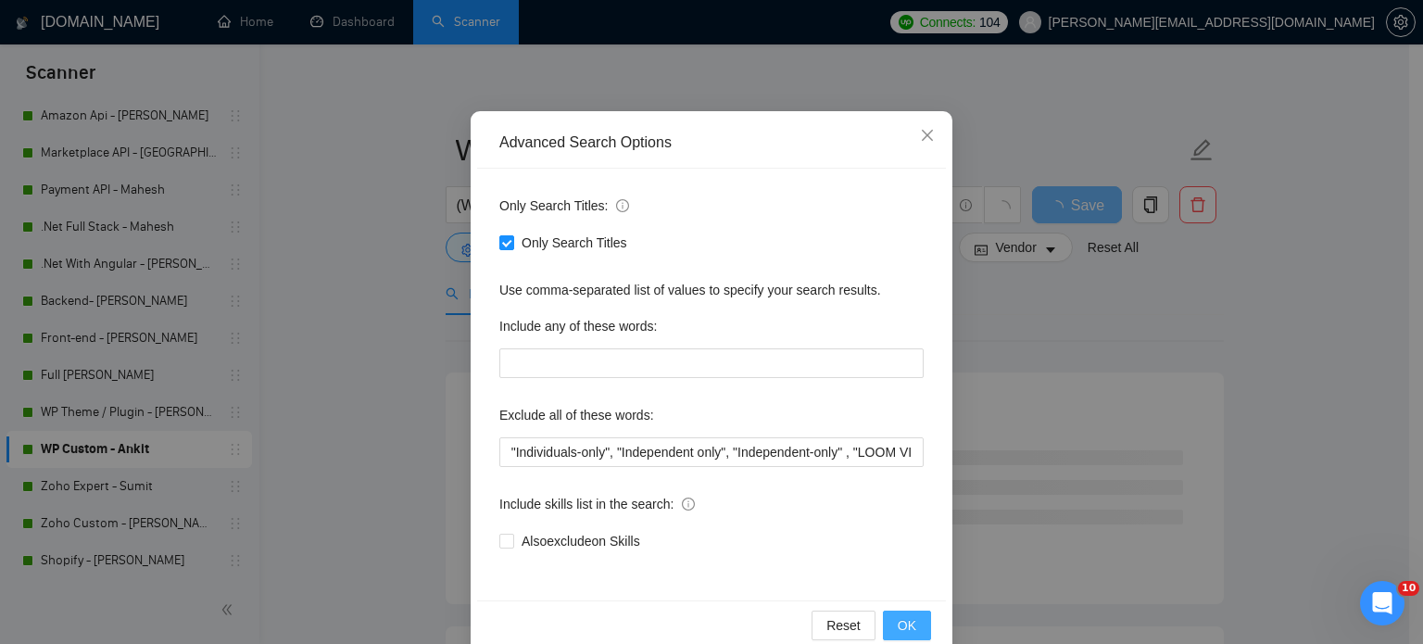
scroll to position [0, 0]
click at [906, 622] on span "OK" at bounding box center [907, 625] width 19 height 20
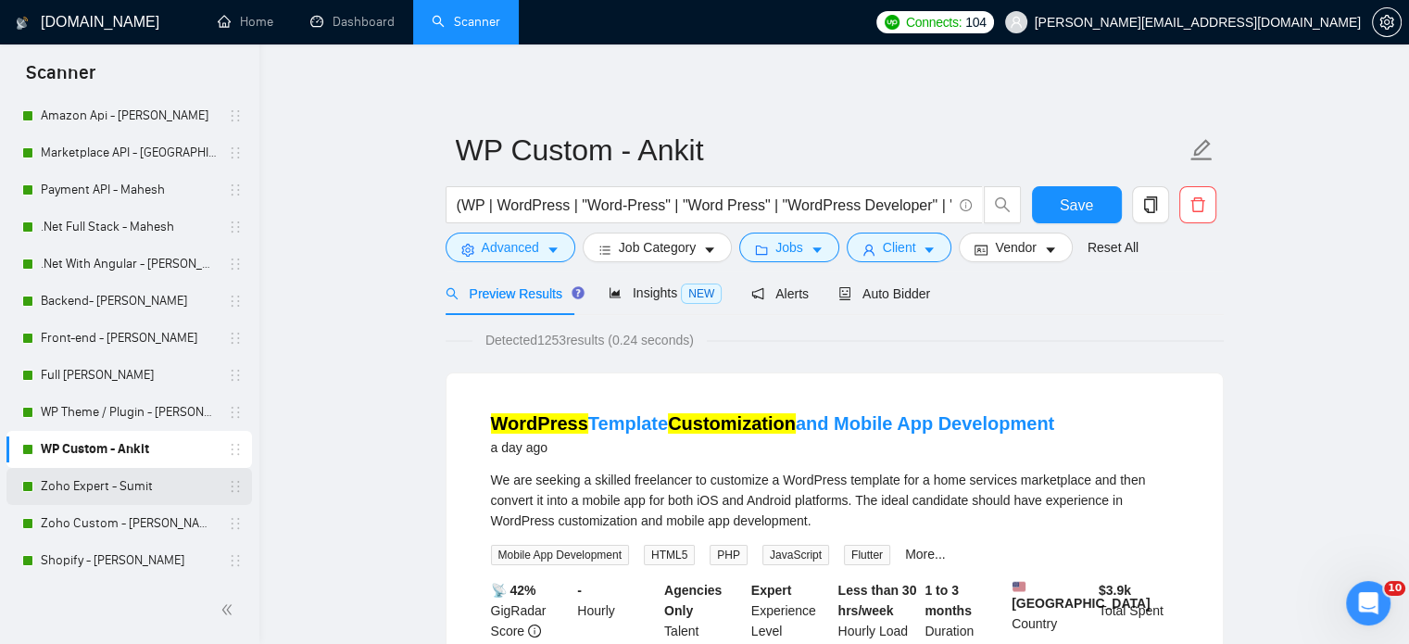
click at [78, 487] on link "Zoho Expert - Sumit" at bounding box center [129, 486] width 176 height 37
click at [1079, 202] on span "Save" at bounding box center [1076, 205] width 33 height 23
click at [131, 488] on link "Zoho Expert - Sumit" at bounding box center [129, 486] width 176 height 37
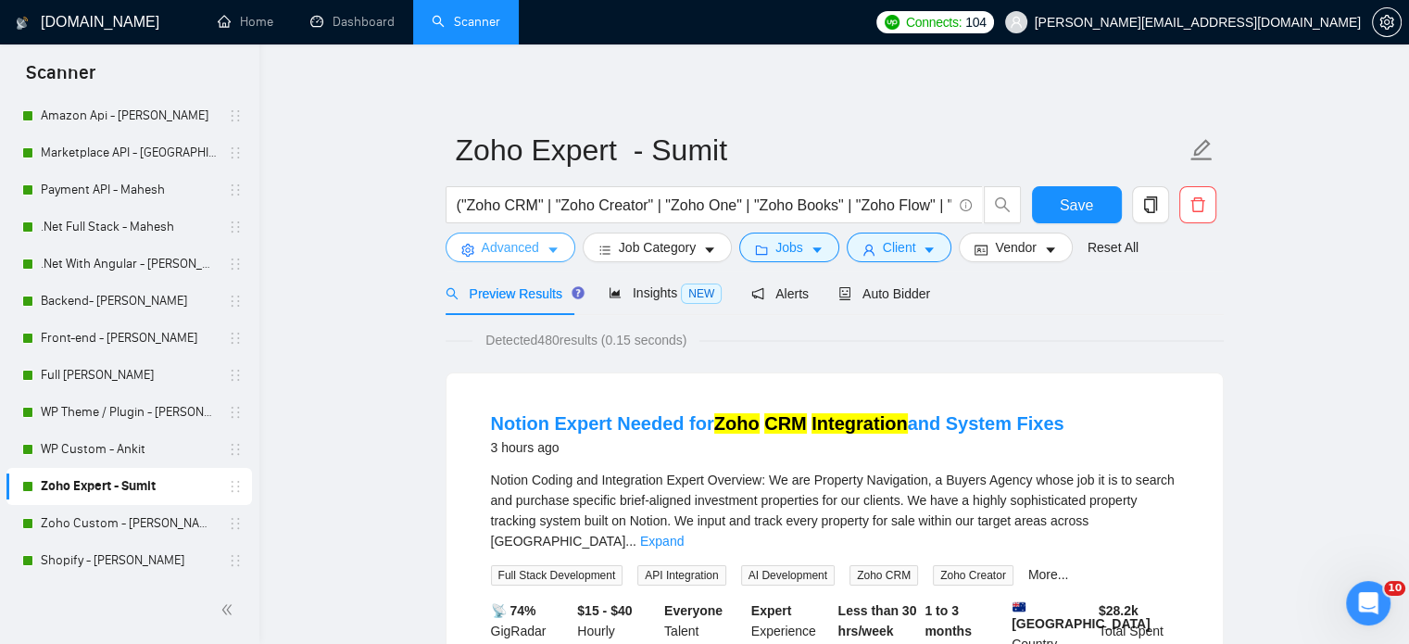
click at [547, 247] on icon "caret-down" at bounding box center [553, 250] width 13 height 13
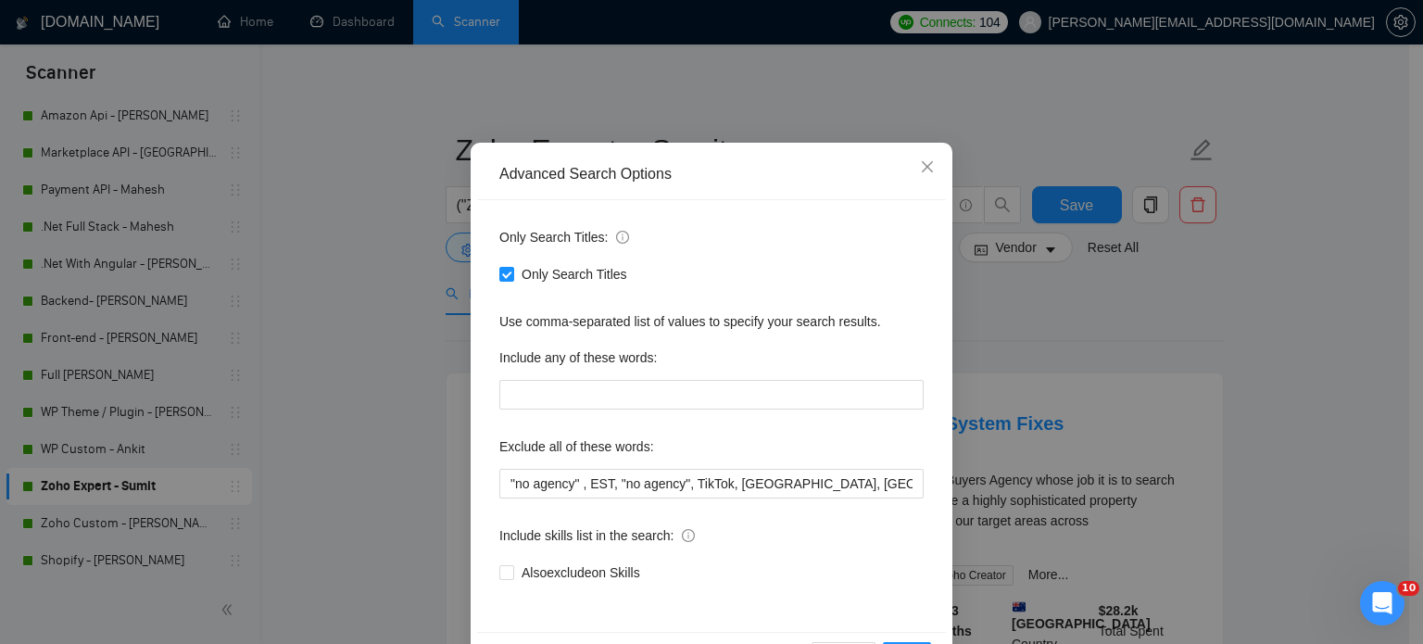
scroll to position [93, 0]
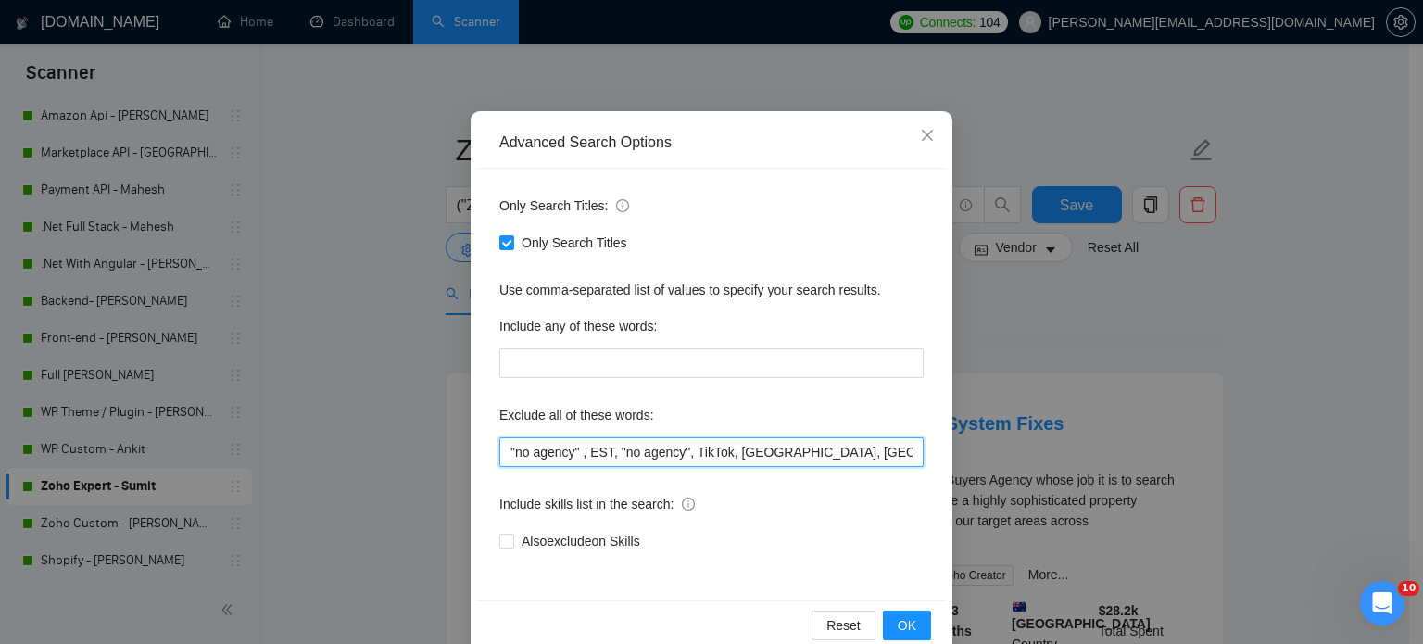
click at [651, 457] on input ""no agency" , EST, "no agency", TikTok, [GEOGRAPHIC_DATA], [GEOGRAPHIC_DATA], "…" at bounding box center [711, 452] width 424 height 30
paste input ", "LOOM VIDEO", "Loom Video", "loom video""
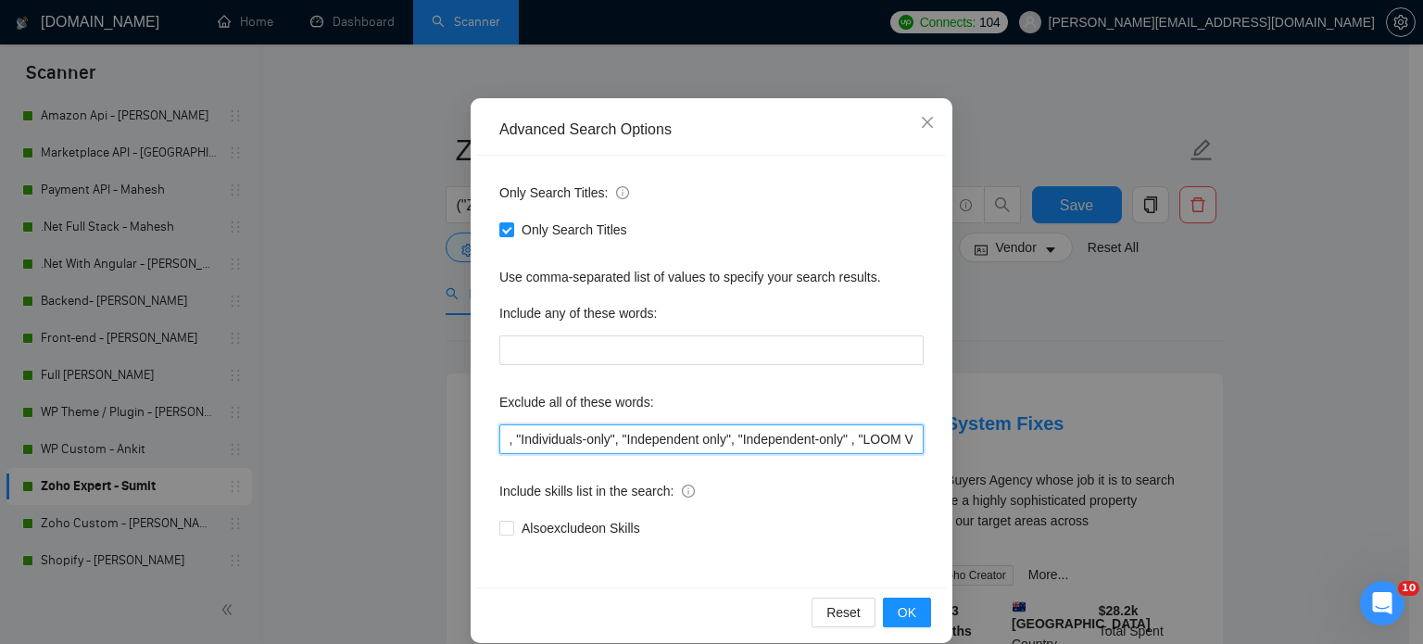
scroll to position [126, 0]
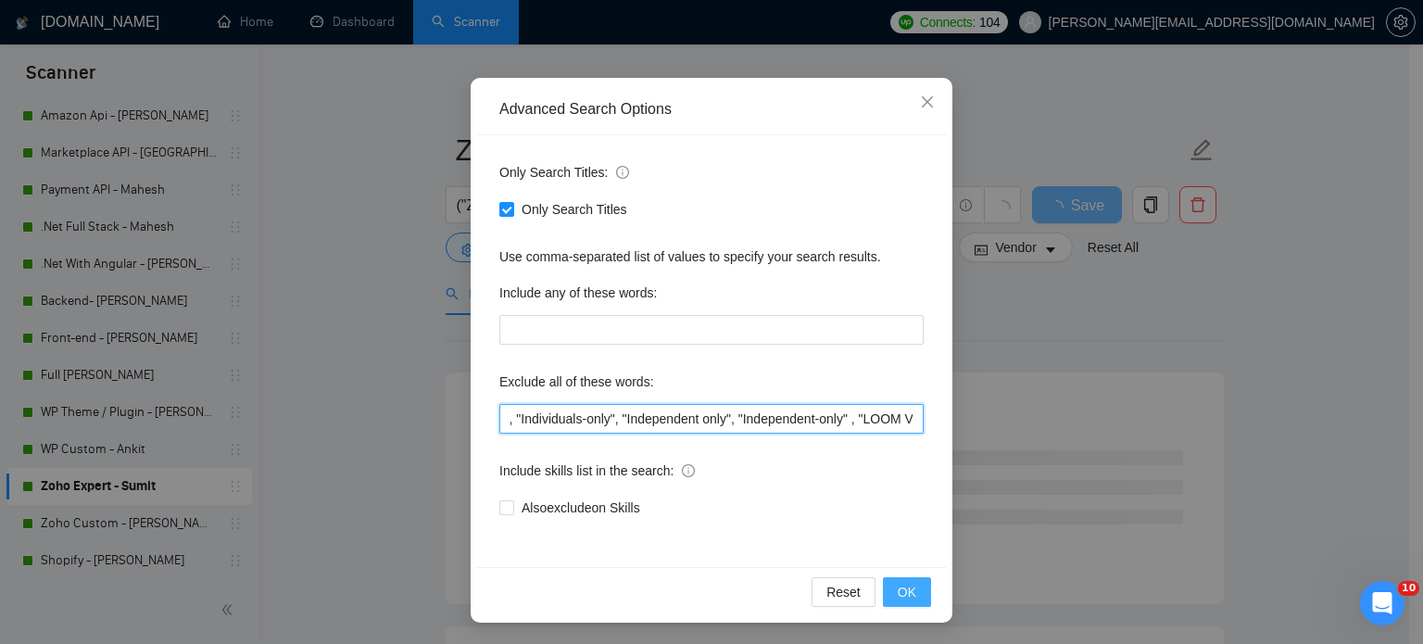
type input ""no agency" , EST, "no agency", TikTok, [GEOGRAPHIC_DATA], [GEOGRAPHIC_DATA], "…"
click at [904, 585] on span "OK" at bounding box center [907, 592] width 19 height 20
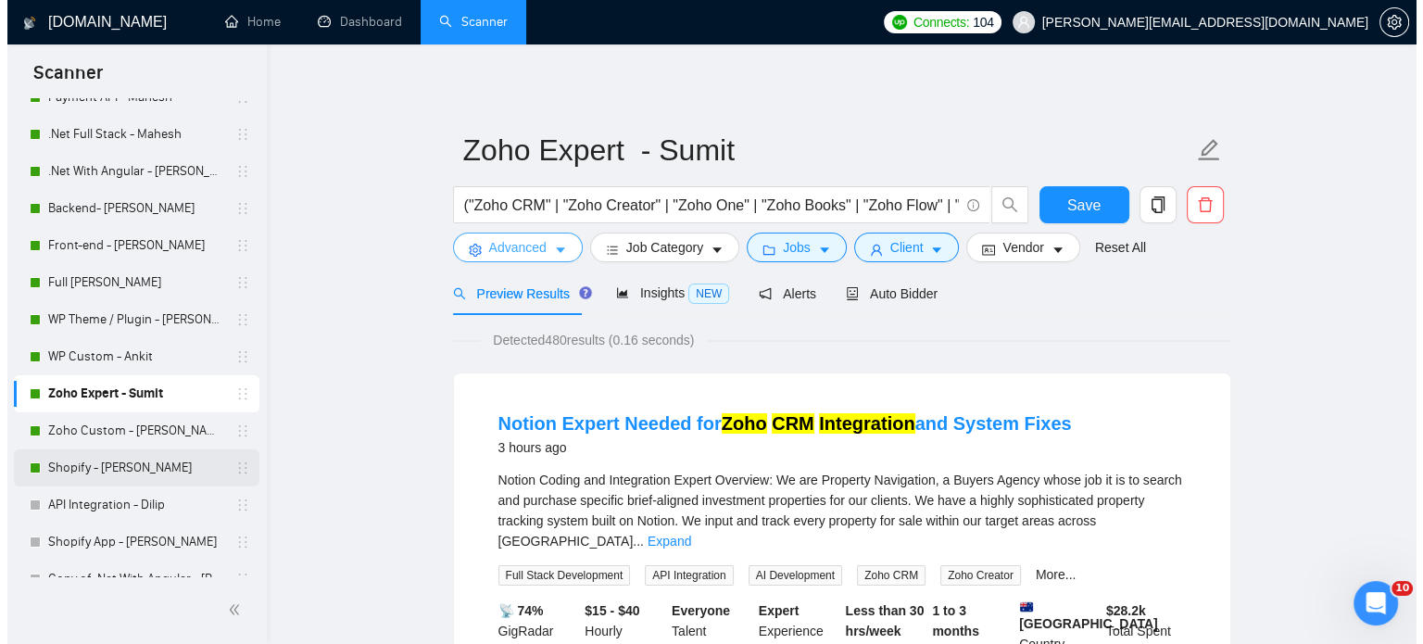
scroll to position [206, 0]
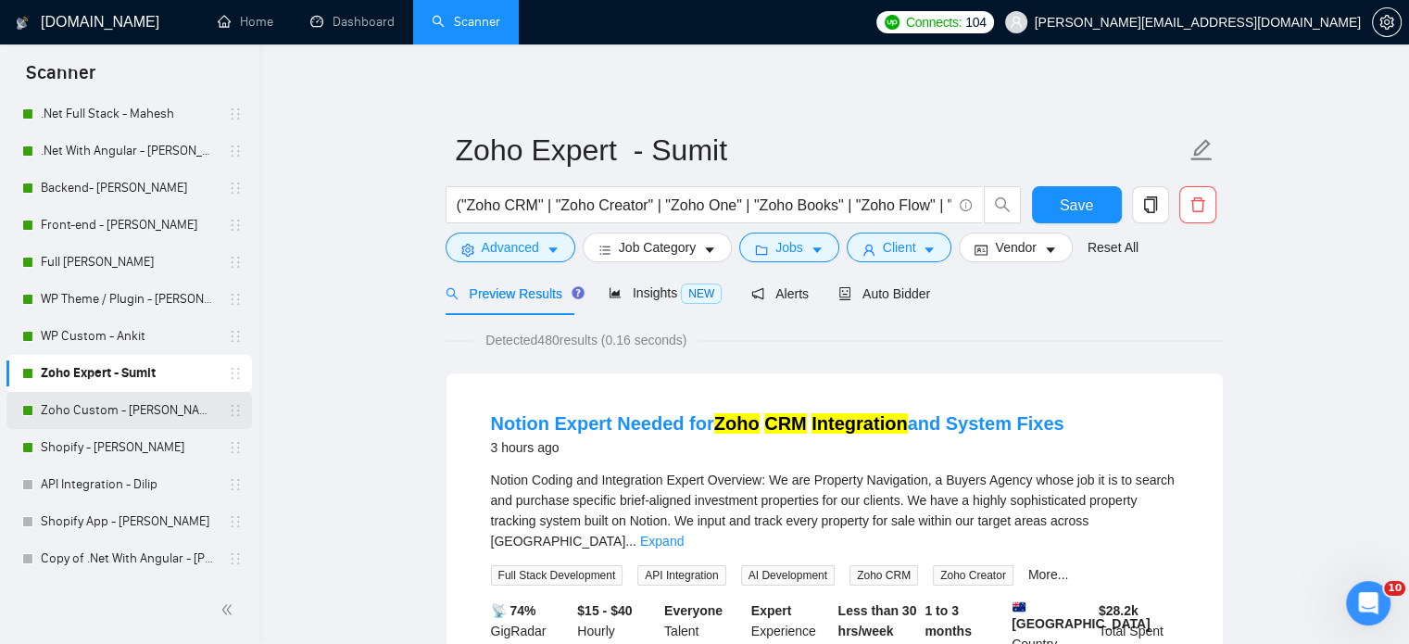
click at [119, 411] on link "Zoho Custom - [PERSON_NAME]" at bounding box center [129, 410] width 176 height 37
drag, startPoint x: 1058, startPoint y: 204, endPoint x: 1127, endPoint y: 296, distance: 114.5
click at [1057, 204] on button "Save" at bounding box center [1077, 204] width 90 height 37
click at [104, 414] on link "Zoho Custom - [PERSON_NAME]" at bounding box center [129, 410] width 176 height 37
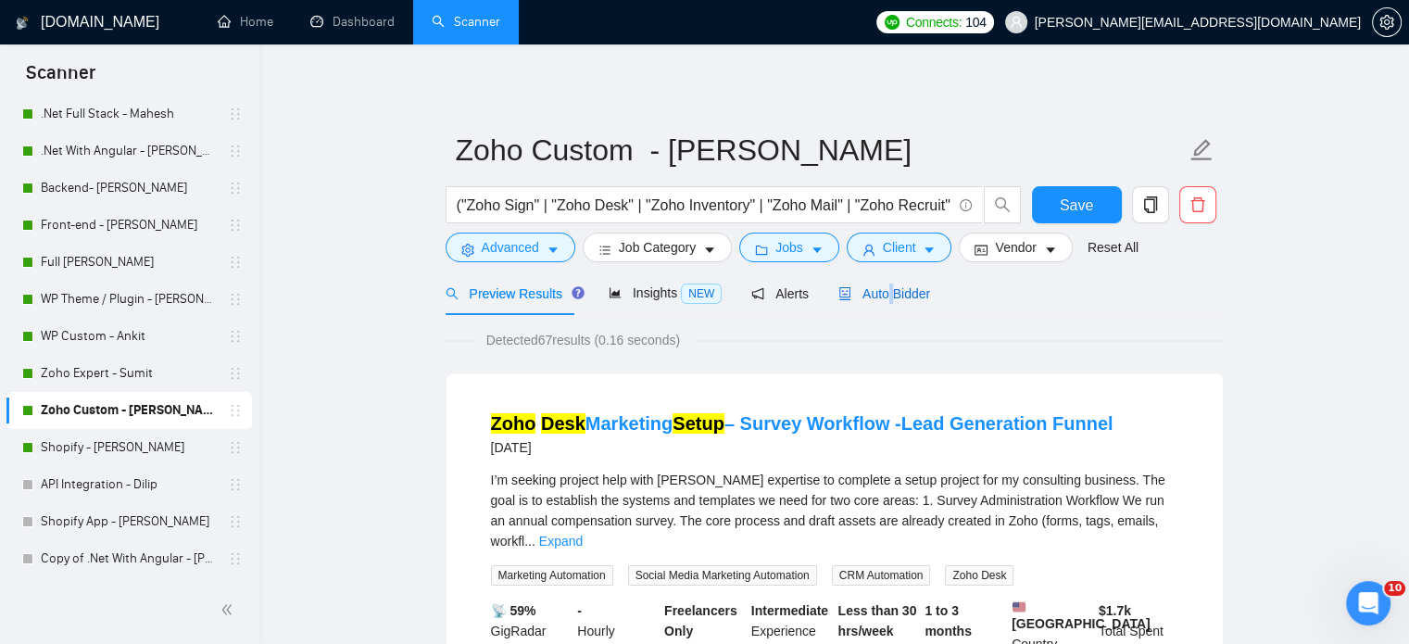
click at [884, 296] on span "Auto Bidder" at bounding box center [885, 293] width 92 height 15
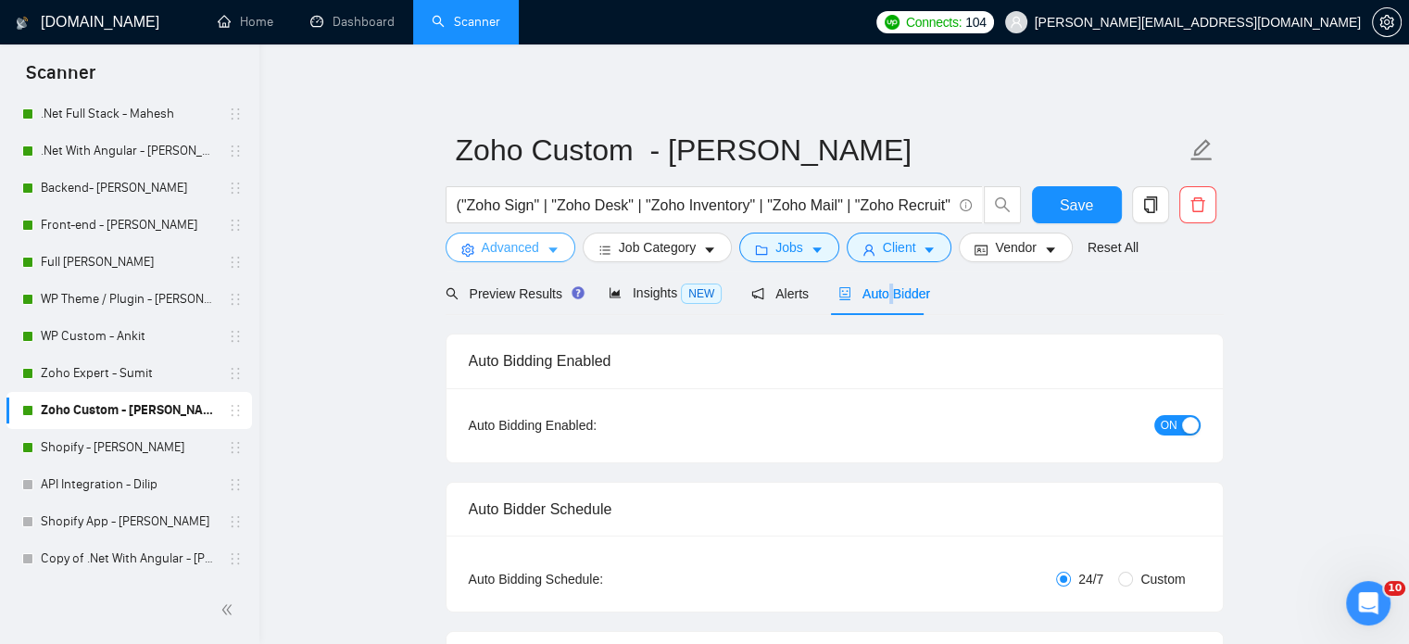
radio input "false"
radio input "true"
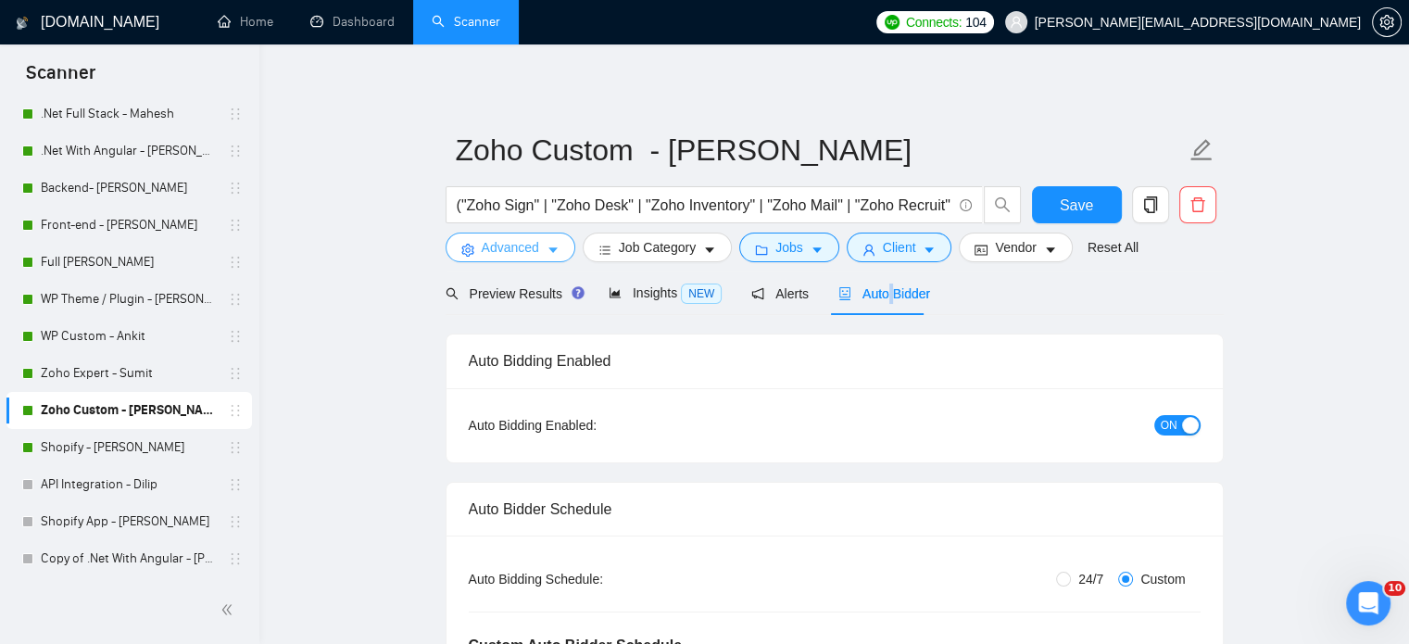
click at [539, 246] on button "Advanced" at bounding box center [511, 248] width 130 height 30
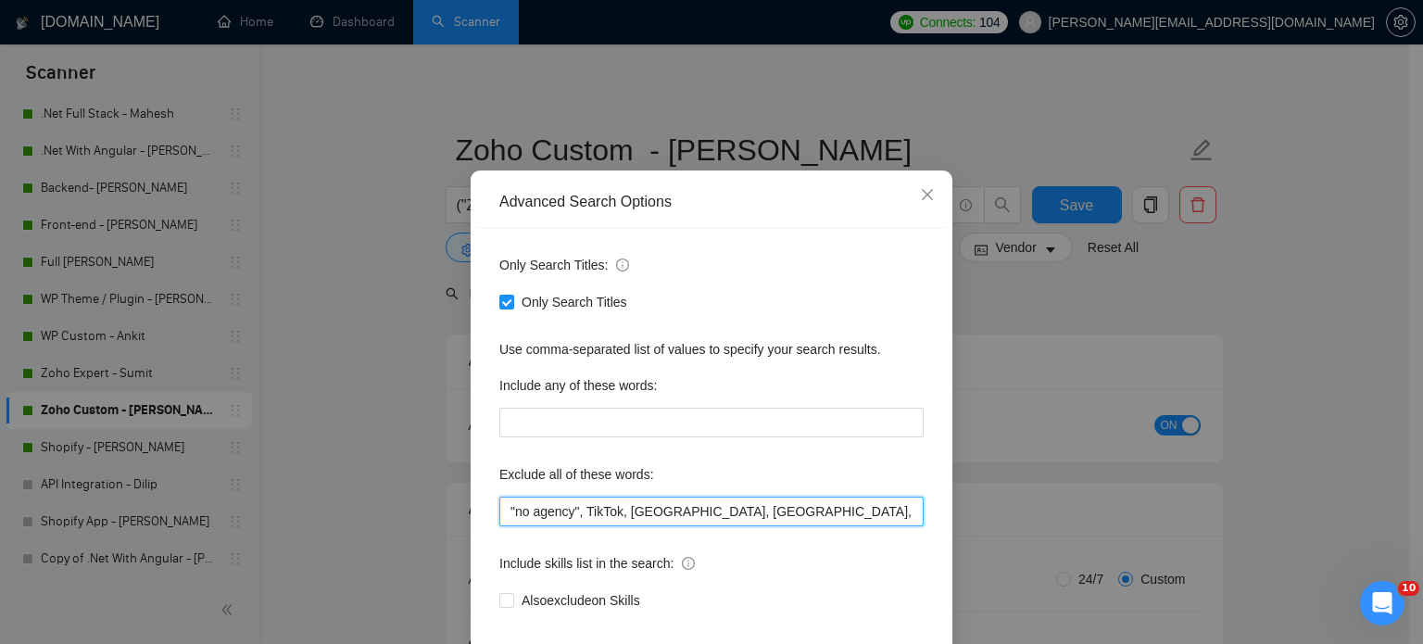
click at [592, 526] on input ""no agency", TikTok, [GEOGRAPHIC_DATA], [GEOGRAPHIC_DATA], "No agency", "No age…" at bounding box center [711, 512] width 424 height 30
paste input ", "LOOM VIDEO", "Loom Video", "loom video""
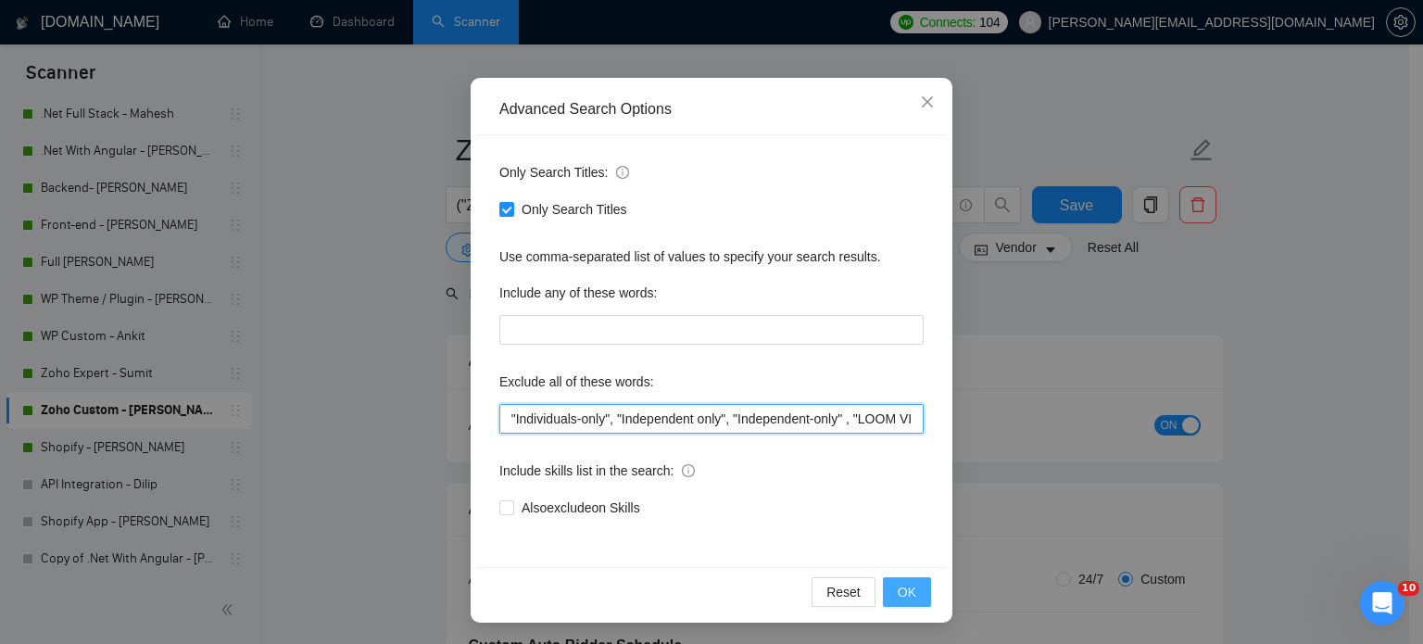
type input ""no agency", TikTok, [GEOGRAPHIC_DATA], [GEOGRAPHIC_DATA], "No agency", "No age…"
click at [904, 592] on span "OK" at bounding box center [907, 592] width 19 height 20
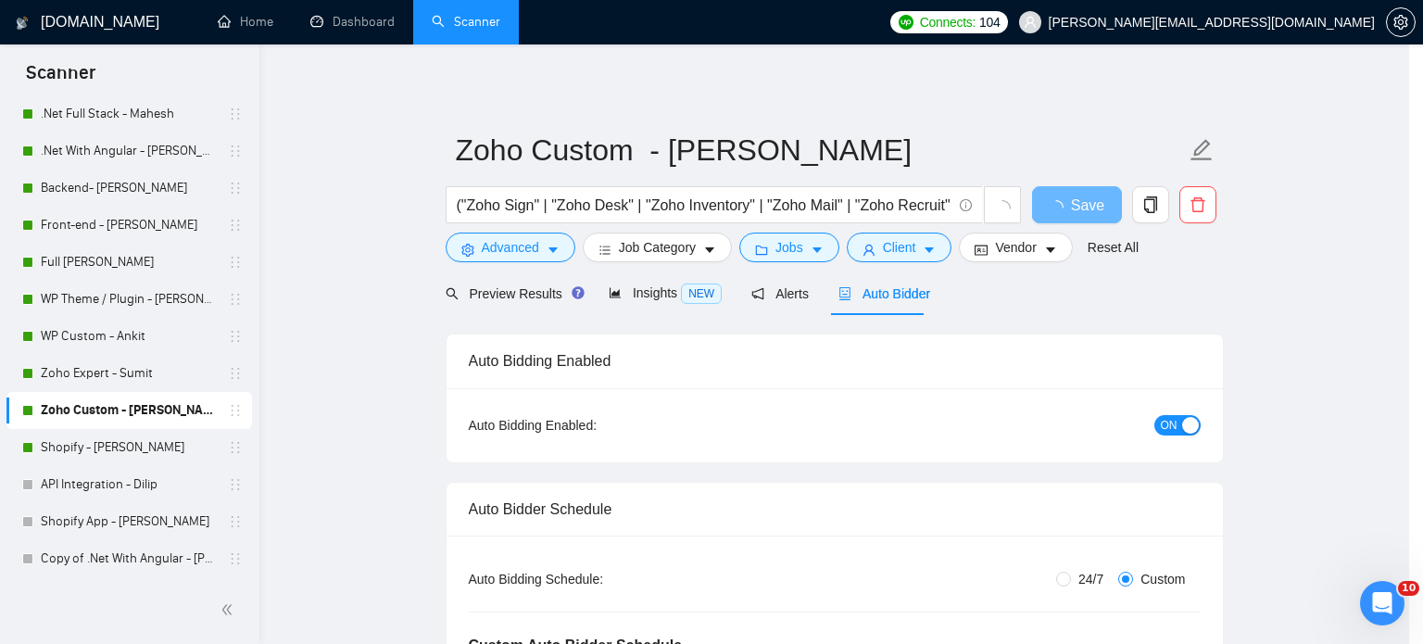
scroll to position [33, 0]
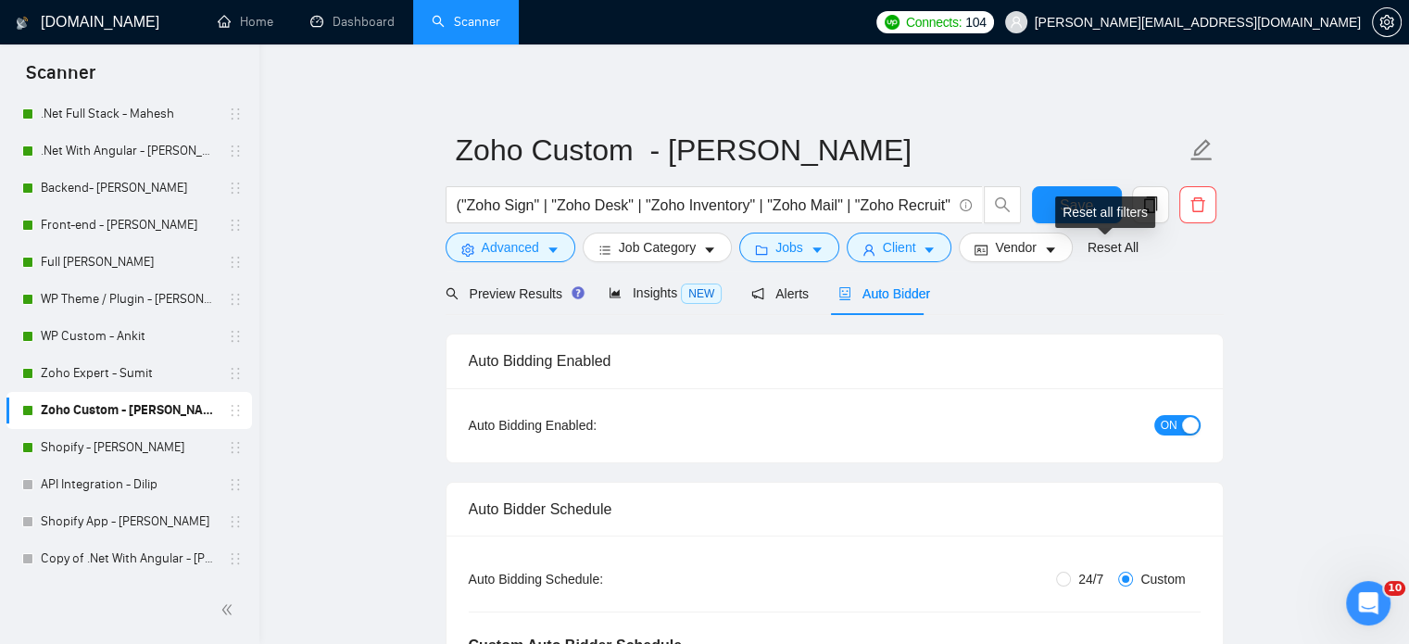
click at [1077, 203] on div "Reset all filters" at bounding box center [1105, 212] width 100 height 32
drag, startPoint x: 1046, startPoint y: 205, endPoint x: 551, endPoint y: 322, distance: 508.4
click at [1047, 206] on button "Save" at bounding box center [1077, 204] width 90 height 37
click at [78, 445] on link "Shopify - [PERSON_NAME]" at bounding box center [129, 447] width 176 height 37
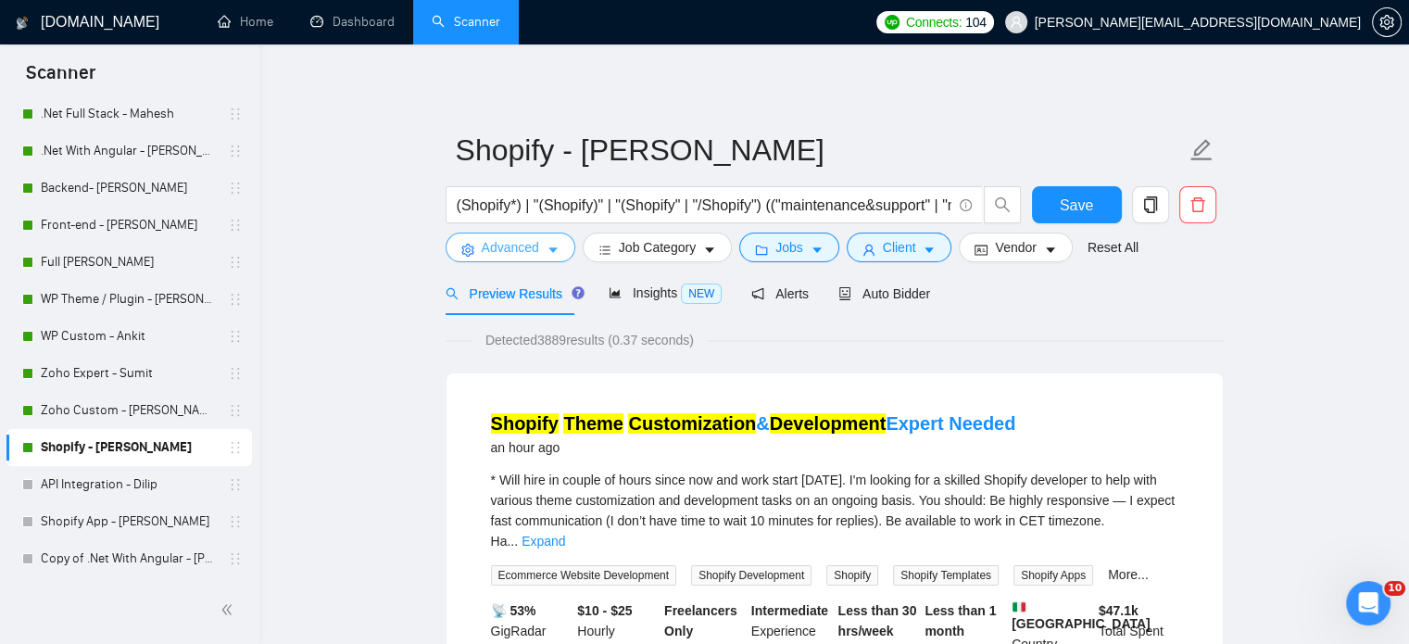
click at [556, 249] on icon "caret-down" at bounding box center [553, 250] width 13 height 13
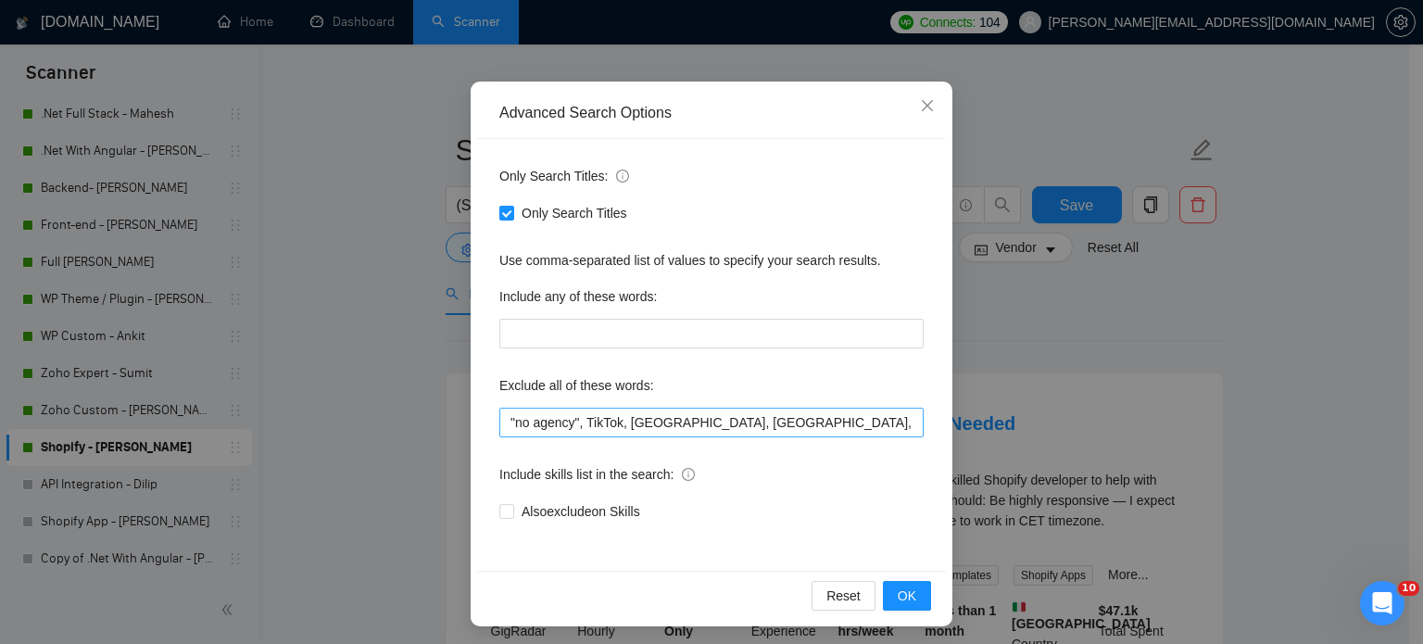
scroll to position [126, 0]
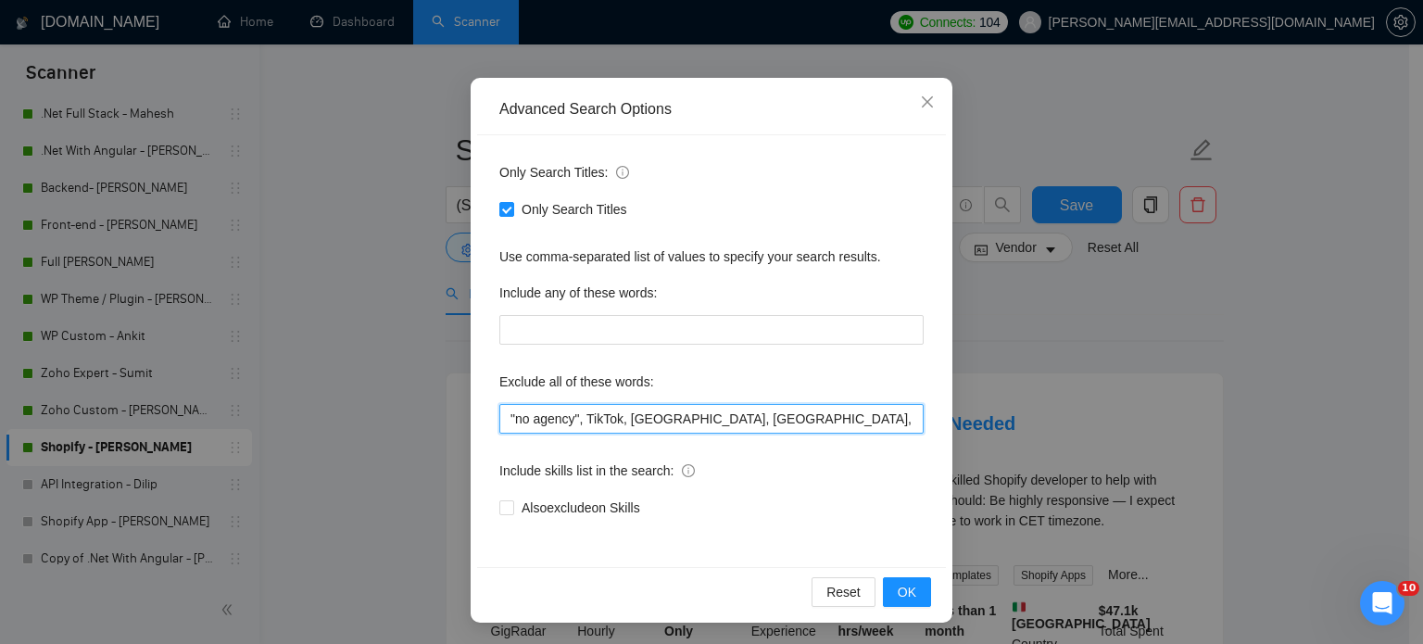
click at [664, 411] on input ""no agency", TikTok, [GEOGRAPHIC_DATA], [GEOGRAPHIC_DATA], "No agency", "No age…" at bounding box center [711, 419] width 424 height 30
paste input ", "LOOM VIDEO", "Loom Video", "loom video""
type input ""no agency", TikTok, [GEOGRAPHIC_DATA], [GEOGRAPHIC_DATA], "No agency", "No age…"
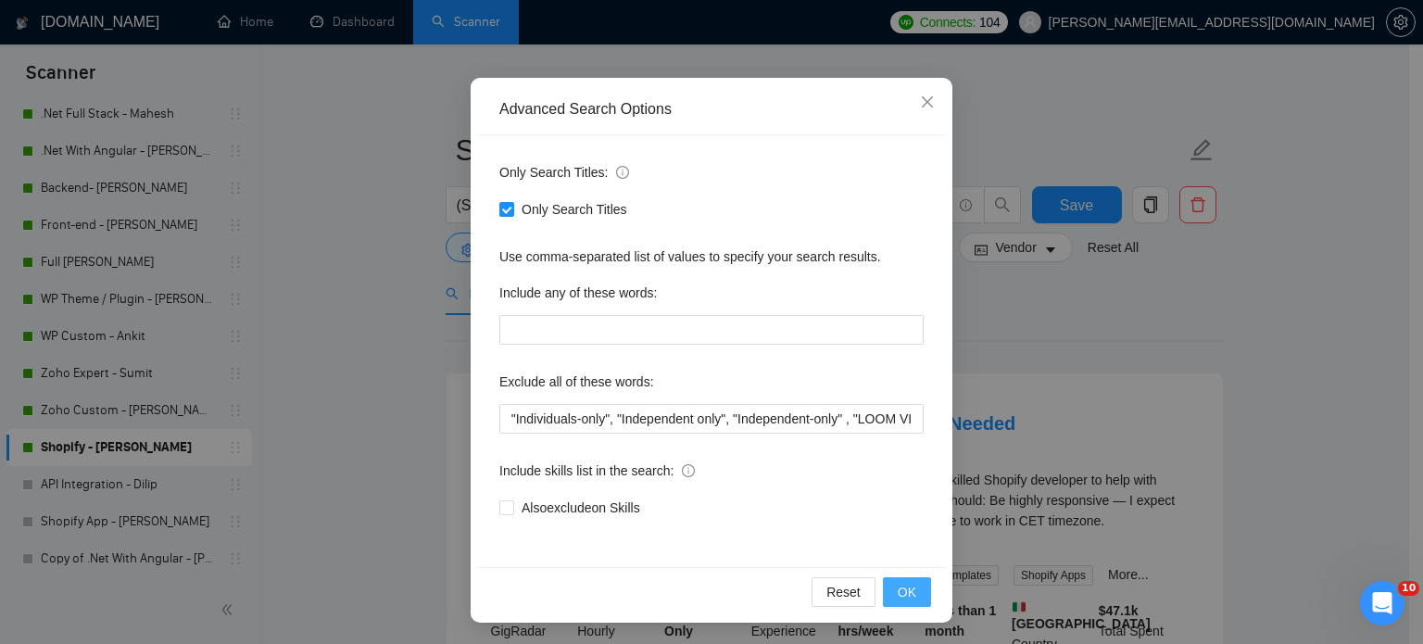
scroll to position [0, 0]
click at [908, 587] on span "OK" at bounding box center [907, 592] width 19 height 20
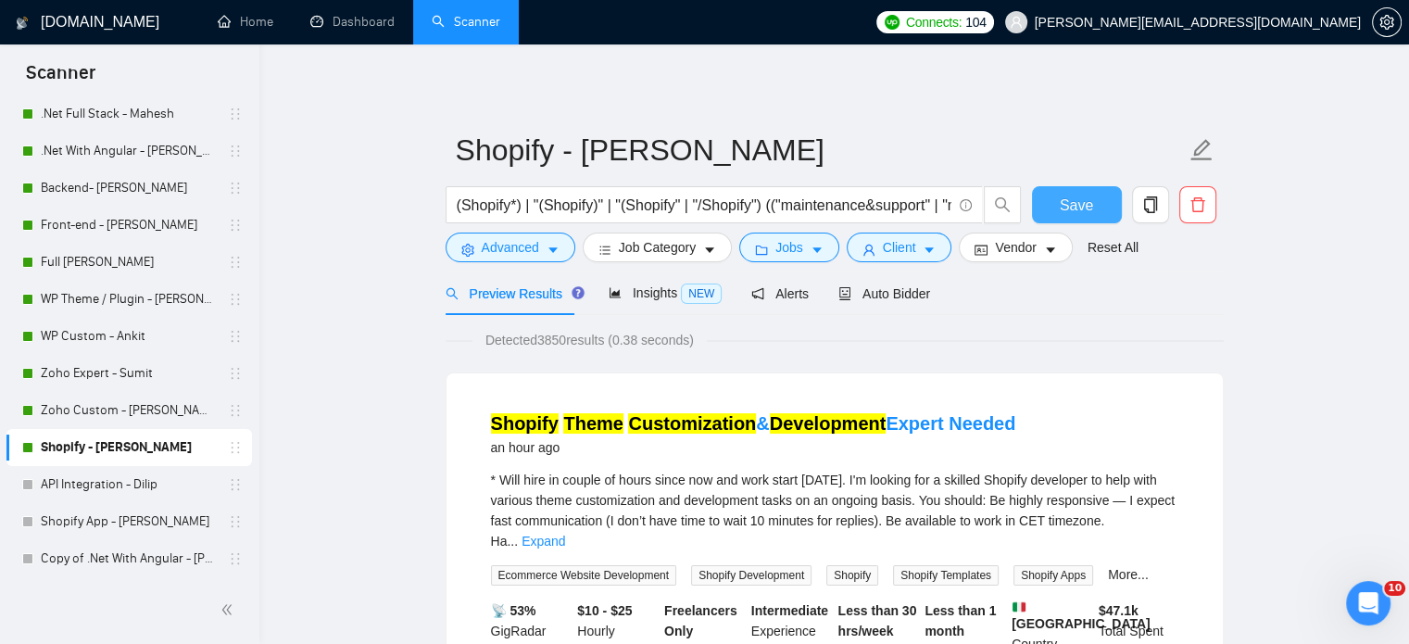
click at [1077, 207] on span "Save" at bounding box center [1076, 205] width 33 height 23
